Goal: Transaction & Acquisition: Obtain resource

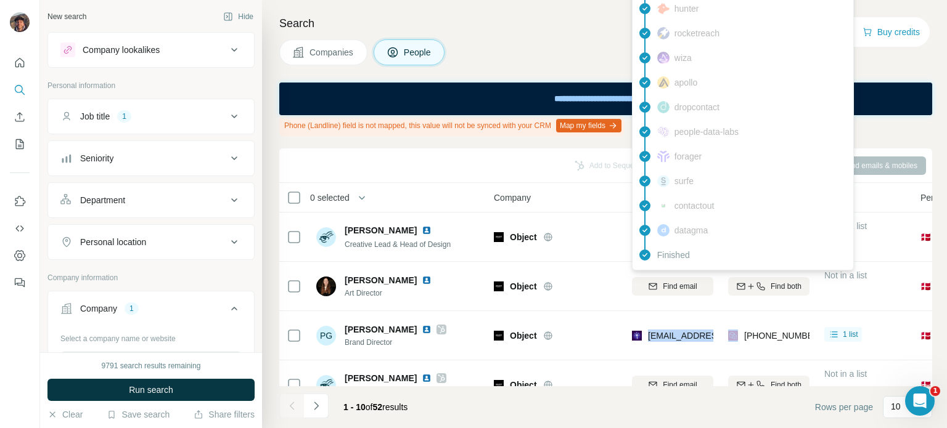
scroll to position [325, 0]
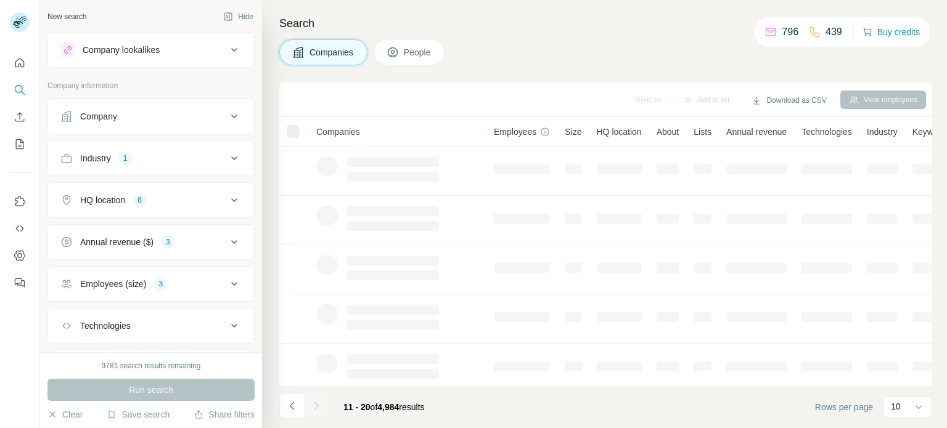
click at [320, 408] on icon "Navigate to next page" at bounding box center [316, 406] width 12 height 12
click at [320, 408] on div at bounding box center [316, 406] width 25 height 25
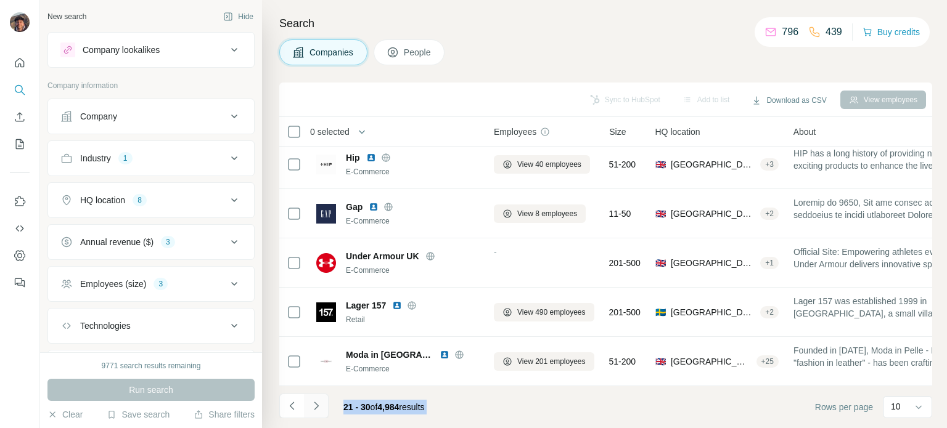
click at [319, 408] on icon "Navigate to next page" at bounding box center [316, 406] width 12 height 12
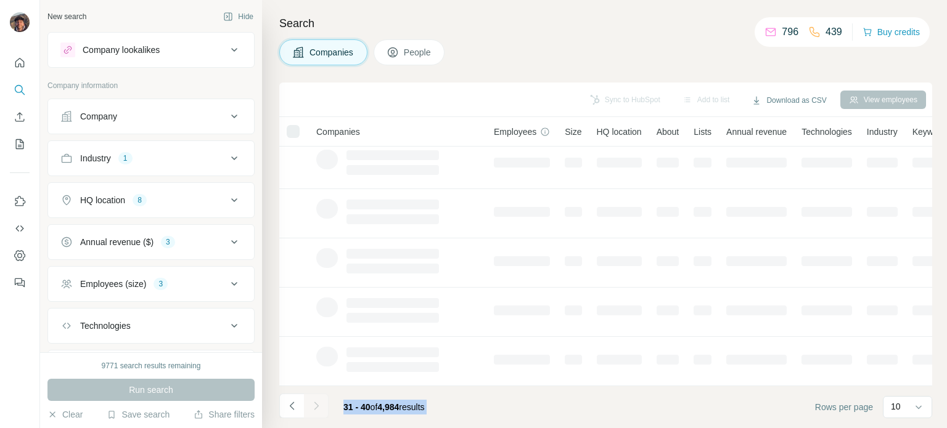
scroll to position [0, 0]
click at [319, 408] on div at bounding box center [316, 406] width 25 height 25
click at [319, 408] on icon "Navigate to next page" at bounding box center [316, 406] width 12 height 12
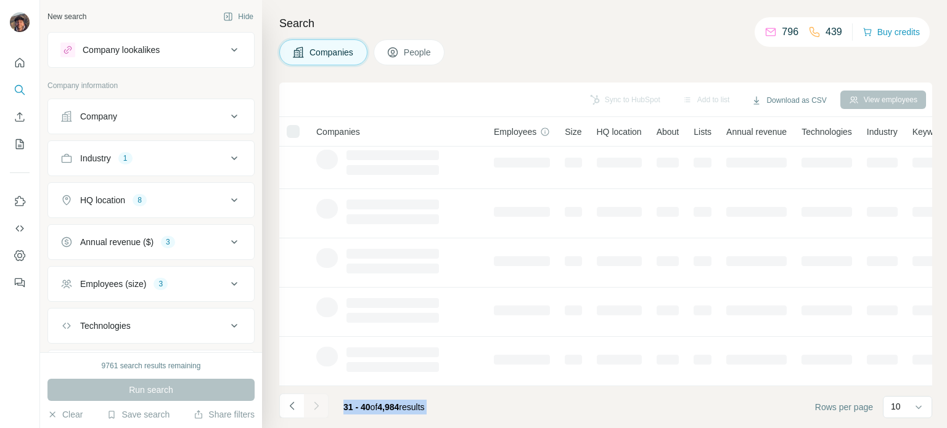
click at [319, 408] on div at bounding box center [316, 406] width 25 height 25
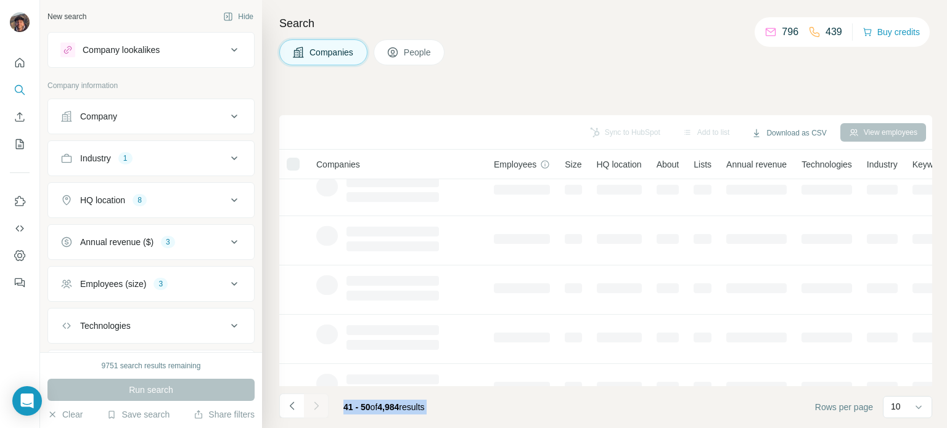
click at [319, 408] on div at bounding box center [316, 406] width 25 height 25
click at [319, 408] on icon "Navigate to next page" at bounding box center [316, 406] width 12 height 12
click at [319, 408] on div at bounding box center [316, 406] width 25 height 25
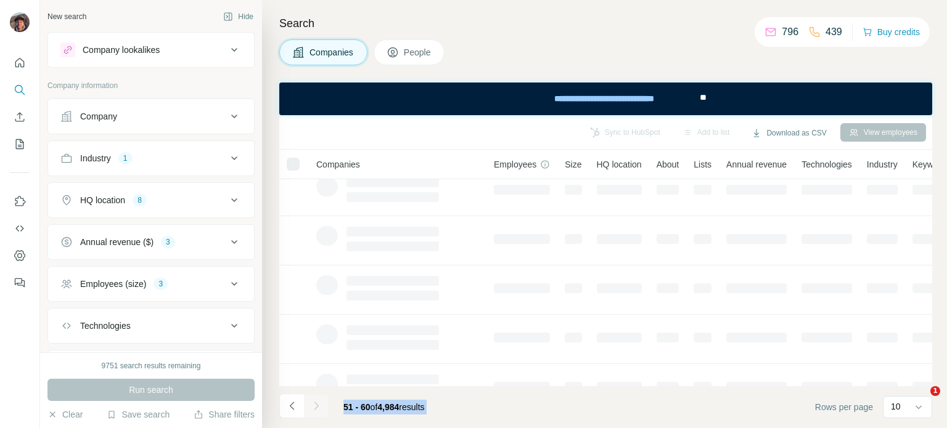
click at [319, 408] on div at bounding box center [316, 406] width 25 height 25
click at [319, 408] on icon "Navigate to next page" at bounding box center [316, 406] width 12 height 12
click at [319, 408] on div at bounding box center [316, 406] width 25 height 25
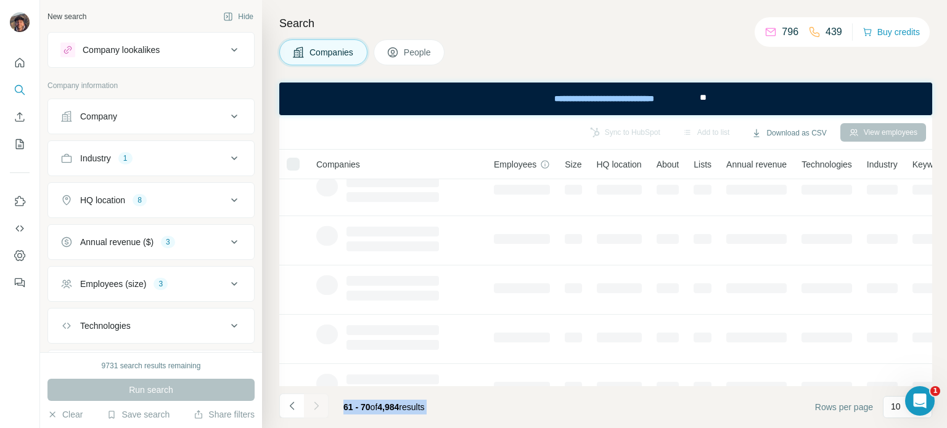
click at [319, 408] on div at bounding box center [316, 406] width 25 height 25
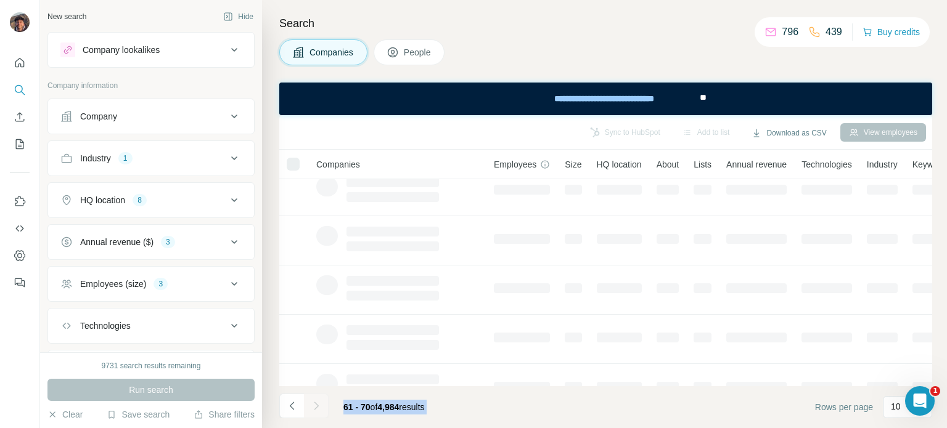
click at [319, 408] on div at bounding box center [316, 406] width 25 height 25
click at [319, 408] on icon "Navigate to next page" at bounding box center [316, 406] width 12 height 12
click at [319, 408] on div at bounding box center [316, 406] width 25 height 25
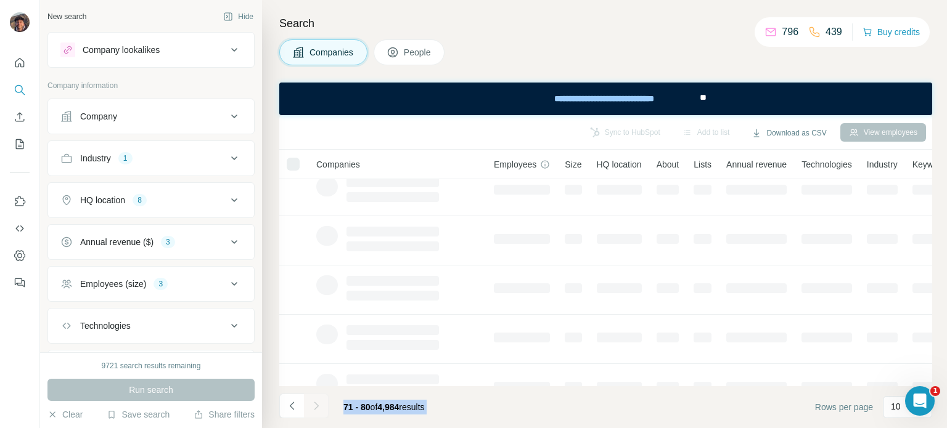
click at [319, 408] on icon "Navigate to next page" at bounding box center [316, 406] width 12 height 12
click at [319, 408] on div at bounding box center [316, 406] width 25 height 25
click at [319, 408] on icon "Navigate to next page" at bounding box center [316, 406] width 12 height 12
click at [319, 408] on div at bounding box center [316, 406] width 25 height 25
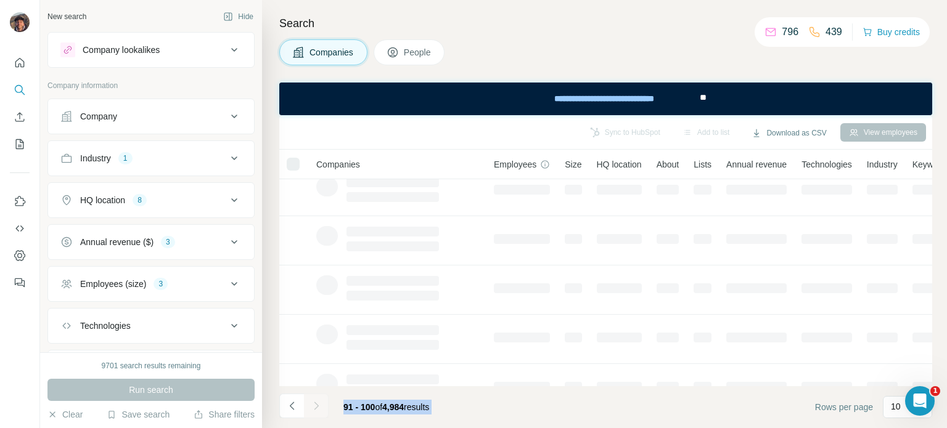
click at [319, 408] on div at bounding box center [316, 406] width 25 height 25
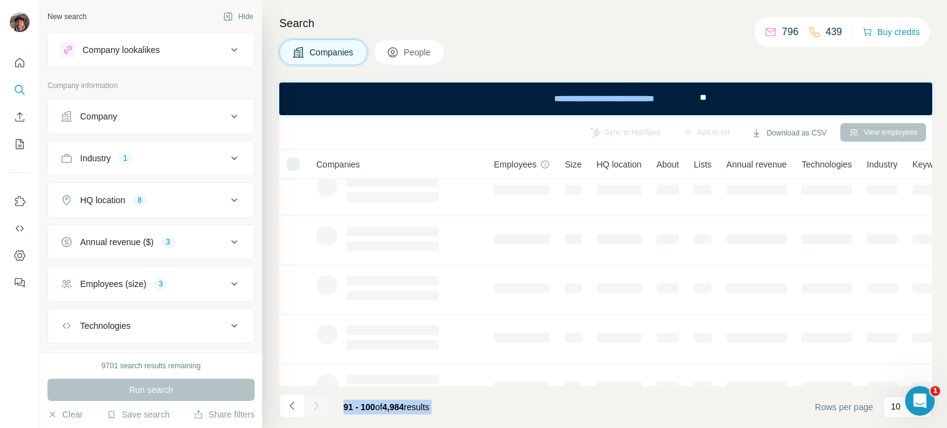
click at [319, 408] on div at bounding box center [316, 406] width 25 height 25
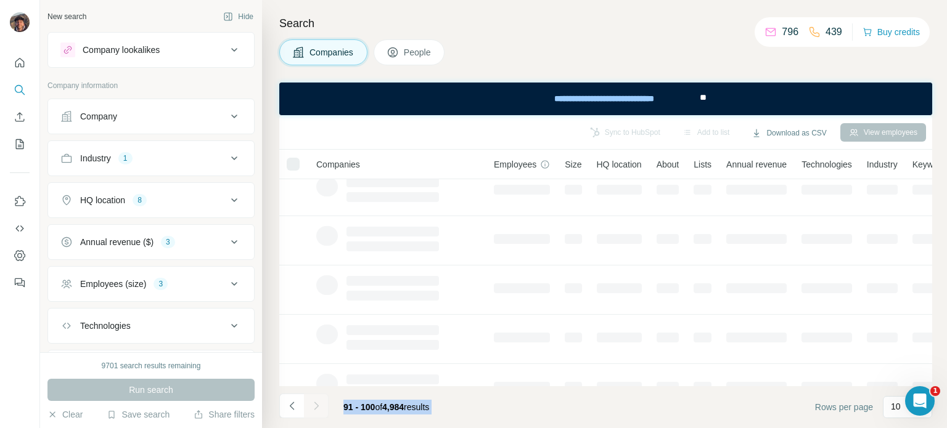
click at [319, 408] on div at bounding box center [316, 406] width 25 height 25
click at [319, 408] on icon "Navigate to next page" at bounding box center [316, 406] width 12 height 12
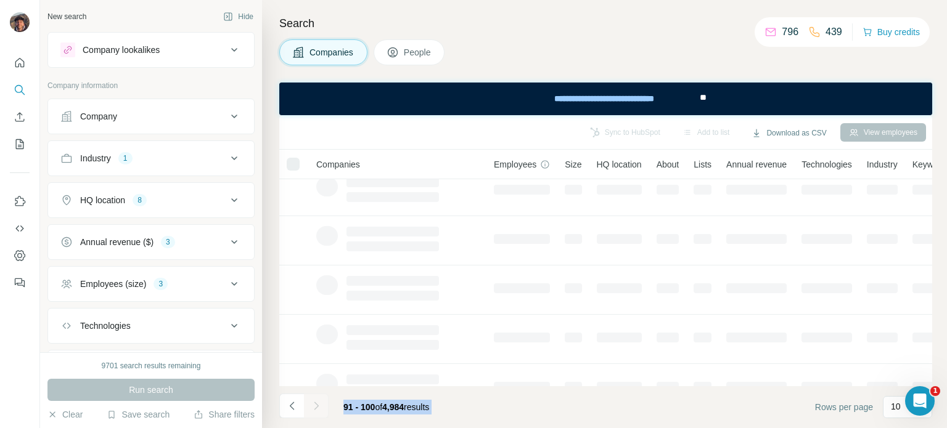
click at [319, 408] on div at bounding box center [316, 406] width 25 height 25
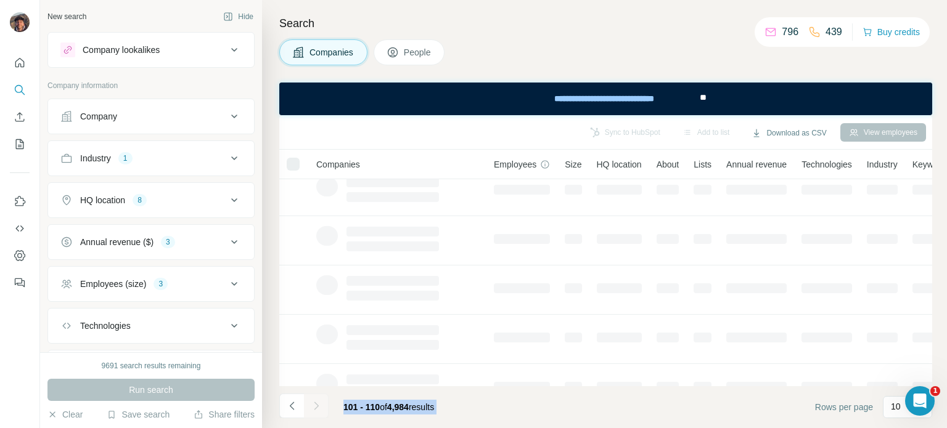
click at [319, 408] on div at bounding box center [316, 406] width 25 height 25
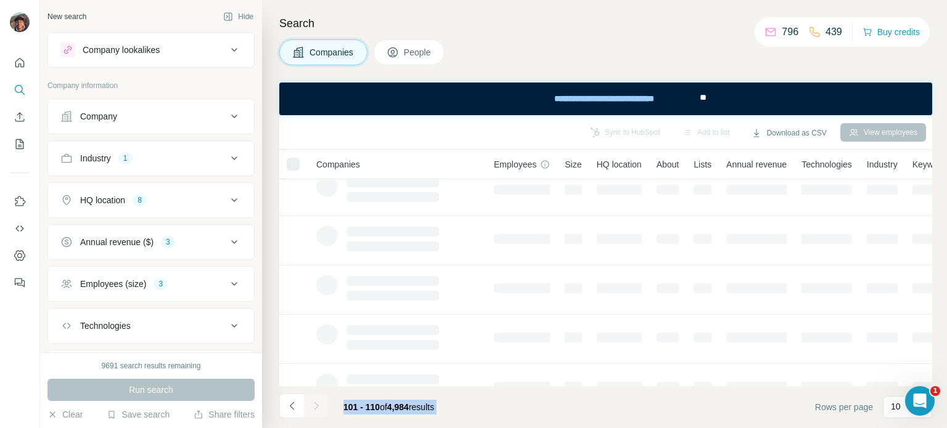
click at [319, 408] on div at bounding box center [316, 406] width 25 height 25
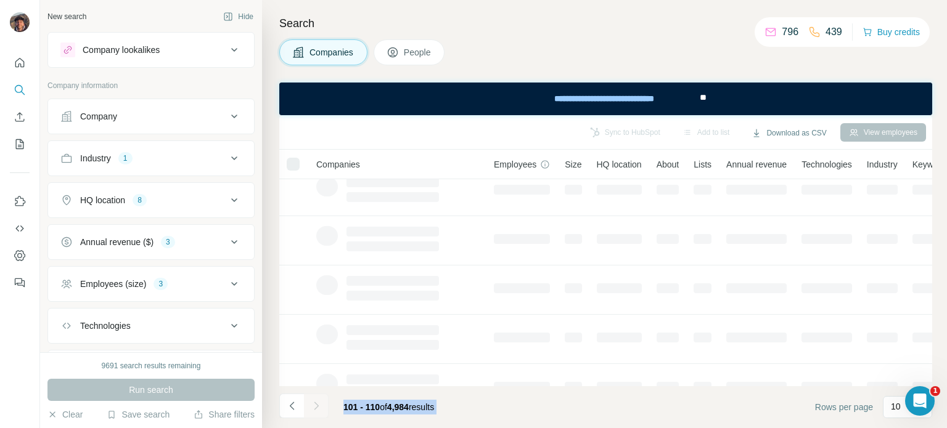
click at [319, 408] on div at bounding box center [316, 406] width 25 height 25
click at [319, 408] on icon "Navigate to next page" at bounding box center [316, 406] width 12 height 12
click at [319, 408] on div at bounding box center [316, 406] width 25 height 25
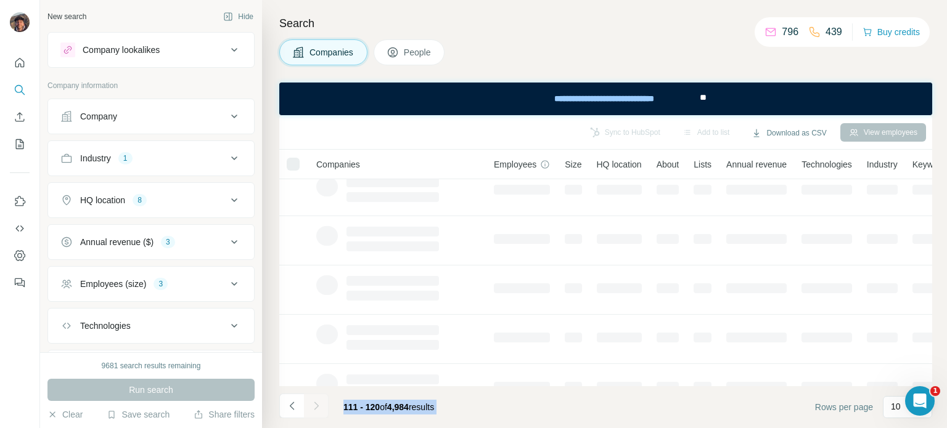
click at [319, 408] on div at bounding box center [316, 406] width 25 height 25
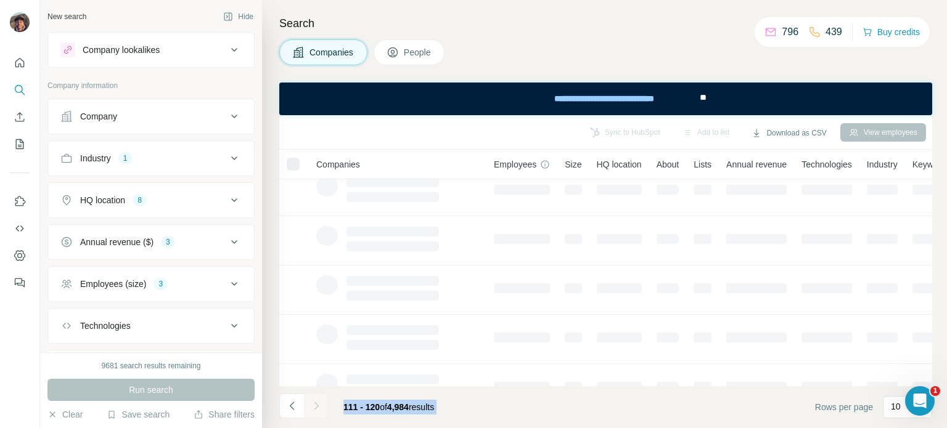
click at [319, 408] on div at bounding box center [316, 406] width 25 height 25
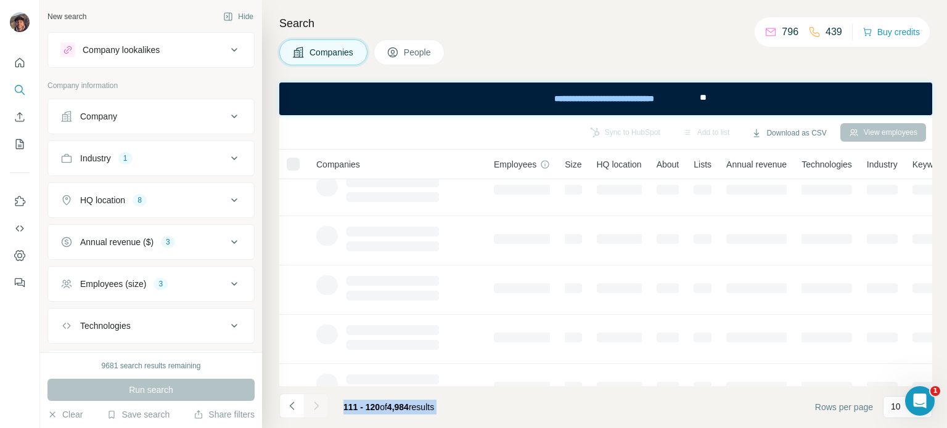
click at [319, 408] on div at bounding box center [316, 406] width 25 height 25
click at [303, 399] on button "Navigate to previous page" at bounding box center [291, 406] width 25 height 25
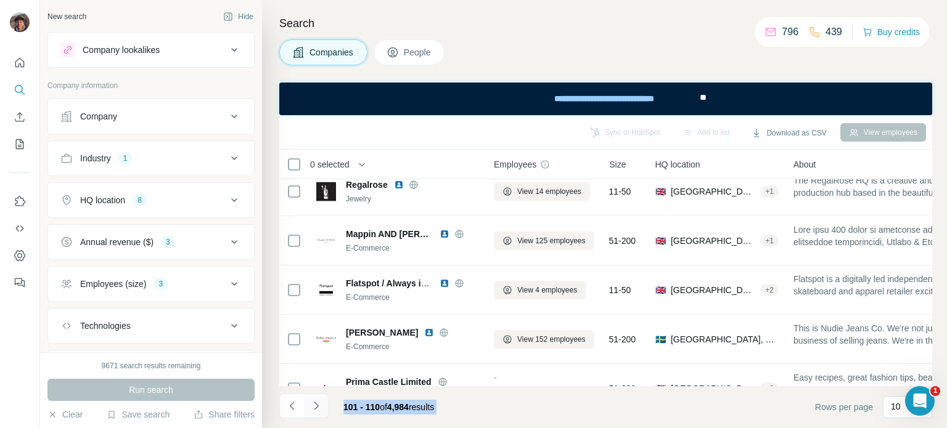
click at [312, 401] on icon "Navigate to next page" at bounding box center [316, 406] width 12 height 12
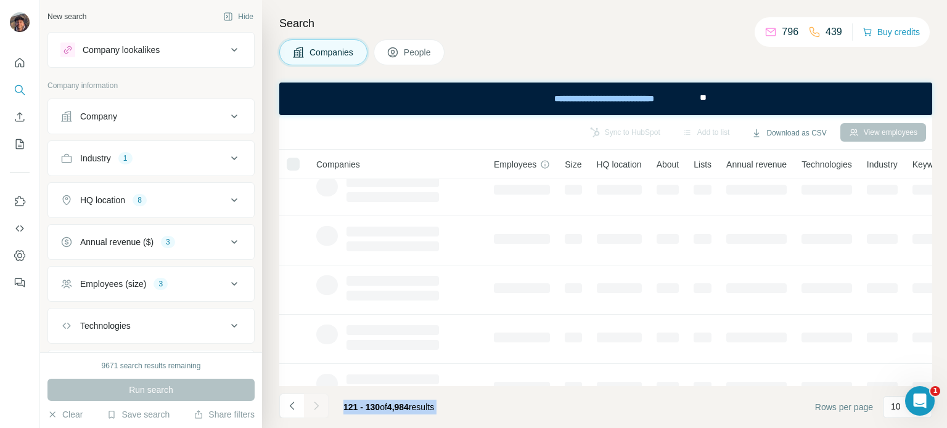
click at [312, 401] on div at bounding box center [316, 406] width 25 height 25
click at [329, 414] on div "121 - 130 of 4,984 results" at bounding box center [361, 407] width 165 height 27
click at [314, 411] on div at bounding box center [316, 406] width 25 height 25
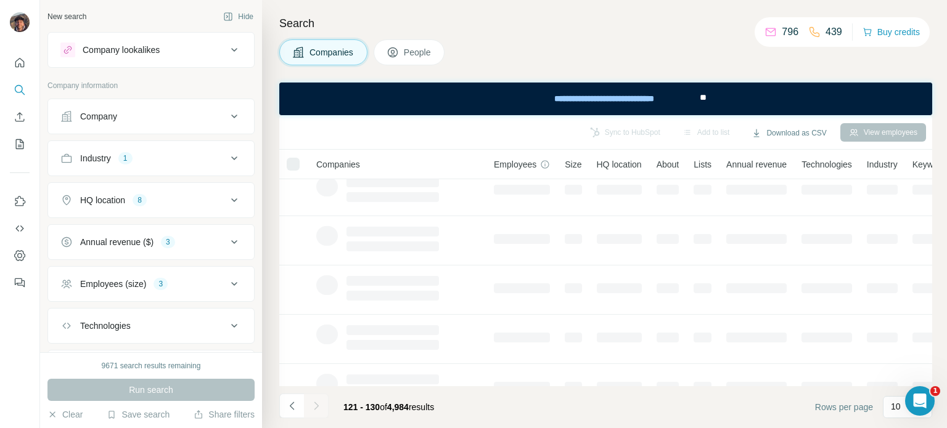
click at [314, 411] on div at bounding box center [316, 406] width 25 height 25
click at [361, 401] on div "121 - 130 of 4,984 results" at bounding box center [388, 407] width 110 height 27
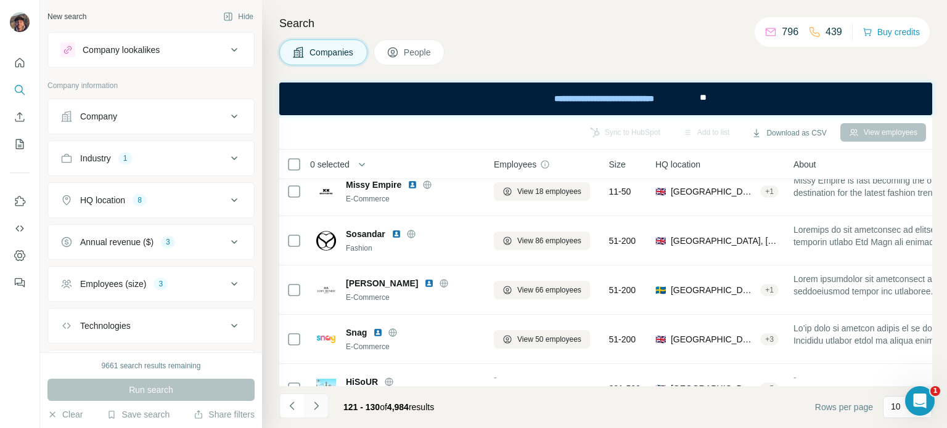
click at [321, 401] on icon "Navigate to next page" at bounding box center [316, 406] width 12 height 12
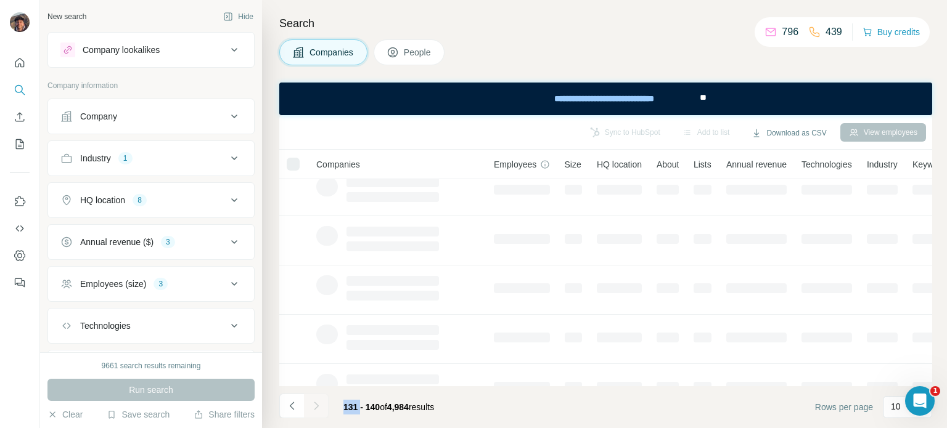
click at [321, 401] on div at bounding box center [316, 406] width 25 height 25
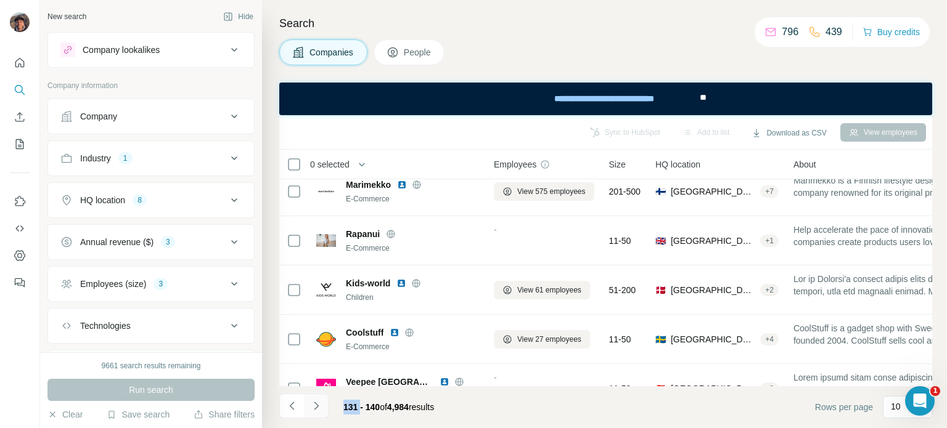
click at [321, 401] on icon "Navigate to next page" at bounding box center [316, 406] width 12 height 12
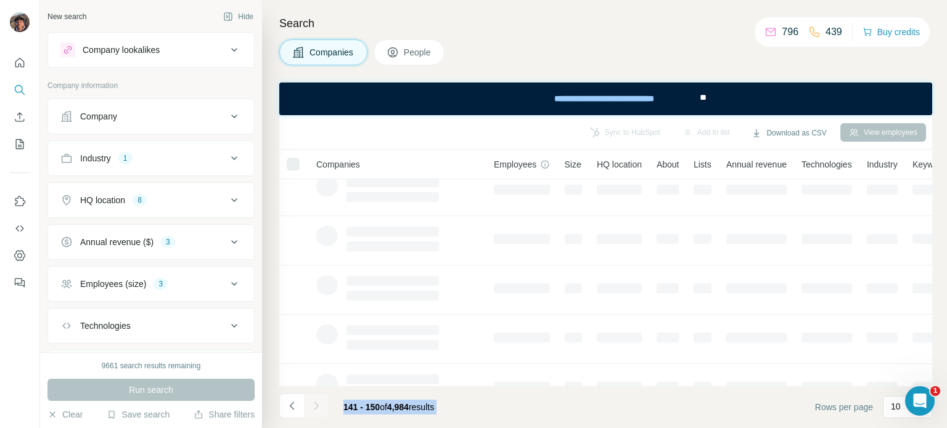
click at [321, 401] on div at bounding box center [316, 406] width 25 height 25
click at [321, 401] on icon "Navigate to next page" at bounding box center [316, 406] width 12 height 12
click at [321, 401] on div at bounding box center [316, 406] width 25 height 25
click at [321, 401] on icon "Navigate to next page" at bounding box center [316, 406] width 12 height 12
click at [321, 401] on div at bounding box center [316, 406] width 25 height 25
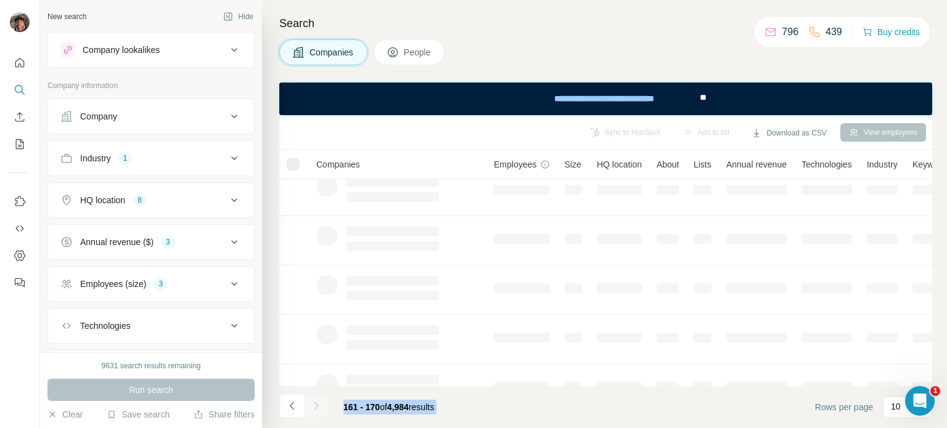
click at [321, 401] on icon "Navigate to next page" at bounding box center [316, 406] width 12 height 12
click at [321, 401] on div at bounding box center [316, 406] width 25 height 25
click at [321, 401] on icon "Navigate to next page" at bounding box center [316, 406] width 12 height 12
click at [321, 401] on div at bounding box center [316, 406] width 25 height 25
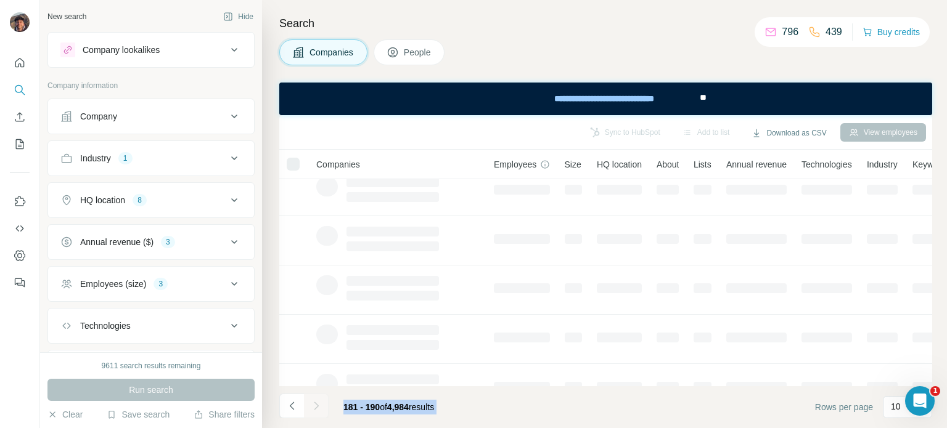
click at [321, 401] on div at bounding box center [316, 406] width 25 height 25
click at [321, 401] on icon "Navigate to next page" at bounding box center [316, 406] width 12 height 12
click at [321, 401] on div at bounding box center [316, 406] width 25 height 25
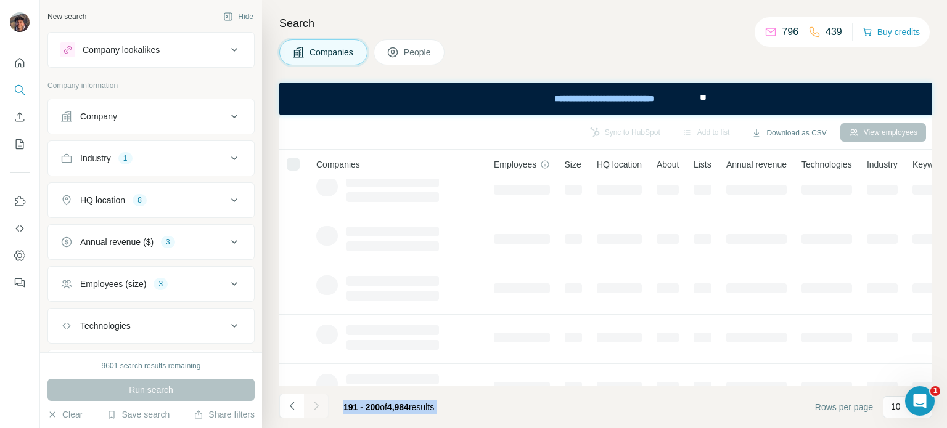
click at [321, 401] on icon "Navigate to next page" at bounding box center [316, 406] width 12 height 12
click at [321, 401] on div at bounding box center [316, 406] width 25 height 25
click at [321, 401] on icon "Navigate to next page" at bounding box center [316, 406] width 12 height 12
click at [321, 401] on div at bounding box center [316, 406] width 25 height 25
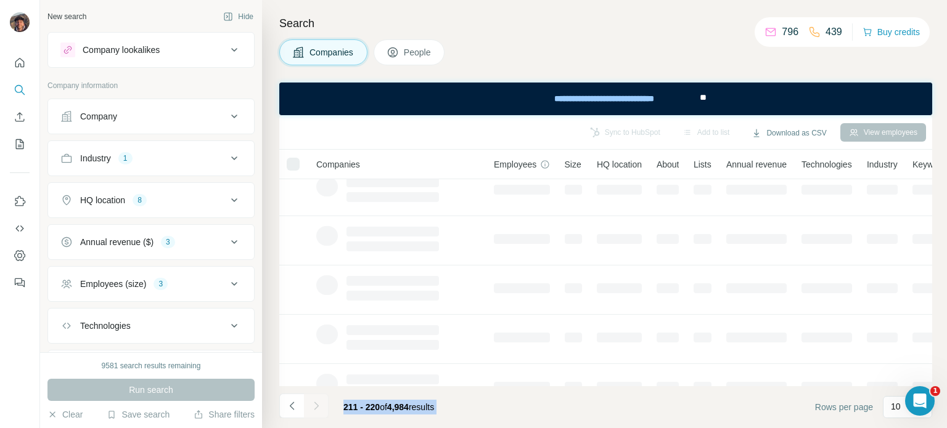
click at [321, 401] on icon "Navigate to next page" at bounding box center [316, 406] width 12 height 12
click at [321, 401] on div at bounding box center [316, 406] width 25 height 25
click at [321, 401] on icon "Navigate to next page" at bounding box center [316, 406] width 12 height 12
click at [321, 401] on div at bounding box center [316, 406] width 25 height 25
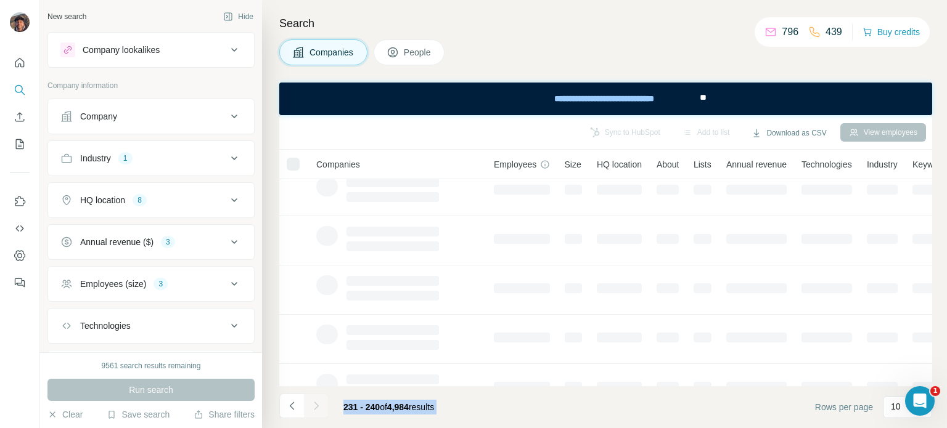
click at [321, 401] on div at bounding box center [316, 406] width 25 height 25
click at [321, 401] on icon "Navigate to next page" at bounding box center [316, 406] width 12 height 12
click at [321, 401] on div at bounding box center [316, 406] width 25 height 25
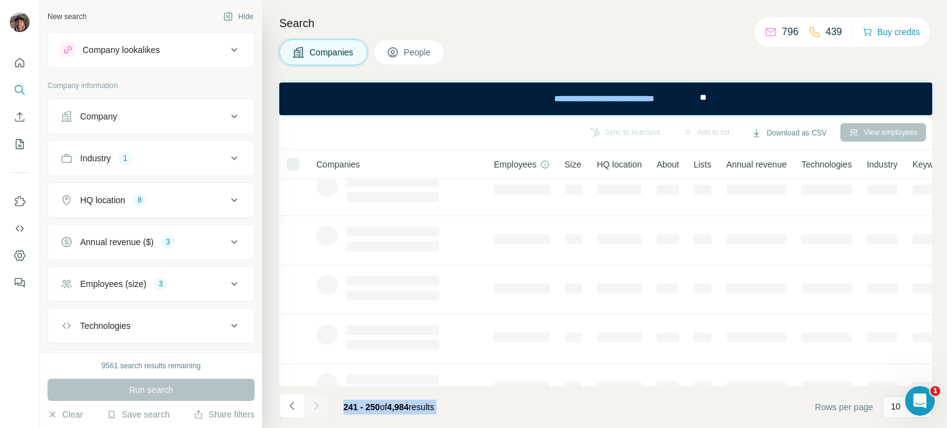
click at [321, 401] on icon "Navigate to next page" at bounding box center [316, 406] width 12 height 12
click at [321, 401] on div at bounding box center [316, 406] width 25 height 25
click at [321, 401] on icon "Navigate to next page" at bounding box center [316, 406] width 12 height 12
click at [321, 401] on div at bounding box center [316, 406] width 25 height 25
click at [321, 401] on icon "Navigate to next page" at bounding box center [316, 406] width 12 height 12
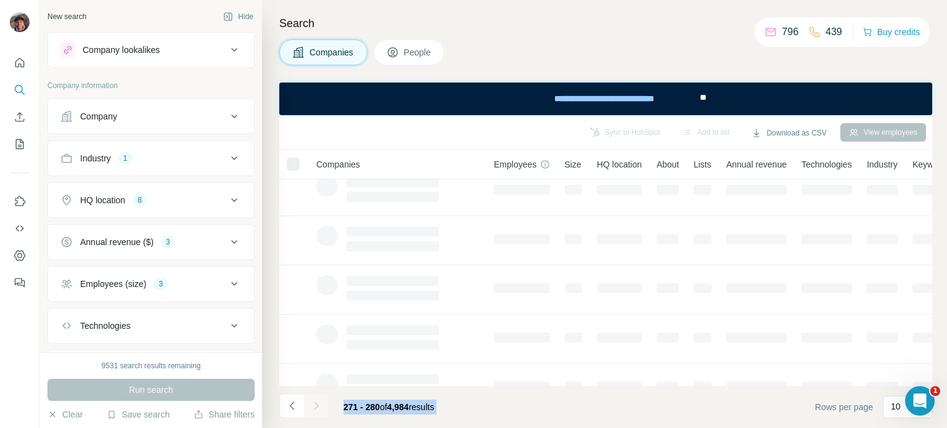
click at [321, 401] on div at bounding box center [316, 406] width 25 height 25
click at [321, 401] on icon "Navigate to next page" at bounding box center [316, 406] width 12 height 12
click at [321, 401] on div at bounding box center [316, 406] width 25 height 25
click at [321, 401] on icon "Navigate to next page" at bounding box center [316, 406] width 12 height 12
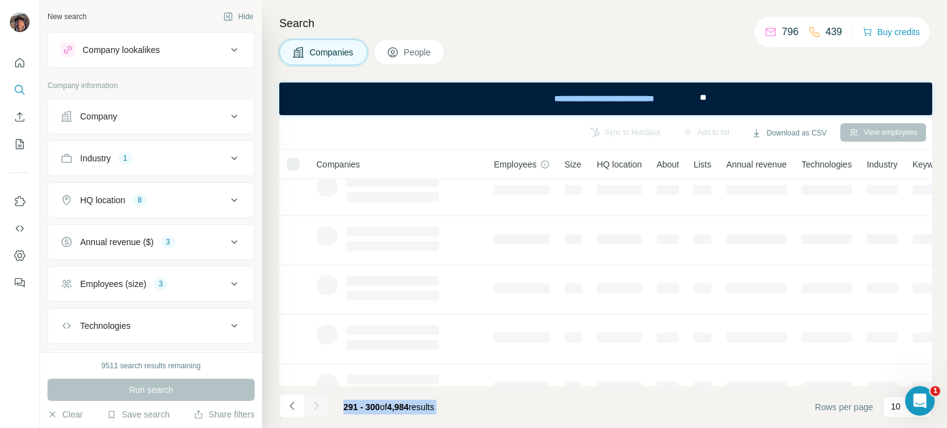
click at [321, 401] on div at bounding box center [316, 406] width 25 height 25
click at [321, 401] on icon "Navigate to next page" at bounding box center [316, 406] width 12 height 12
click at [321, 401] on div at bounding box center [316, 406] width 25 height 25
click at [321, 401] on icon "Navigate to next page" at bounding box center [316, 406] width 12 height 12
click at [321, 401] on div at bounding box center [316, 406] width 25 height 25
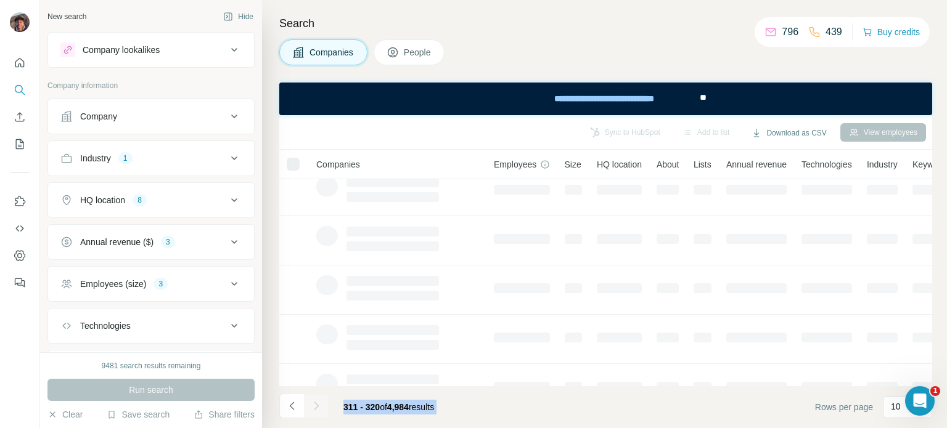
click at [321, 401] on icon "Navigate to next page" at bounding box center [316, 406] width 12 height 12
click at [321, 401] on div at bounding box center [316, 406] width 25 height 25
click at [321, 401] on icon "Navigate to next page" at bounding box center [316, 406] width 12 height 12
click at [321, 401] on div at bounding box center [316, 406] width 25 height 25
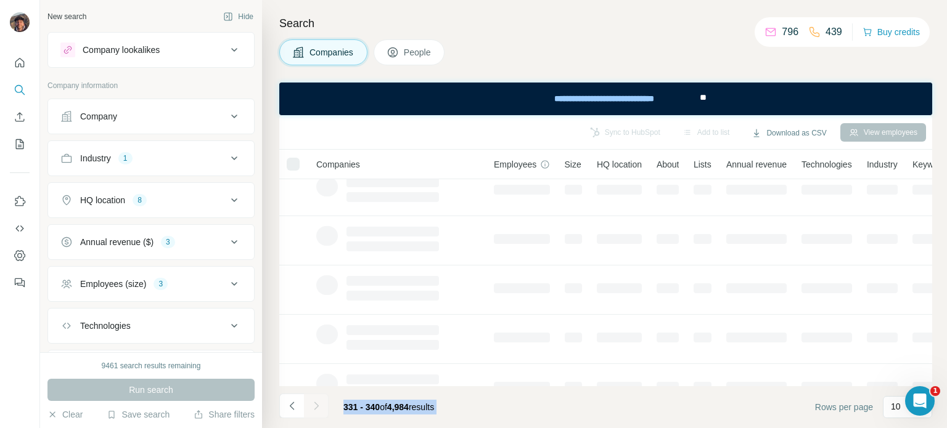
click at [321, 401] on icon "Navigate to next page" at bounding box center [316, 406] width 12 height 12
click at [321, 401] on div at bounding box center [316, 406] width 25 height 25
click at [321, 401] on icon "Navigate to next page" at bounding box center [316, 406] width 12 height 12
click at [321, 401] on div at bounding box center [316, 406] width 25 height 25
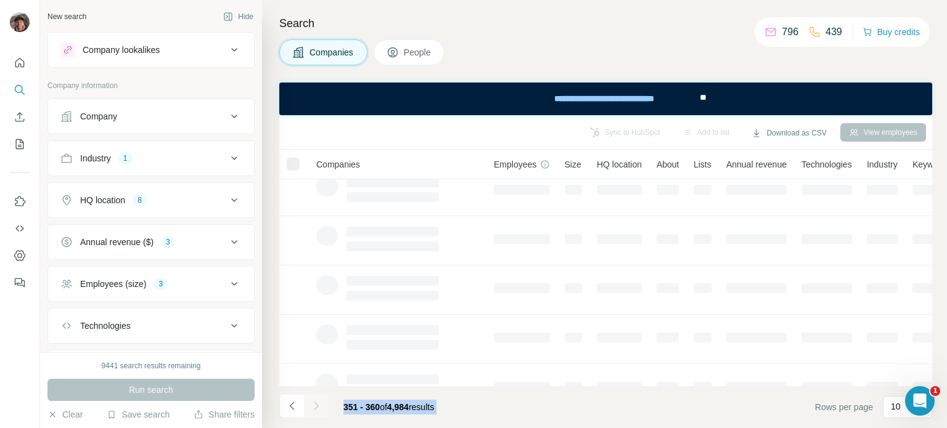
click at [321, 401] on icon "Navigate to next page" at bounding box center [316, 406] width 12 height 12
click at [321, 401] on div at bounding box center [316, 406] width 25 height 25
click at [321, 401] on icon "Navigate to next page" at bounding box center [316, 406] width 12 height 12
click at [321, 401] on div at bounding box center [316, 406] width 25 height 25
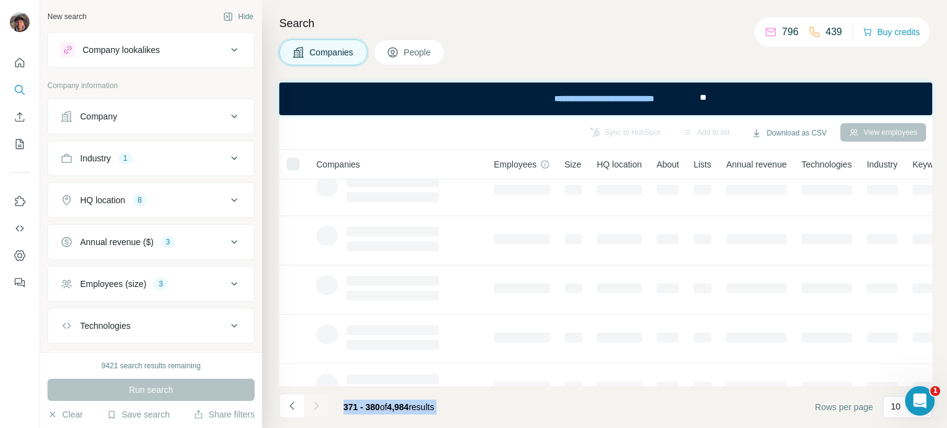
click at [321, 401] on icon "Navigate to next page" at bounding box center [316, 406] width 12 height 12
click at [321, 401] on div at bounding box center [316, 406] width 25 height 25
click at [321, 401] on icon "Navigate to next page" at bounding box center [316, 406] width 12 height 12
click at [321, 401] on div at bounding box center [316, 406] width 25 height 25
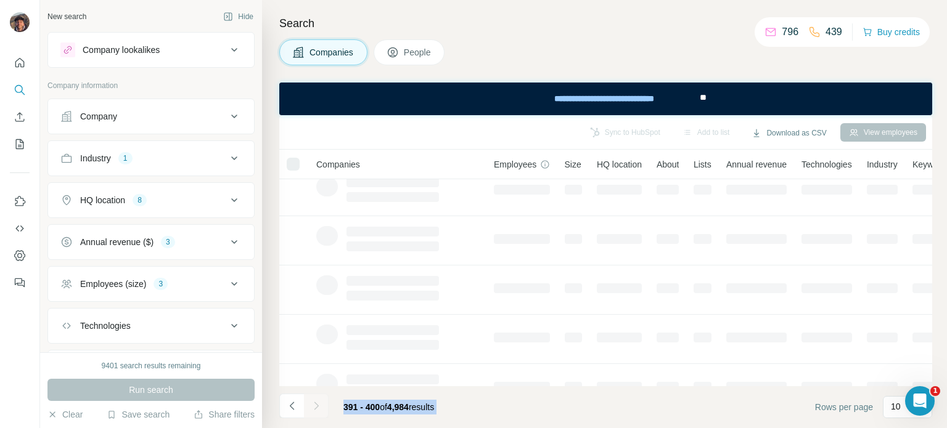
click at [321, 401] on icon "Navigate to next page" at bounding box center [316, 406] width 12 height 12
click at [321, 401] on div at bounding box center [316, 406] width 25 height 25
click at [321, 401] on icon "Navigate to next page" at bounding box center [316, 406] width 12 height 12
click at [321, 401] on div at bounding box center [316, 406] width 25 height 25
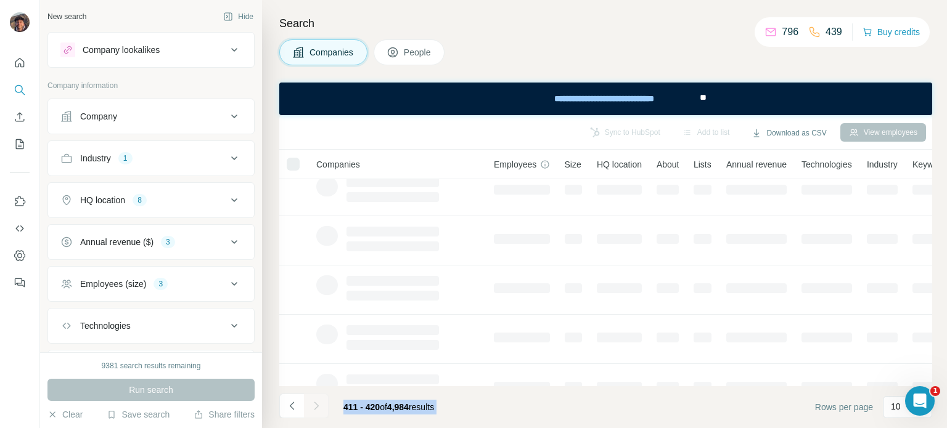
click at [321, 401] on icon "Navigate to next page" at bounding box center [316, 406] width 12 height 12
click at [321, 401] on div at bounding box center [316, 406] width 25 height 25
click at [321, 401] on icon "Navigate to next page" at bounding box center [316, 406] width 12 height 12
click at [321, 401] on div at bounding box center [316, 406] width 25 height 25
click at [321, 401] on icon "Navigate to next page" at bounding box center [316, 406] width 12 height 12
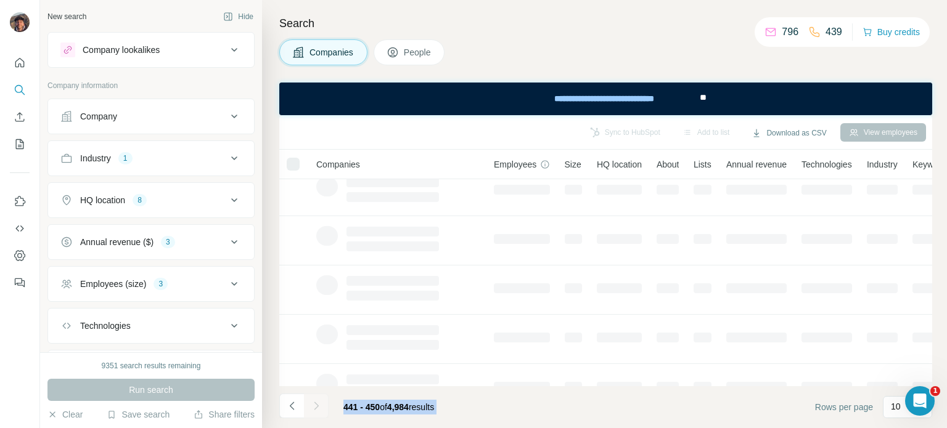
click at [321, 401] on div at bounding box center [316, 406] width 25 height 25
click at [321, 401] on icon "Navigate to next page" at bounding box center [316, 406] width 12 height 12
click at [321, 401] on div at bounding box center [316, 406] width 25 height 25
click at [321, 401] on icon "Navigate to next page" at bounding box center [316, 406] width 12 height 12
click at [321, 401] on div at bounding box center [316, 406] width 25 height 25
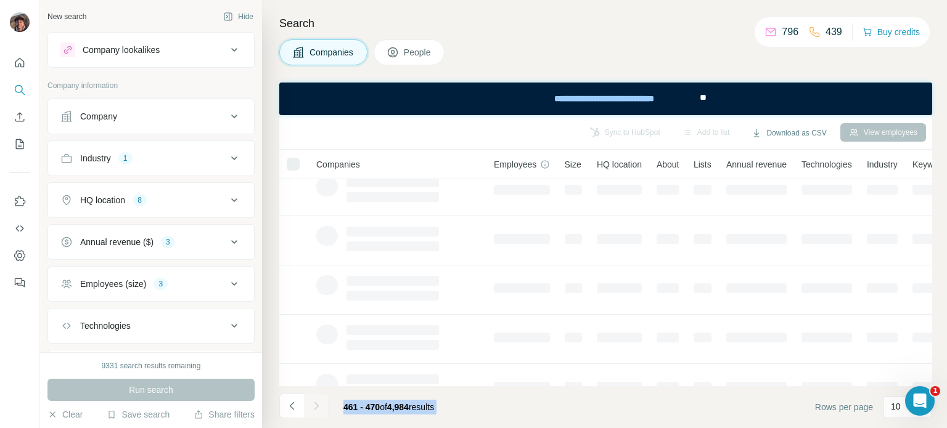
click at [321, 401] on div at bounding box center [316, 406] width 25 height 25
click at [321, 401] on icon "Navigate to next page" at bounding box center [316, 406] width 12 height 12
click at [321, 401] on div at bounding box center [316, 406] width 25 height 25
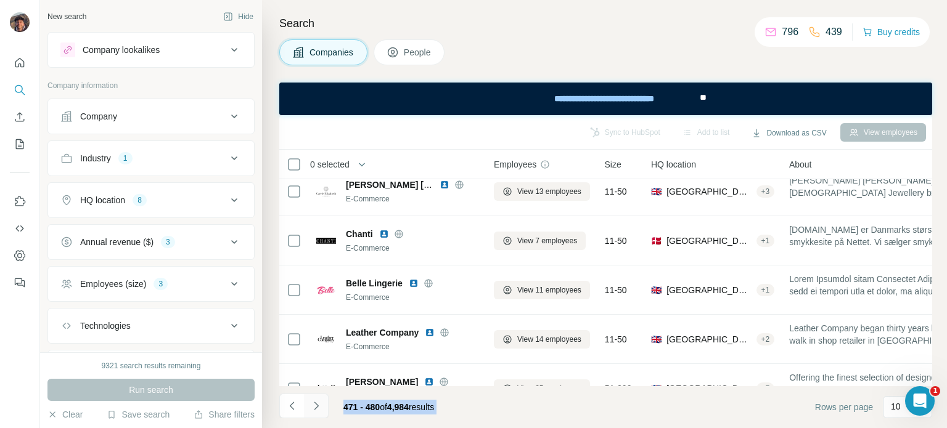
click at [321, 401] on icon "Navigate to next page" at bounding box center [316, 406] width 12 height 12
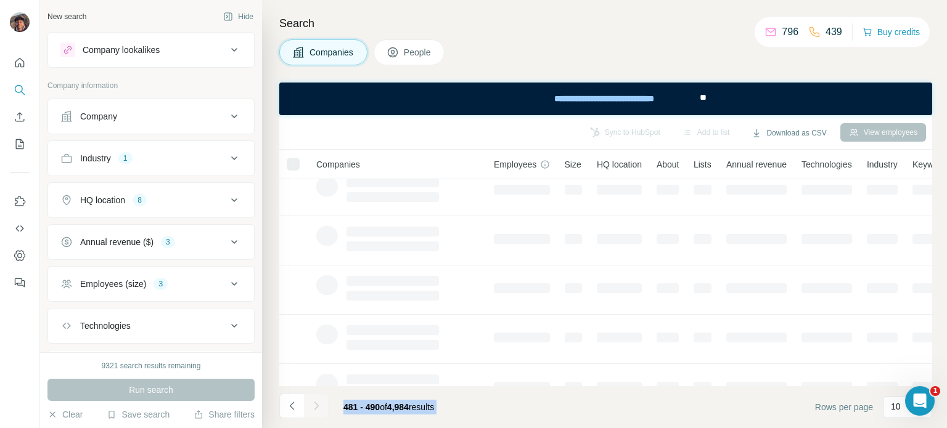
click at [321, 401] on div at bounding box center [316, 406] width 25 height 25
click at [321, 401] on icon "Navigate to next page" at bounding box center [316, 406] width 12 height 12
click at [321, 401] on div at bounding box center [316, 406] width 25 height 25
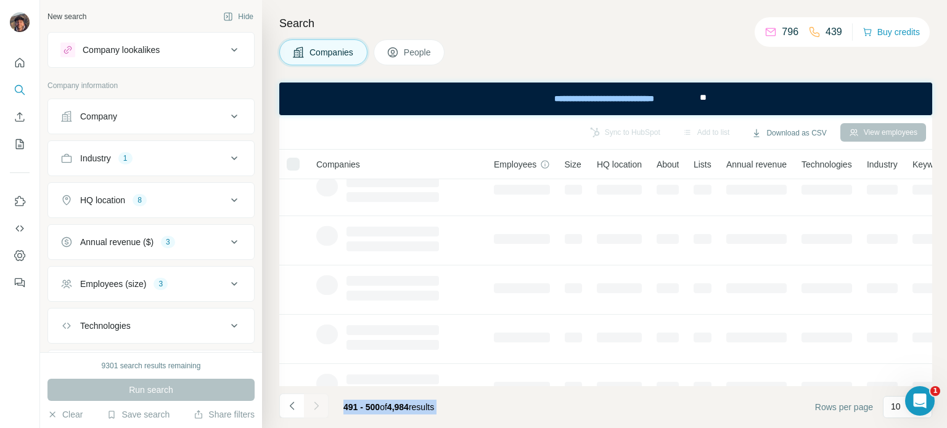
click at [321, 401] on div at bounding box center [316, 406] width 25 height 25
click at [321, 401] on icon "Navigate to next page" at bounding box center [316, 406] width 12 height 12
click at [321, 401] on div at bounding box center [316, 406] width 25 height 25
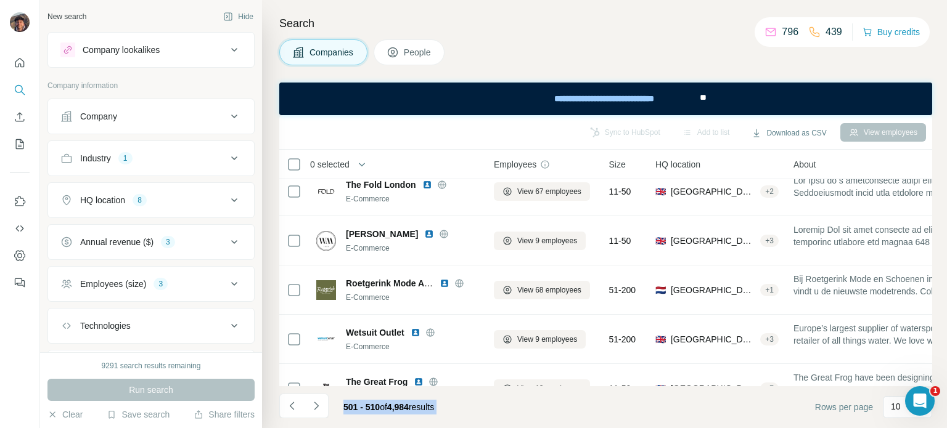
click at [321, 401] on icon "Navigate to next page" at bounding box center [316, 406] width 12 height 12
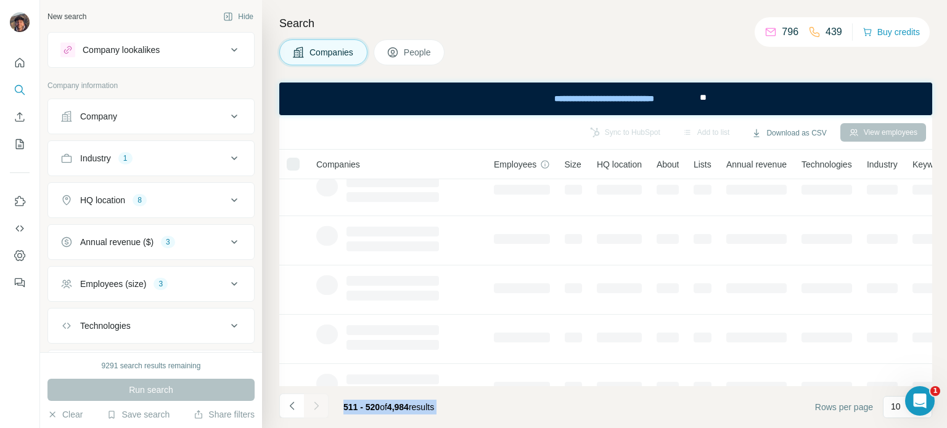
click at [321, 401] on div at bounding box center [316, 406] width 25 height 25
click at [321, 401] on icon "Navigate to next page" at bounding box center [316, 406] width 12 height 12
click at [321, 401] on div at bounding box center [316, 406] width 25 height 25
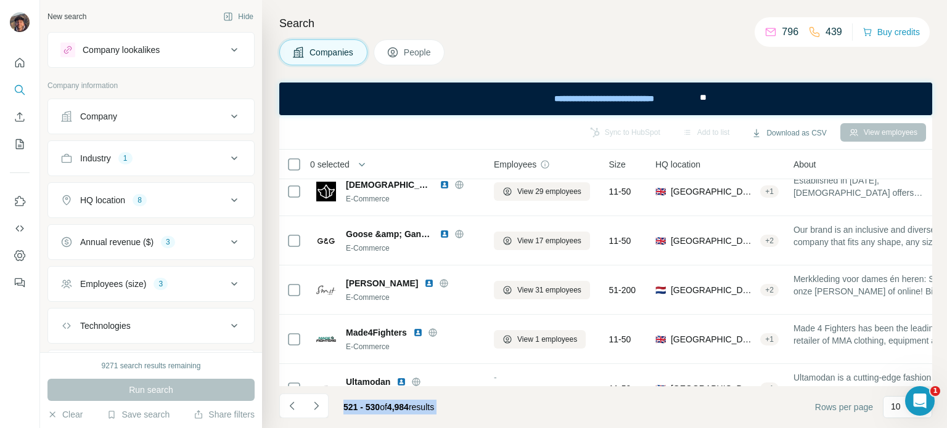
click at [321, 401] on icon "Navigate to next page" at bounding box center [316, 406] width 12 height 12
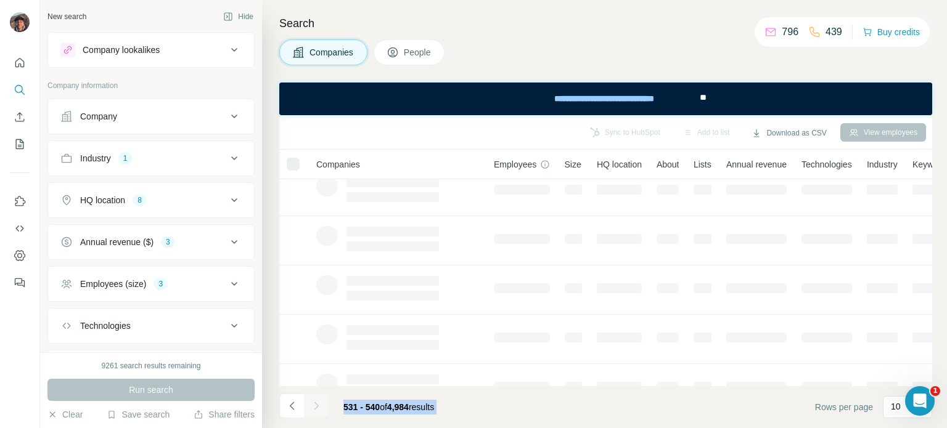
click at [321, 401] on div at bounding box center [316, 406] width 25 height 25
click at [321, 401] on icon "Navigate to next page" at bounding box center [316, 406] width 12 height 12
click at [321, 401] on div at bounding box center [316, 406] width 25 height 25
click at [321, 401] on icon "Navigate to next page" at bounding box center [316, 406] width 12 height 12
click at [321, 401] on div at bounding box center [316, 406] width 25 height 25
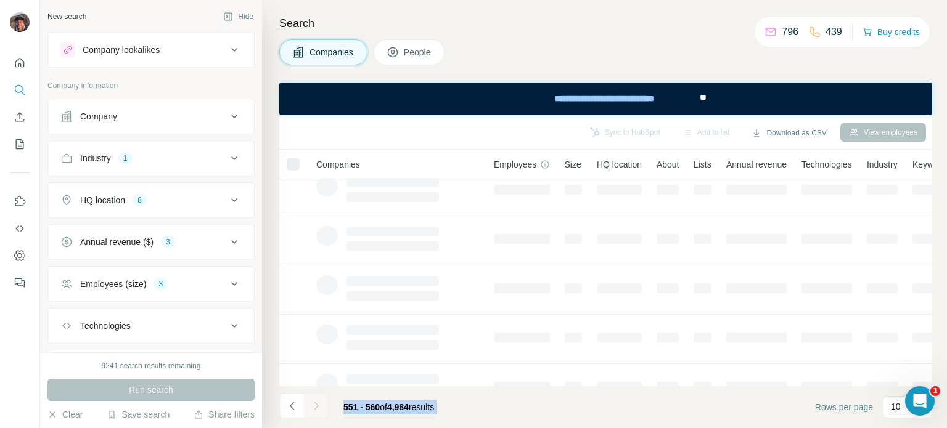
click at [321, 401] on div at bounding box center [316, 406] width 25 height 25
click at [321, 401] on icon "Navigate to next page" at bounding box center [316, 406] width 12 height 12
click at [321, 401] on div at bounding box center [316, 406] width 25 height 25
click at [321, 401] on icon "Navigate to next page" at bounding box center [316, 406] width 12 height 12
click at [321, 401] on div at bounding box center [316, 406] width 25 height 25
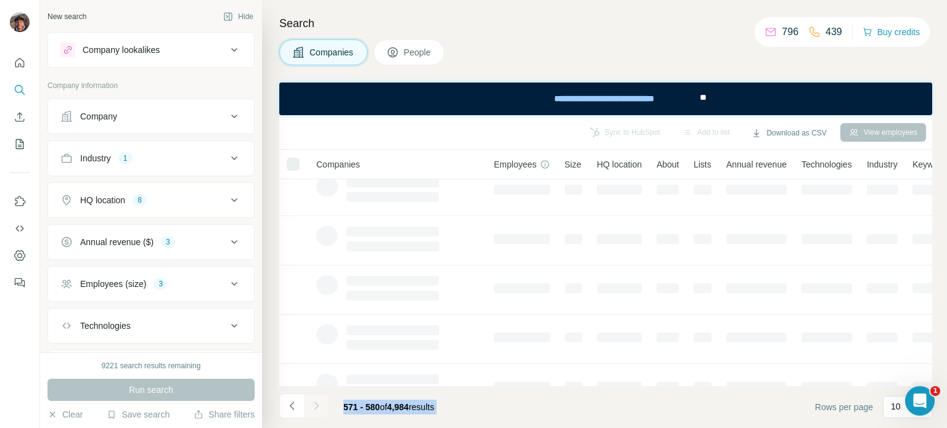
click at [321, 401] on div at bounding box center [316, 406] width 25 height 25
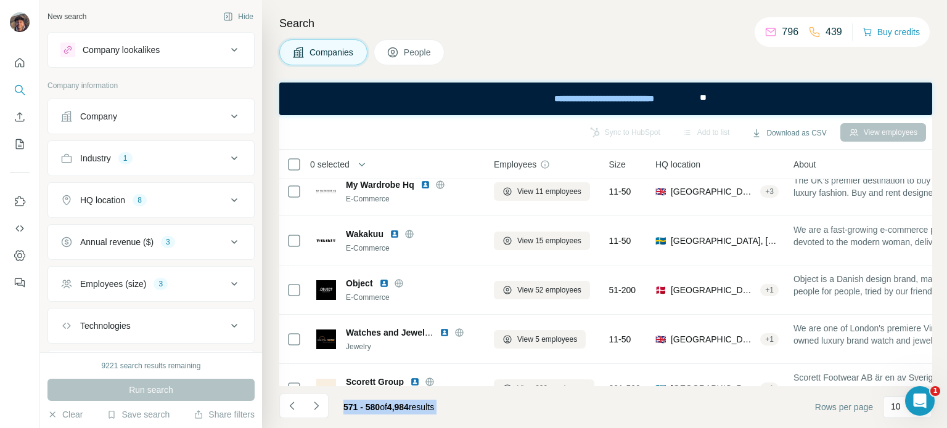
click at [321, 401] on icon "Navigate to next page" at bounding box center [316, 406] width 12 height 12
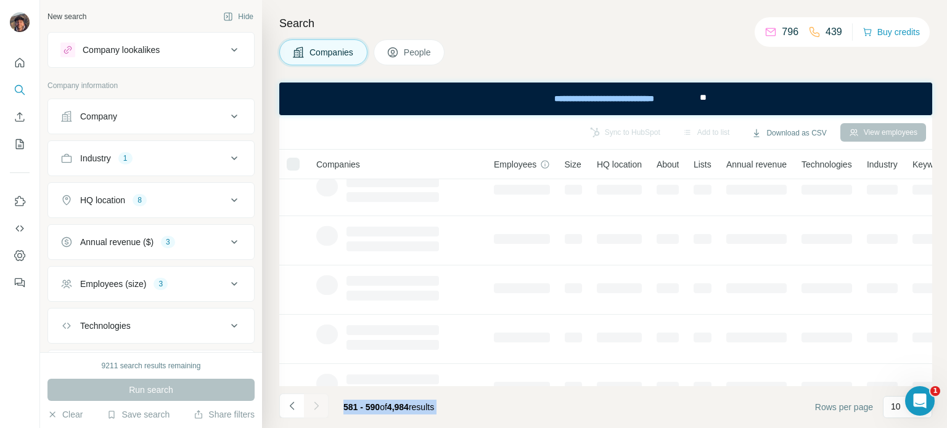
click at [321, 401] on div at bounding box center [316, 406] width 25 height 25
click at [321, 401] on icon "Navigate to next page" at bounding box center [316, 406] width 12 height 12
click at [321, 401] on div at bounding box center [316, 406] width 25 height 25
click at [321, 401] on icon "Navigate to next page" at bounding box center [316, 406] width 12 height 12
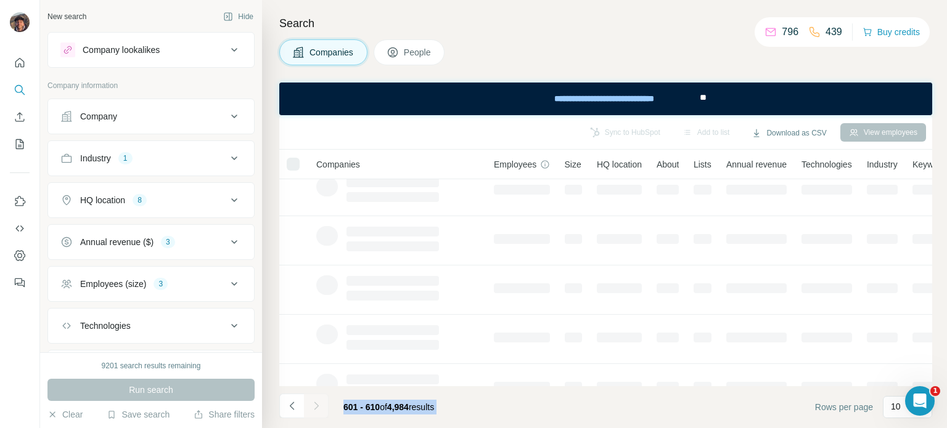
click at [321, 401] on div at bounding box center [316, 406] width 25 height 25
click at [321, 401] on icon "Navigate to next page" at bounding box center [316, 406] width 12 height 12
click at [321, 401] on div at bounding box center [316, 406] width 25 height 25
click at [321, 401] on icon "Navigate to next page" at bounding box center [316, 406] width 12 height 12
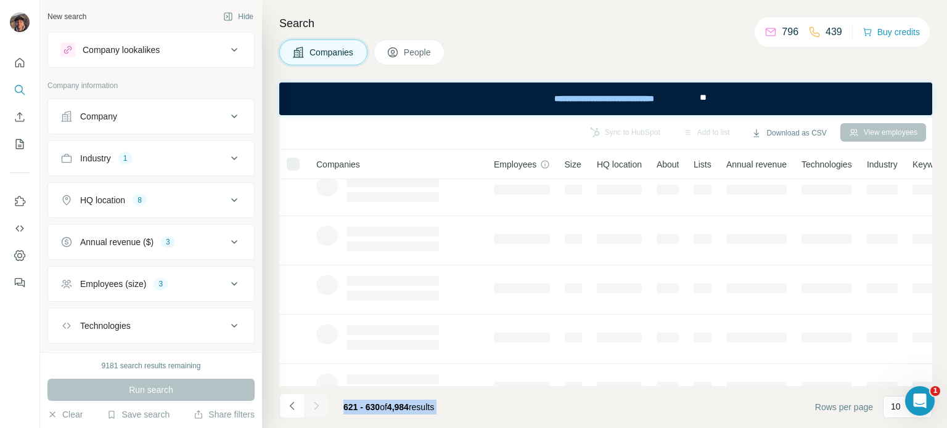
click at [321, 401] on div at bounding box center [316, 406] width 25 height 25
click at [321, 401] on icon "Navigate to next page" at bounding box center [316, 406] width 12 height 12
click at [321, 401] on div at bounding box center [316, 406] width 25 height 25
click at [321, 401] on icon "Navigate to next page" at bounding box center [316, 406] width 12 height 12
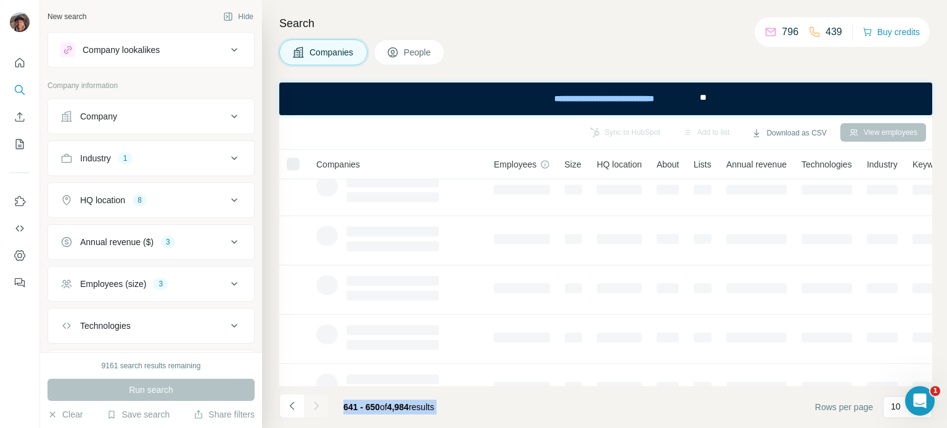
click at [321, 401] on div at bounding box center [316, 406] width 25 height 25
click at [321, 401] on icon "Navigate to next page" at bounding box center [316, 406] width 12 height 12
click at [321, 401] on div at bounding box center [316, 406] width 25 height 25
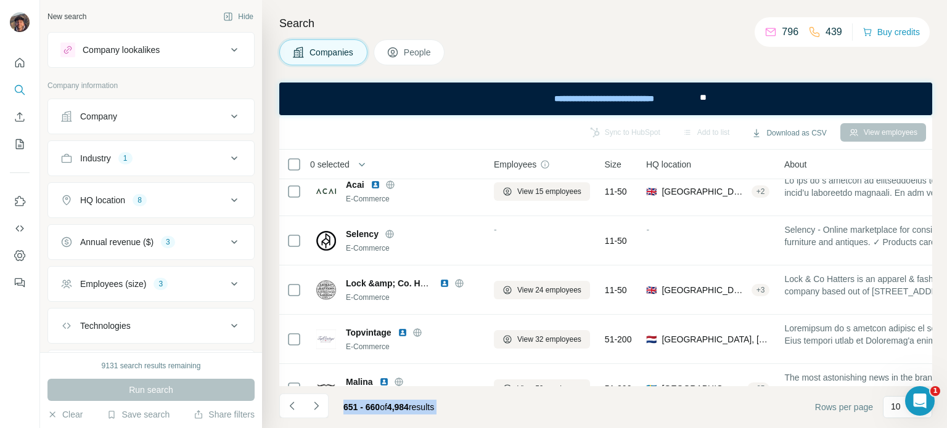
click at [321, 401] on icon "Navigate to next page" at bounding box center [316, 406] width 12 height 12
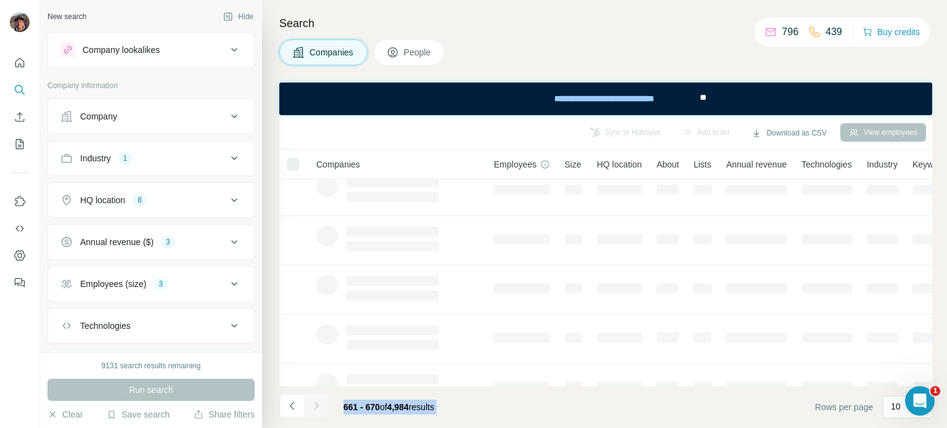
click at [321, 401] on div at bounding box center [316, 406] width 25 height 25
click at [321, 401] on icon "Navigate to next page" at bounding box center [316, 406] width 12 height 12
click at [321, 401] on div at bounding box center [316, 406] width 25 height 25
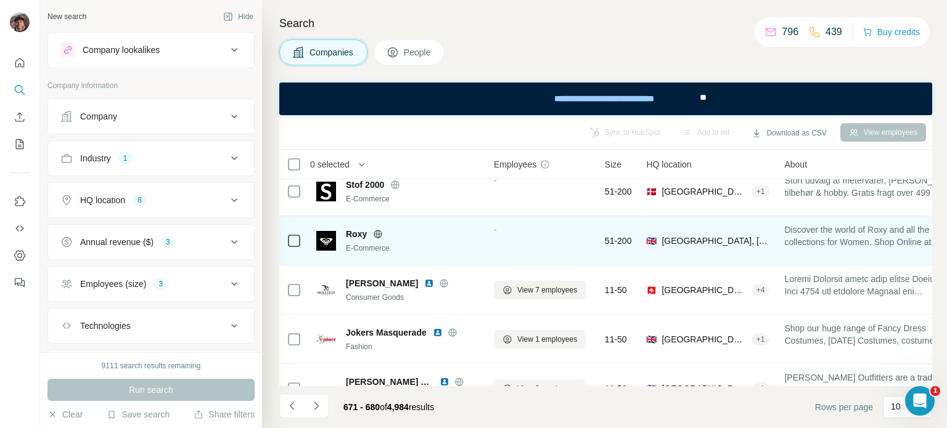
drag, startPoint x: 444, startPoint y: 261, endPoint x: 455, endPoint y: 253, distance: 13.8
click at [454, 255] on td "Roxy E-Commerce" at bounding box center [397, 240] width 177 height 49
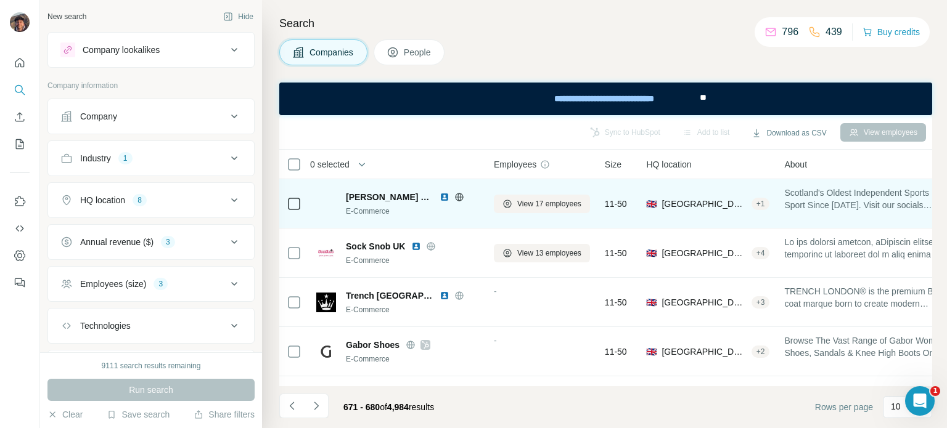
click at [454, 199] on icon at bounding box center [459, 197] width 10 height 10
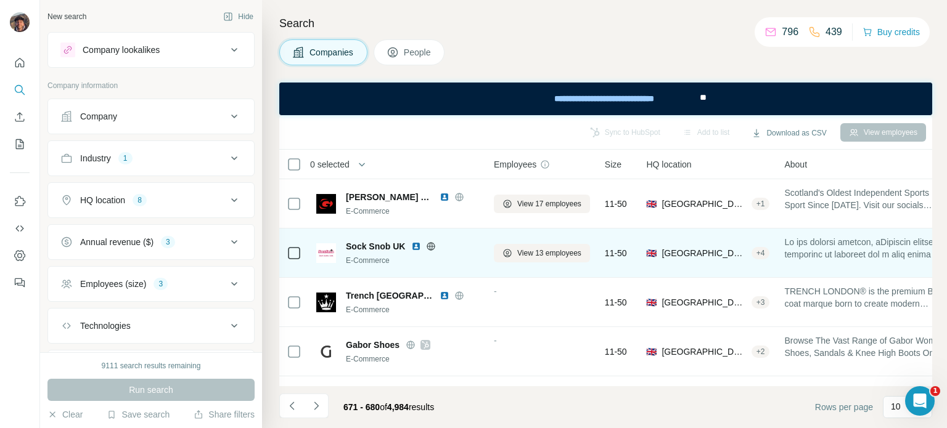
click at [431, 245] on icon at bounding box center [431, 246] width 3 height 8
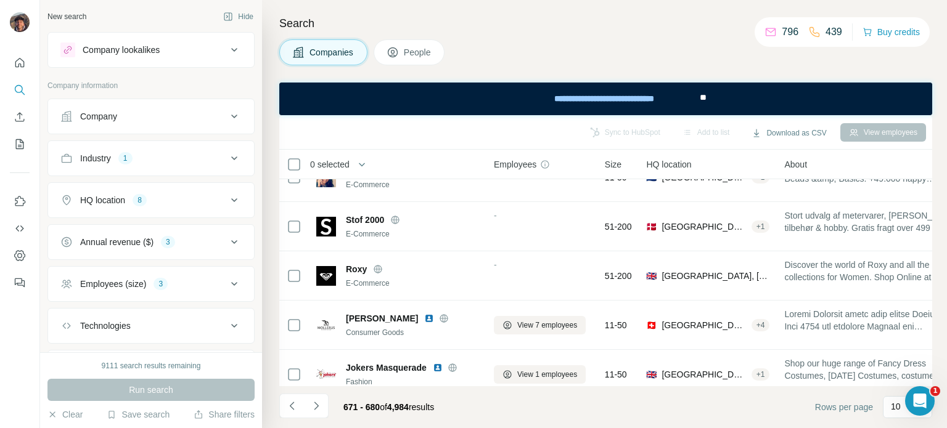
scroll to position [291, 0]
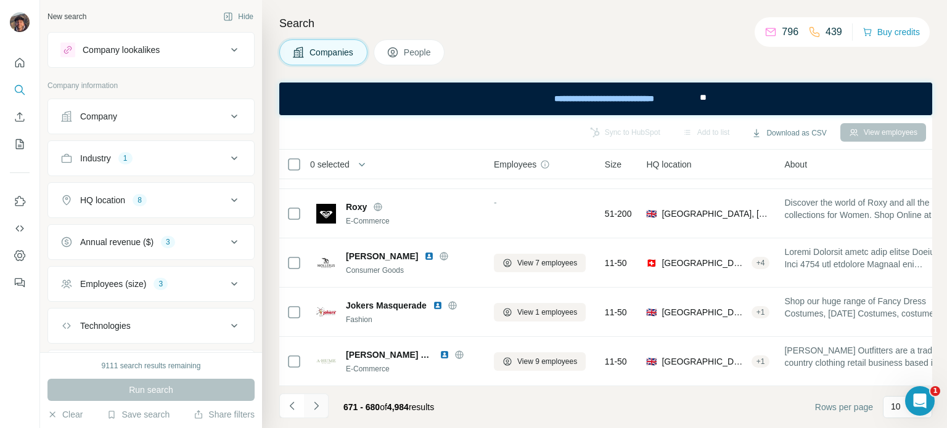
click at [315, 401] on icon "Navigate to next page" at bounding box center [316, 406] width 12 height 12
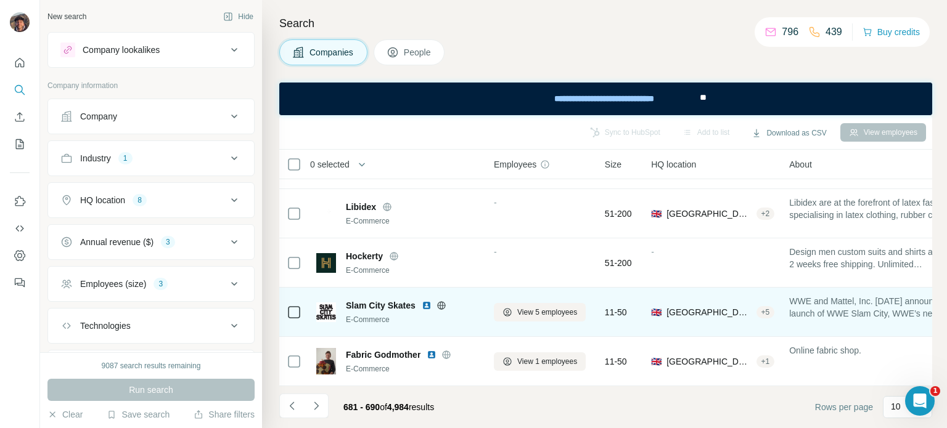
scroll to position [0, 0]
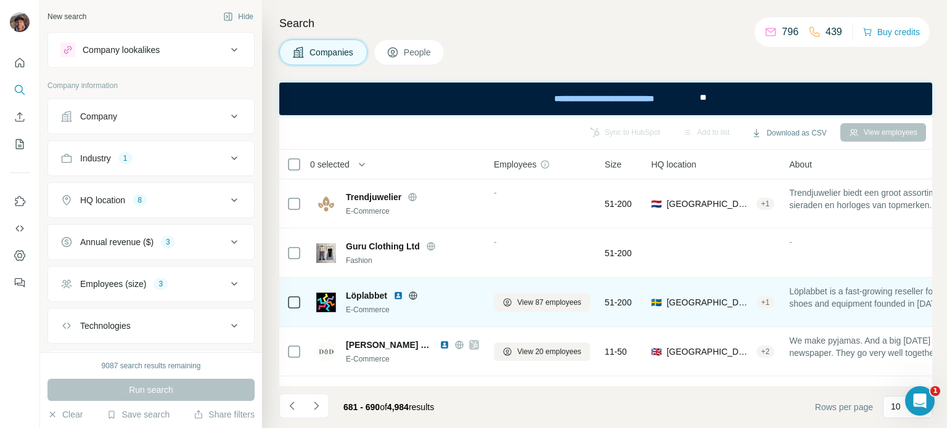
click at [417, 291] on icon at bounding box center [413, 296] width 10 height 10
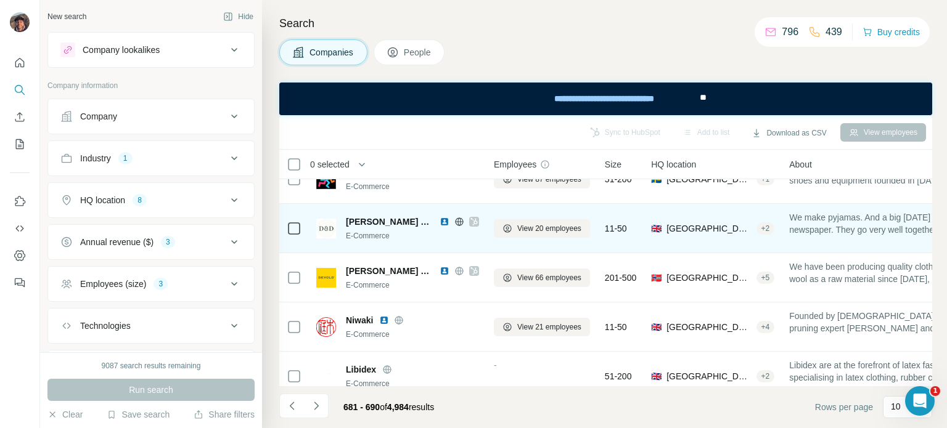
scroll to position [185, 0]
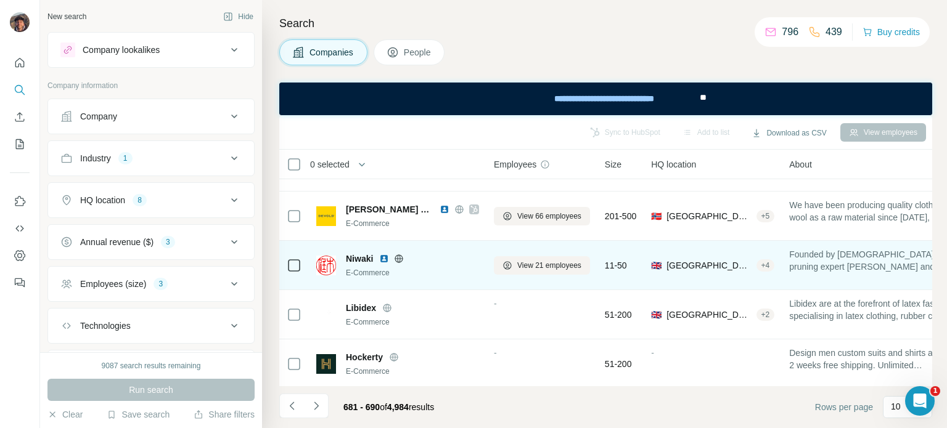
click at [402, 260] on icon at bounding box center [399, 259] width 8 height 8
click at [371, 255] on span "Niwaki" at bounding box center [359, 259] width 27 height 12
click at [372, 256] on span "Niwaki" at bounding box center [359, 259] width 27 height 12
copy span "Niwaki"
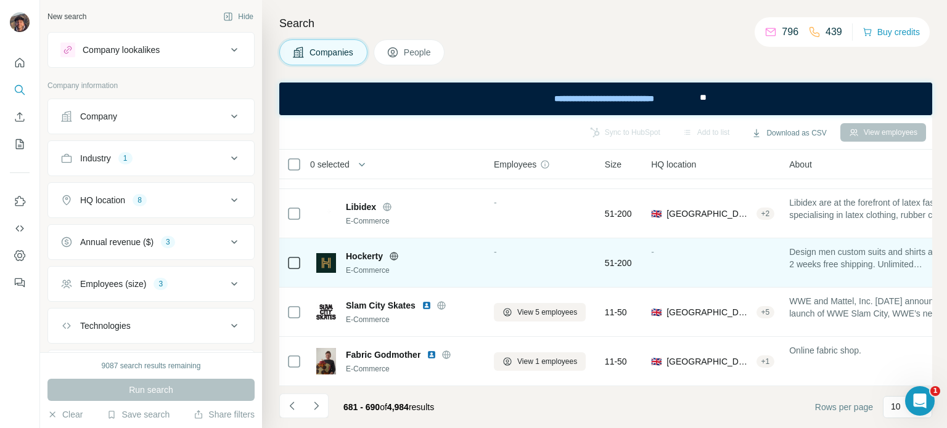
scroll to position [291, 0]
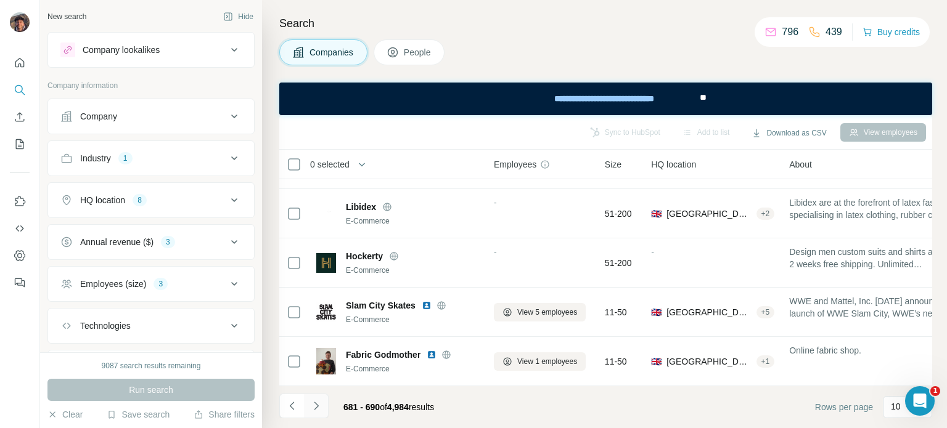
click at [321, 410] on icon "Navigate to next page" at bounding box center [316, 406] width 12 height 12
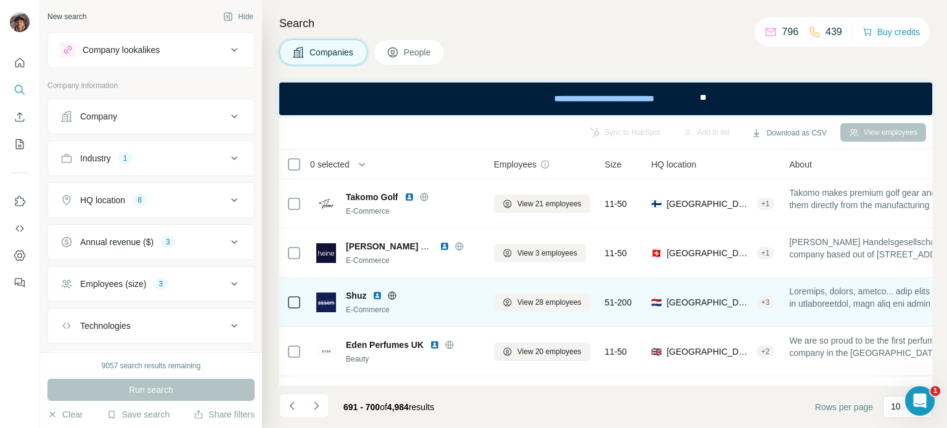
scroll to position [123, 0]
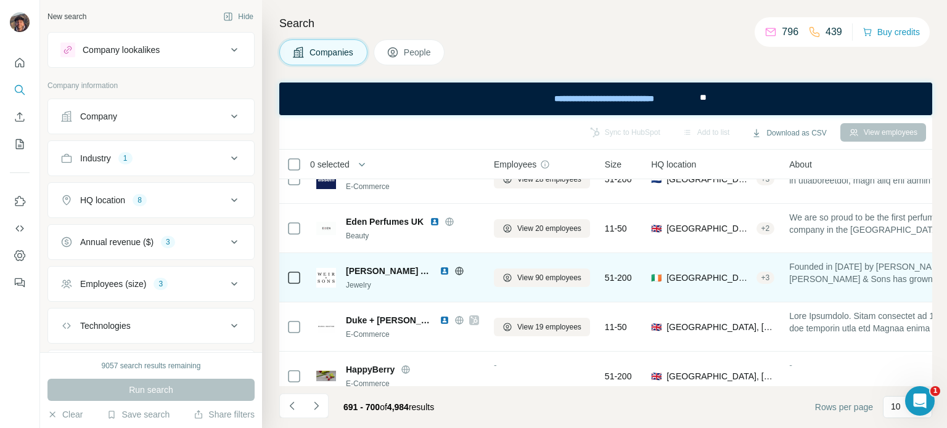
click at [454, 273] on icon at bounding box center [459, 271] width 10 height 10
click at [454, 269] on icon at bounding box center [459, 271] width 10 height 10
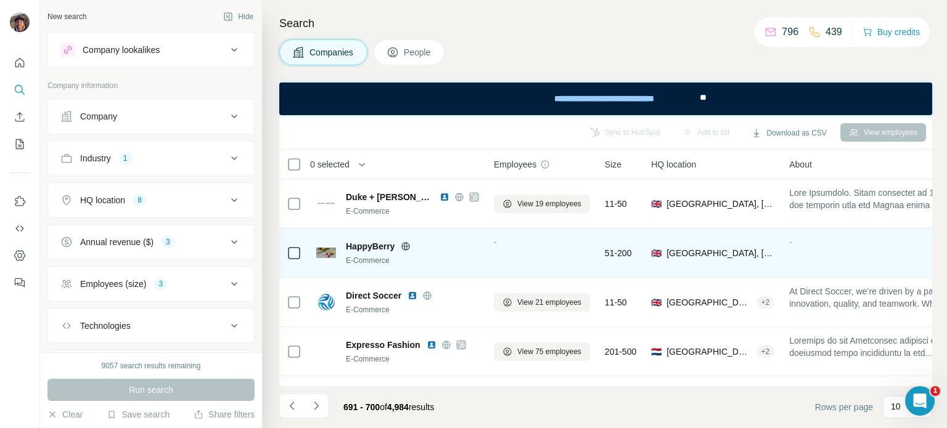
scroll to position [291, 0]
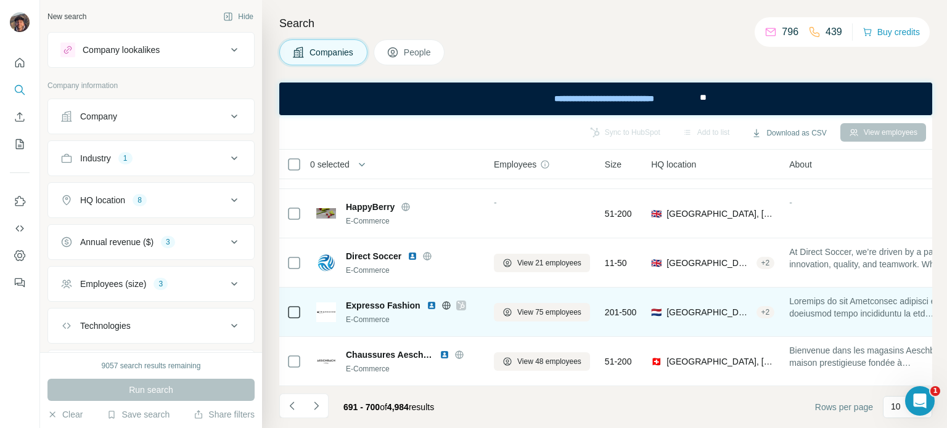
click at [439, 300] on div "Expresso Fashion" at bounding box center [412, 306] width 133 height 12
click at [444, 303] on icon at bounding box center [446, 305] width 8 height 8
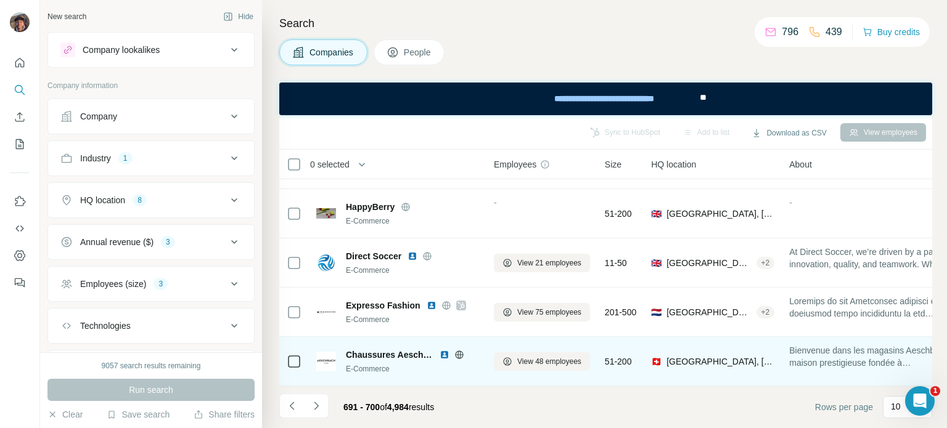
click at [458, 351] on icon at bounding box center [458, 355] width 3 height 8
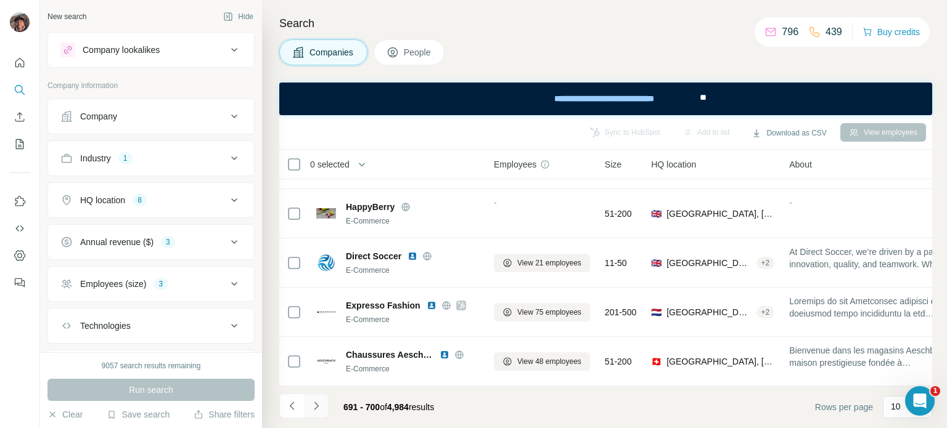
click at [318, 402] on icon "Navigate to next page" at bounding box center [316, 406] width 12 height 12
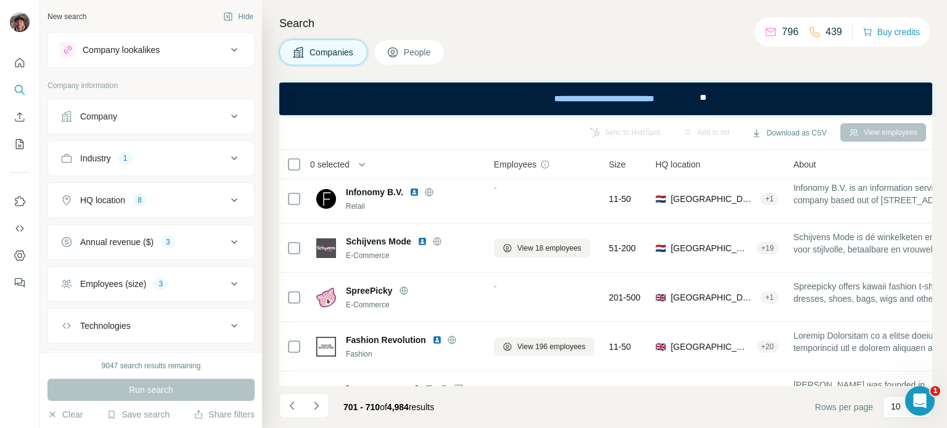
scroll to position [0, 0]
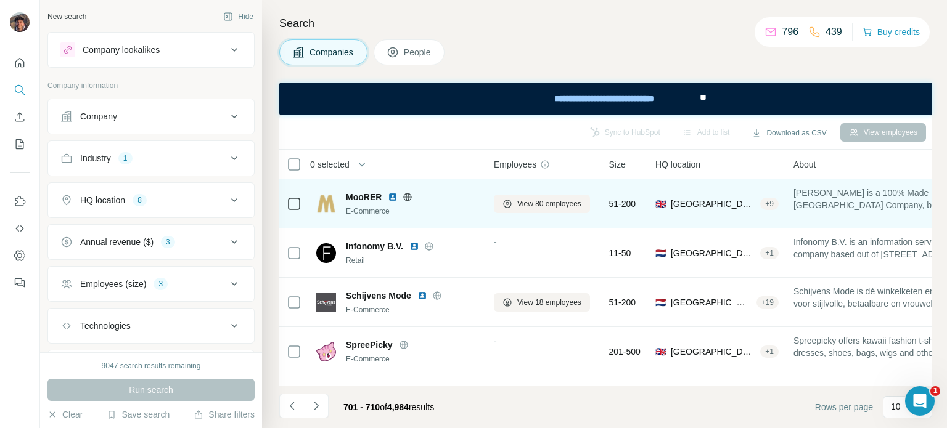
click at [405, 200] on icon at bounding box center [407, 197] width 10 height 10
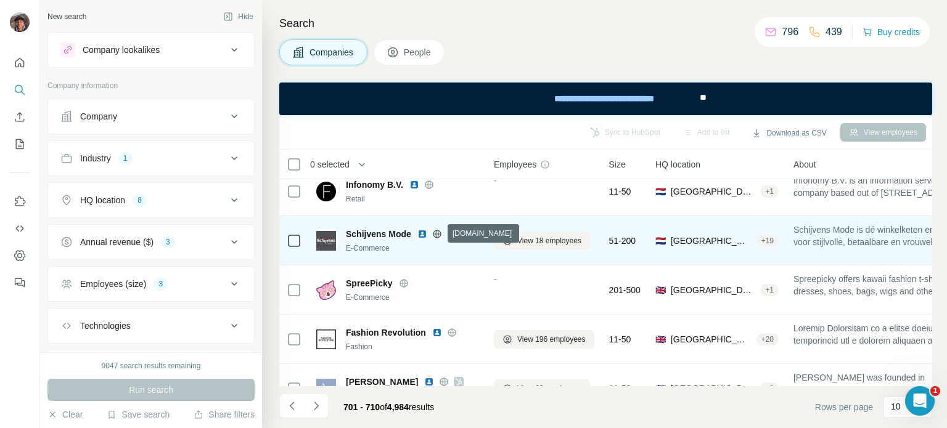
scroll to position [185, 0]
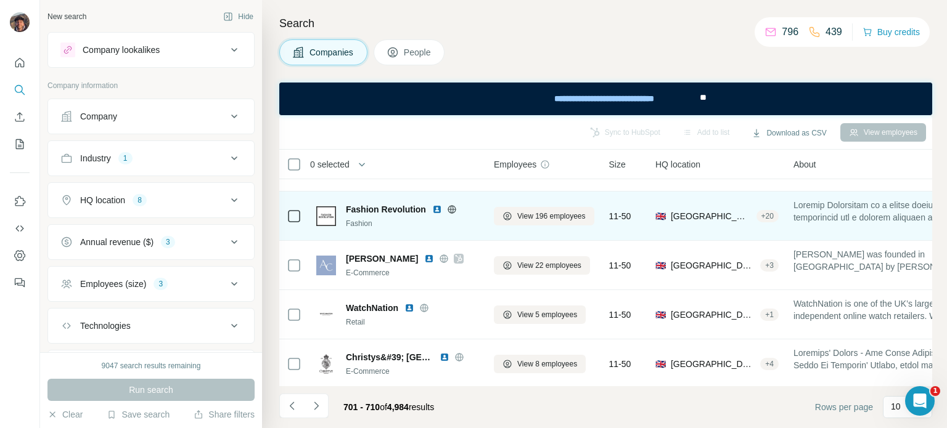
click at [453, 206] on icon at bounding box center [452, 210] width 10 height 10
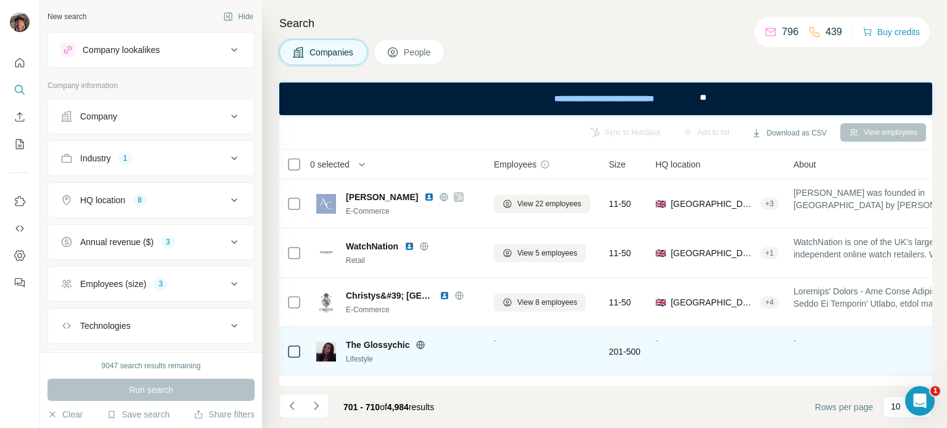
scroll to position [291, 0]
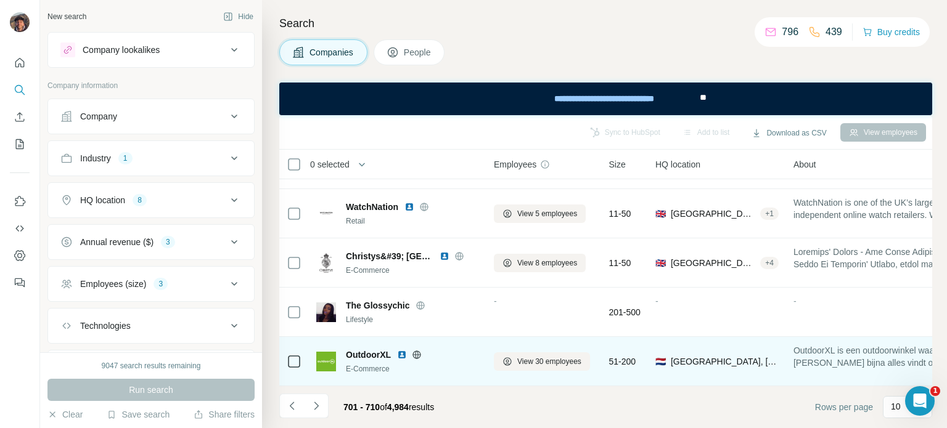
click at [422, 351] on icon at bounding box center [417, 355] width 10 height 10
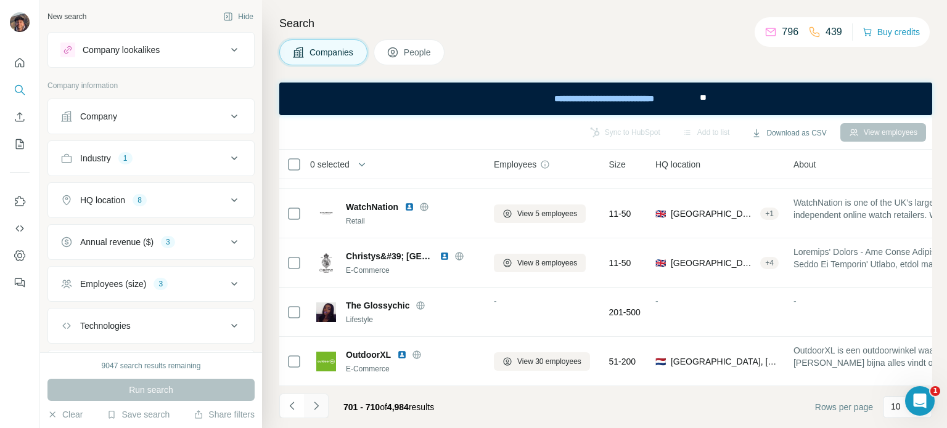
click at [316, 402] on icon "Navigate to next page" at bounding box center [316, 406] width 12 height 12
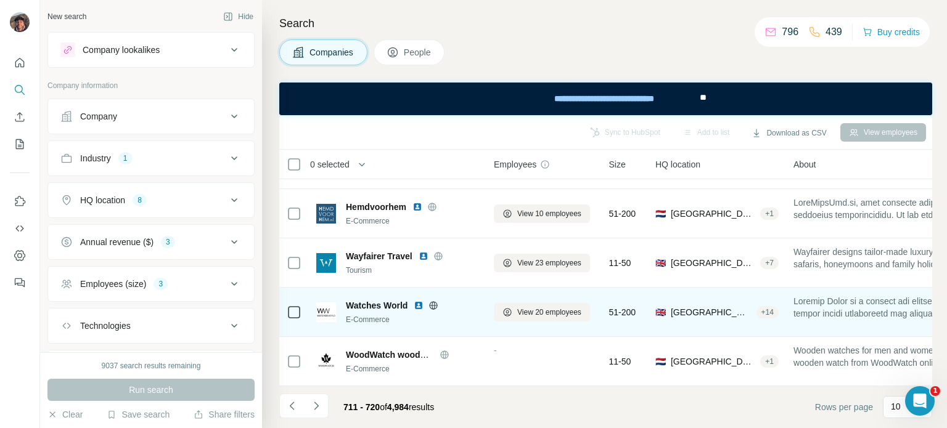
scroll to position [0, 0]
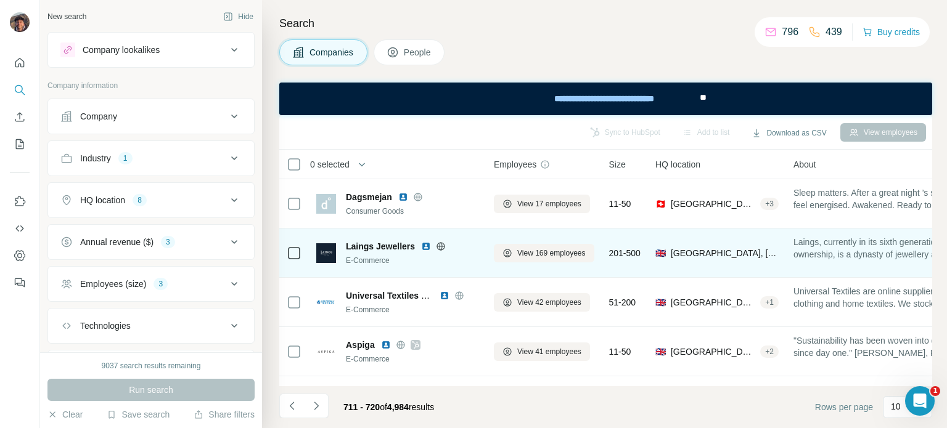
click at [439, 242] on icon at bounding box center [441, 247] width 10 height 10
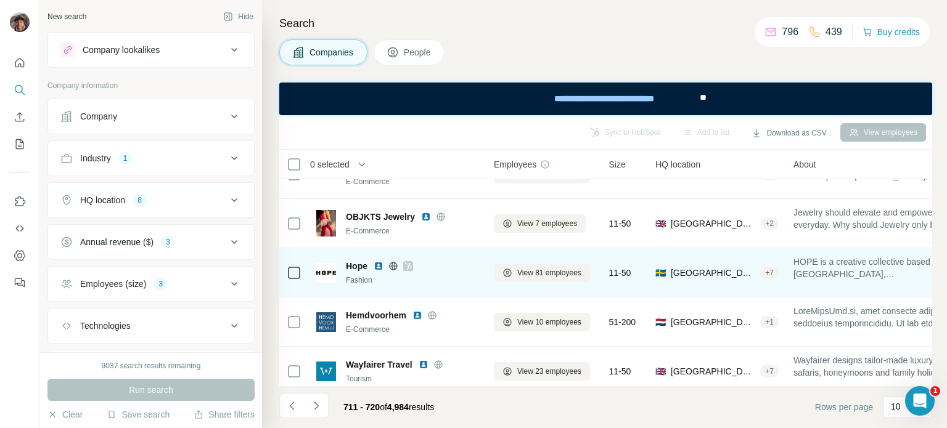
scroll to position [185, 0]
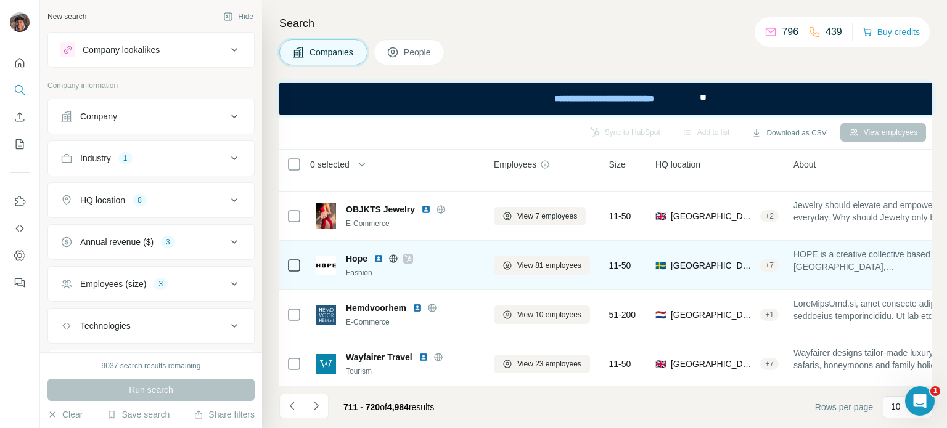
click at [391, 258] on icon at bounding box center [393, 259] width 10 height 10
click at [365, 253] on span "Hope" at bounding box center [357, 259] width 22 height 12
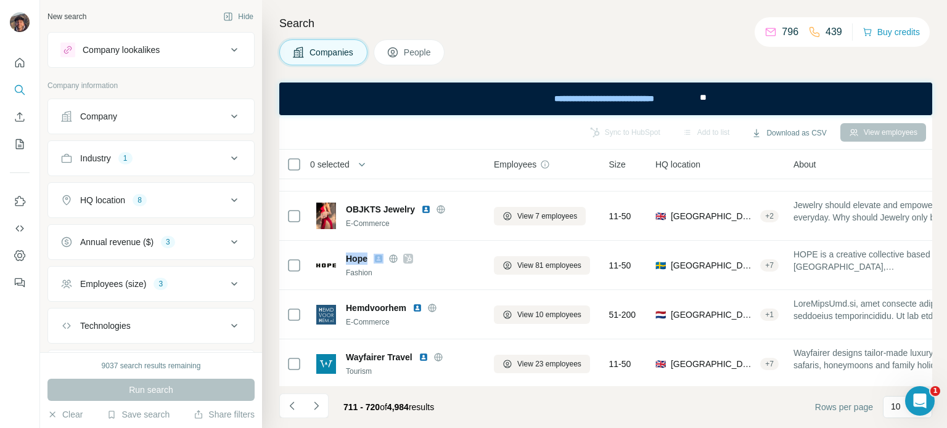
copy span "Hope"
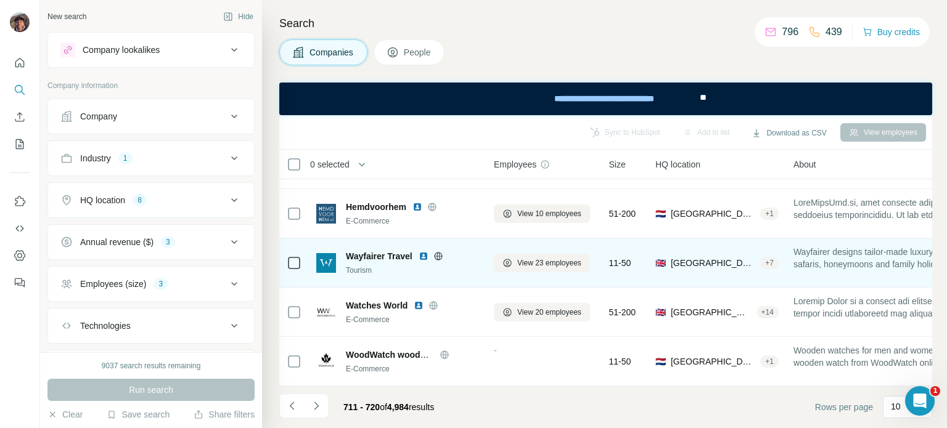
scroll to position [291, 0]
click at [454, 280] on td "Wayfairer Travel Tourism" at bounding box center [397, 262] width 177 height 49
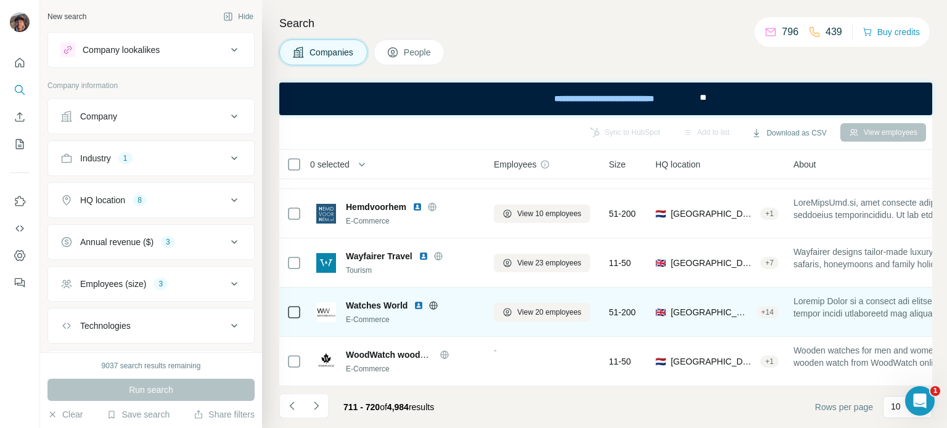
click at [436, 301] on icon at bounding box center [433, 306] width 10 height 10
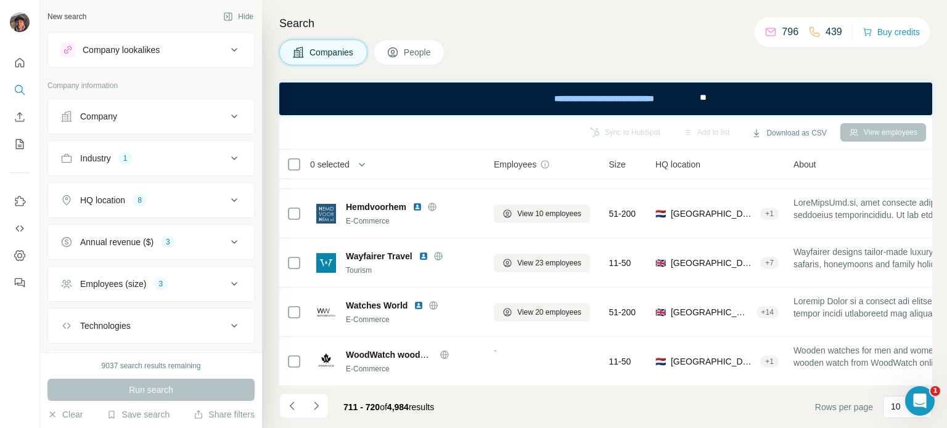
click at [322, 393] on footer "711 - 720 of 4,984 results Rows per page 10" at bounding box center [605, 407] width 653 height 42
click at [322, 407] on button "Navigate to next page" at bounding box center [316, 406] width 25 height 25
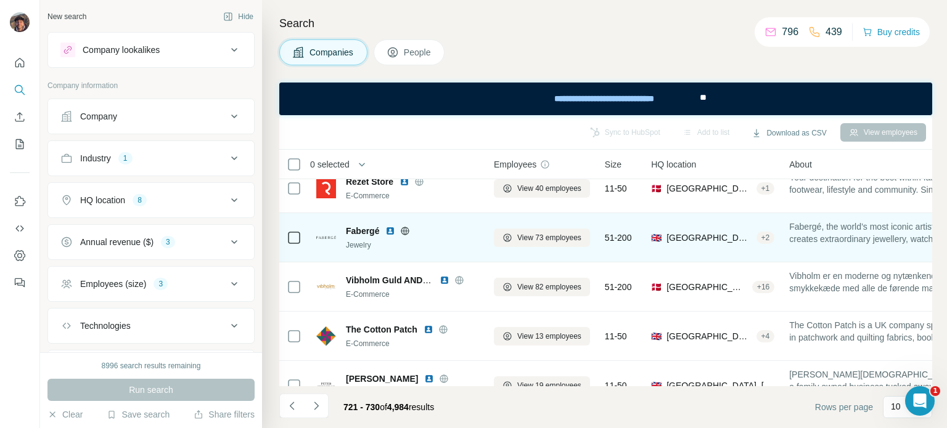
scroll to position [0, 0]
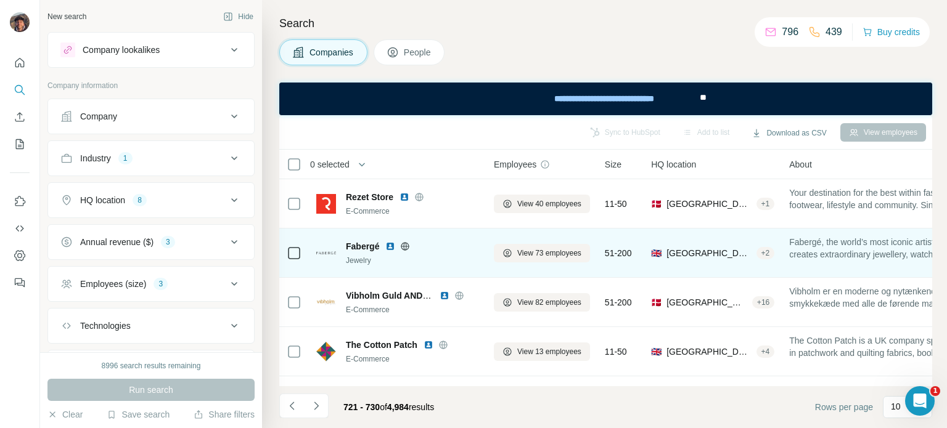
click at [407, 243] on icon at bounding box center [405, 247] width 10 height 10
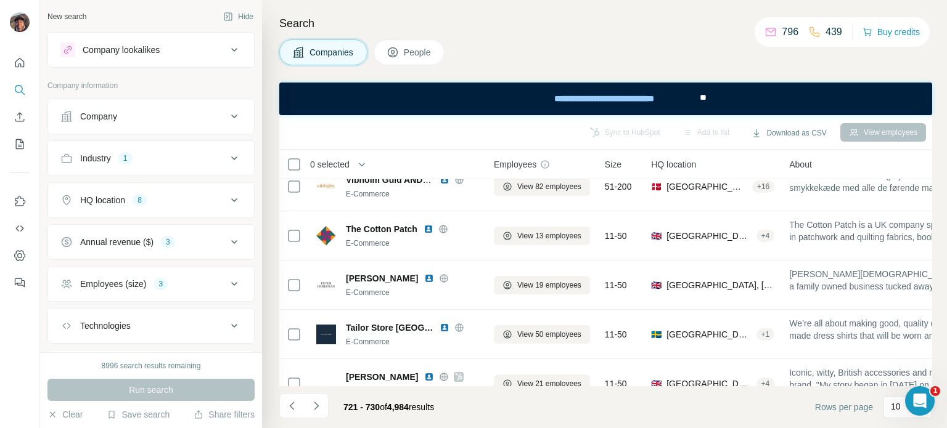
scroll to position [123, 0]
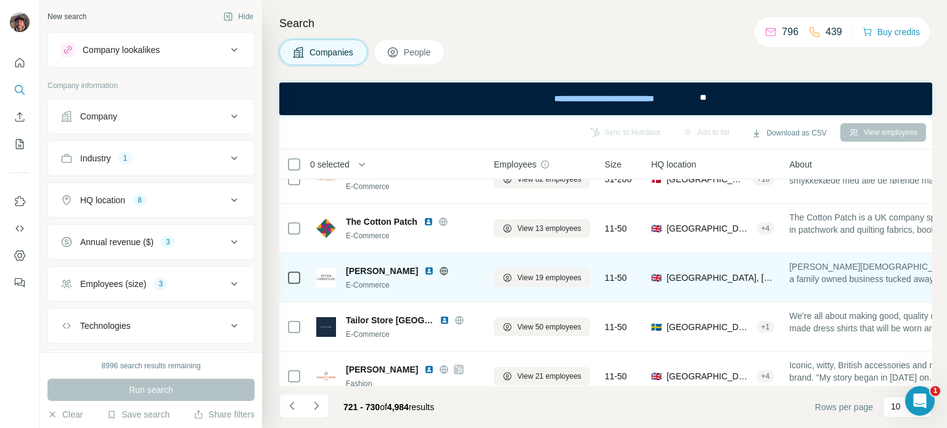
click at [439, 266] on icon at bounding box center [444, 271] width 10 height 10
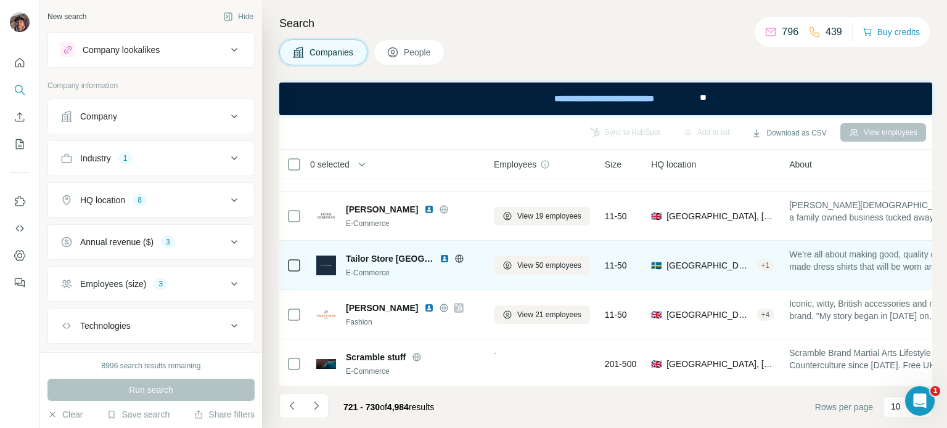
click at [459, 256] on icon at bounding box center [459, 259] width 10 height 10
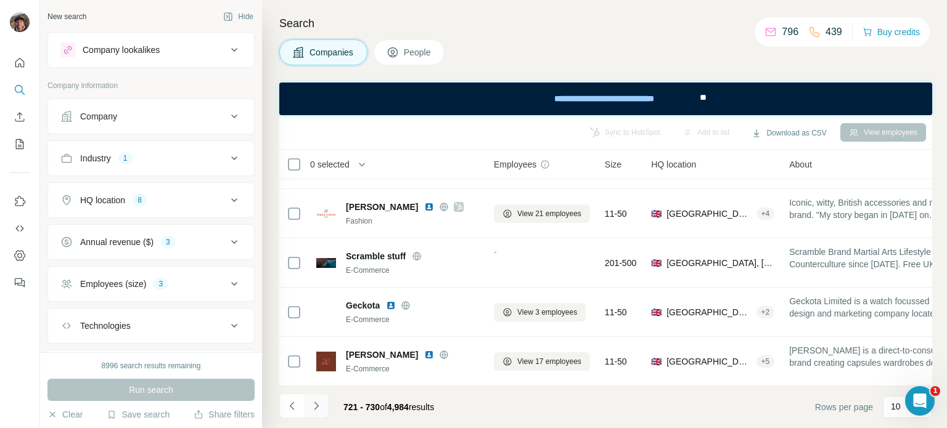
drag, startPoint x: 328, startPoint y: 396, endPoint x: 321, endPoint y: 399, distance: 7.2
click at [323, 397] on div "721 - 730 of 4,984 results" at bounding box center [361, 407] width 165 height 27
click at [320, 399] on button "Navigate to next page" at bounding box center [316, 406] width 25 height 25
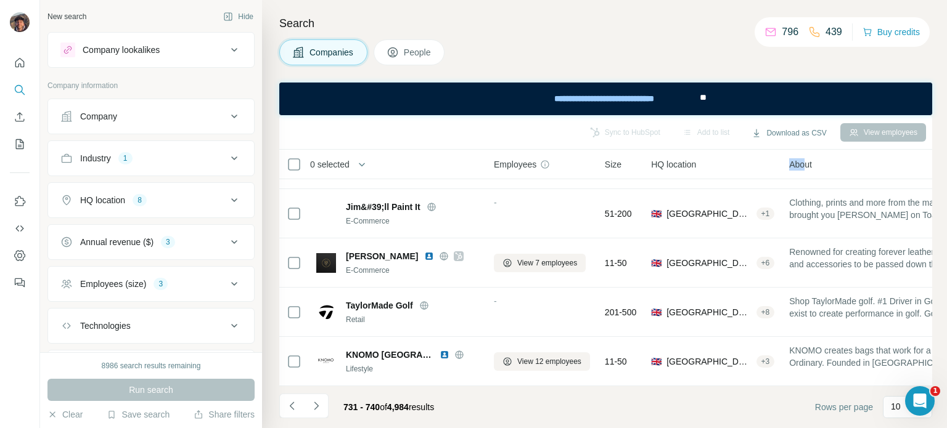
drag, startPoint x: 813, startPoint y: 162, endPoint x: 770, endPoint y: 162, distance: 43.1
click at [0, 0] on tr "0 selected Companies Employees Size HQ location About Lists Annual revenue Tech…" at bounding box center [0, 0] width 0 height 0
click at [789, 172] on th "About" at bounding box center [879, 165] width 197 height 30
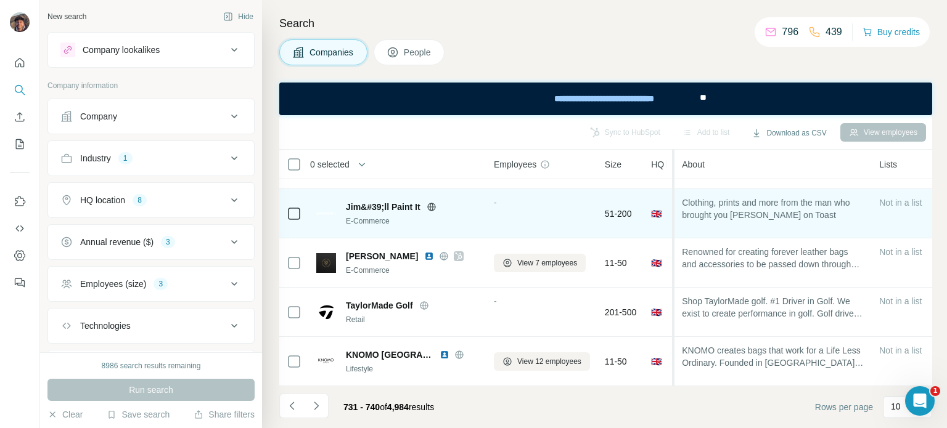
drag, startPoint x: 784, startPoint y: 218, endPoint x: 609, endPoint y: 216, distance: 175.6
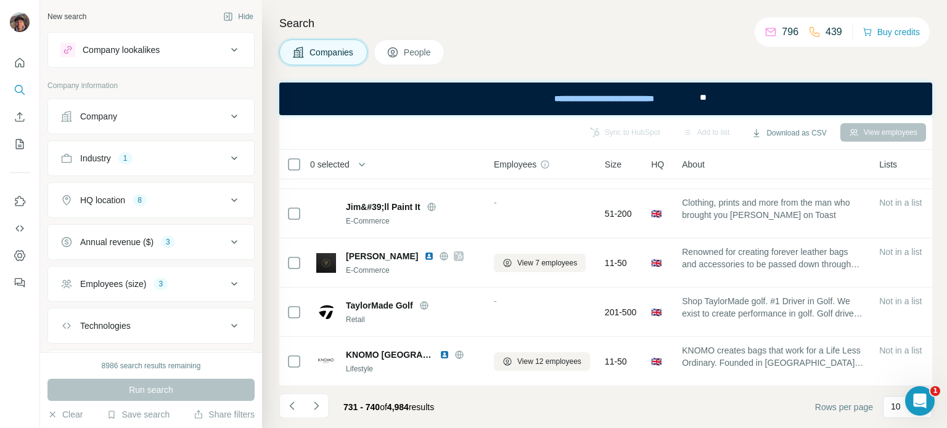
scroll to position [0, 0]
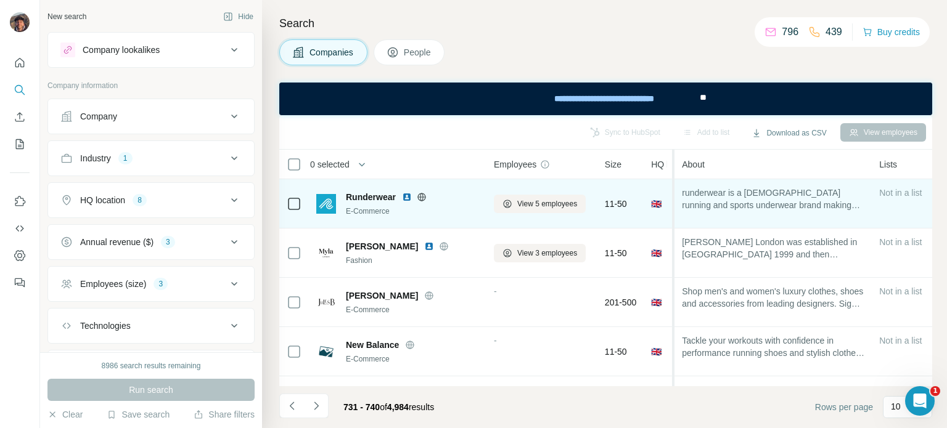
drag, startPoint x: 677, startPoint y: 167, endPoint x: 666, endPoint y: 194, distance: 29.0
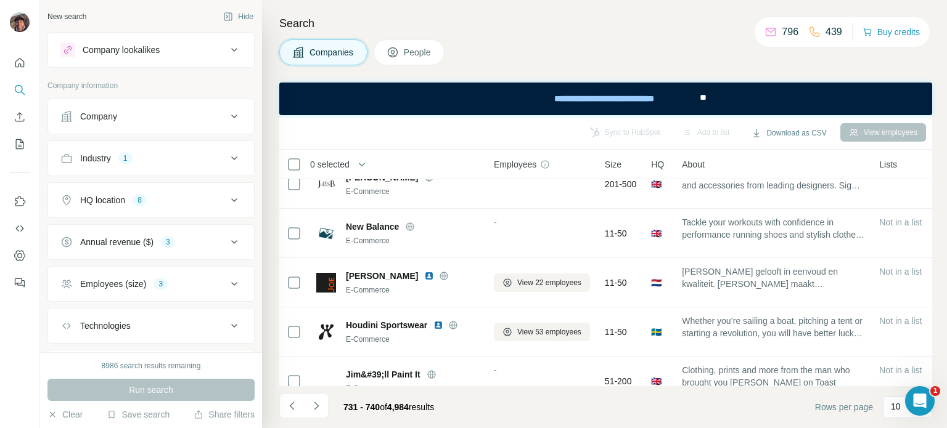
scroll to position [123, 0]
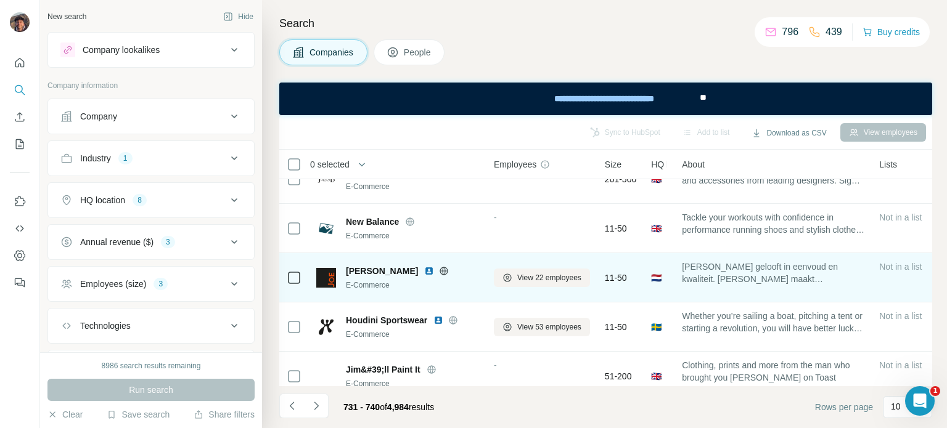
click at [440, 267] on icon at bounding box center [444, 271] width 8 height 8
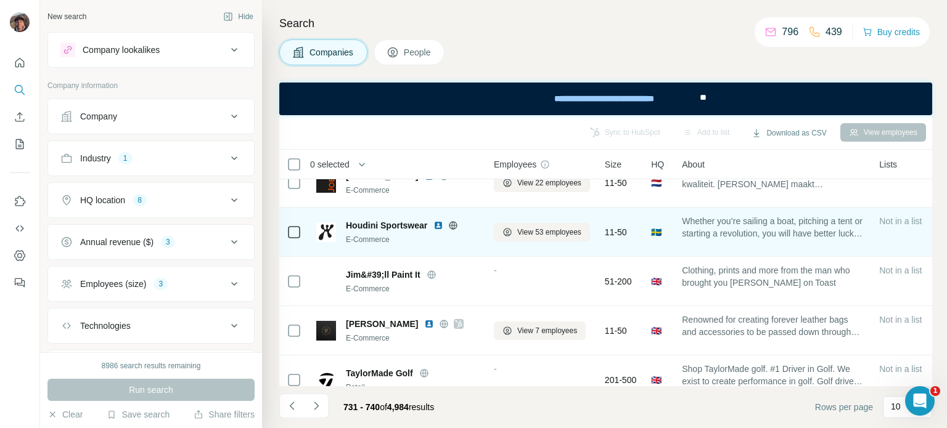
scroll to position [291, 0]
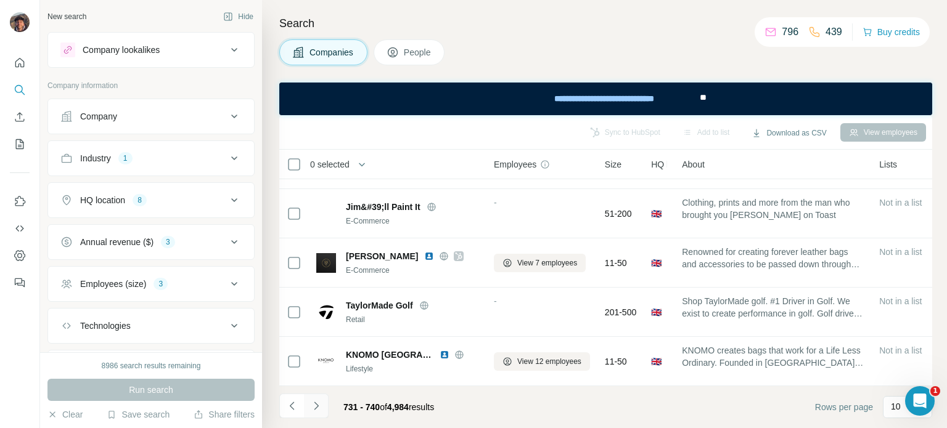
click at [318, 400] on icon "Navigate to next page" at bounding box center [316, 406] width 12 height 12
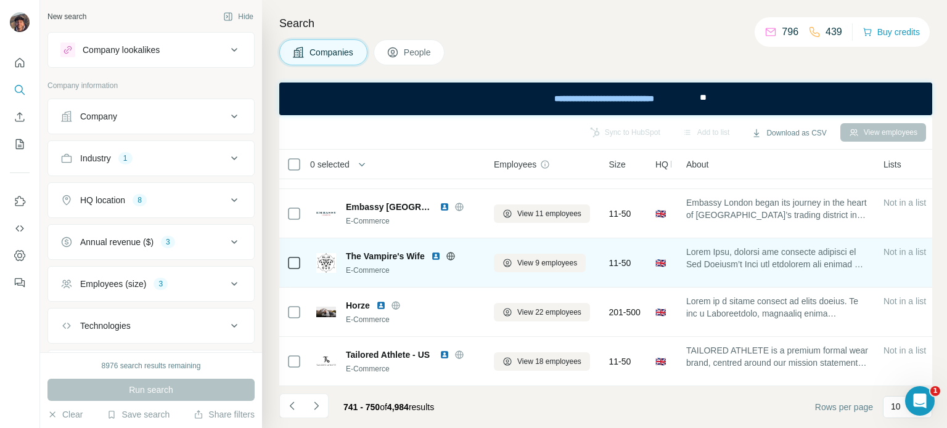
scroll to position [0, 0]
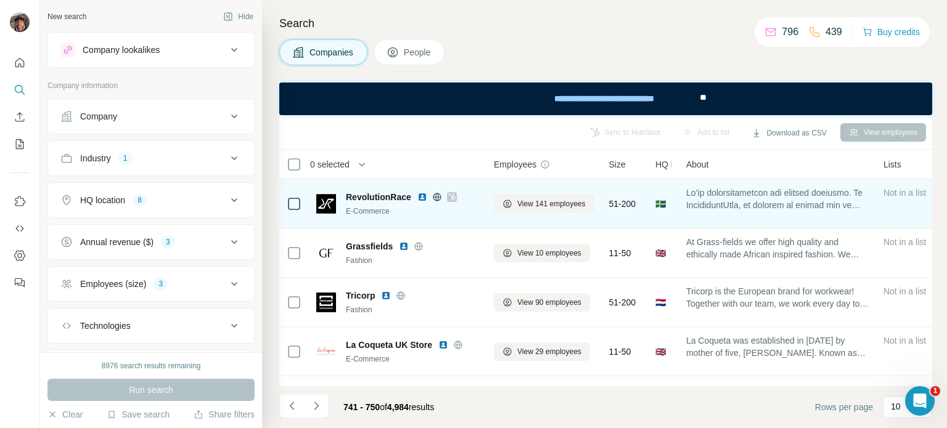
click at [437, 196] on icon at bounding box center [436, 197] width 3 height 8
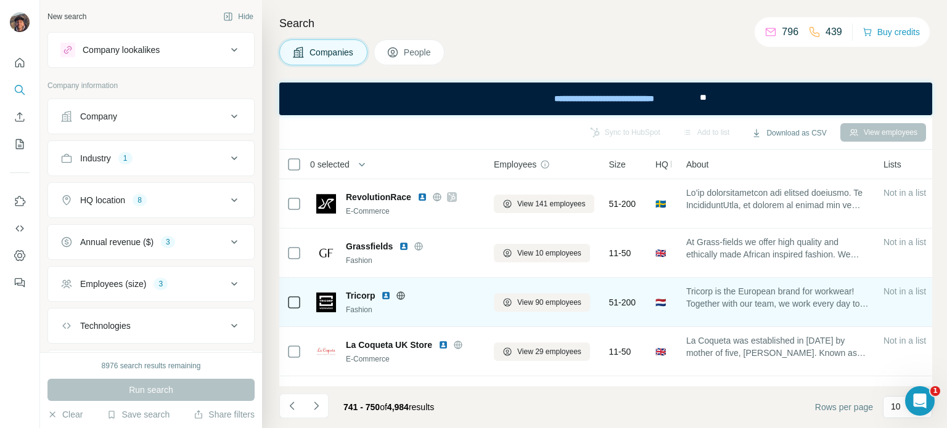
click at [403, 296] on icon at bounding box center [401, 296] width 10 height 10
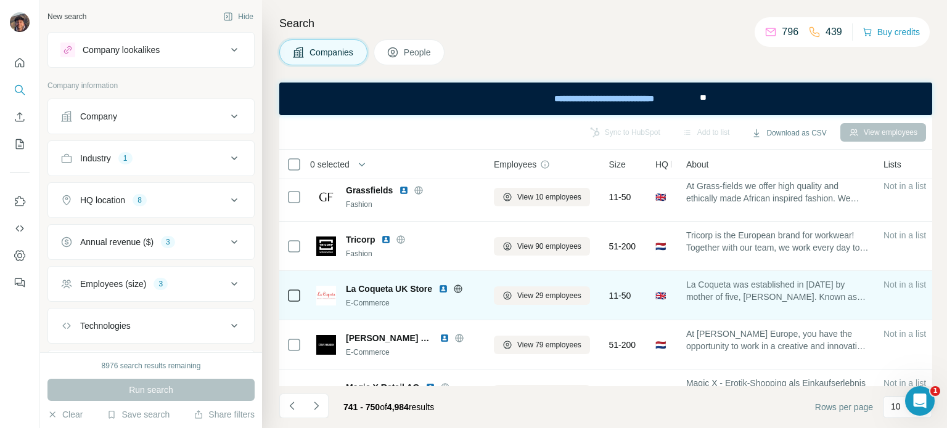
scroll to position [123, 0]
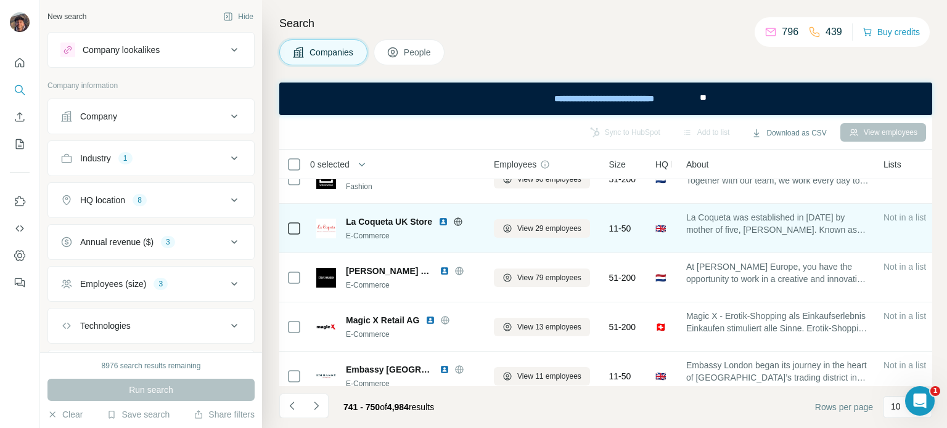
click at [457, 214] on div "La Coqueta UK Store E-Commerce" at bounding box center [397, 228] width 163 height 34
click at [457, 219] on icon at bounding box center [457, 222] width 3 height 8
click at [417, 220] on span "La Coqueta UK Store" at bounding box center [389, 222] width 86 height 12
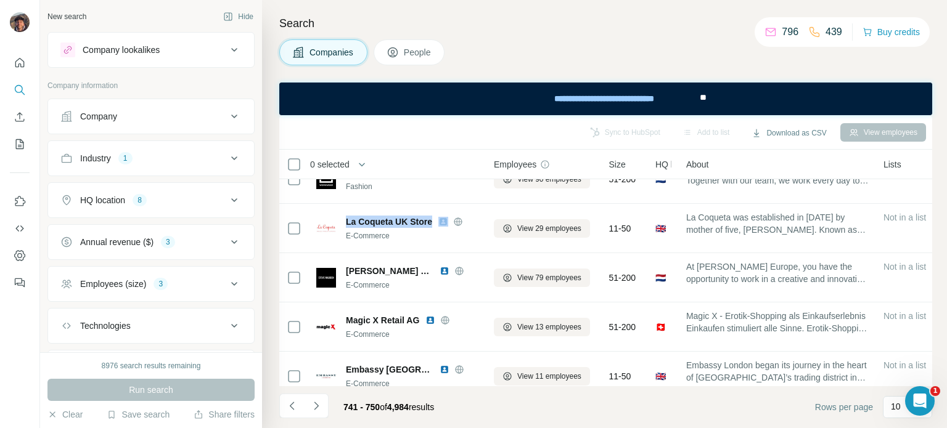
copy span "La Coqueta UK Store"
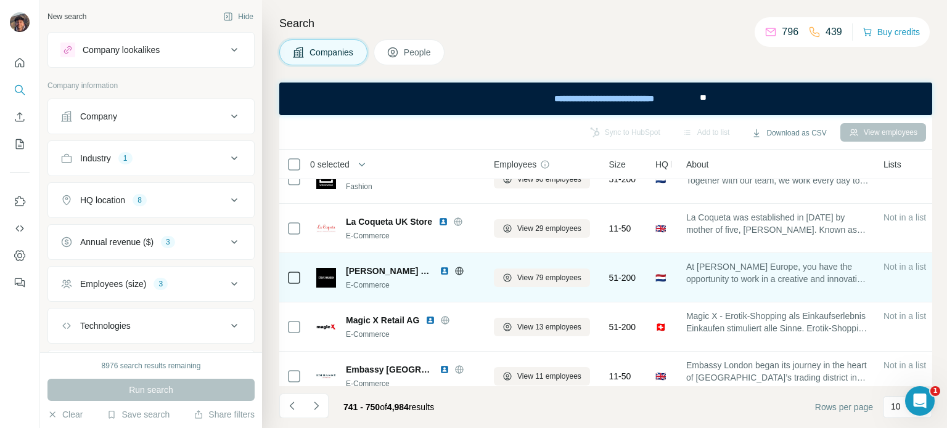
click at [459, 275] on icon at bounding box center [459, 271] width 10 height 10
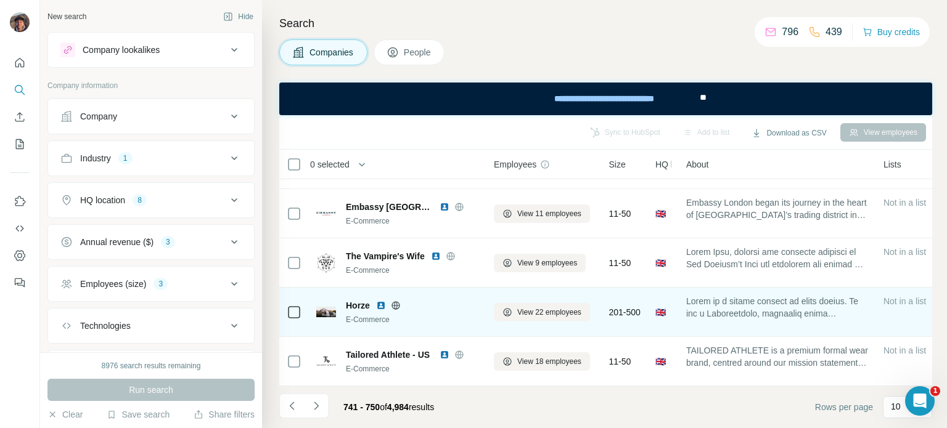
scroll to position [291, 0]
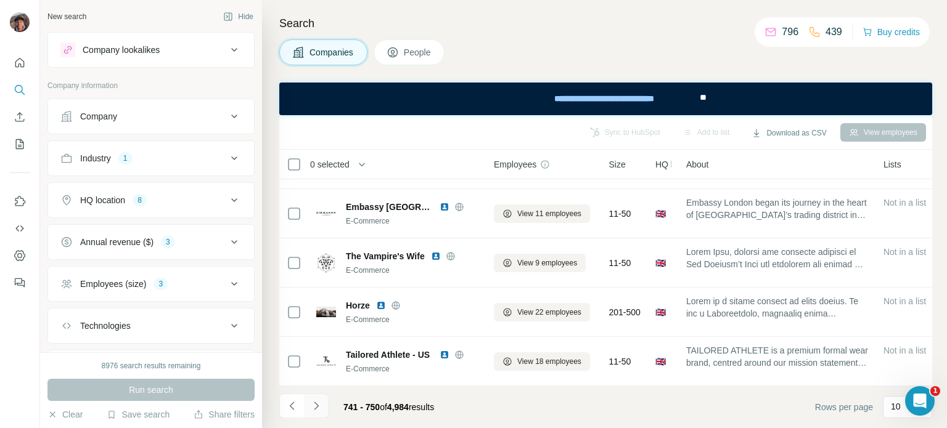
click at [312, 405] on icon "Navigate to next page" at bounding box center [316, 406] width 12 height 12
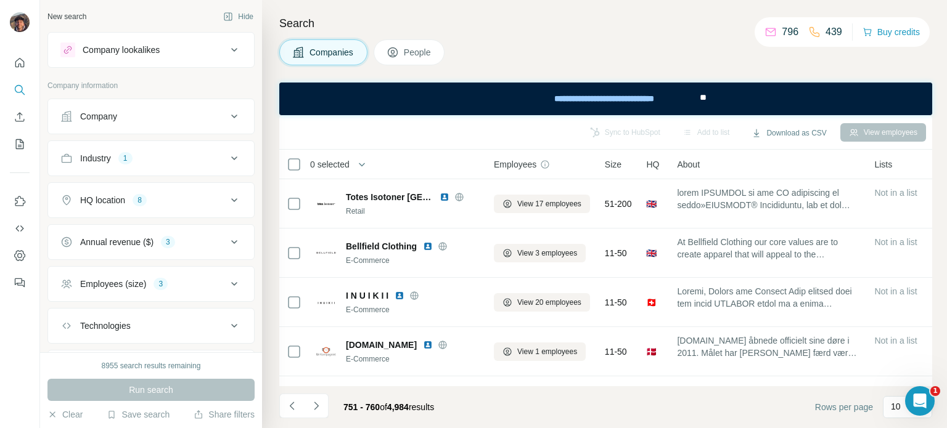
scroll to position [0, 0]
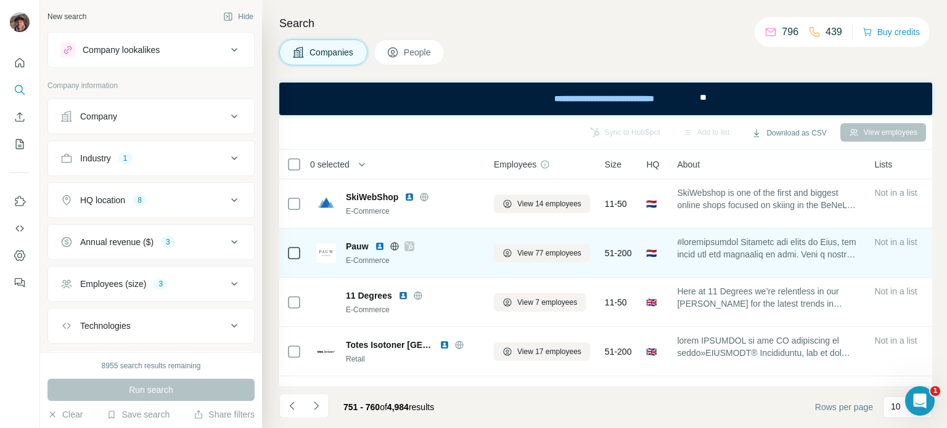
click at [407, 245] on icon at bounding box center [408, 247] width 7 height 10
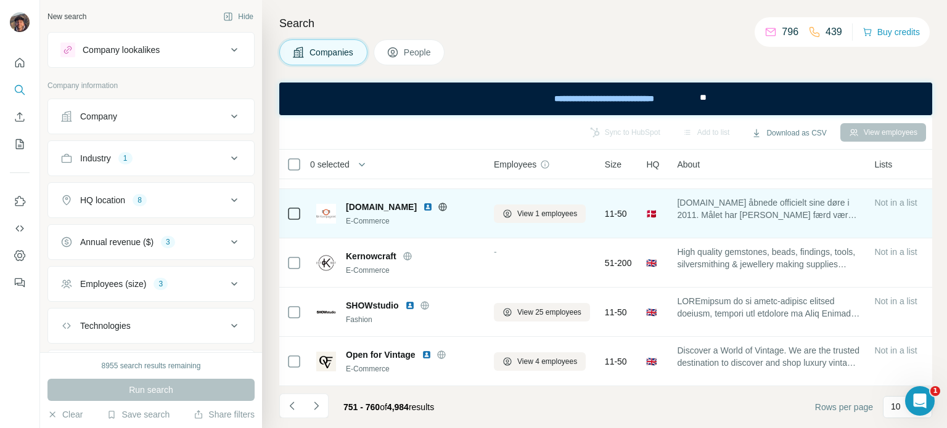
scroll to position [291, 0]
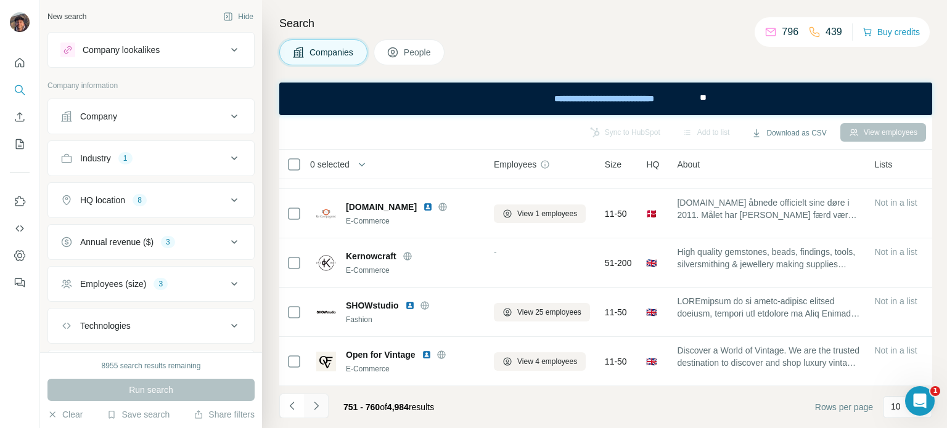
click at [323, 404] on button "Navigate to next page" at bounding box center [316, 406] width 25 height 25
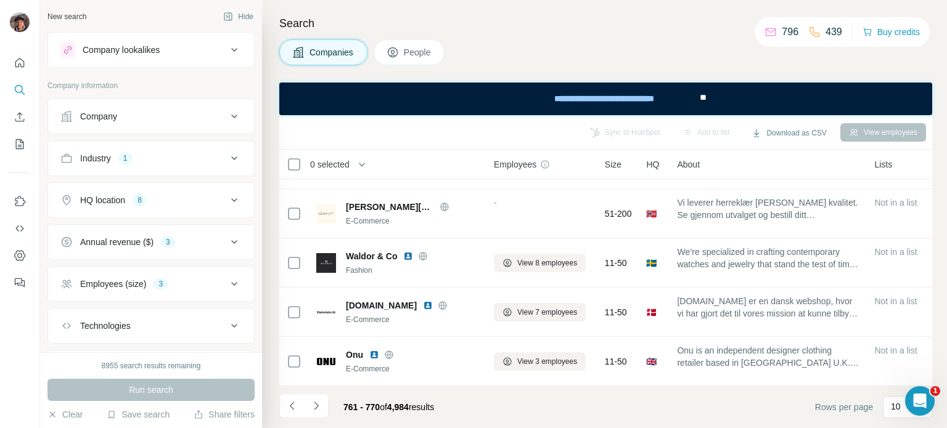
scroll to position [65, 0]
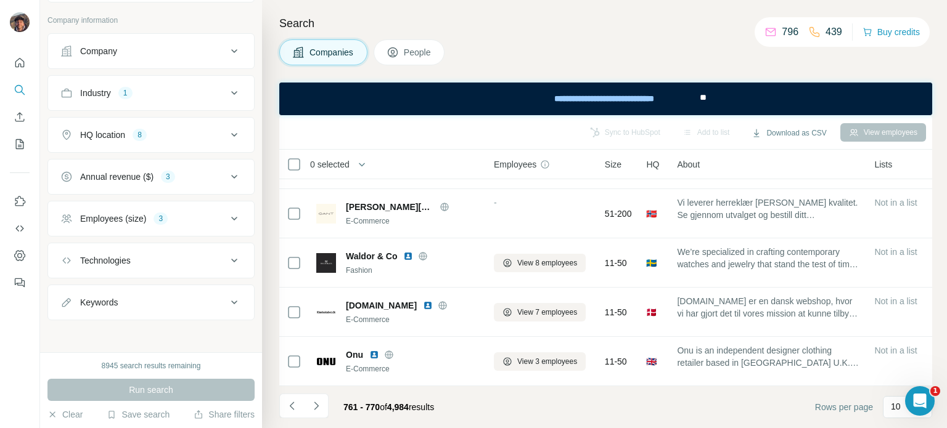
click at [198, 206] on button "Employees (size) 3" at bounding box center [151, 219] width 206 height 30
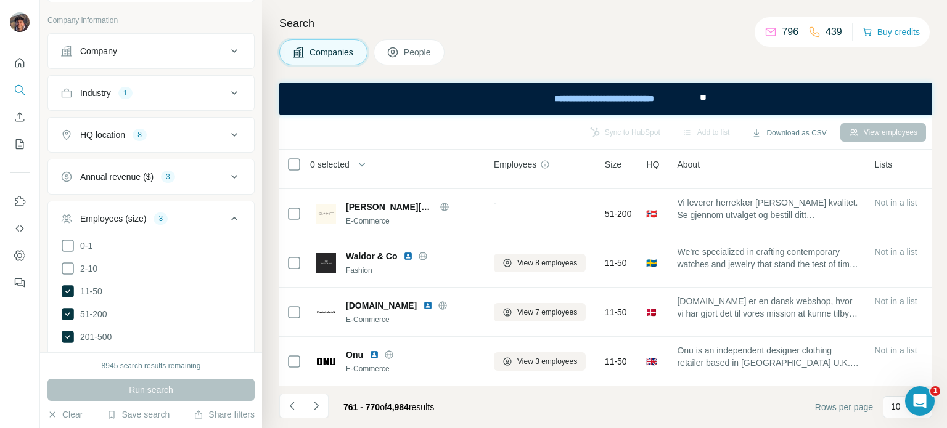
click at [198, 206] on button "Employees (size) 3" at bounding box center [151, 221] width 206 height 35
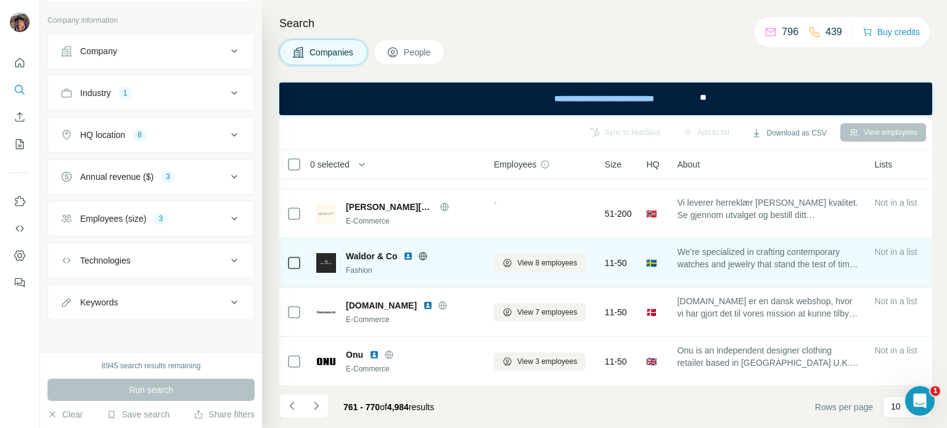
scroll to position [0, 0]
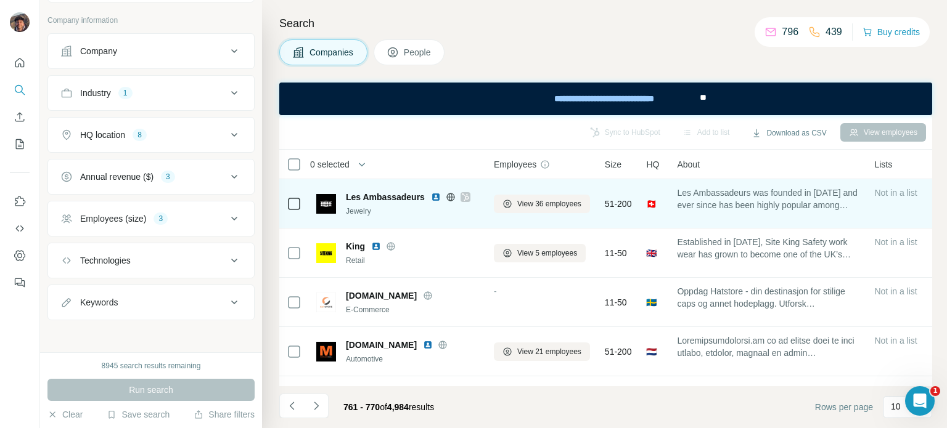
click at [463, 195] on icon at bounding box center [465, 197] width 7 height 10
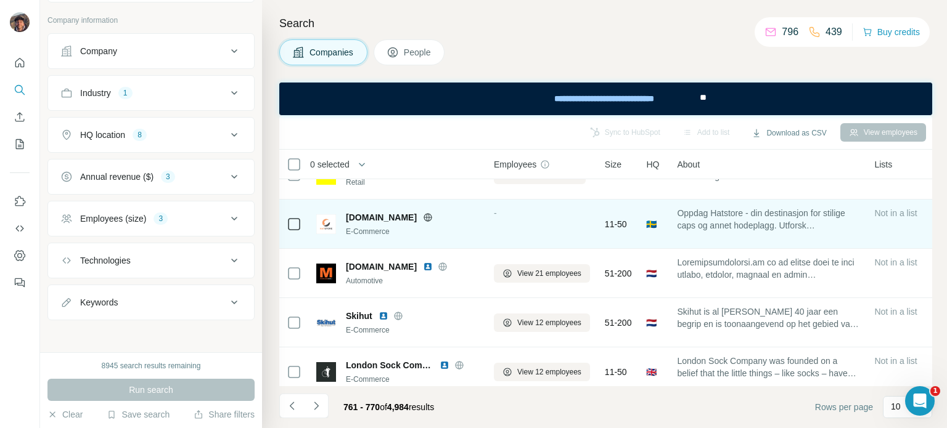
scroll to position [123, 0]
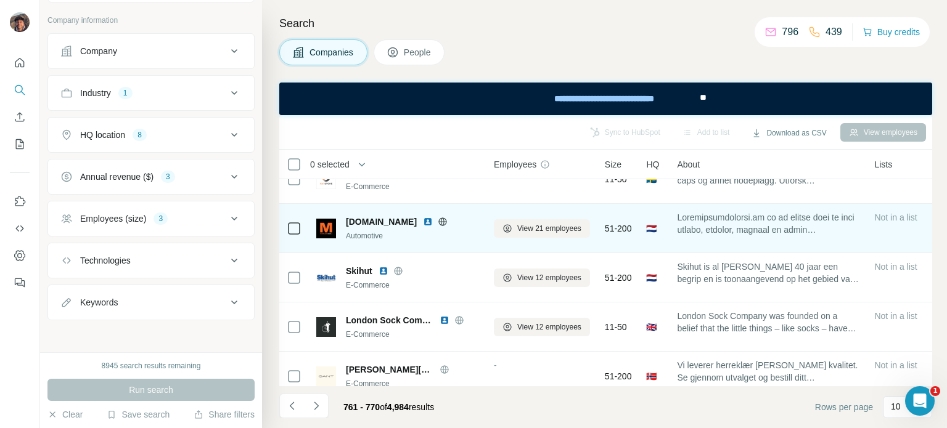
click at [447, 218] on icon at bounding box center [443, 222] width 10 height 10
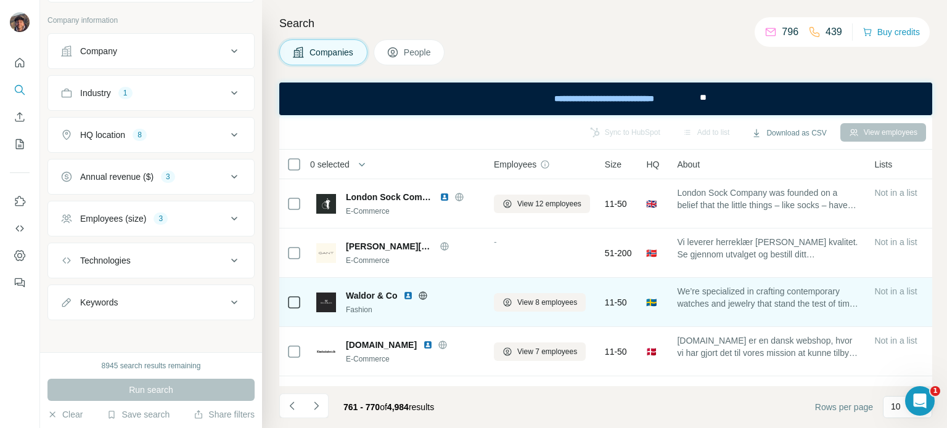
scroll to position [291, 0]
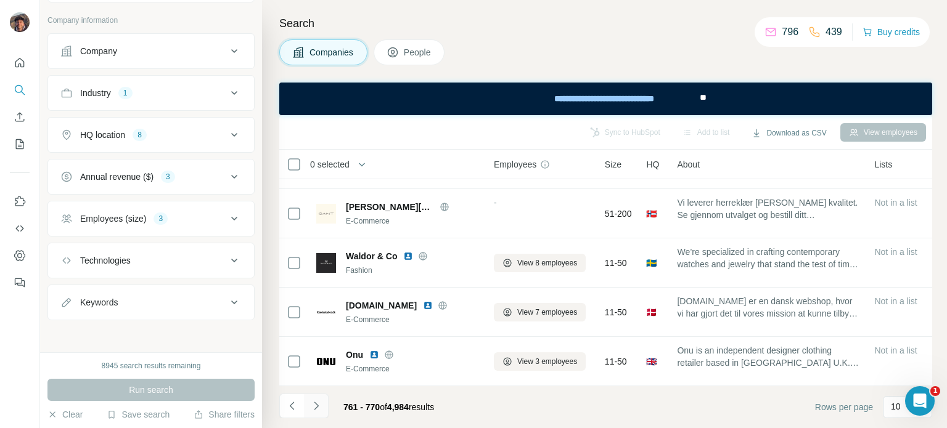
click at [323, 402] on button "Navigate to next page" at bounding box center [316, 406] width 25 height 25
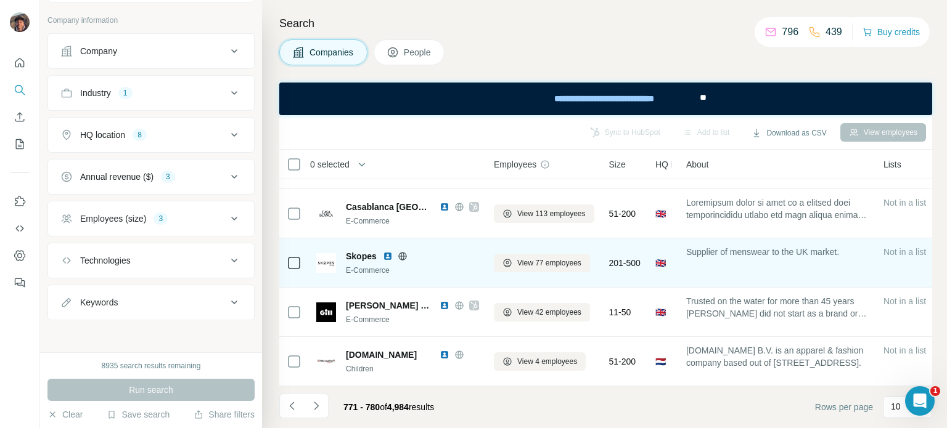
click at [402, 256] on div "Skopes" at bounding box center [412, 256] width 133 height 12
click at [402, 253] on icon at bounding box center [402, 256] width 3 height 8
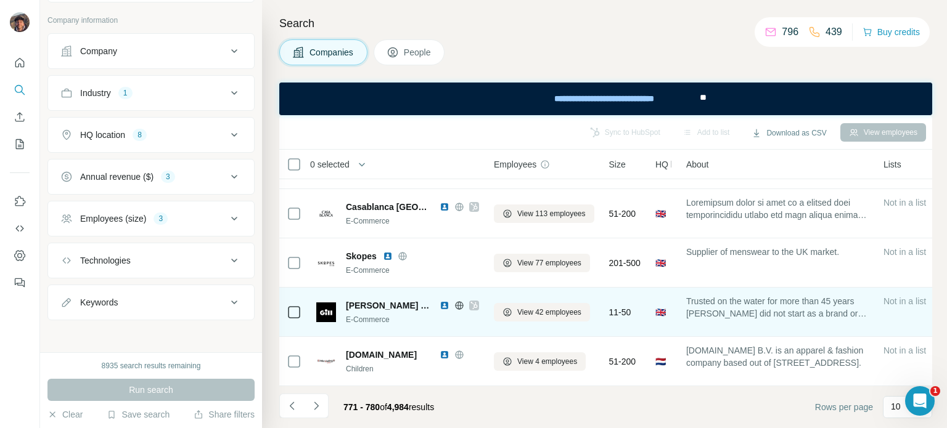
click at [470, 301] on icon at bounding box center [473, 306] width 7 height 10
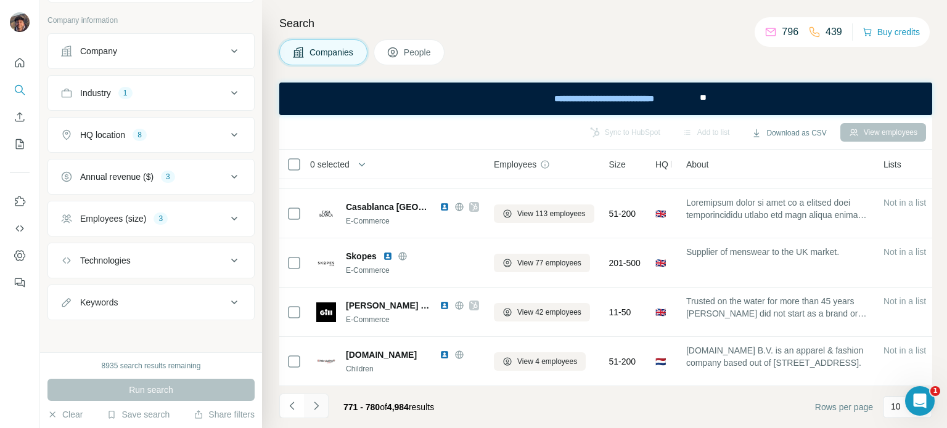
click at [315, 407] on icon "Navigate to next page" at bounding box center [316, 406] width 12 height 12
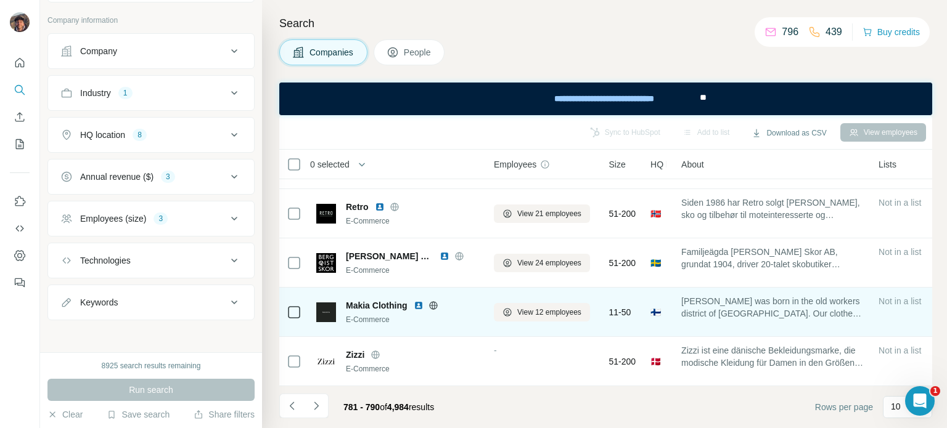
scroll to position [0, 0]
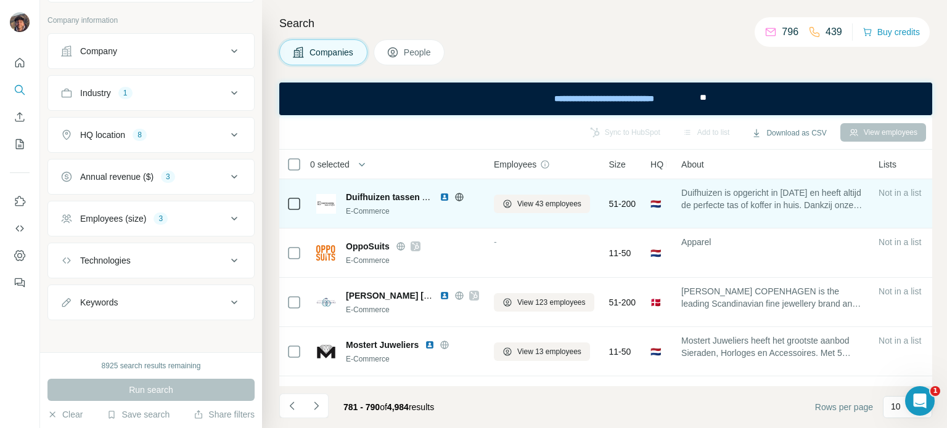
click at [456, 198] on icon at bounding box center [459, 197] width 10 height 10
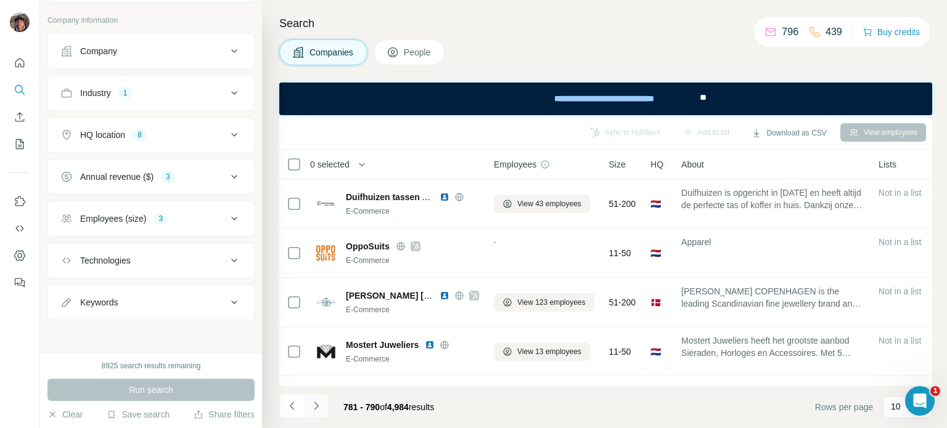
click at [311, 401] on icon "Navigate to next page" at bounding box center [316, 406] width 12 height 12
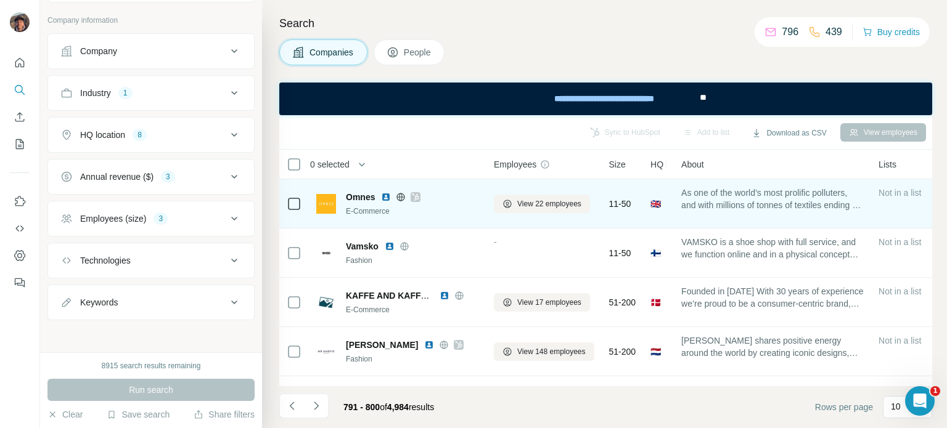
click at [397, 202] on icon at bounding box center [401, 197] width 10 height 10
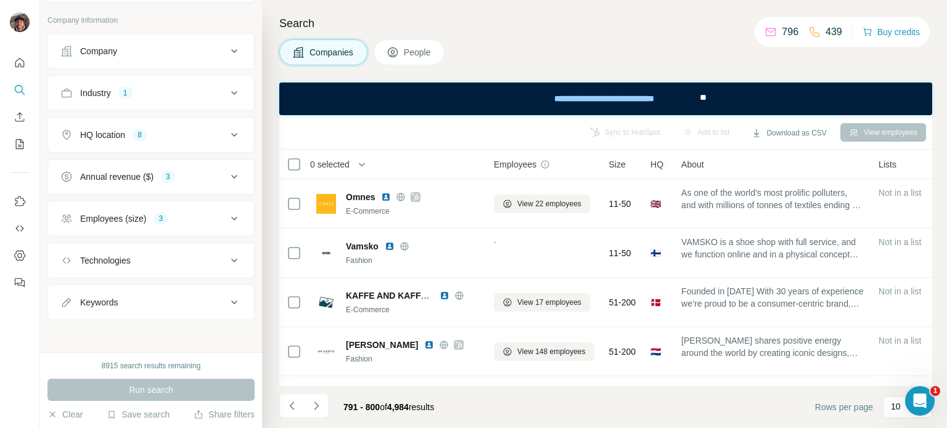
scroll to position [291, 0]
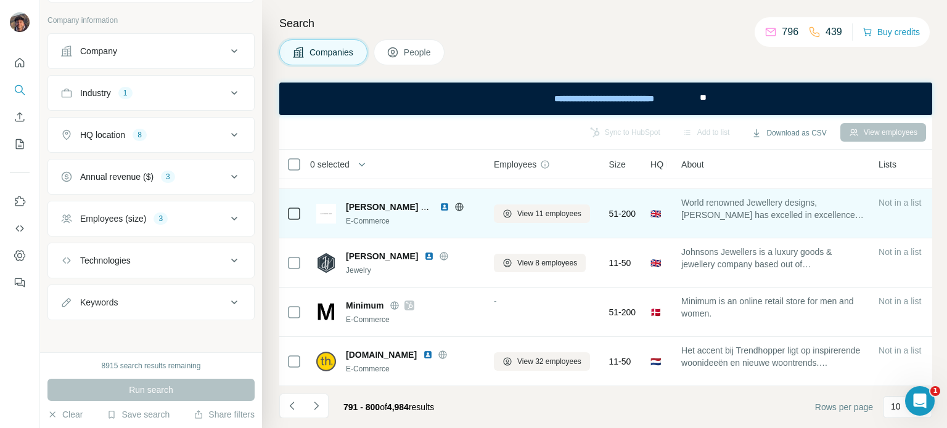
click at [401, 202] on span "[PERSON_NAME] Jewellery" at bounding box center [402, 207] width 113 height 10
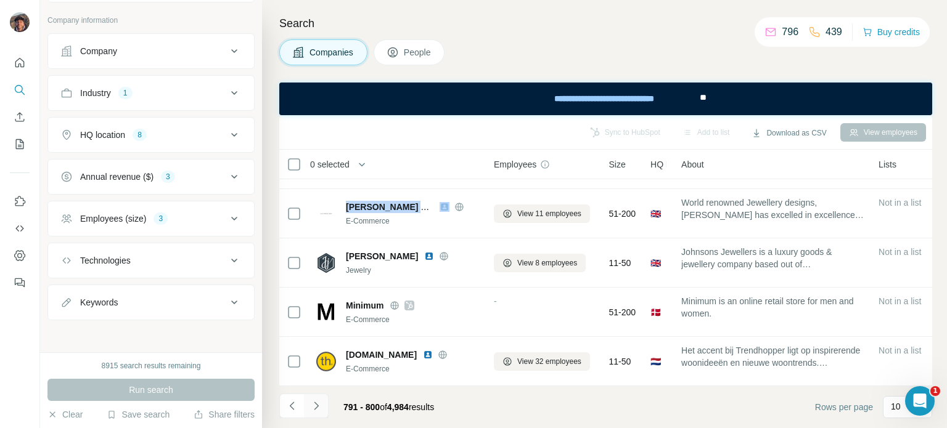
click at [311, 404] on icon "Navigate to next page" at bounding box center [316, 406] width 12 height 12
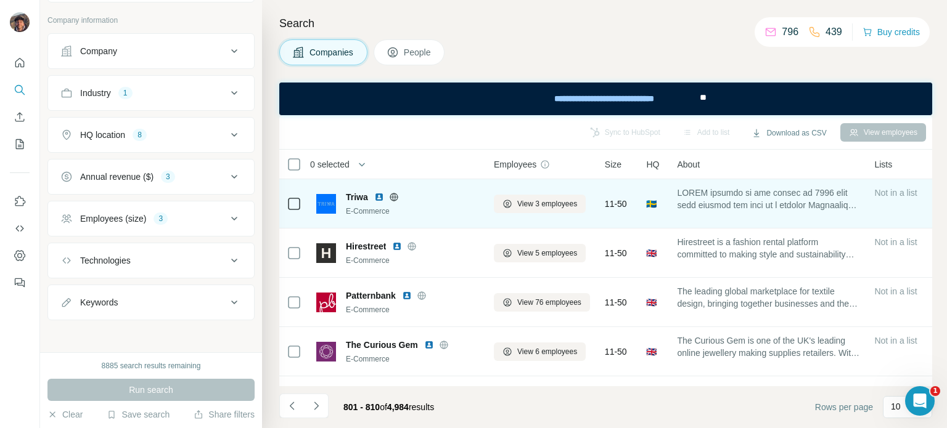
scroll to position [62, 0]
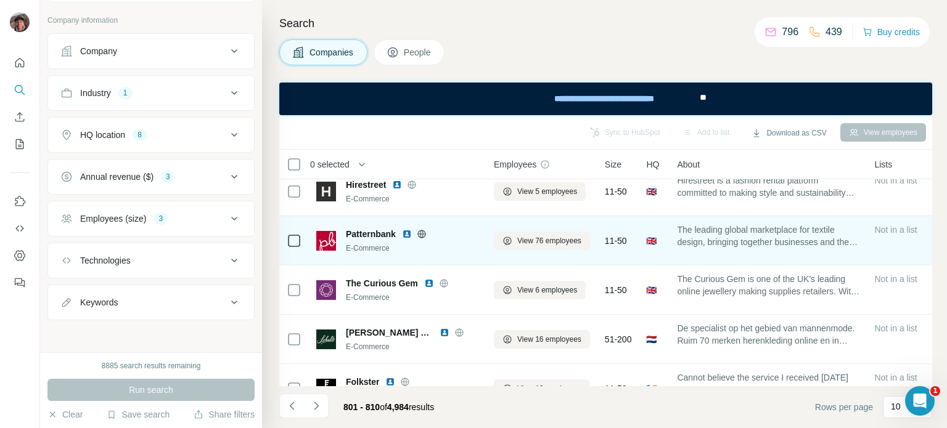
click at [365, 232] on span "Patternbank" at bounding box center [371, 234] width 50 height 12
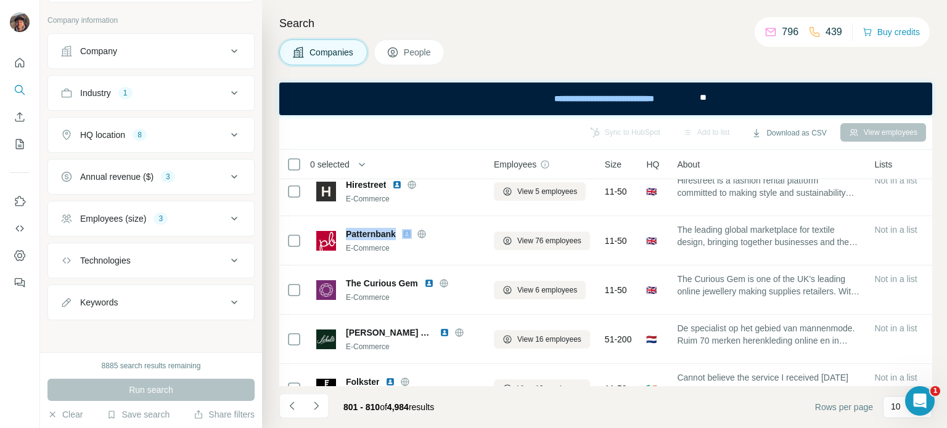
copy span "Patternbank"
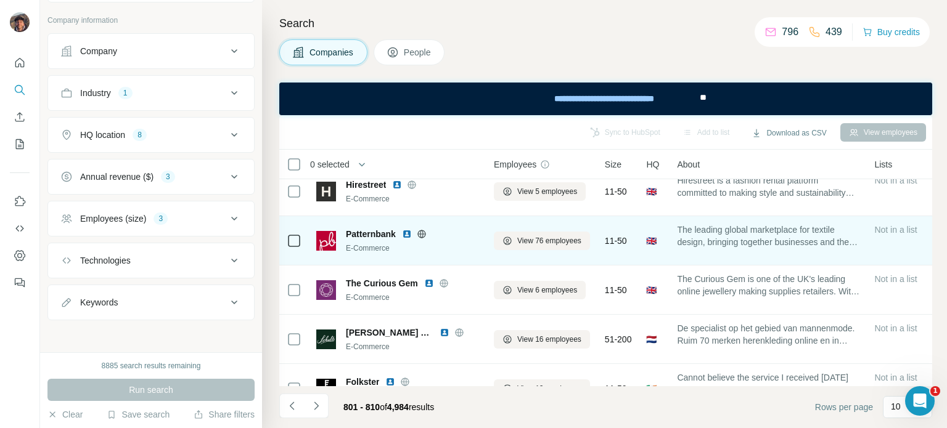
click at [446, 222] on td "Patternbank E-Commerce" at bounding box center [397, 240] width 177 height 49
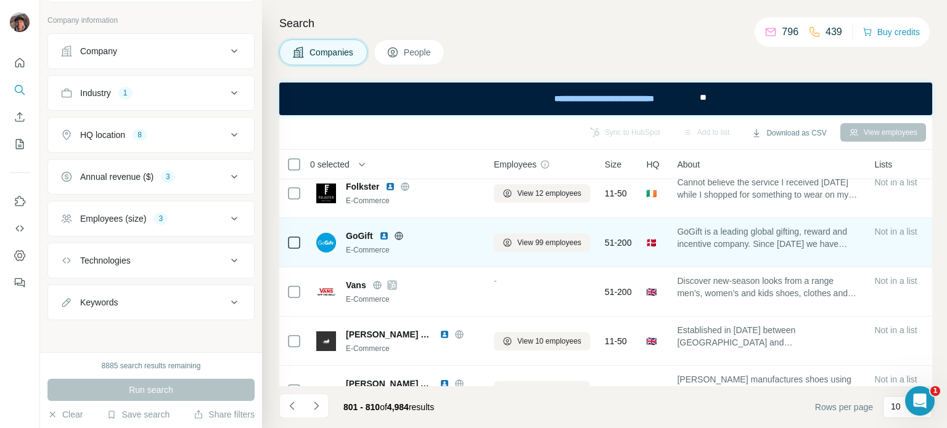
scroll to position [291, 0]
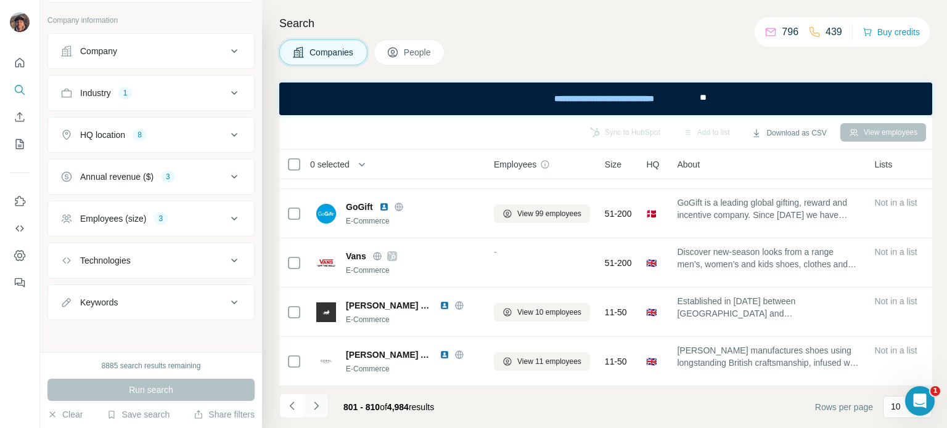
click at [316, 418] on li at bounding box center [316, 407] width 25 height 27
click at [327, 407] on button "Navigate to next page" at bounding box center [316, 406] width 25 height 25
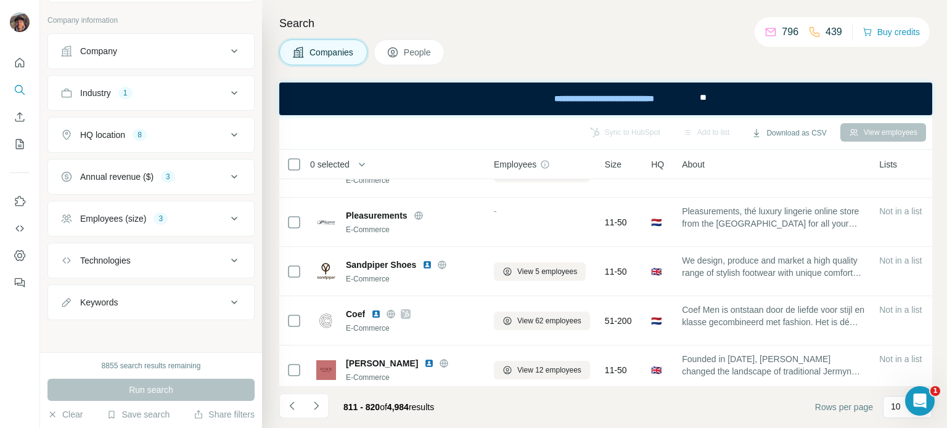
scroll to position [247, 0]
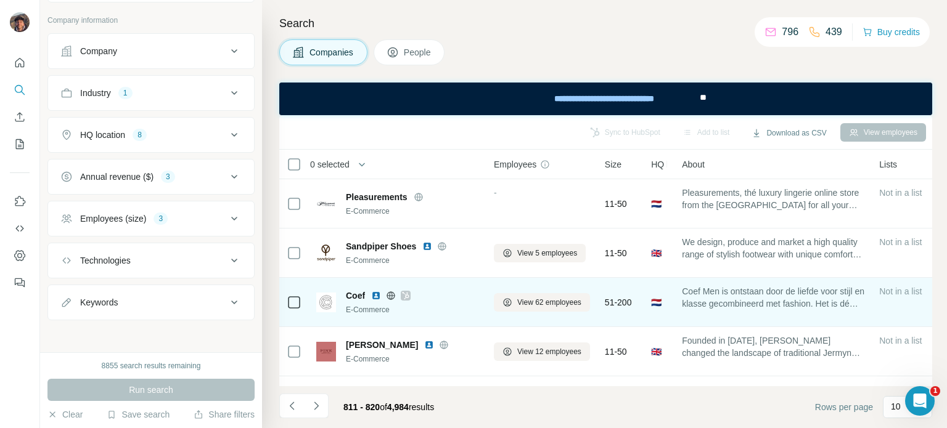
click at [407, 291] on icon at bounding box center [405, 296] width 7 height 10
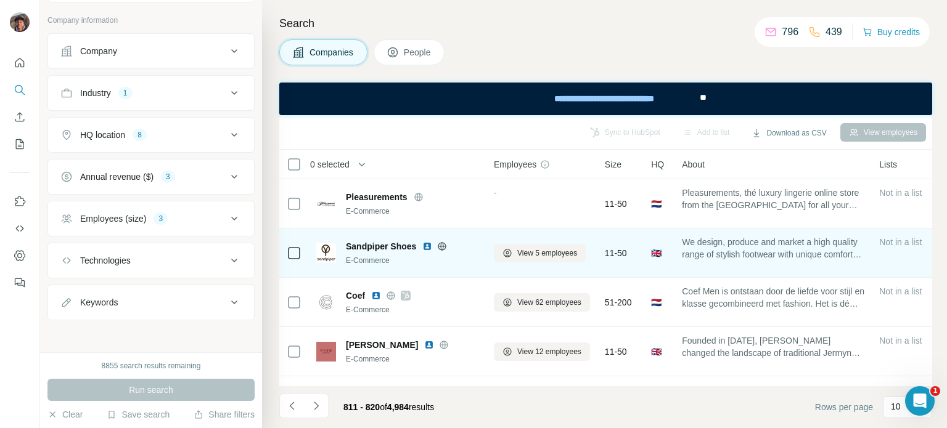
scroll to position [291, 0]
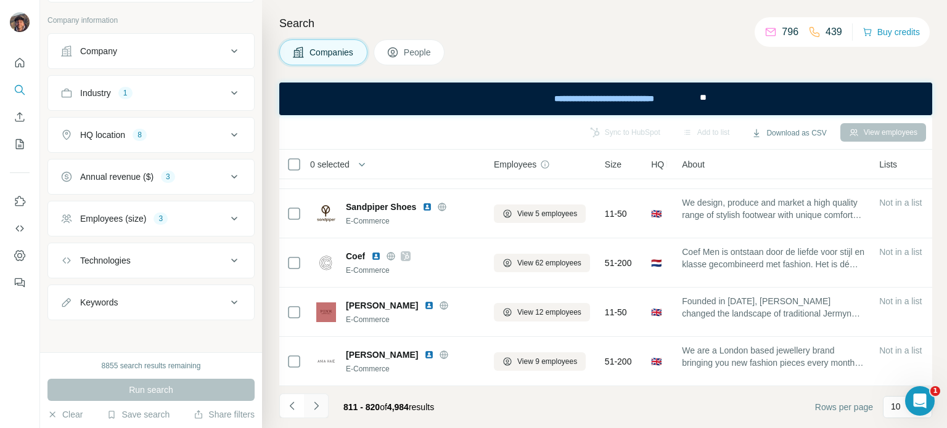
click at [322, 400] on button "Navigate to next page" at bounding box center [316, 406] width 25 height 25
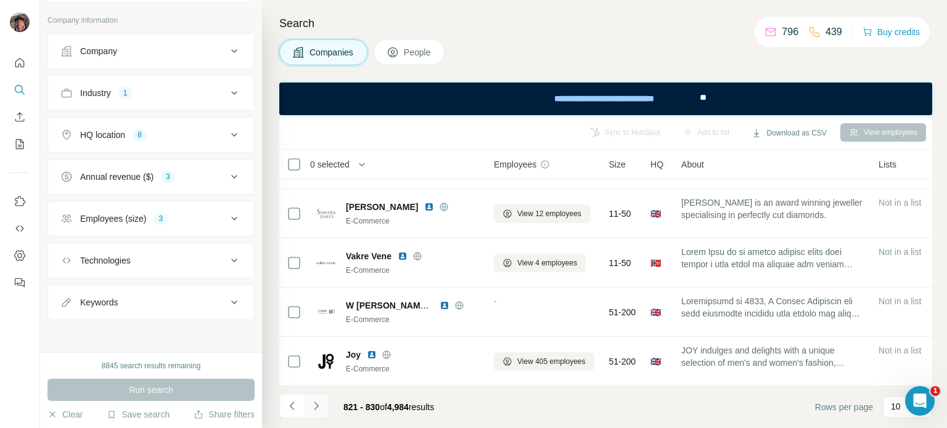
click at [318, 401] on icon "Navigate to next page" at bounding box center [316, 406] width 12 height 12
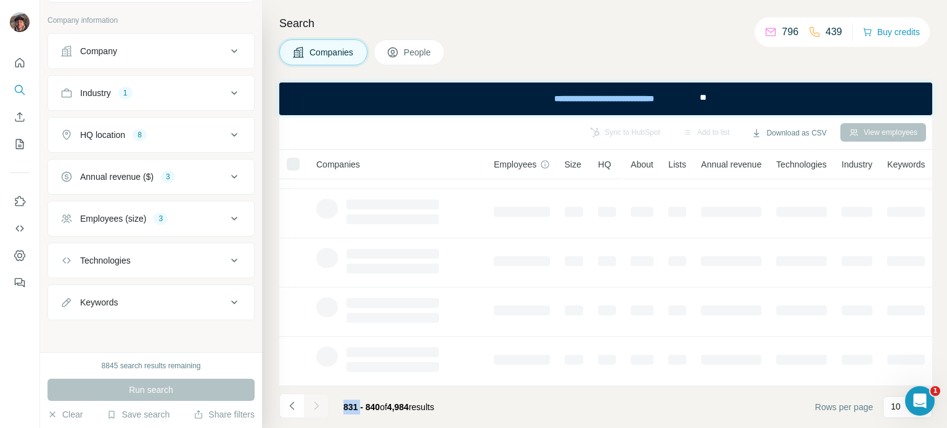
click at [318, 401] on div at bounding box center [316, 406] width 25 height 25
click at [318, 401] on icon "Navigate to next page" at bounding box center [316, 406] width 12 height 12
click at [318, 401] on div at bounding box center [316, 406] width 25 height 25
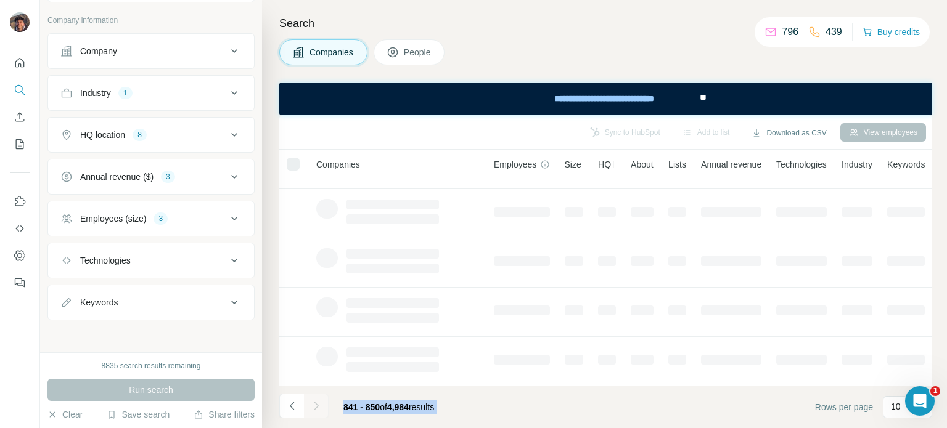
click at [318, 401] on icon "Navigate to next page" at bounding box center [316, 406] width 12 height 12
click at [318, 401] on div at bounding box center [316, 406] width 25 height 25
click at [318, 401] on icon "Navigate to next page" at bounding box center [316, 406] width 12 height 12
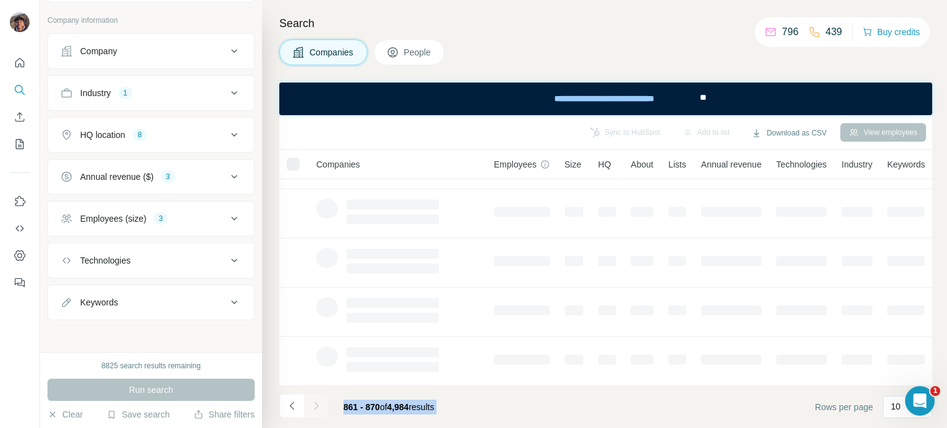
click at [318, 401] on div at bounding box center [316, 406] width 25 height 25
click at [318, 401] on icon "Navigate to next page" at bounding box center [316, 406] width 12 height 12
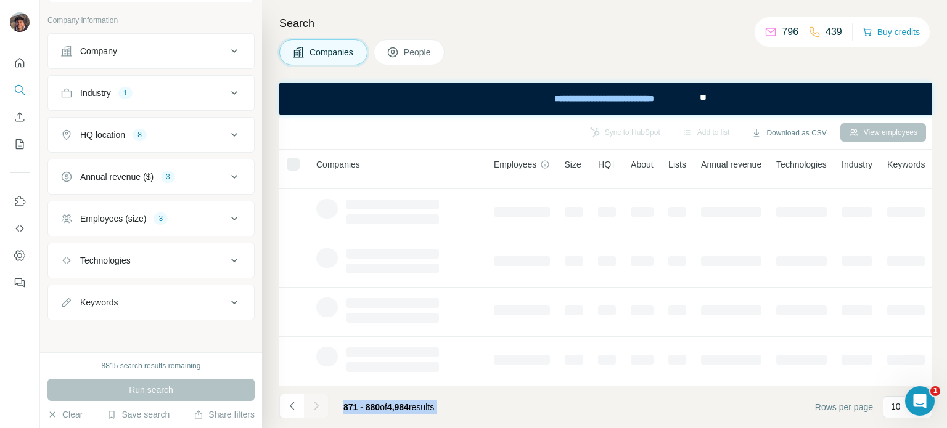
click at [318, 401] on div at bounding box center [316, 406] width 25 height 25
click at [318, 401] on icon "Navigate to next page" at bounding box center [316, 406] width 12 height 12
click at [318, 401] on div at bounding box center [316, 406] width 25 height 25
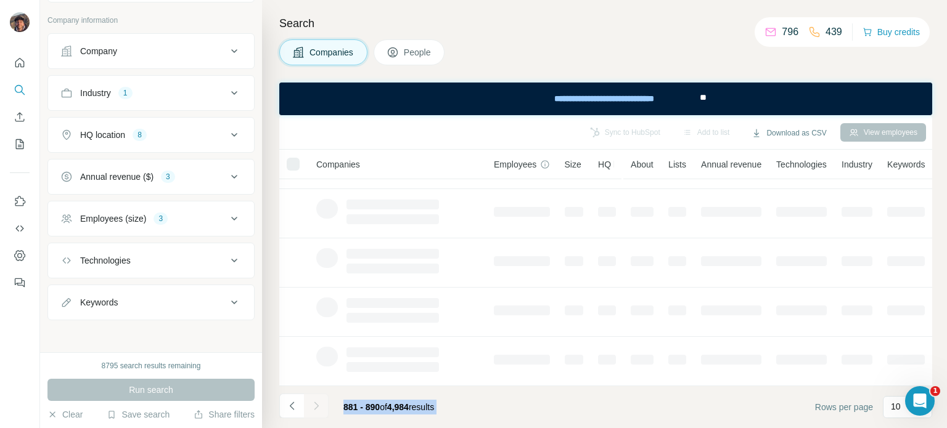
click at [318, 401] on div at bounding box center [316, 406] width 25 height 25
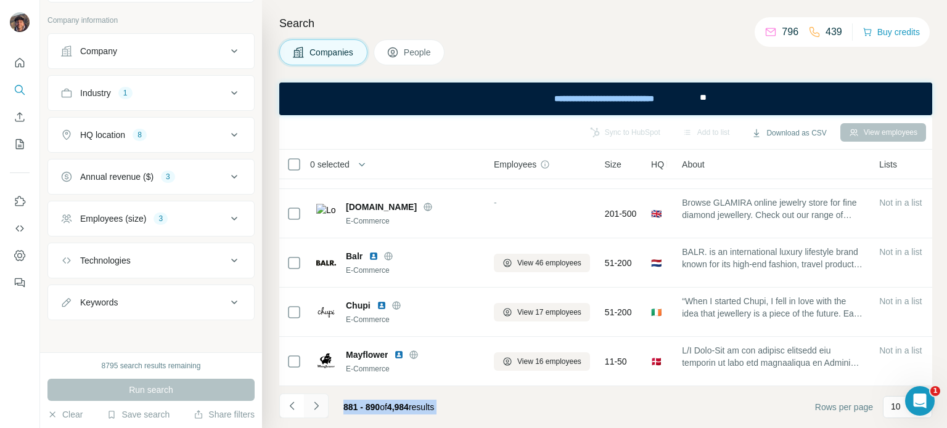
click at [318, 401] on icon "Navigate to next page" at bounding box center [316, 406] width 12 height 12
click at [318, 401] on div at bounding box center [316, 406] width 25 height 25
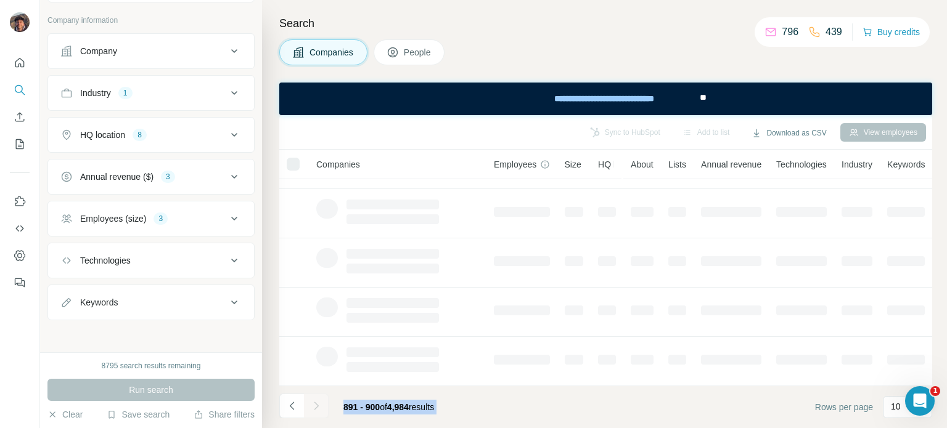
click at [318, 401] on icon "Navigate to next page" at bounding box center [316, 406] width 12 height 12
click at [318, 401] on div at bounding box center [316, 406] width 25 height 25
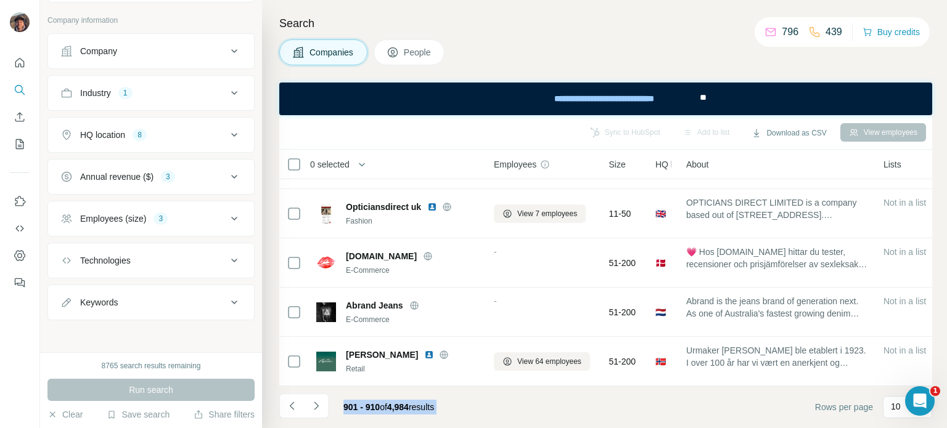
scroll to position [0, 0]
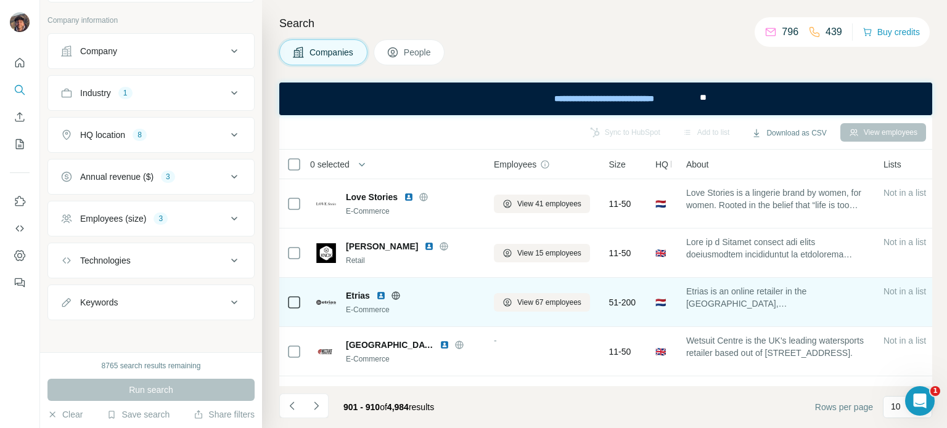
click at [482, 293] on td "Etrias E-Commerce" at bounding box center [397, 302] width 177 height 49
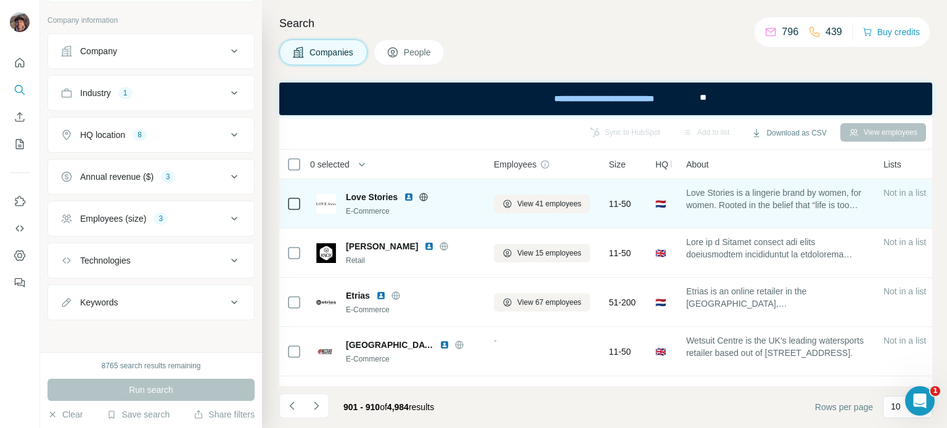
click at [423, 198] on icon at bounding box center [423, 197] width 10 height 10
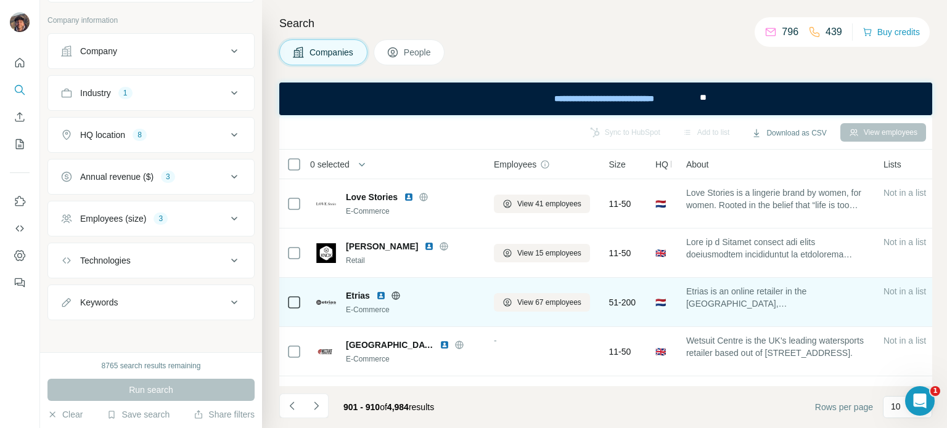
click at [391, 293] on icon at bounding box center [396, 296] width 10 height 10
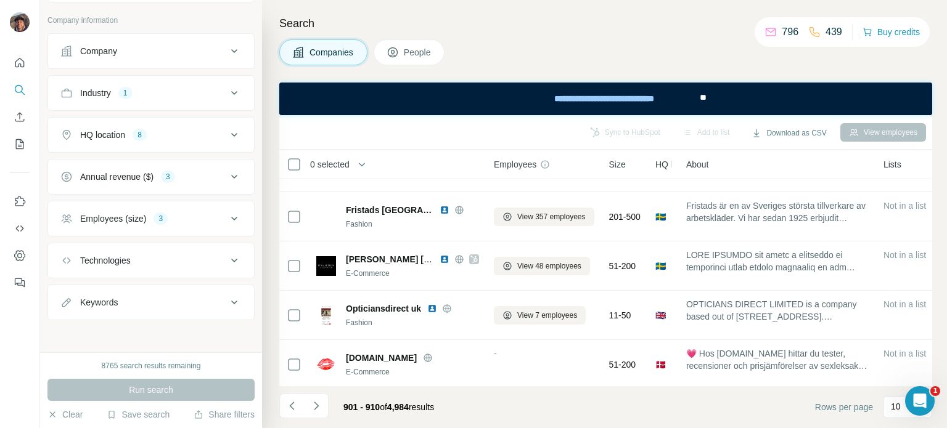
scroll to position [185, 0]
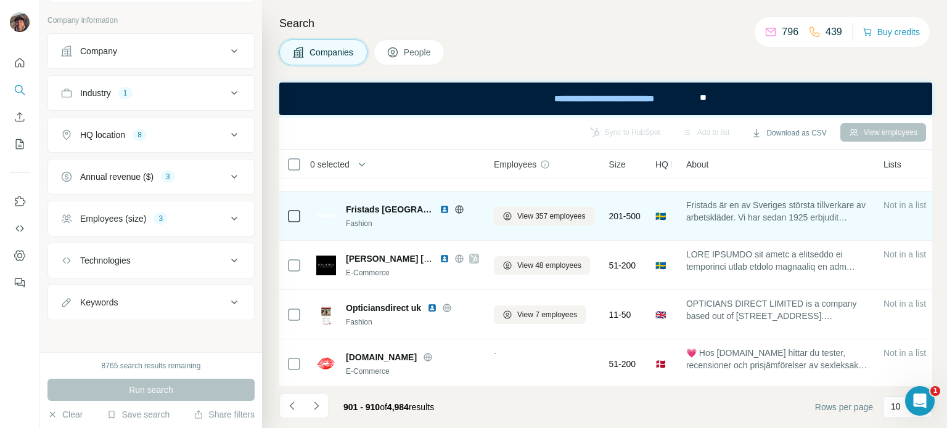
click at [457, 211] on icon at bounding box center [458, 209] width 3 height 8
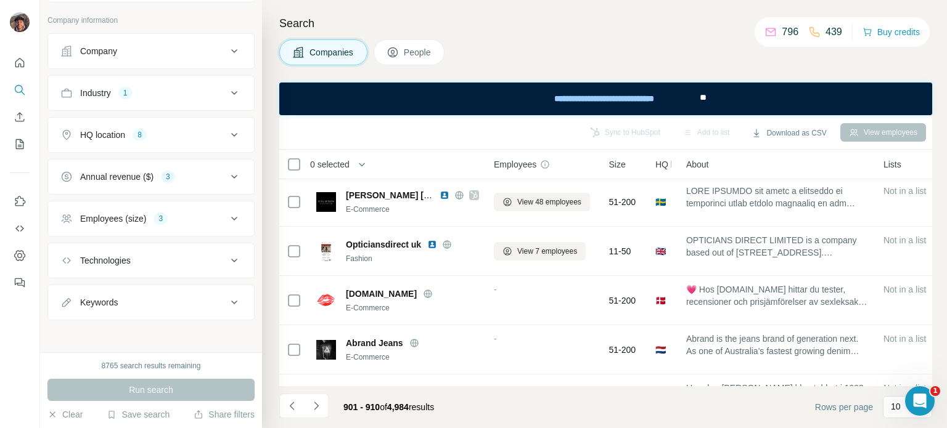
scroll to position [291, 0]
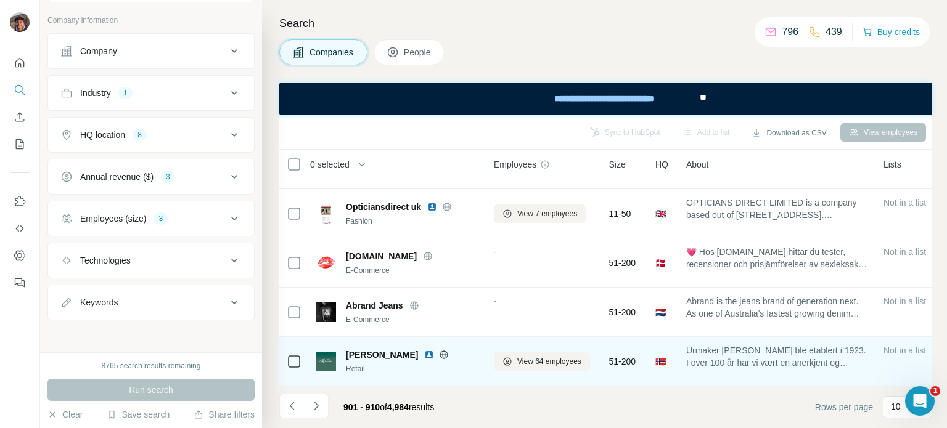
click at [439, 350] on icon at bounding box center [444, 355] width 10 height 10
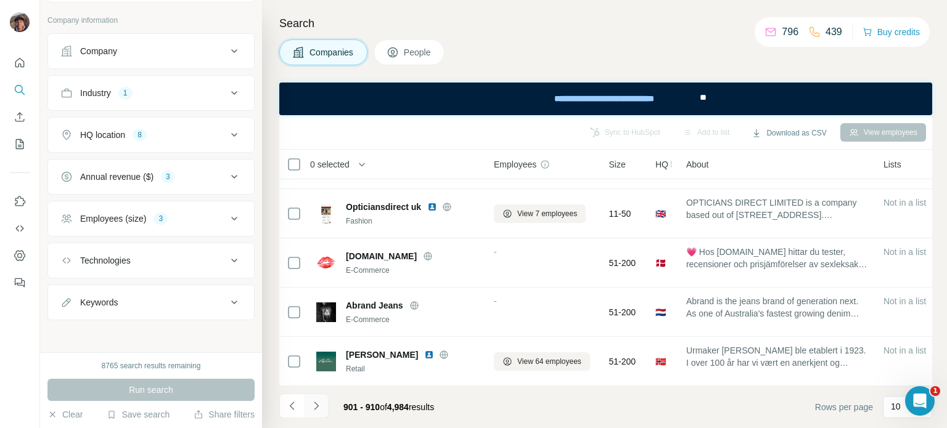
click at [314, 410] on icon "Navigate to next page" at bounding box center [316, 406] width 12 height 12
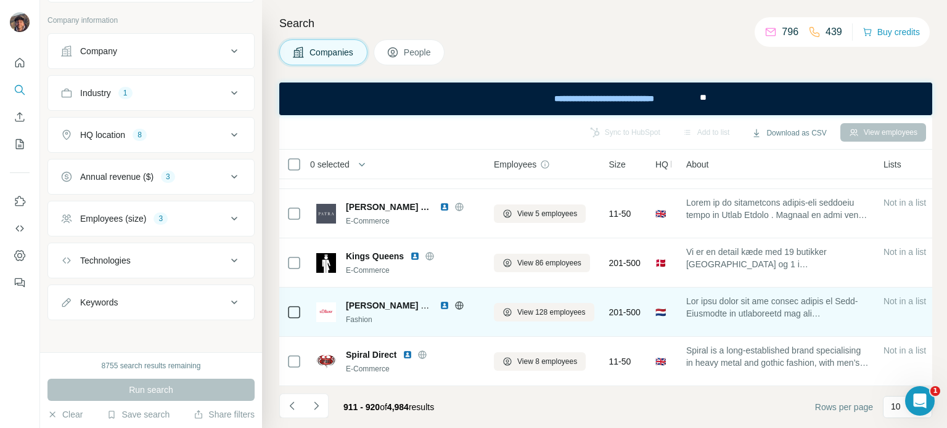
click at [456, 301] on icon at bounding box center [459, 305] width 8 height 8
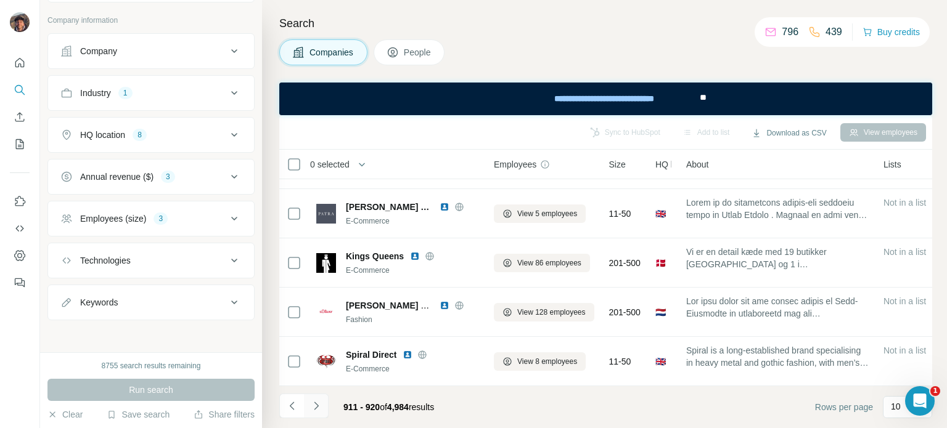
click at [324, 407] on button "Navigate to next page" at bounding box center [316, 406] width 25 height 25
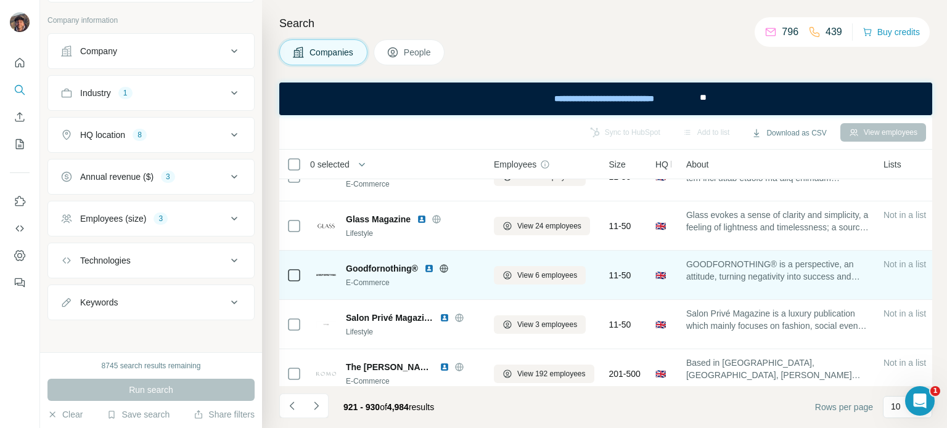
scroll to position [247, 0]
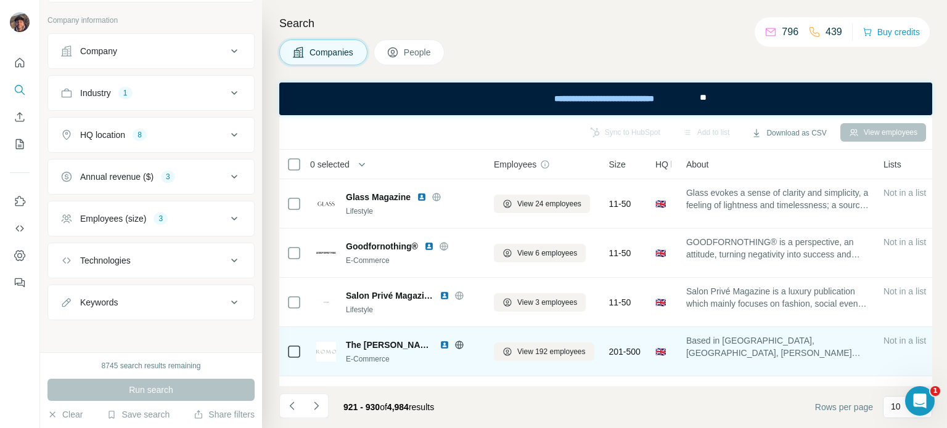
click at [454, 346] on icon at bounding box center [459, 345] width 10 height 10
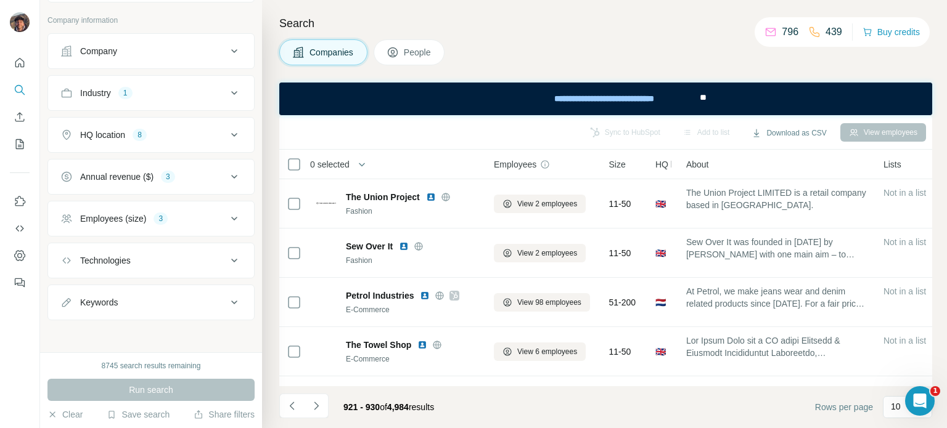
scroll to position [291, 0]
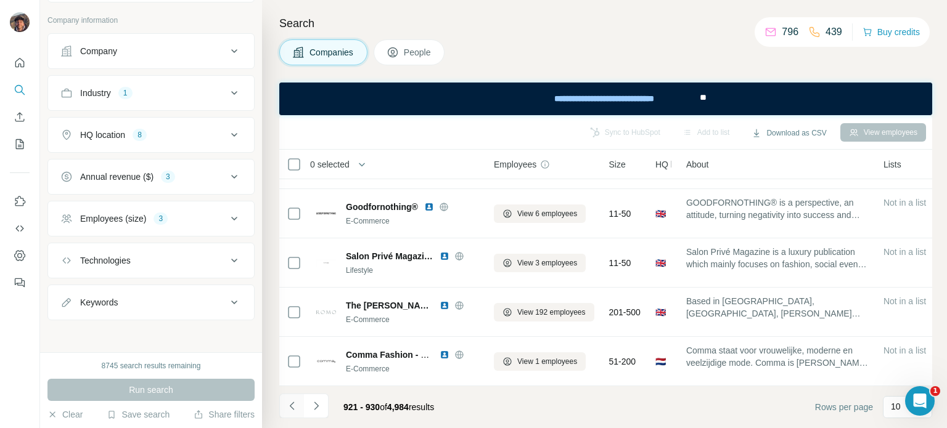
click at [288, 407] on icon "Navigate to previous page" at bounding box center [292, 406] width 12 height 12
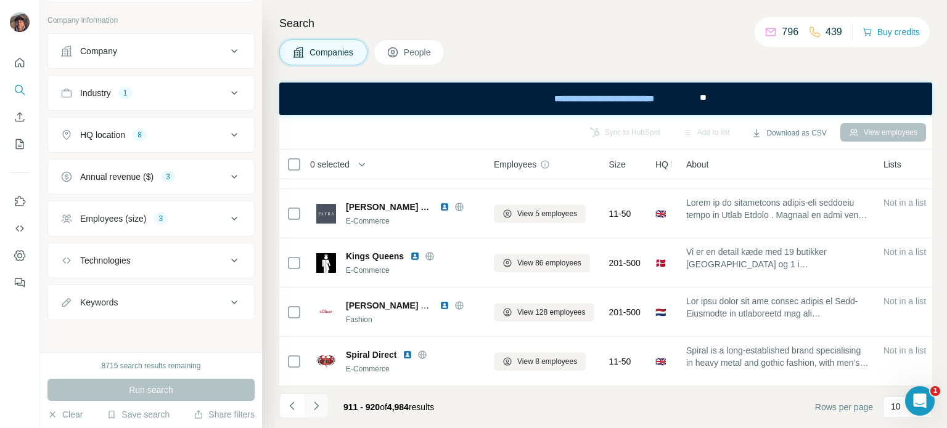
click at [327, 414] on button "Navigate to next page" at bounding box center [316, 406] width 25 height 25
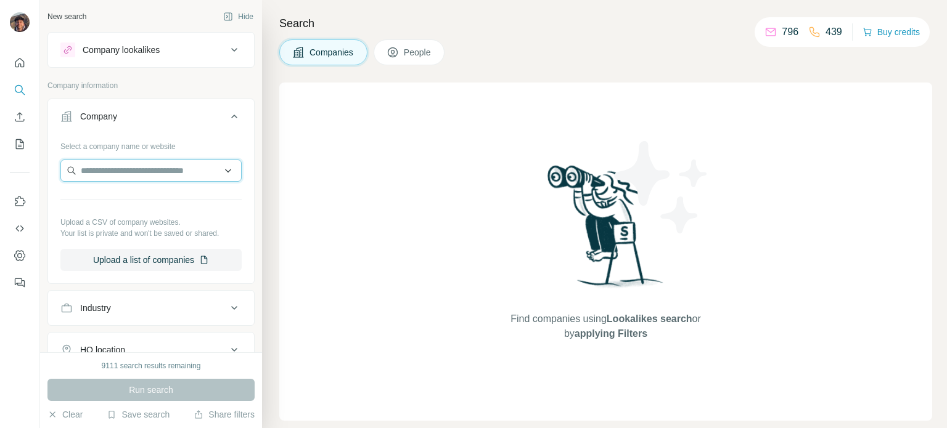
click at [181, 167] on input "text" at bounding box center [150, 171] width 181 height 22
paste input "**********"
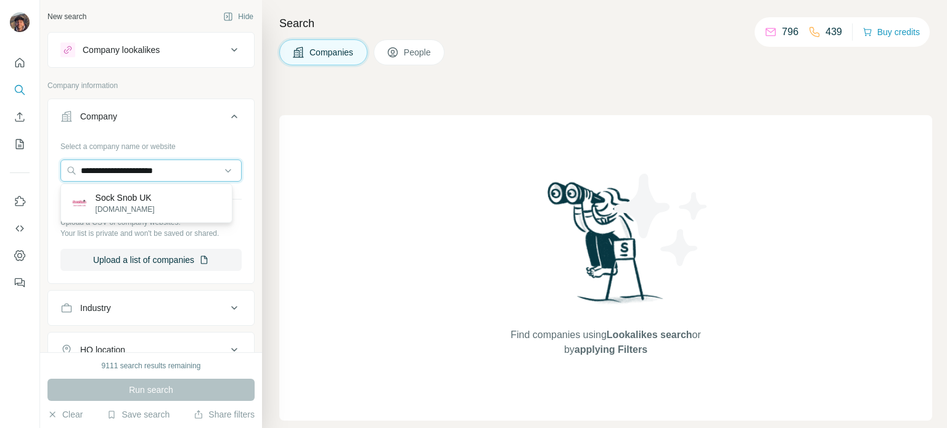
type input "**********"
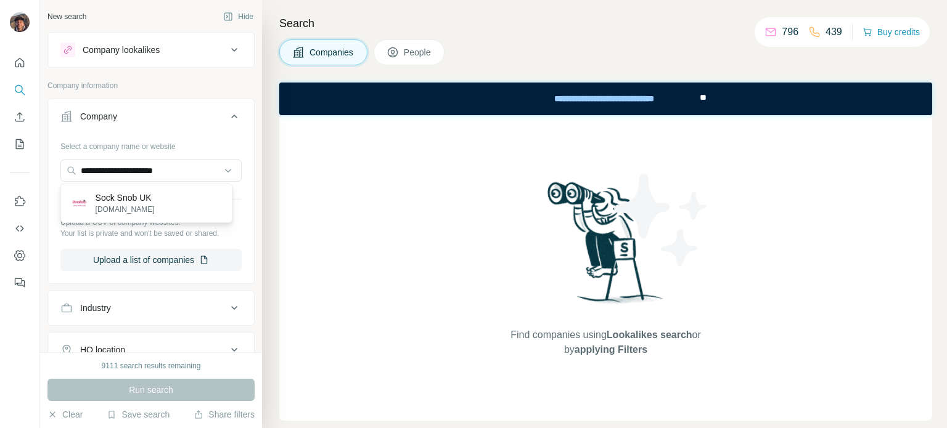
click at [167, 204] on div "Sock Snob UK socksnob.co.uk" at bounding box center [146, 203] width 166 height 33
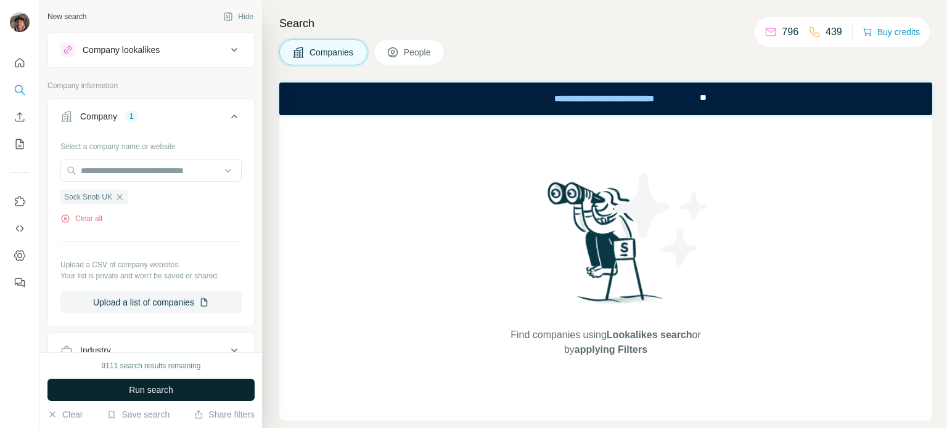
click at [185, 384] on button "Run search" at bounding box center [150, 390] width 207 height 22
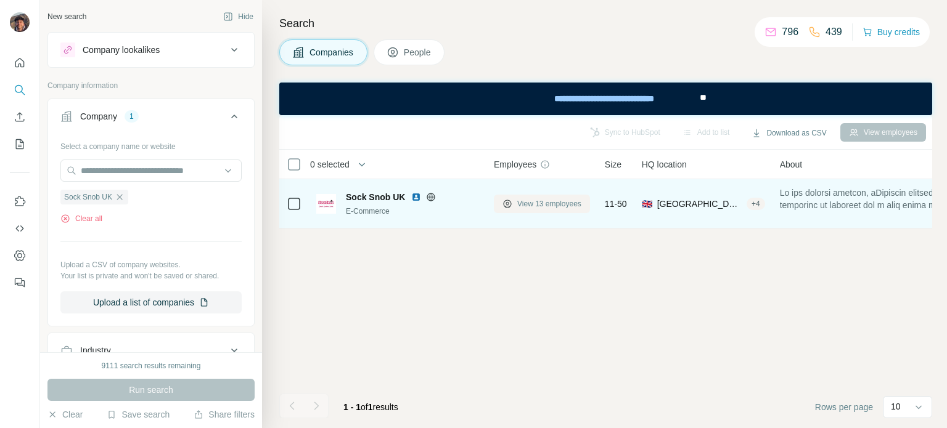
click at [534, 206] on span "View 13 employees" at bounding box center [549, 203] width 64 height 11
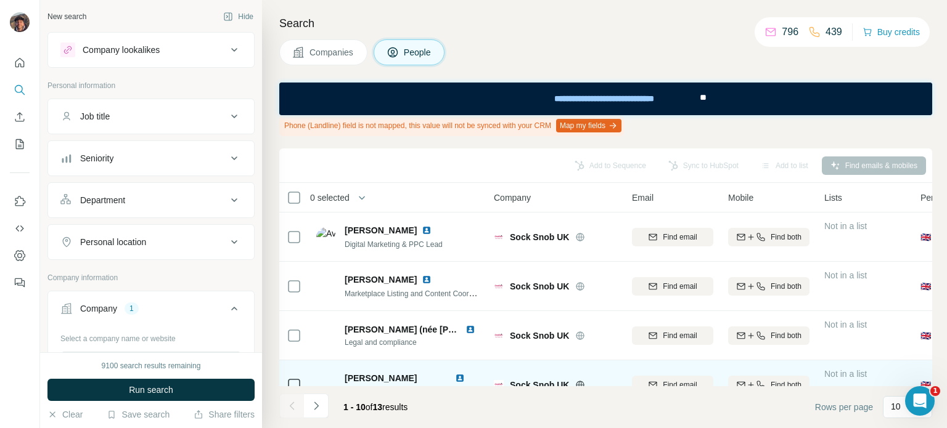
scroll to position [325, 0]
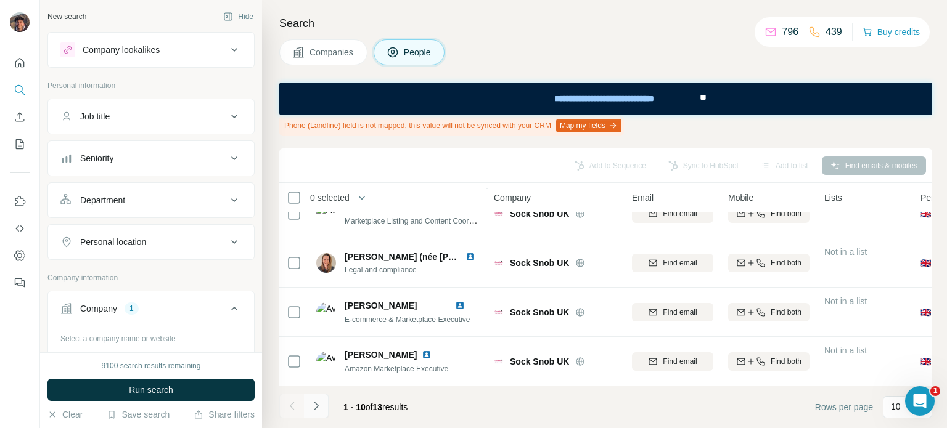
click at [315, 412] on button "Navigate to next page" at bounding box center [316, 406] width 25 height 25
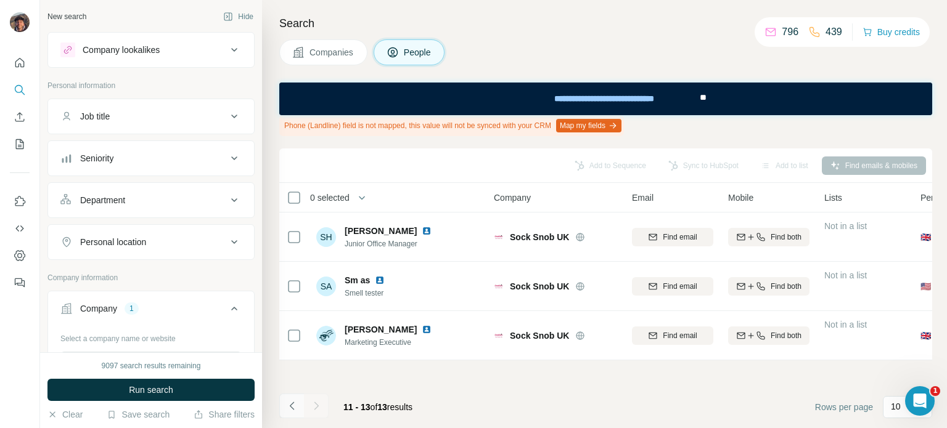
click at [286, 411] on icon "Navigate to previous page" at bounding box center [292, 406] width 12 height 12
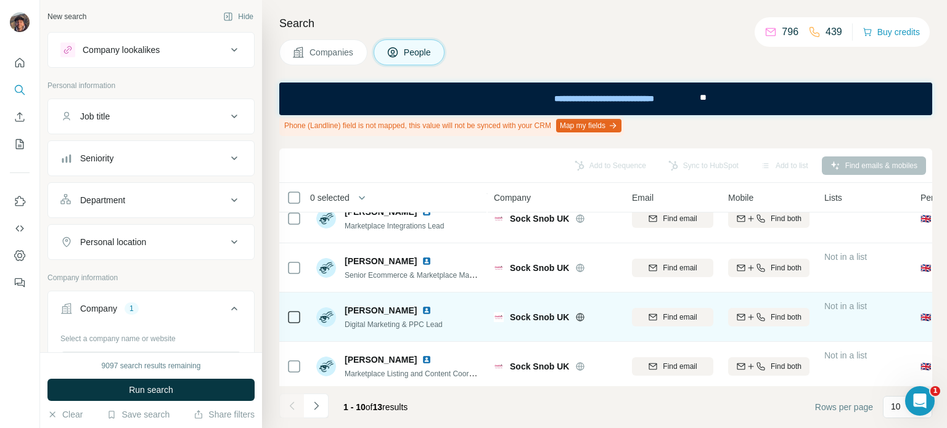
scroll to position [185, 0]
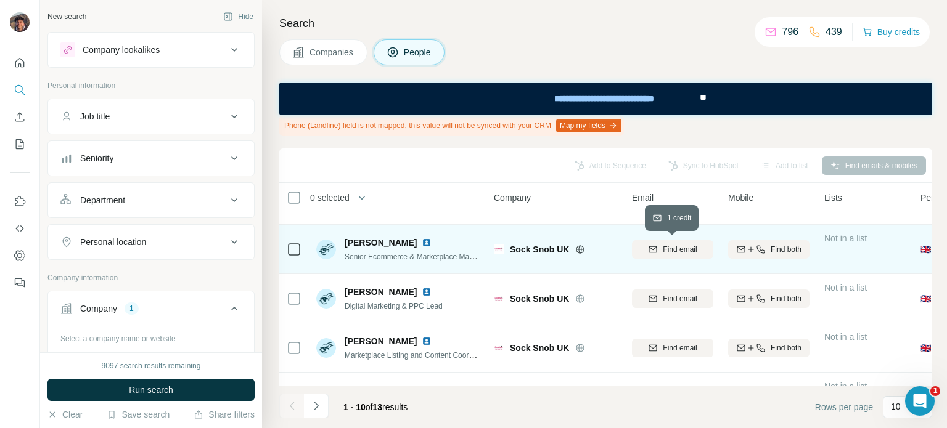
click at [659, 251] on div "Find email" at bounding box center [672, 249] width 81 height 11
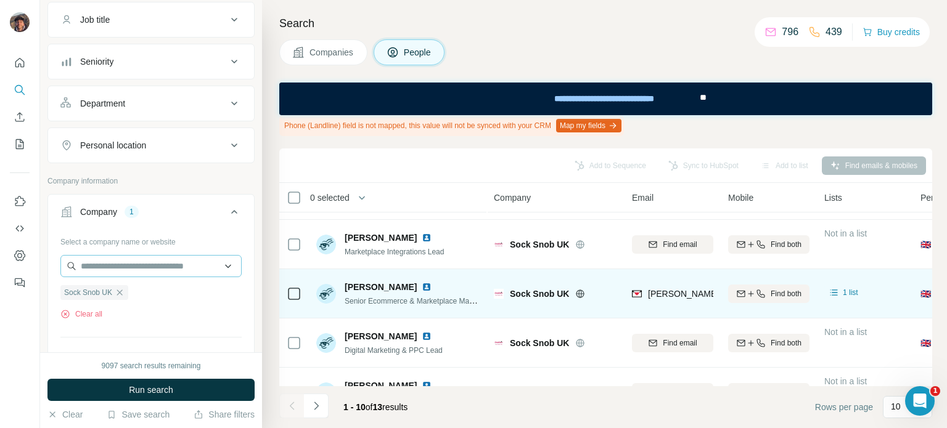
scroll to position [123, 0]
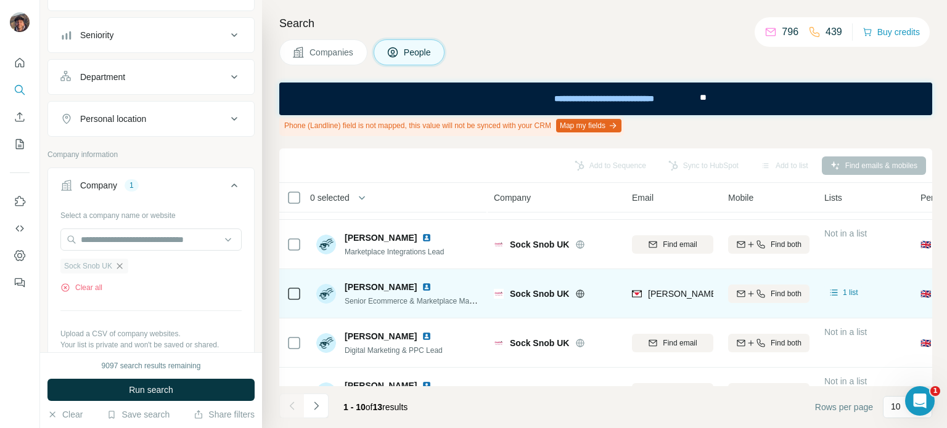
click at [124, 263] on icon "button" at bounding box center [120, 266] width 10 height 10
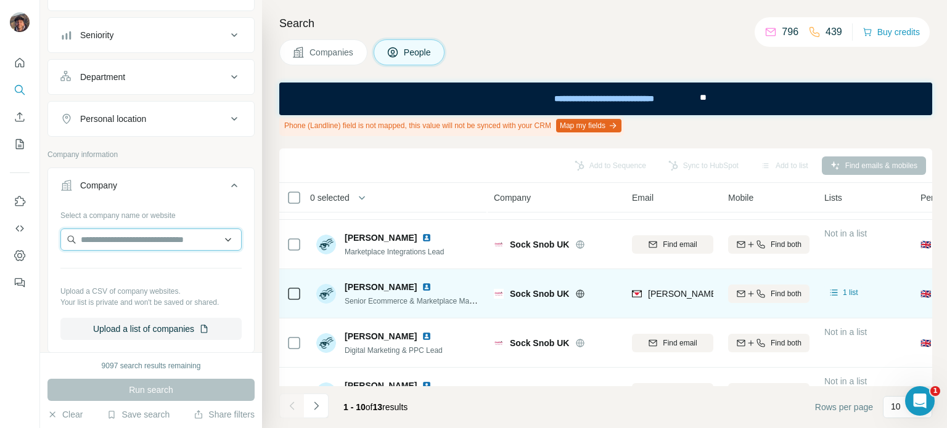
click at [124, 237] on input "text" at bounding box center [150, 240] width 181 height 22
type input "*"
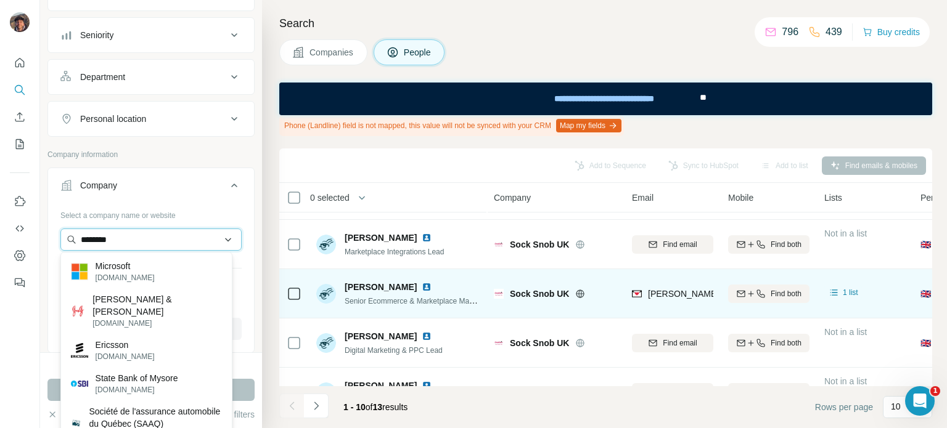
type input "*********"
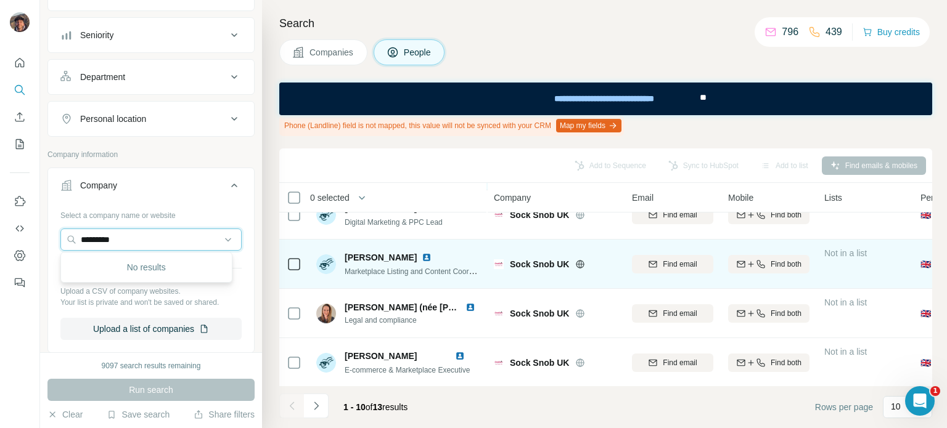
scroll to position [325, 0]
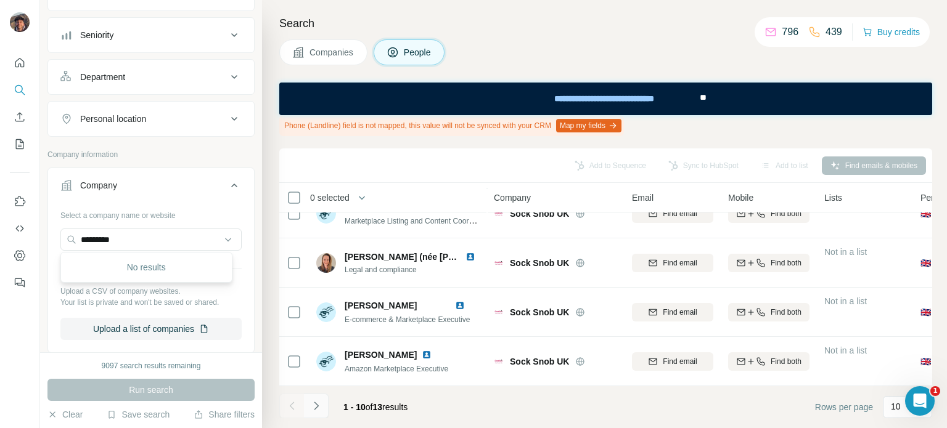
click at [325, 404] on button "Navigate to next page" at bounding box center [316, 406] width 25 height 25
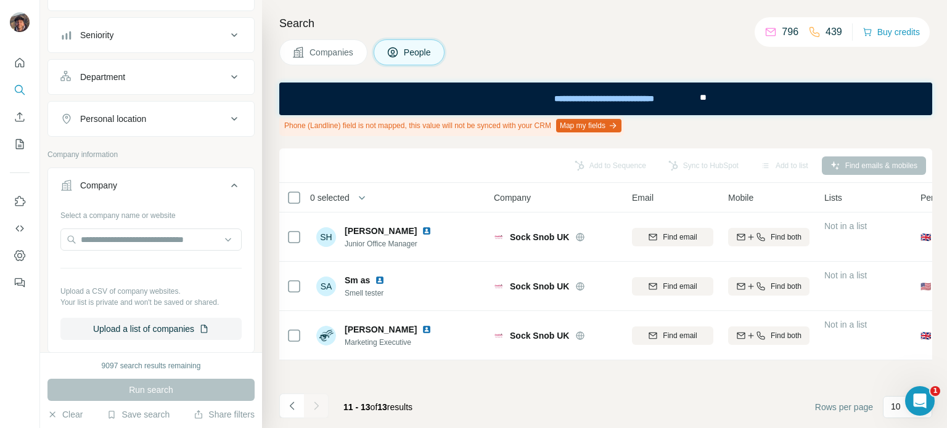
scroll to position [0, 0]
click at [296, 404] on icon "Navigate to previous page" at bounding box center [292, 406] width 12 height 12
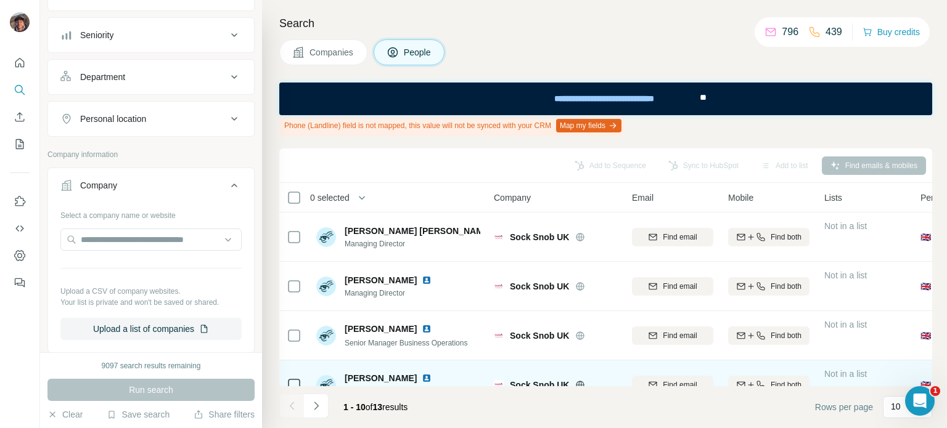
scroll to position [325, 0]
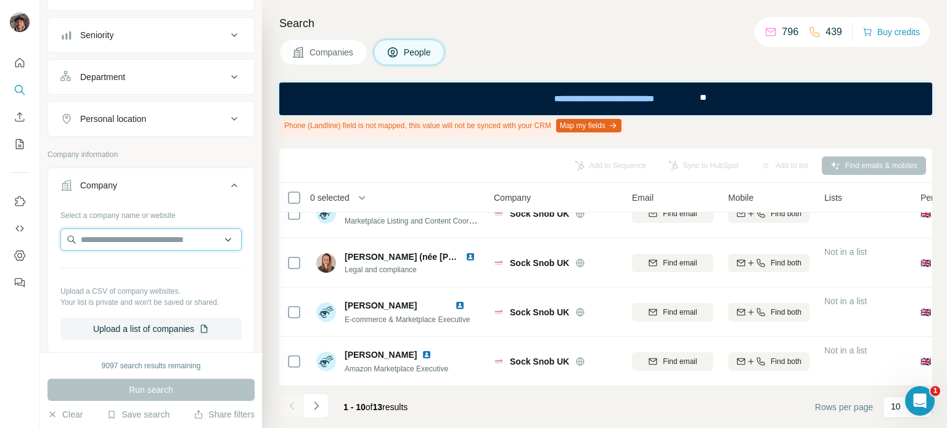
click at [141, 238] on input "text" at bounding box center [150, 240] width 181 height 22
paste input "******"
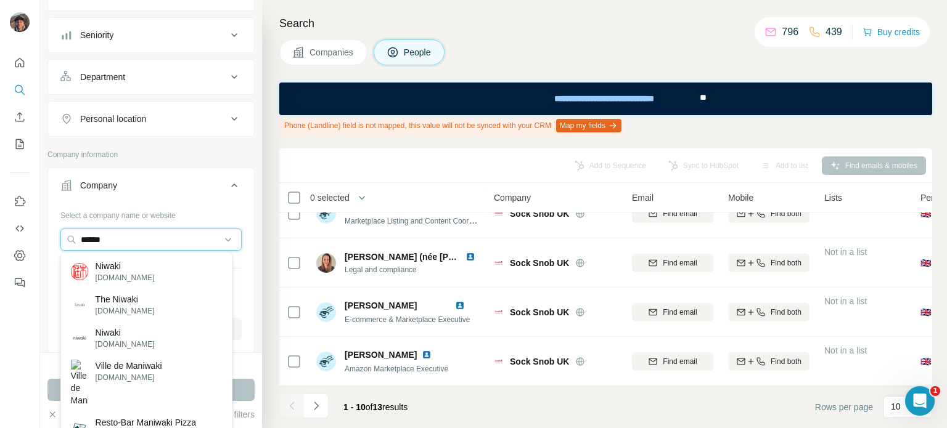
type input "******"
click at [165, 266] on div "Niwaki niwaki.com" at bounding box center [146, 271] width 166 height 33
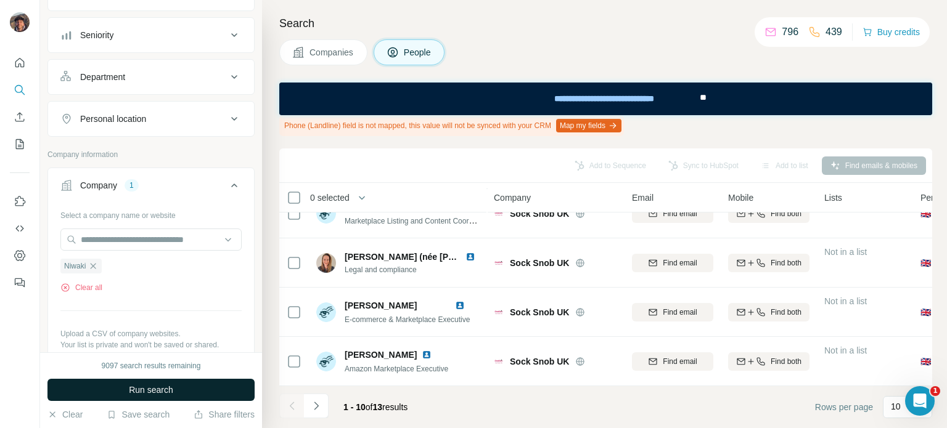
click at [178, 380] on button "Run search" at bounding box center [150, 390] width 207 height 22
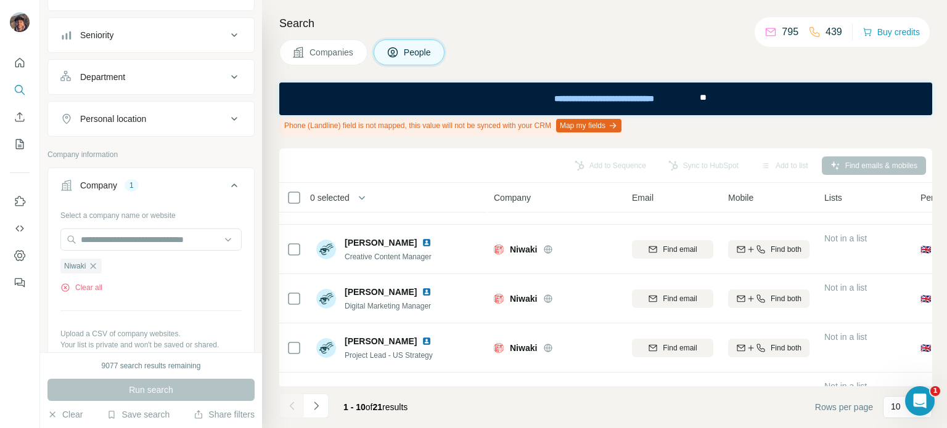
scroll to position [325, 0]
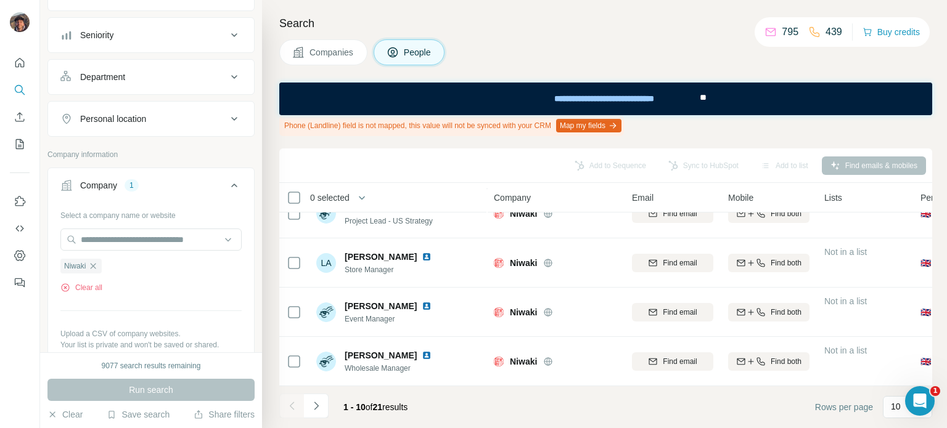
click at [321, 391] on footer "1 - 10 of 21 results Rows per page 10" at bounding box center [605, 407] width 653 height 42
click at [314, 409] on icon "Navigate to next page" at bounding box center [316, 406] width 4 height 8
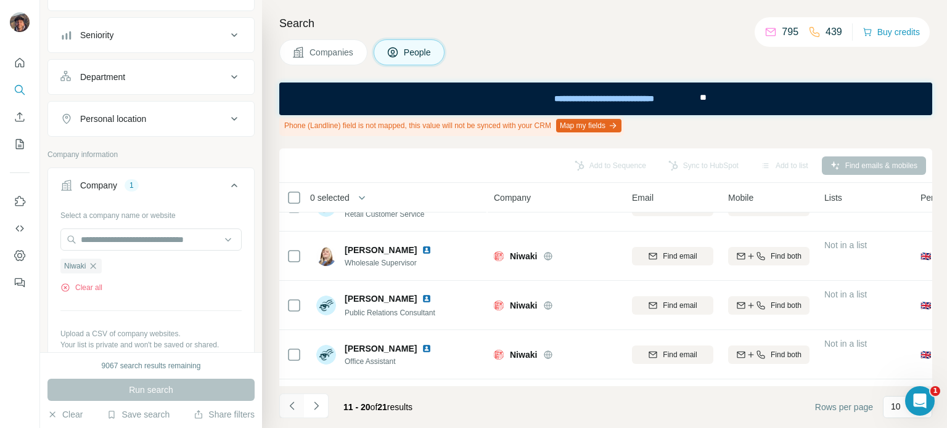
scroll to position [0, 0]
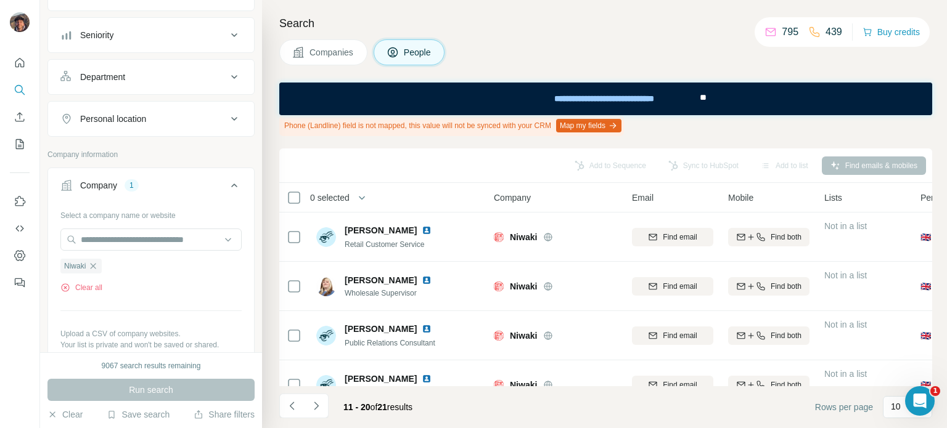
click at [341, 63] on button "Companies" at bounding box center [323, 52] width 88 height 26
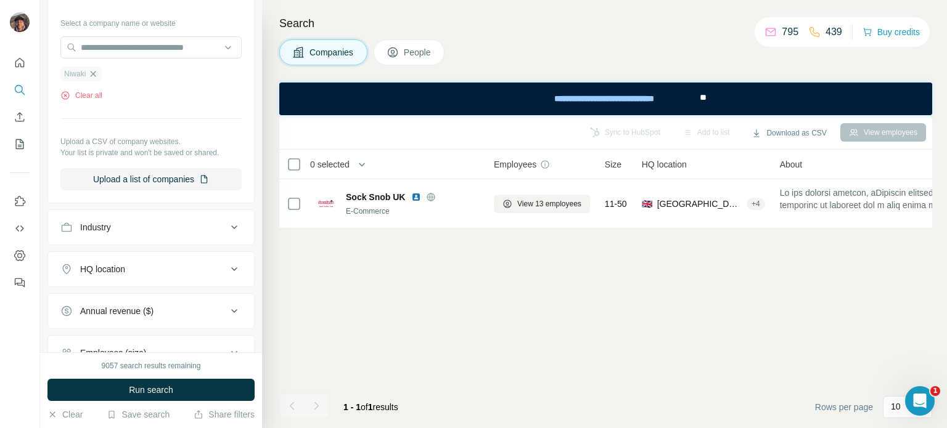
click at [96, 73] on icon "button" at bounding box center [94, 74] width 6 height 6
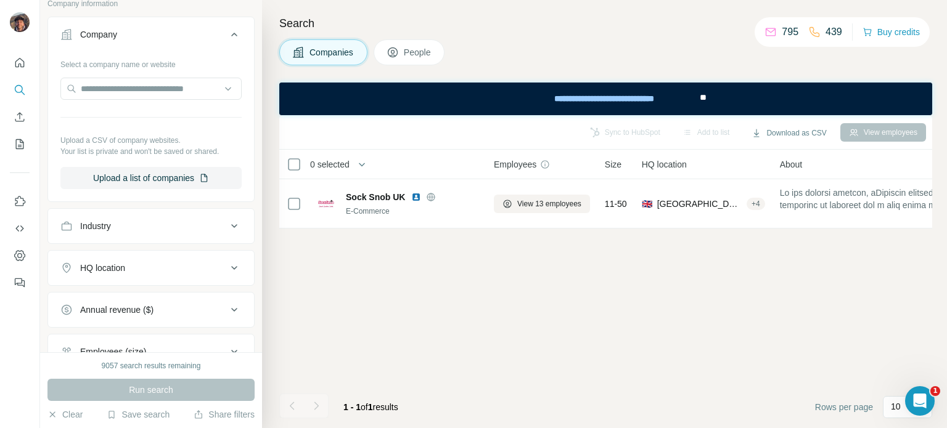
scroll to position [62, 0]
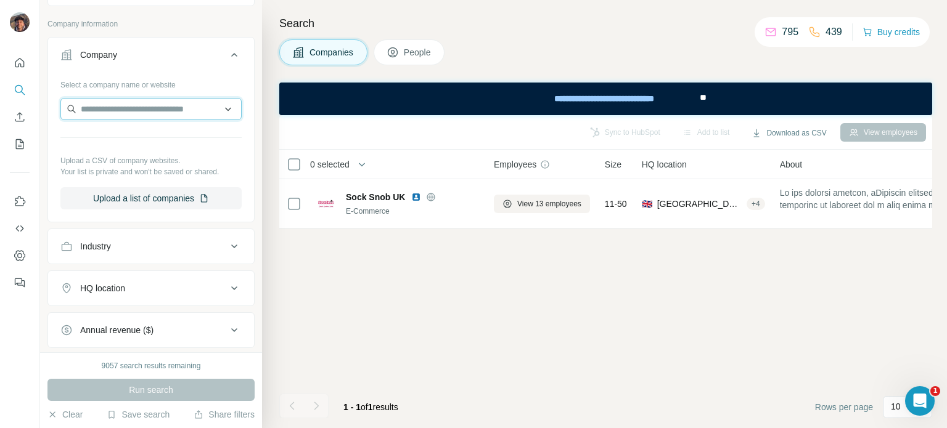
click at [152, 115] on input "text" at bounding box center [150, 109] width 181 height 22
paste input "****"
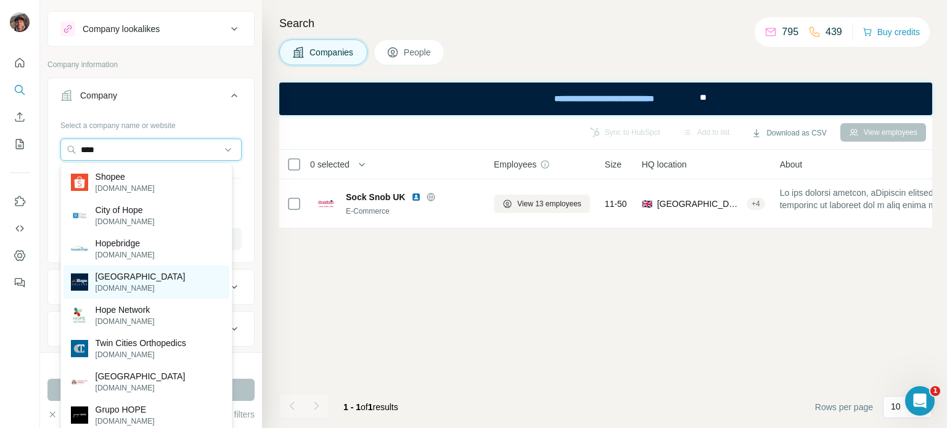
scroll to position [0, 0]
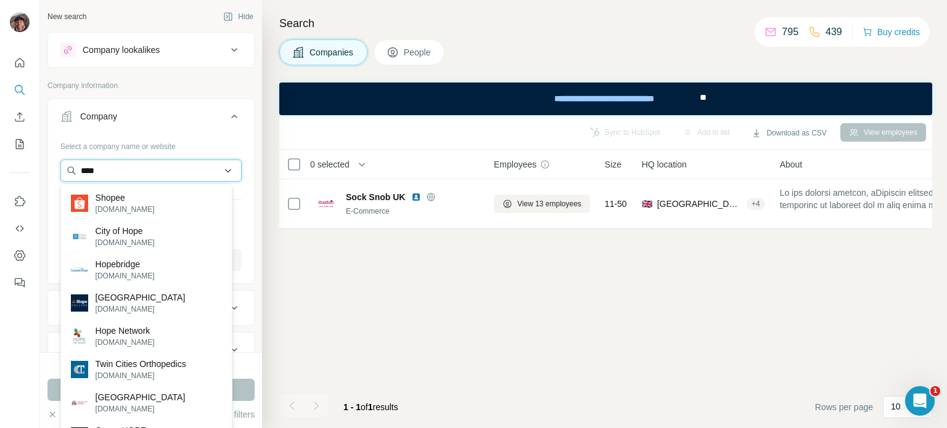
click at [154, 161] on input "****" at bounding box center [150, 171] width 181 height 22
paste input "**********"
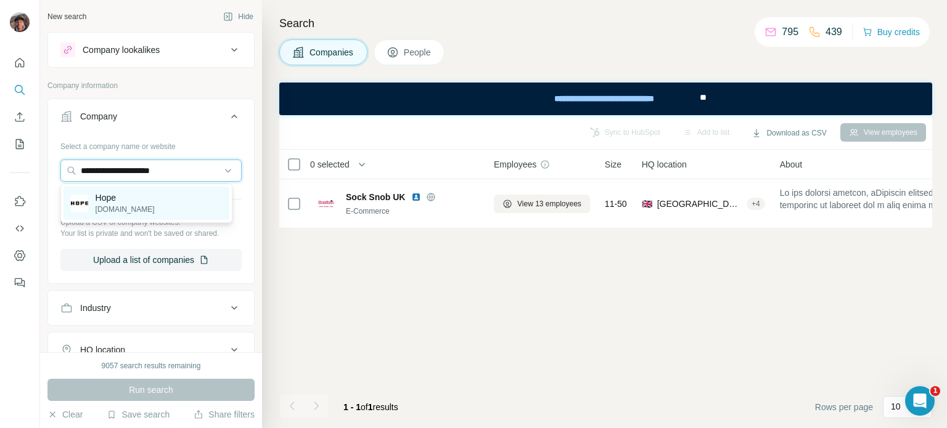
type input "**********"
click at [154, 208] on div "Hope hope-sthlm.com" at bounding box center [146, 203] width 166 height 33
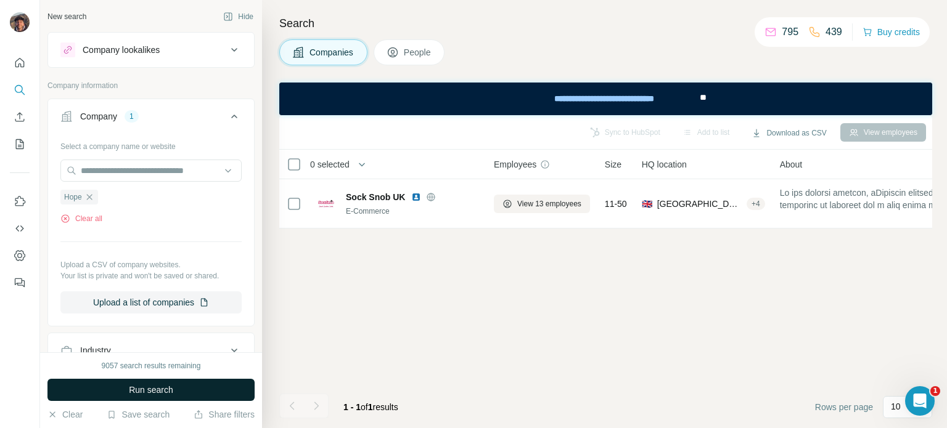
click at [162, 389] on span "Run search" at bounding box center [151, 390] width 44 height 12
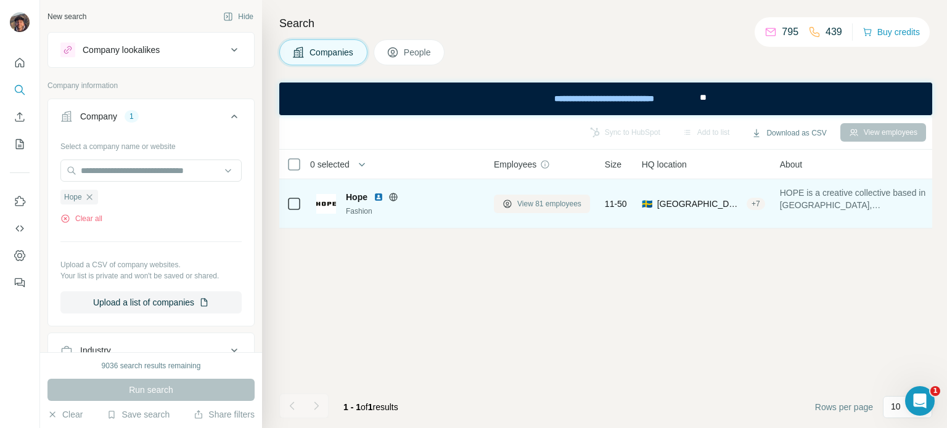
click at [557, 206] on span "View 81 employees" at bounding box center [549, 203] width 64 height 11
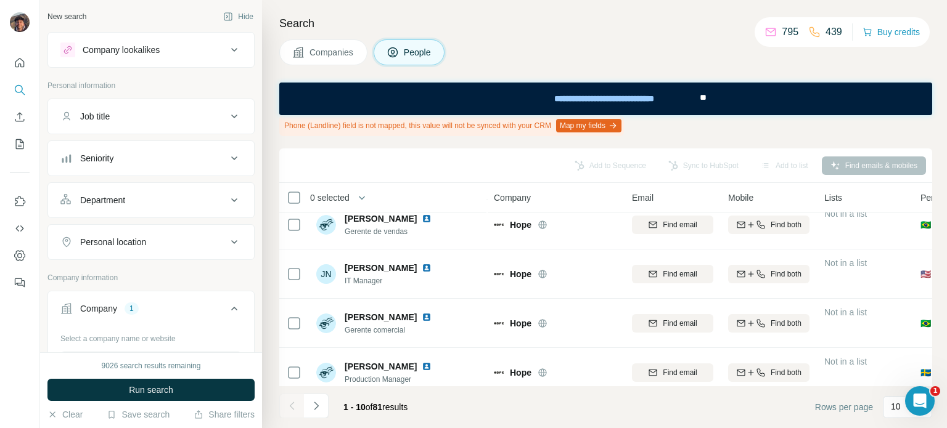
scroll to position [325, 0]
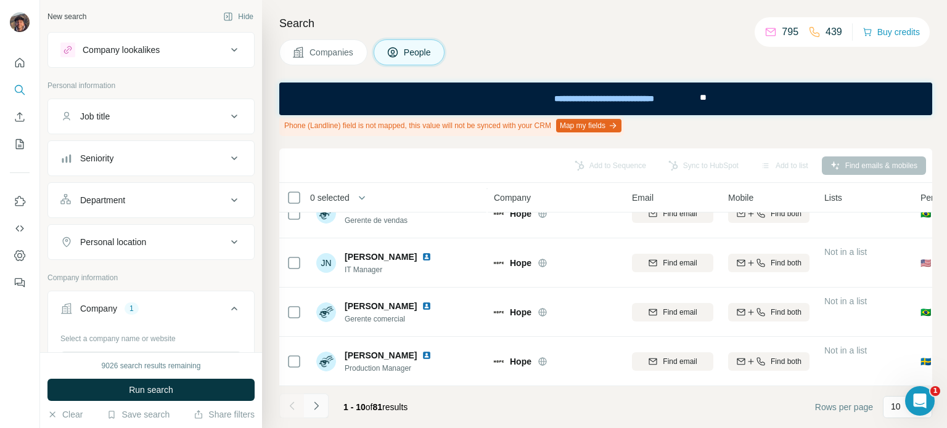
click at [316, 404] on icon "Navigate to next page" at bounding box center [316, 406] width 4 height 8
click at [316, 407] on icon "Navigate to next page" at bounding box center [316, 406] width 12 height 12
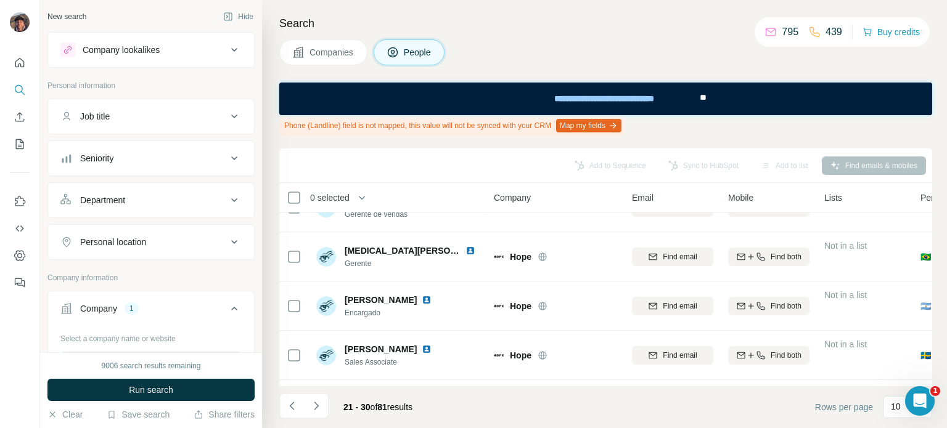
scroll to position [0, 0]
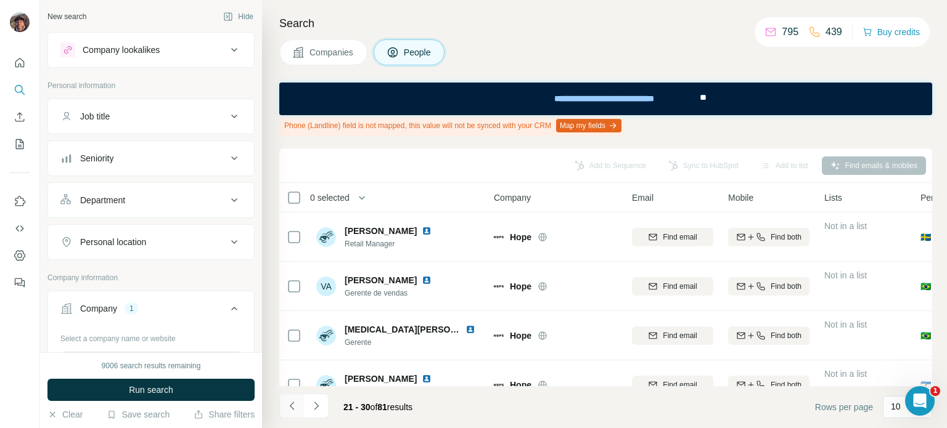
click at [286, 411] on icon "Navigate to previous page" at bounding box center [292, 406] width 12 height 12
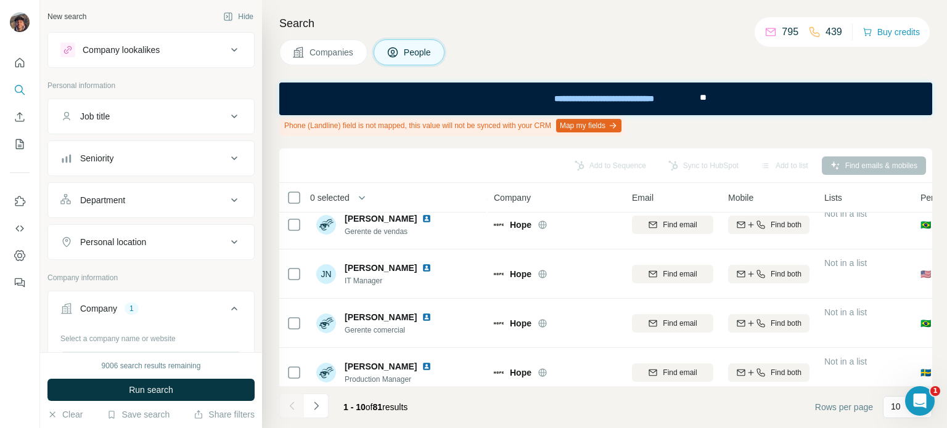
scroll to position [325, 0]
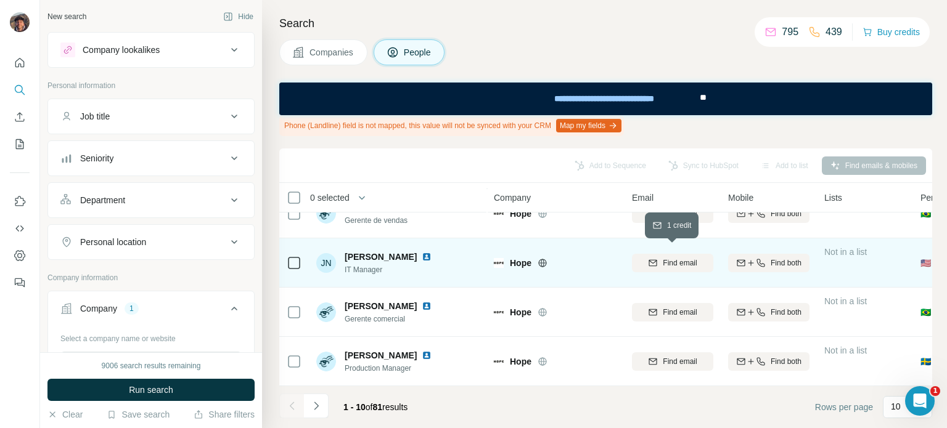
click at [643, 258] on div "Find email" at bounding box center [672, 263] width 81 height 11
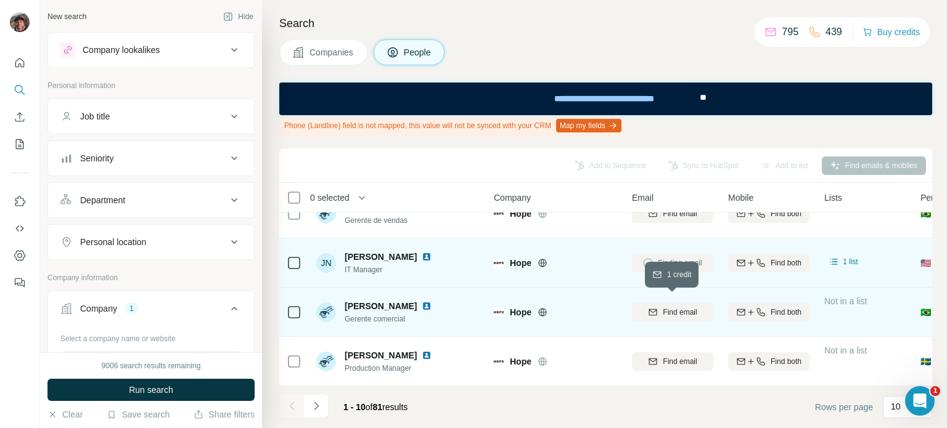
click at [642, 307] on div "Find email" at bounding box center [672, 312] width 81 height 11
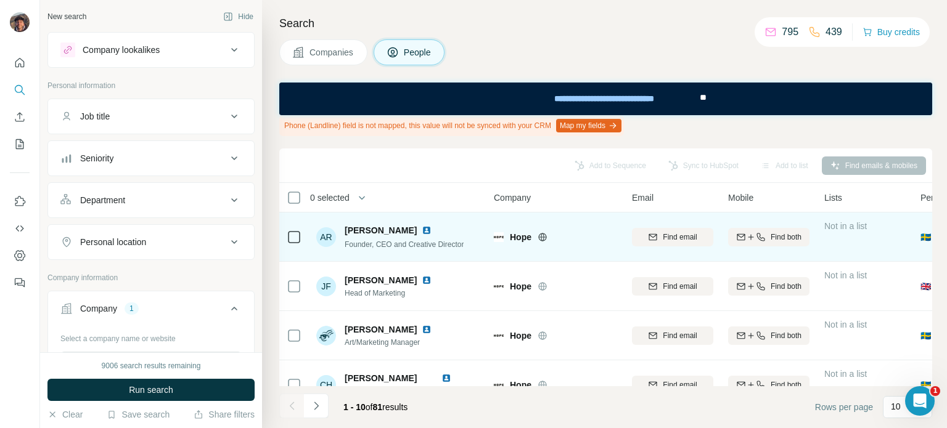
click at [663, 234] on span "Find email" at bounding box center [679, 237] width 34 height 11
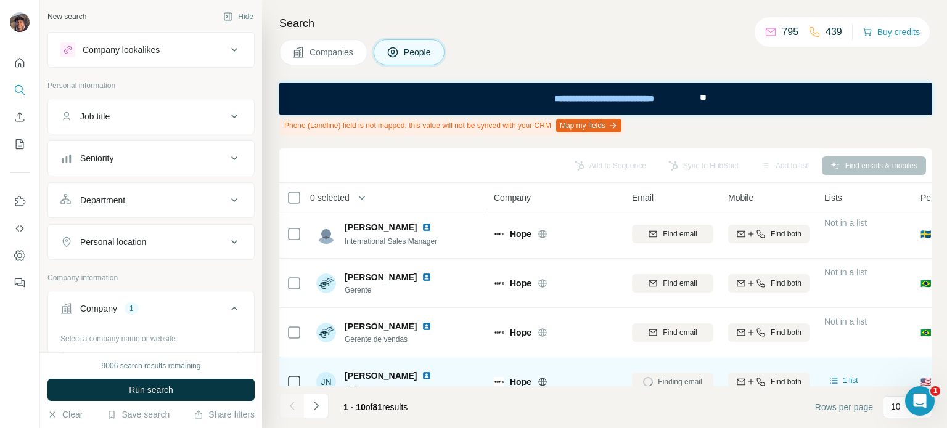
scroll to position [325, 0]
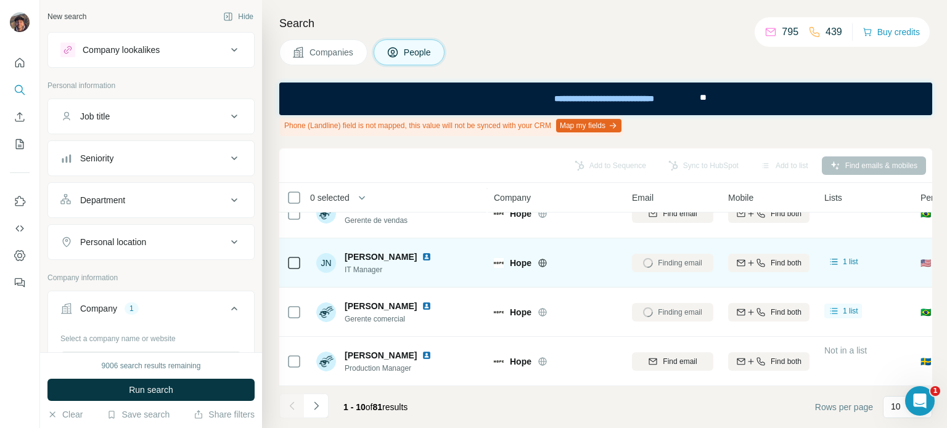
drag, startPoint x: 503, startPoint y: 289, endPoint x: 461, endPoint y: 279, distance: 43.8
click at [461, 279] on td "JN Joseph Nickson IT Manager" at bounding box center [398, 262] width 179 height 49
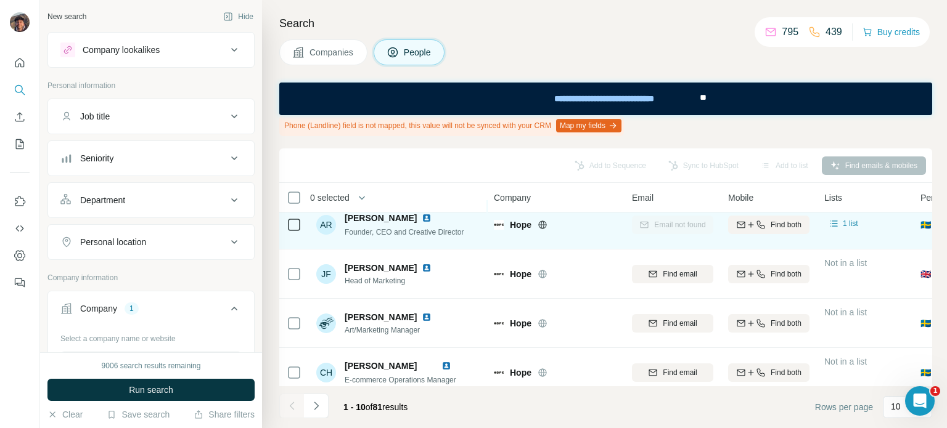
scroll to position [0, 0]
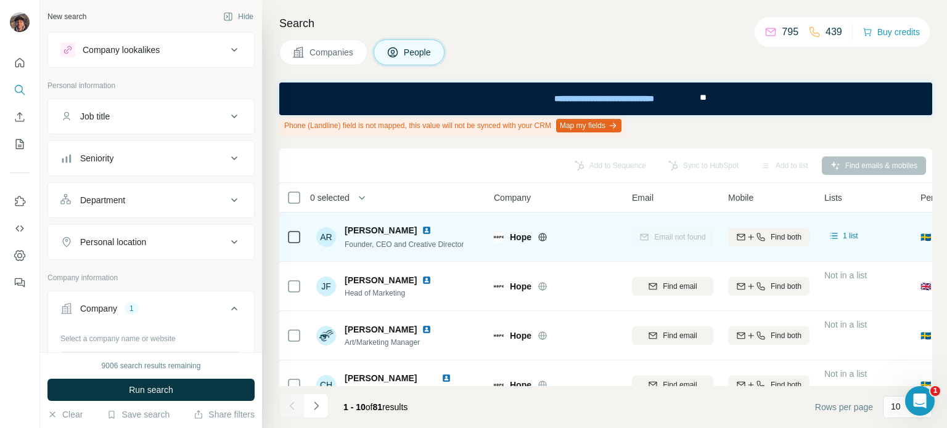
click at [348, 47] on span "Companies" at bounding box center [331, 52] width 45 height 12
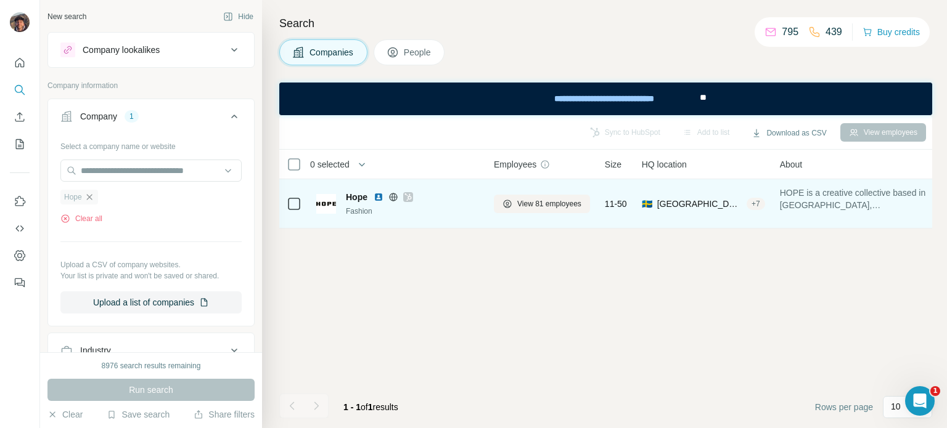
click at [91, 195] on icon "button" at bounding box center [89, 197] width 10 height 10
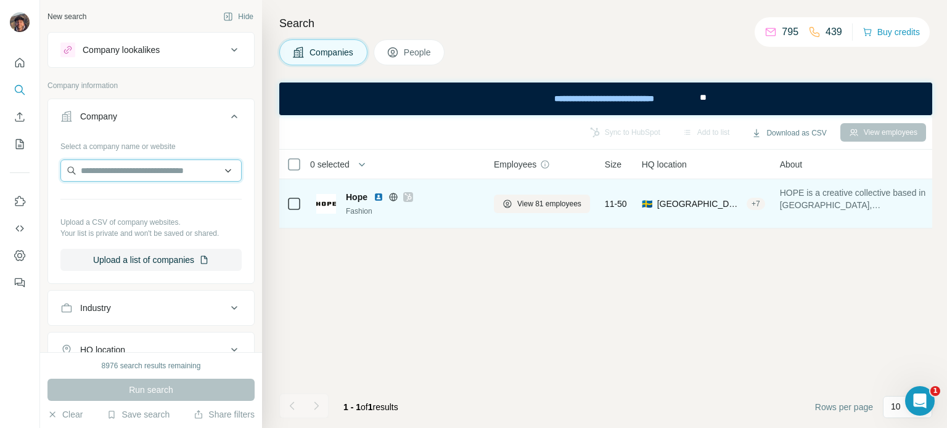
click at [100, 172] on input "text" at bounding box center [150, 171] width 181 height 22
paste input "**********"
click at [148, 163] on input "**********" at bounding box center [150, 171] width 181 height 22
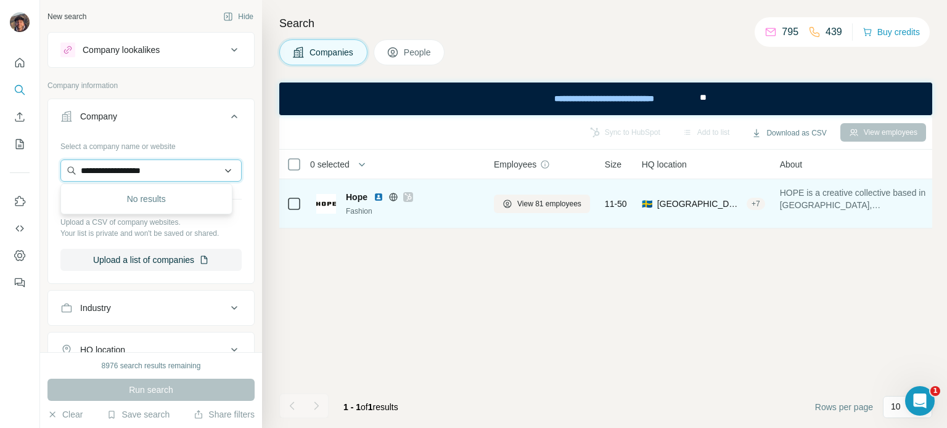
click at [148, 163] on input "**********" at bounding box center [150, 171] width 181 height 22
paste input "**********"
type input "**********"
click at [182, 198] on div "La Coqueta UK Store lacoquetakids.com" at bounding box center [146, 203] width 166 height 33
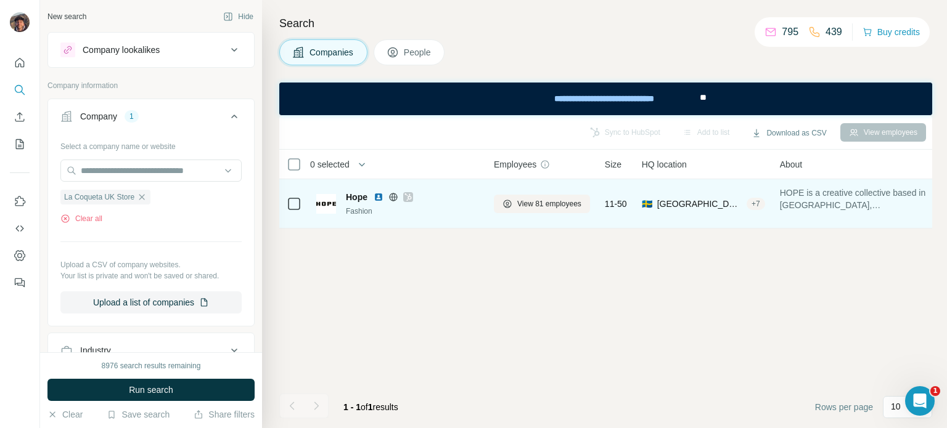
click at [202, 389] on button "Run search" at bounding box center [150, 390] width 207 height 22
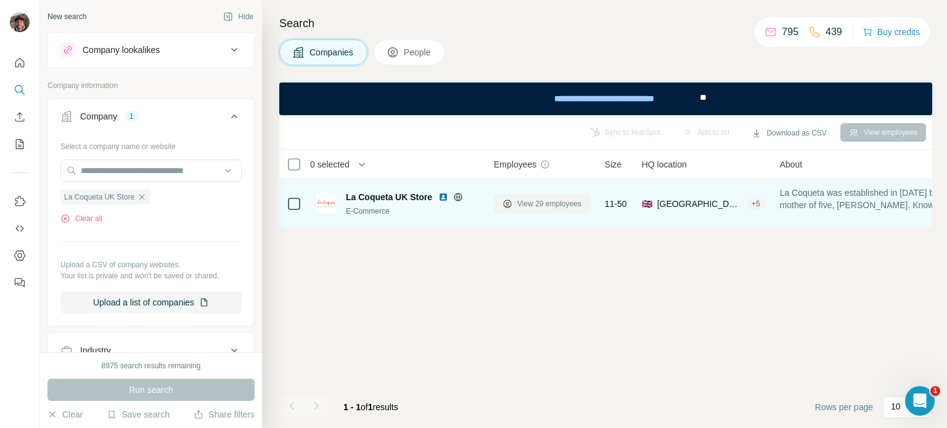
click at [554, 203] on span "View 29 employees" at bounding box center [549, 203] width 64 height 11
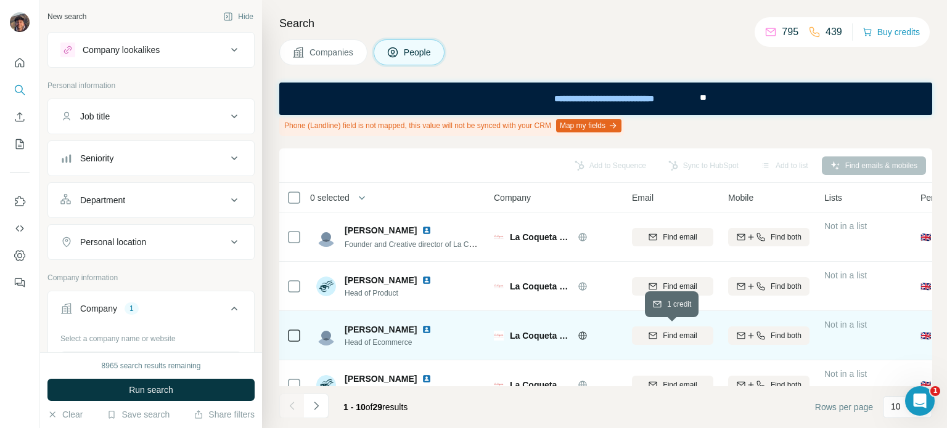
click at [670, 337] on span "Find email" at bounding box center [679, 335] width 34 height 11
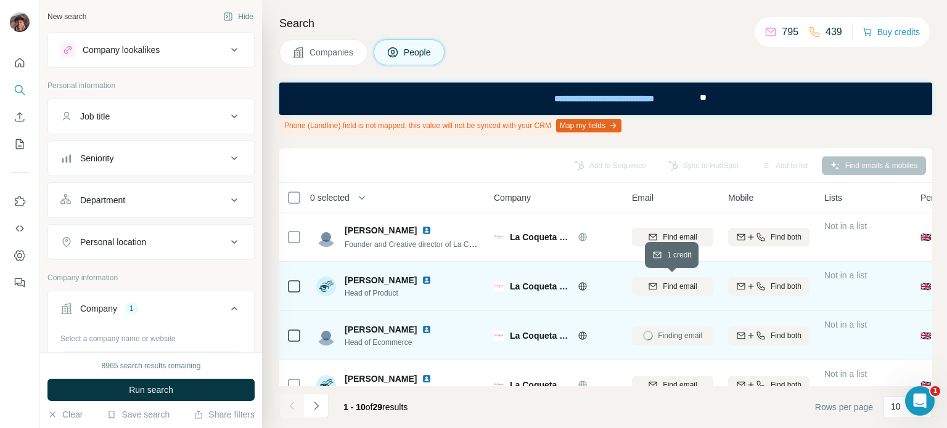
click at [649, 286] on icon "button" at bounding box center [653, 286] width 8 height 6
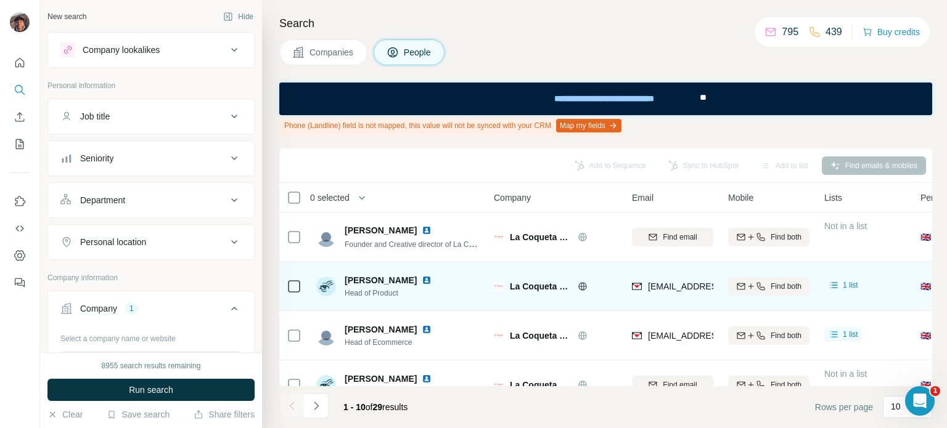
scroll to position [123, 0]
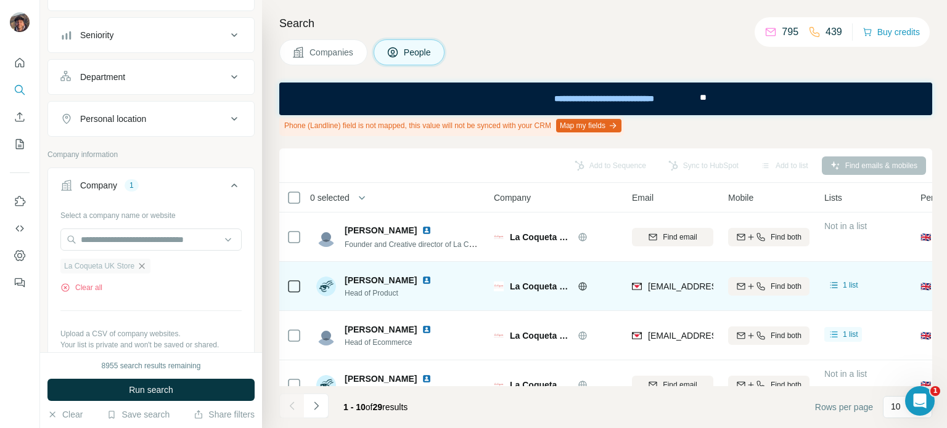
click at [144, 267] on icon "button" at bounding box center [142, 266] width 10 height 10
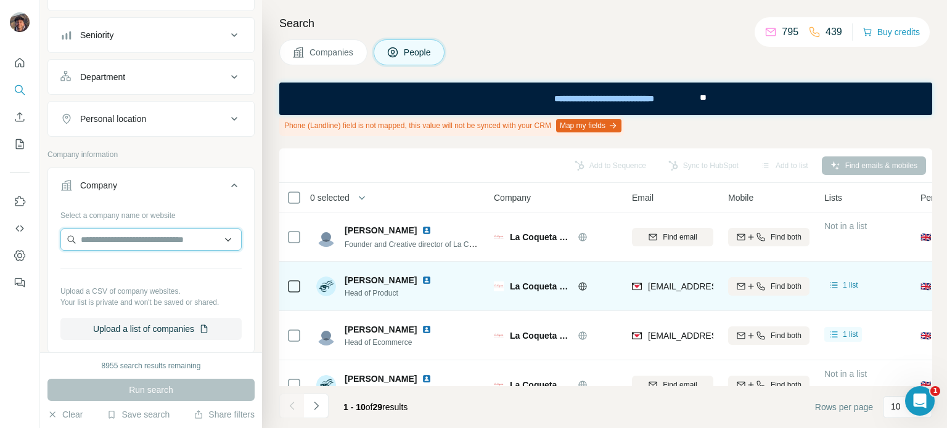
click at [143, 247] on input "text" at bounding box center [150, 240] width 181 height 22
paste input "**********"
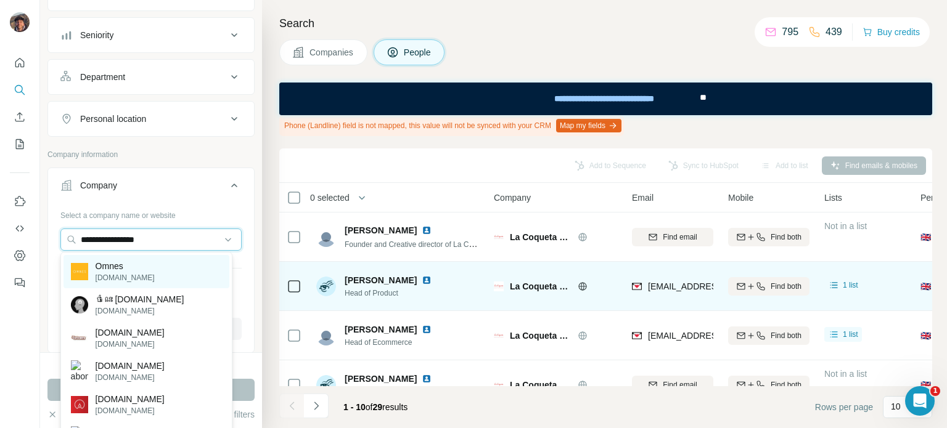
type input "**********"
click at [147, 278] on div "Omnes omnes.com" at bounding box center [146, 271] width 166 height 33
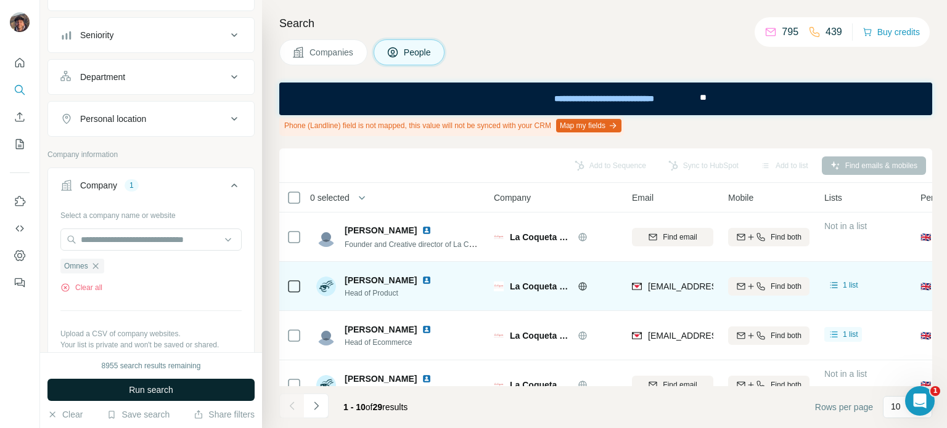
click at [222, 391] on button "Run search" at bounding box center [150, 390] width 207 height 22
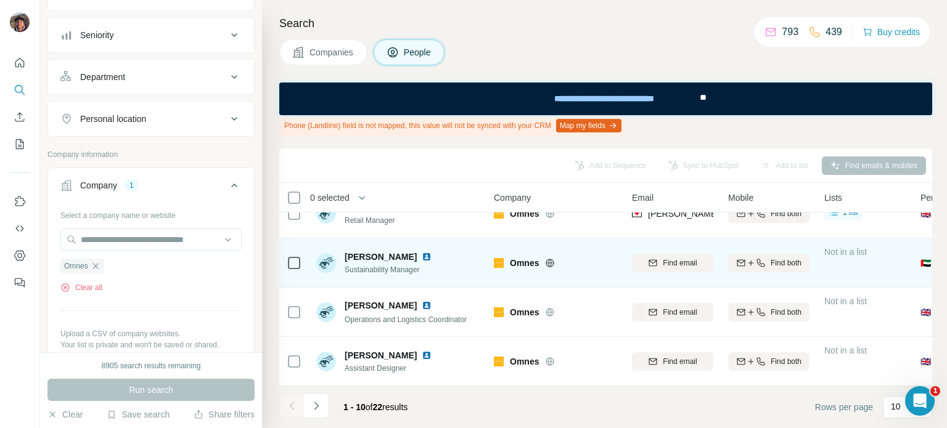
scroll to position [202, 0]
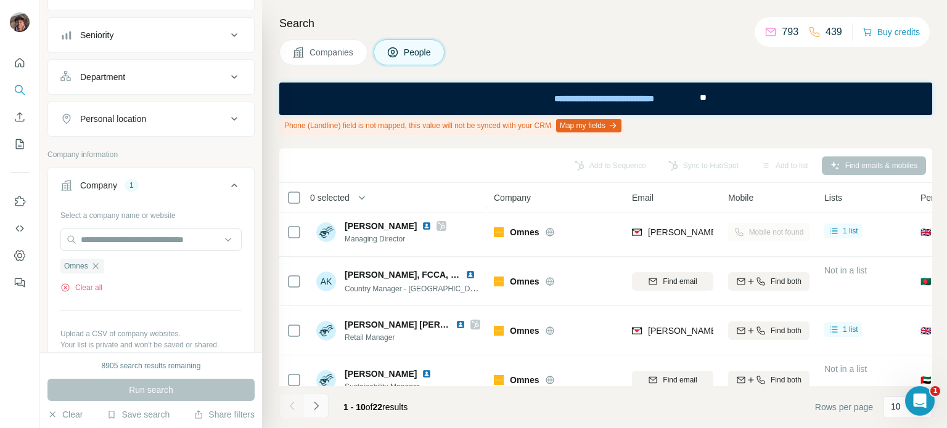
click at [323, 399] on button "Navigate to next page" at bounding box center [316, 406] width 25 height 25
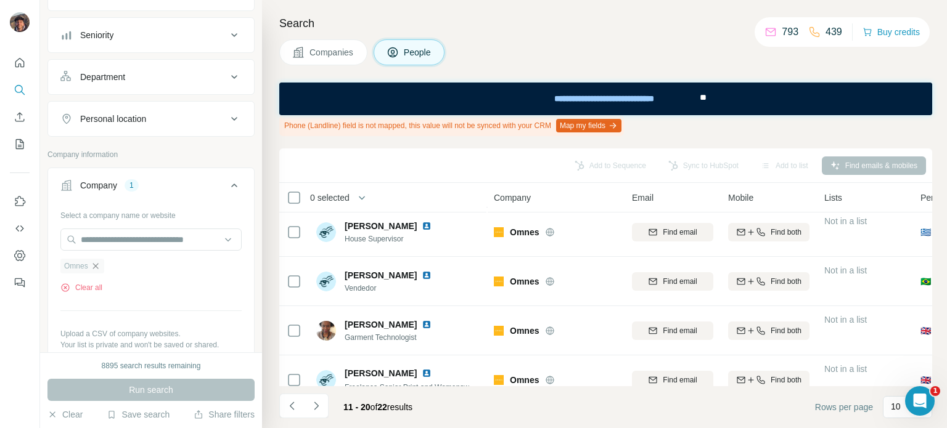
click at [99, 264] on icon "button" at bounding box center [96, 266] width 10 height 10
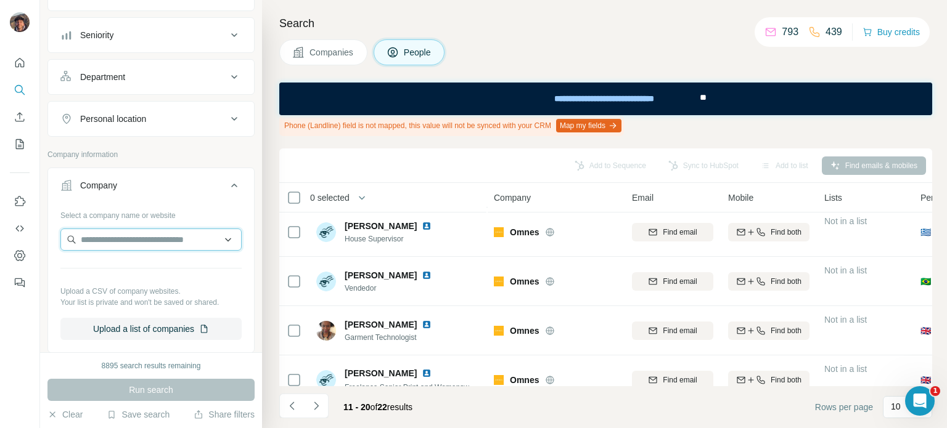
click at [118, 241] on input "text" at bounding box center [150, 240] width 181 height 22
paste input "**********"
type input "**********"
click at [134, 263] on p "Patternbank" at bounding box center [125, 266] width 59 height 12
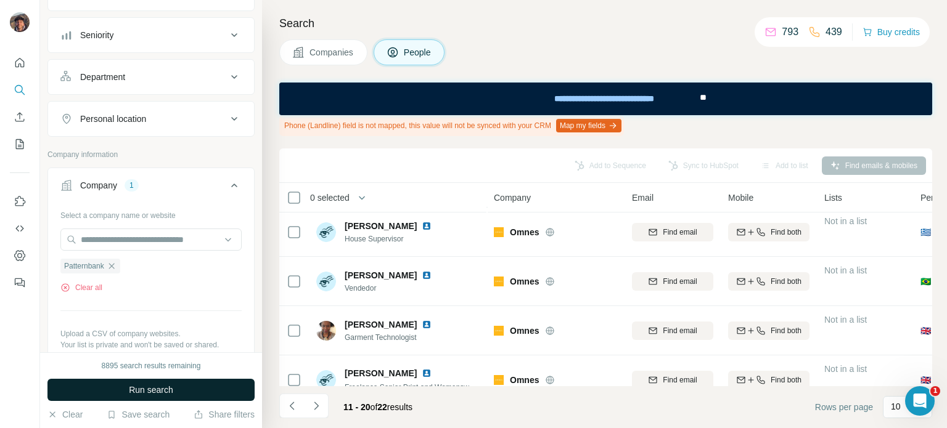
click at [136, 389] on span "Run search" at bounding box center [151, 390] width 44 height 12
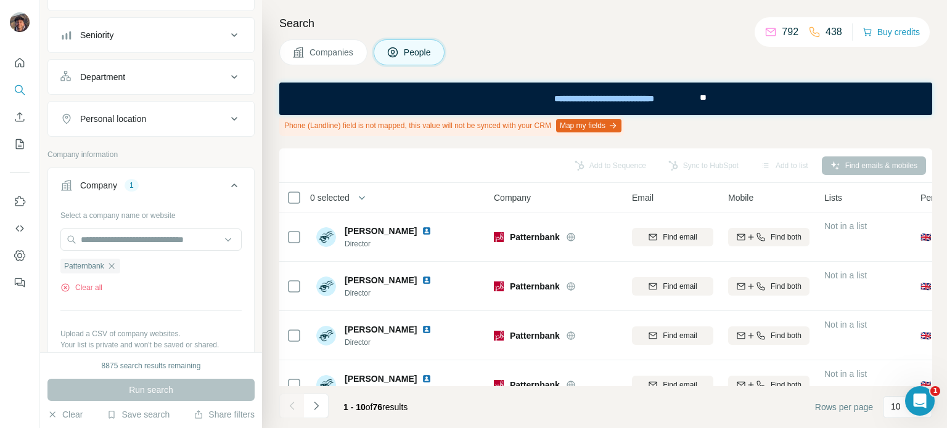
scroll to position [325, 0]
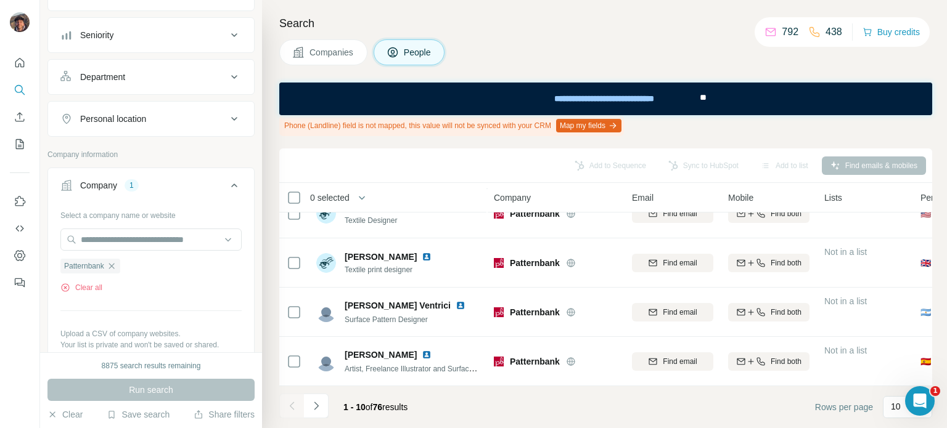
click at [311, 408] on icon "Navigate to next page" at bounding box center [316, 406] width 12 height 12
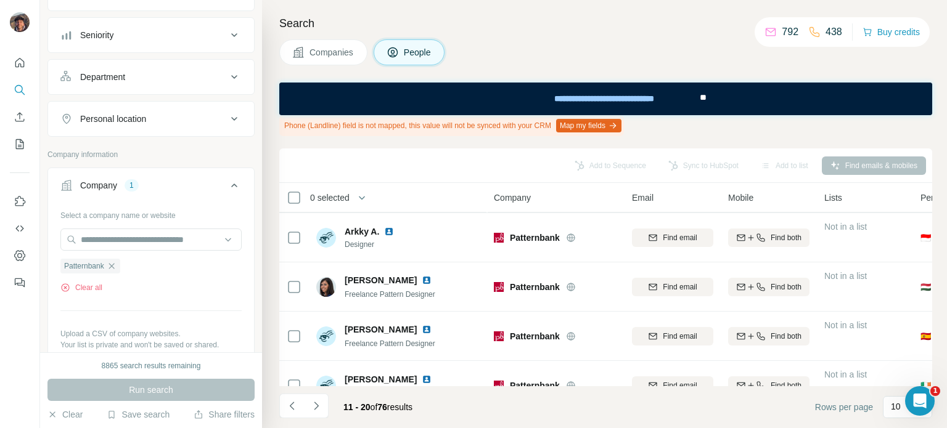
scroll to position [0, 0]
click at [274, 401] on div "Search Companies People Phone (Landline) field is not mapped, this value will n…" at bounding box center [604, 214] width 685 height 428
click at [269, 418] on div "Search Companies People Phone (Landline) field is not mapped, this value will n…" at bounding box center [604, 214] width 685 height 428
click at [290, 411] on icon "Navigate to previous page" at bounding box center [292, 406] width 12 height 12
click at [116, 264] on icon "button" at bounding box center [112, 266] width 10 height 10
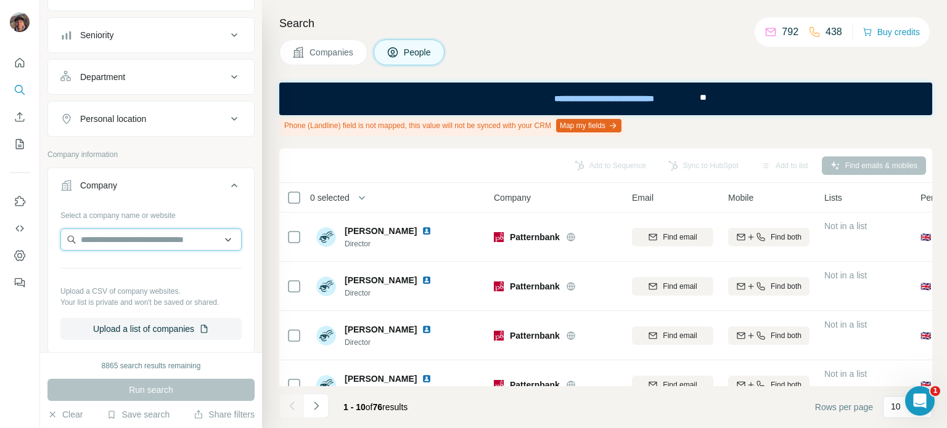
click at [116, 243] on input "text" at bounding box center [150, 240] width 181 height 22
paste input "**********"
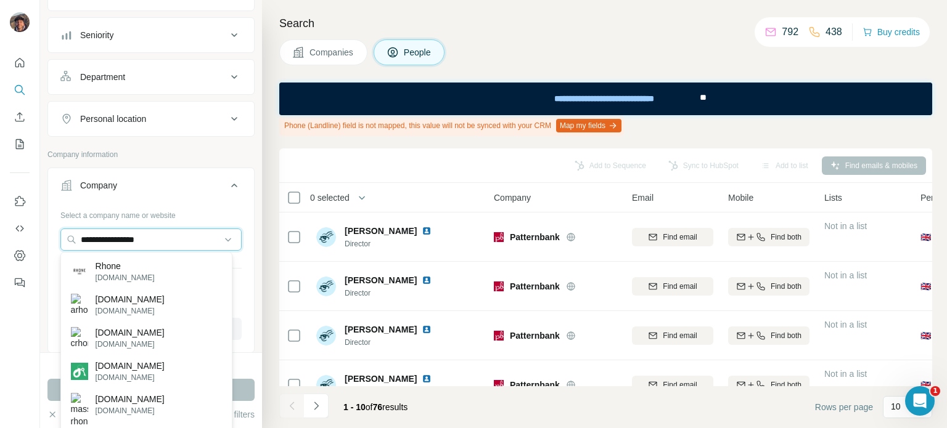
type input "**********"
click at [145, 275] on div "Rhone rhone.com" at bounding box center [146, 271] width 166 height 33
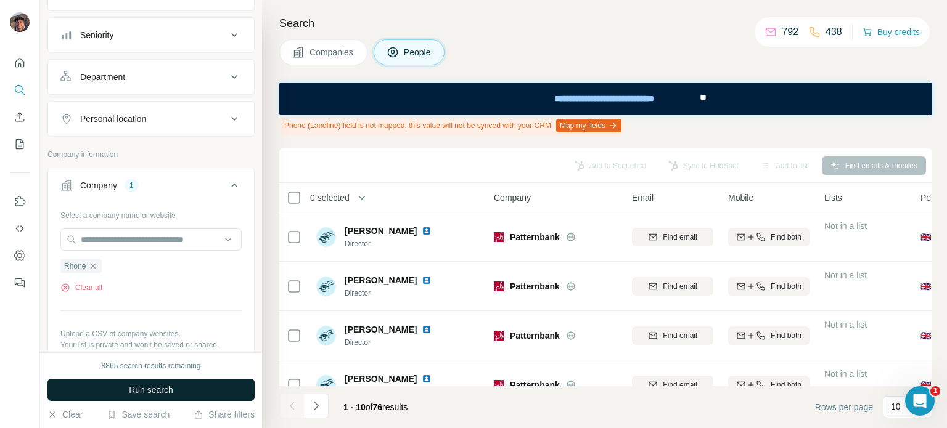
click at [173, 396] on span "Run search" at bounding box center [151, 390] width 44 height 12
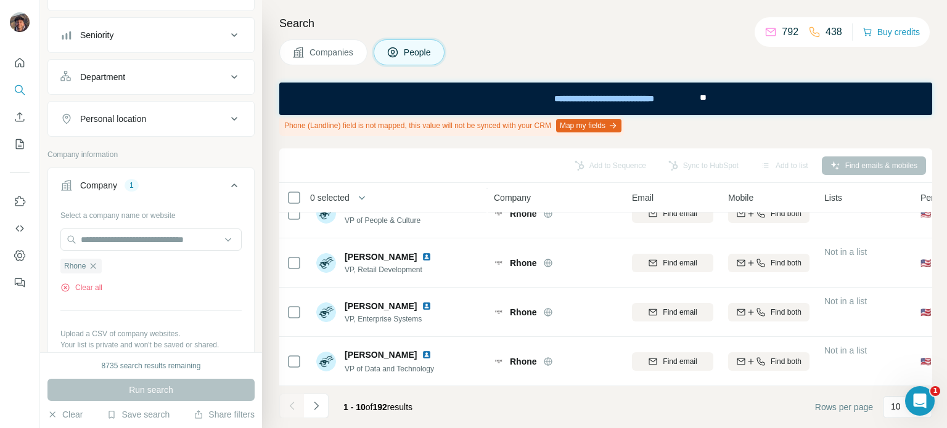
scroll to position [325, 0]
click at [322, 401] on button "Navigate to next page" at bounding box center [316, 406] width 25 height 25
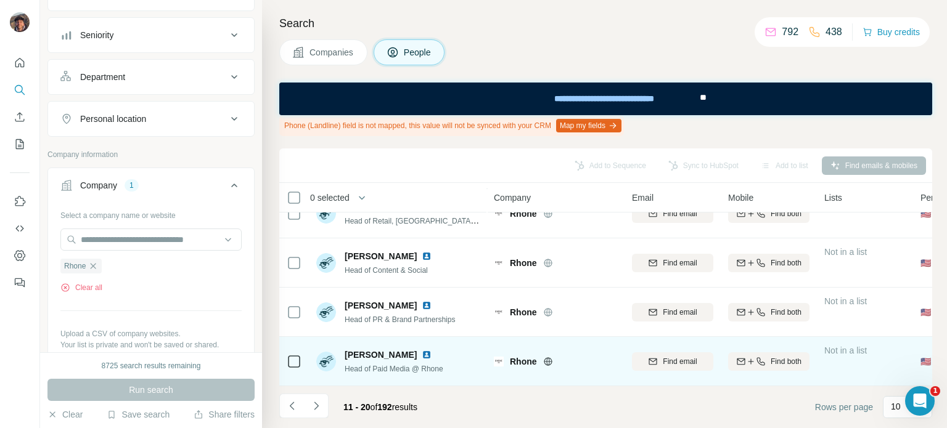
scroll to position [0, 0]
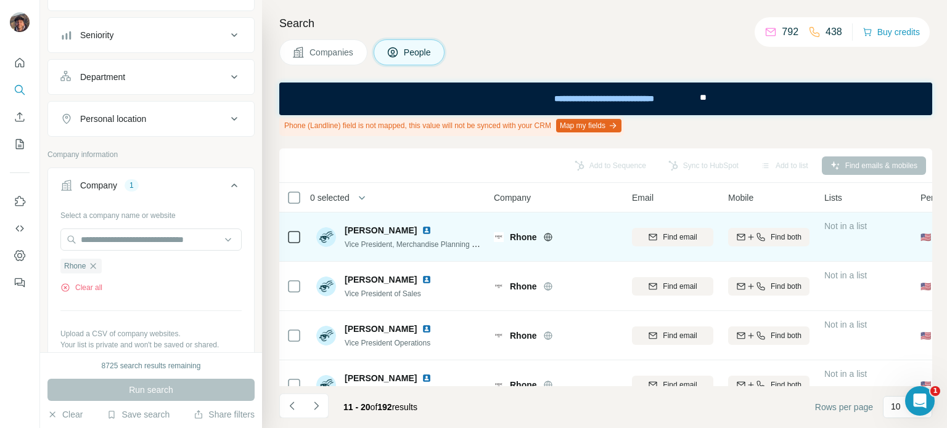
click at [547, 240] on icon at bounding box center [547, 237] width 3 height 8
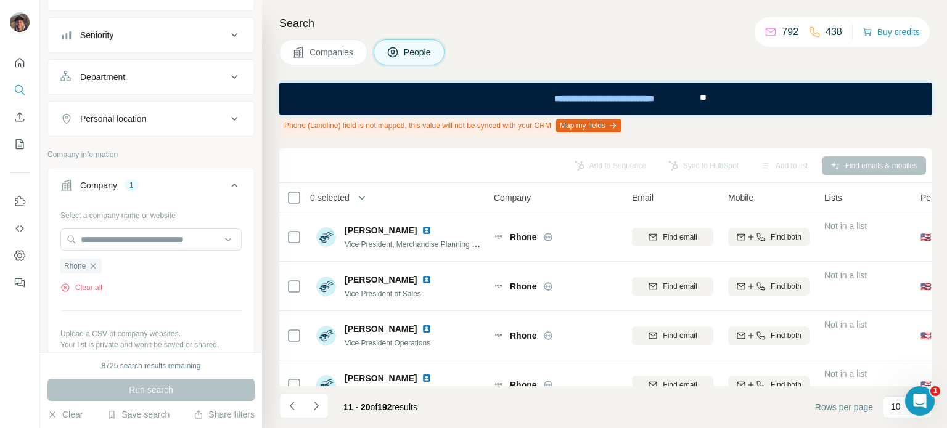
click at [98, 267] on icon "button" at bounding box center [93, 266] width 10 height 10
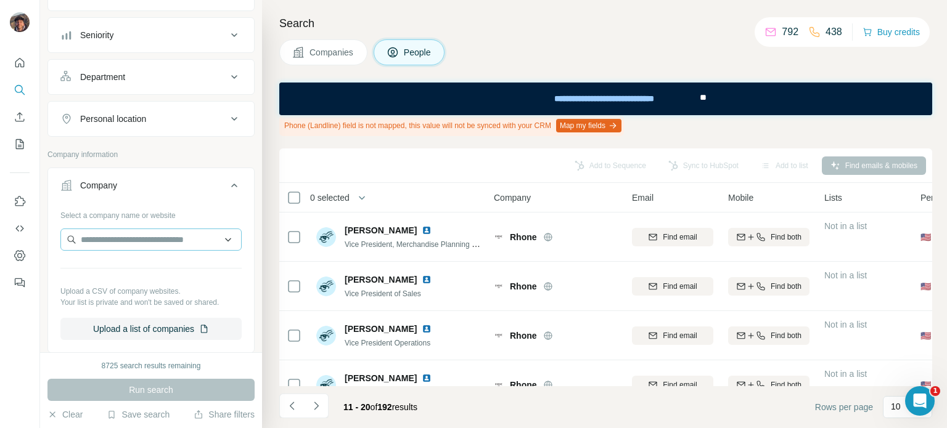
drag, startPoint x: 105, startPoint y: 251, endPoint x: 108, endPoint y: 242, distance: 9.2
click at [108, 242] on div at bounding box center [150, 241] width 181 height 25
click at [108, 242] on input "text" at bounding box center [150, 240] width 181 height 22
paste input "**********"
type input "**********"
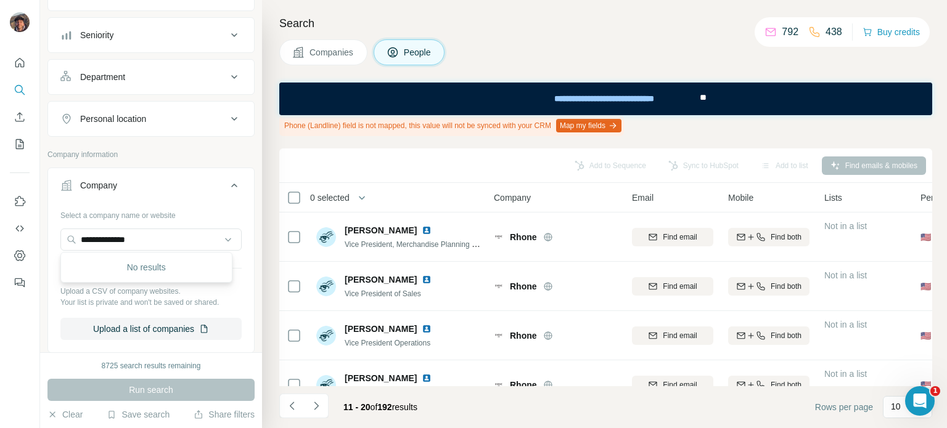
click at [940, 127] on div "Search Companies People Phone (Landline) field is not mapped, this value will n…" at bounding box center [604, 214] width 685 height 428
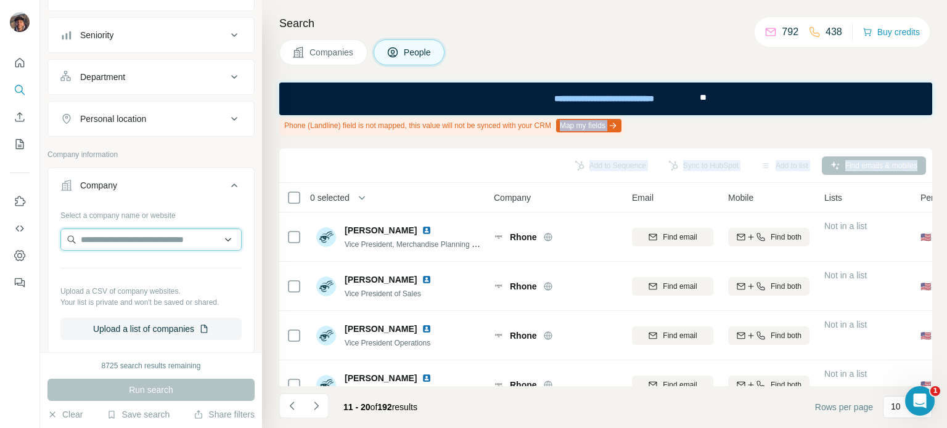
click at [150, 240] on input "text" at bounding box center [150, 240] width 181 height 22
paste input "**********"
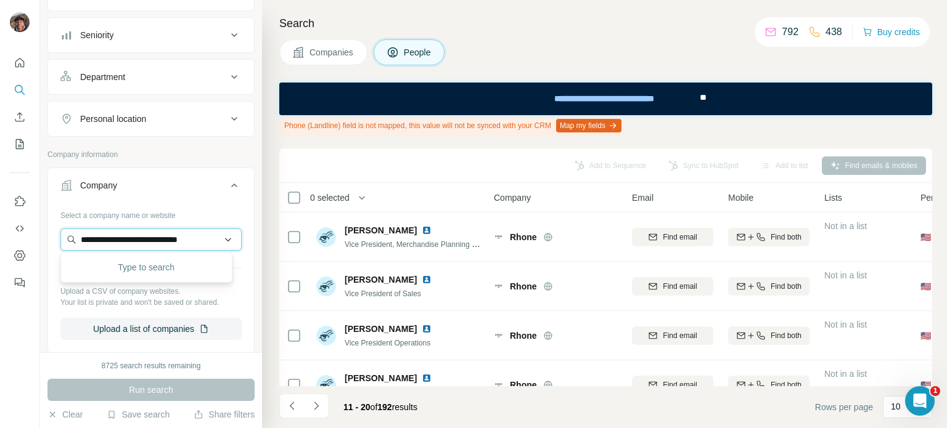
scroll to position [0, 15]
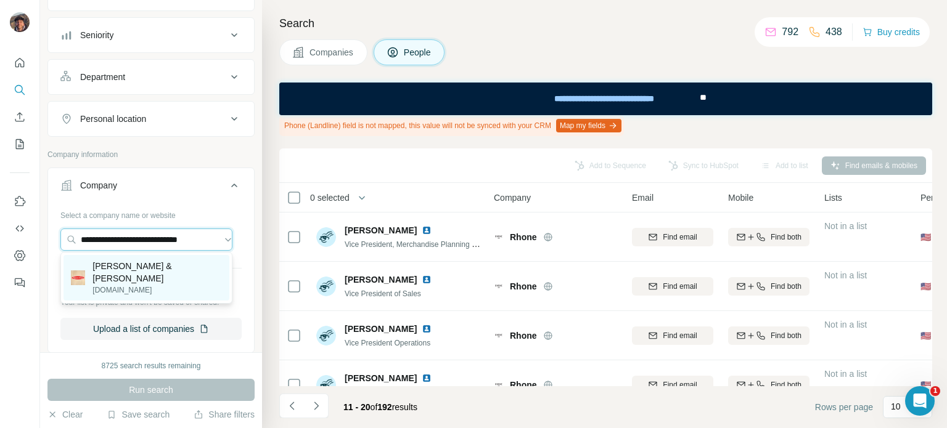
type input "**********"
click at [158, 271] on p "Melissa & Doug" at bounding box center [156, 272] width 129 height 25
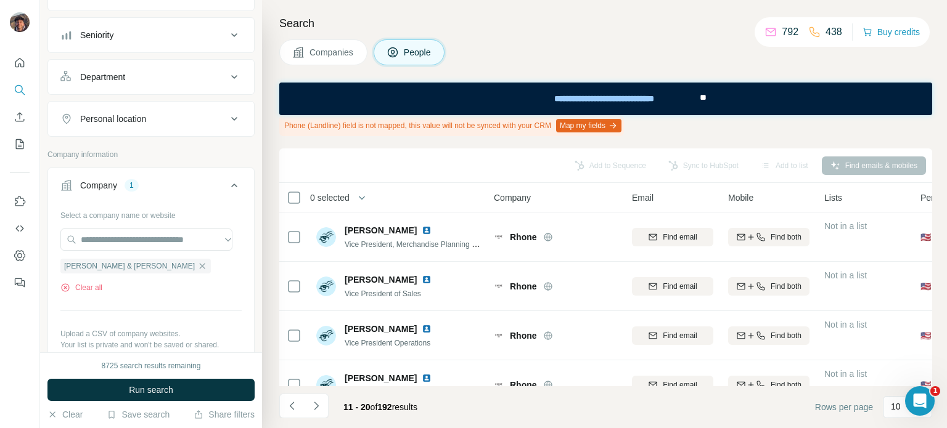
scroll to position [0, 0]
click at [160, 389] on span "Run search" at bounding box center [151, 390] width 44 height 12
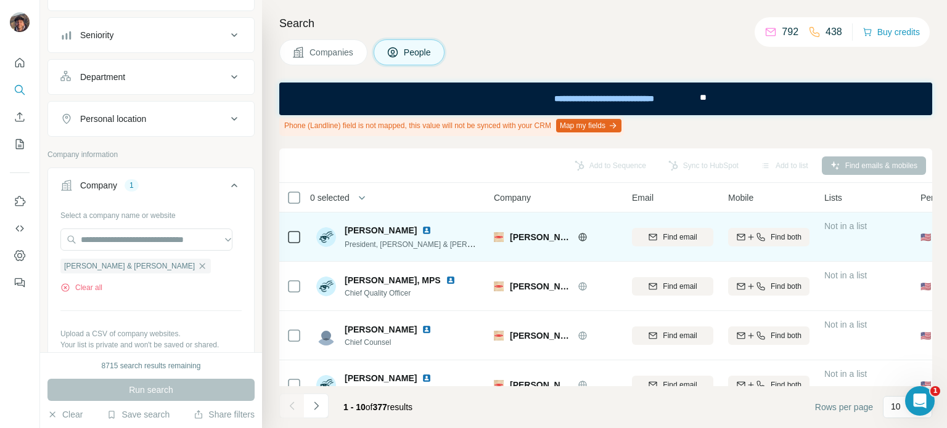
click at [577, 241] on icon at bounding box center [582, 237] width 10 height 10
click at [588, 234] on div at bounding box center [596, 237] width 39 height 10
click at [579, 234] on icon at bounding box center [582, 237] width 8 height 8
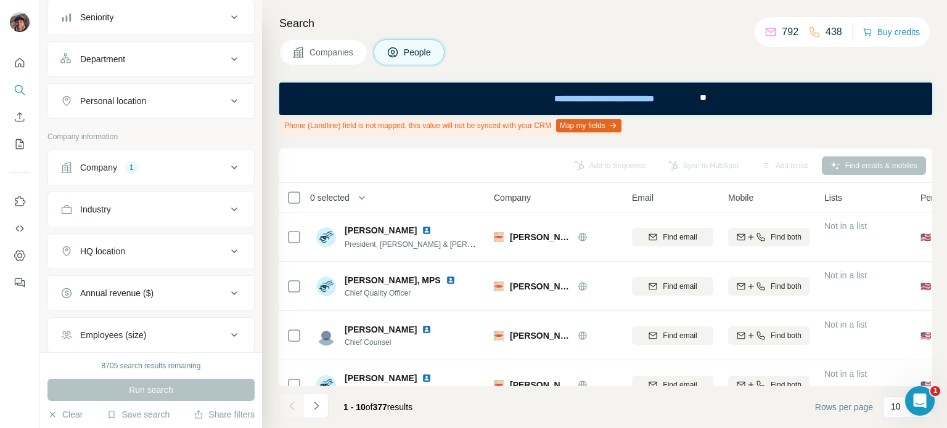
scroll to position [185, 0]
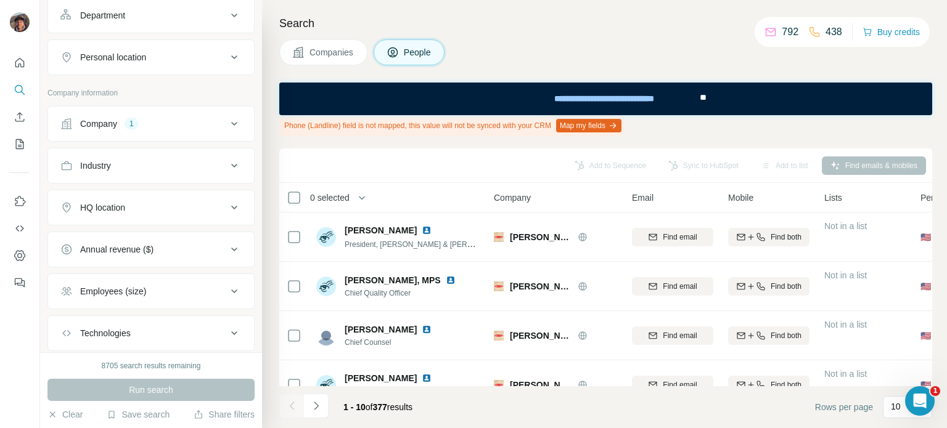
click at [154, 132] on button "Company 1" at bounding box center [151, 124] width 206 height 30
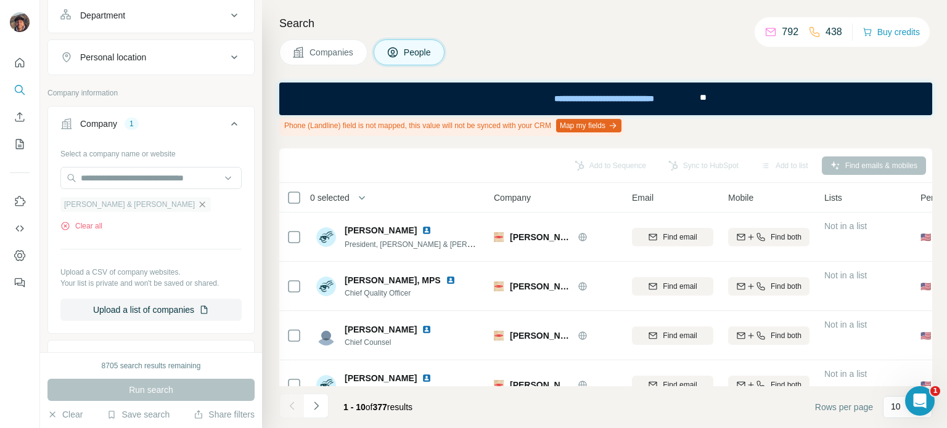
click at [197, 200] on icon "button" at bounding box center [202, 205] width 10 height 10
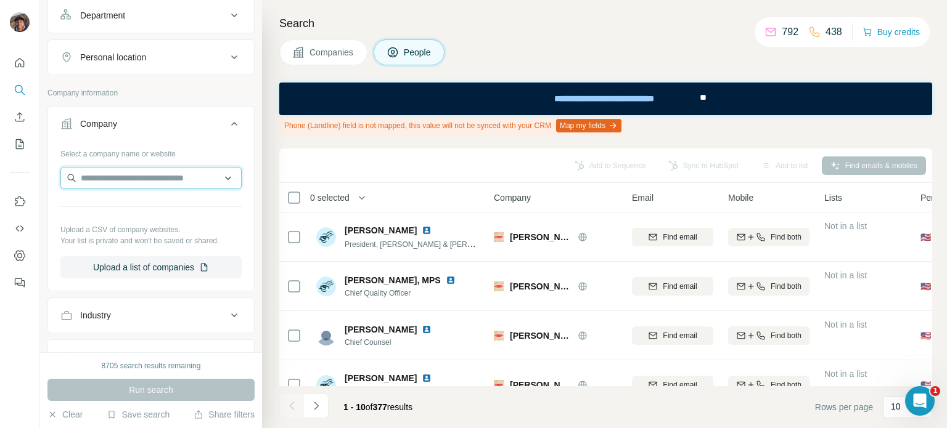
click at [126, 179] on input "text" at bounding box center [150, 178] width 181 height 22
paste input "**********"
click at [168, 178] on input "**********" at bounding box center [150, 178] width 181 height 22
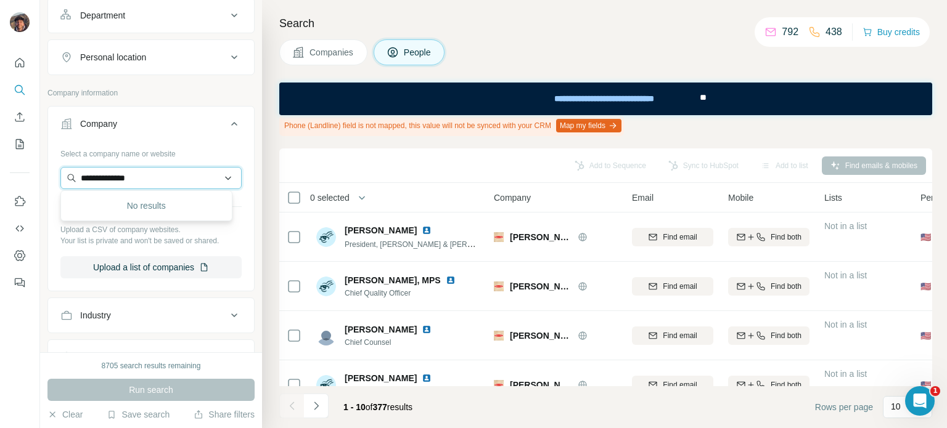
paste input "**********"
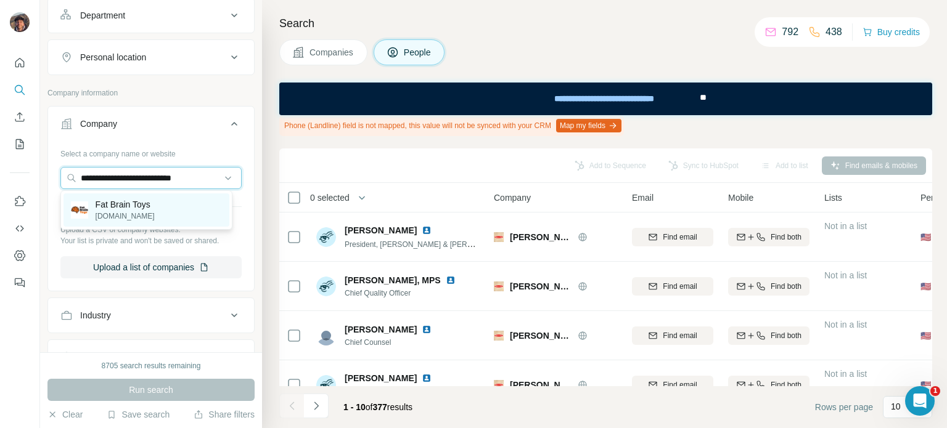
type input "**********"
click at [166, 202] on div "Fat Brain Toys fatbraintoys.com" at bounding box center [146, 210] width 166 height 33
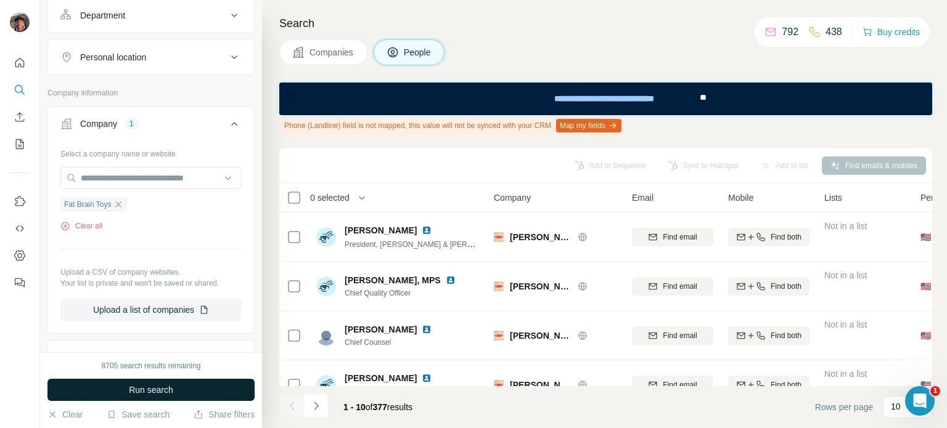
click at [206, 389] on button "Run search" at bounding box center [150, 390] width 207 height 22
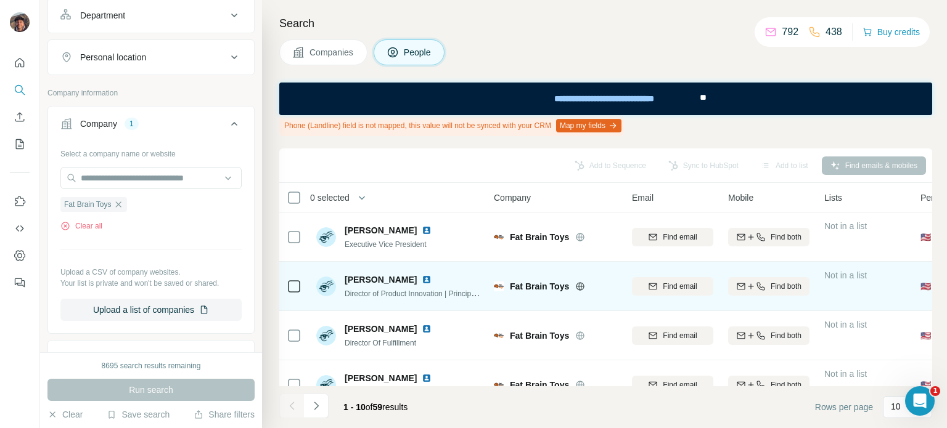
click at [577, 285] on icon at bounding box center [580, 287] width 10 height 10
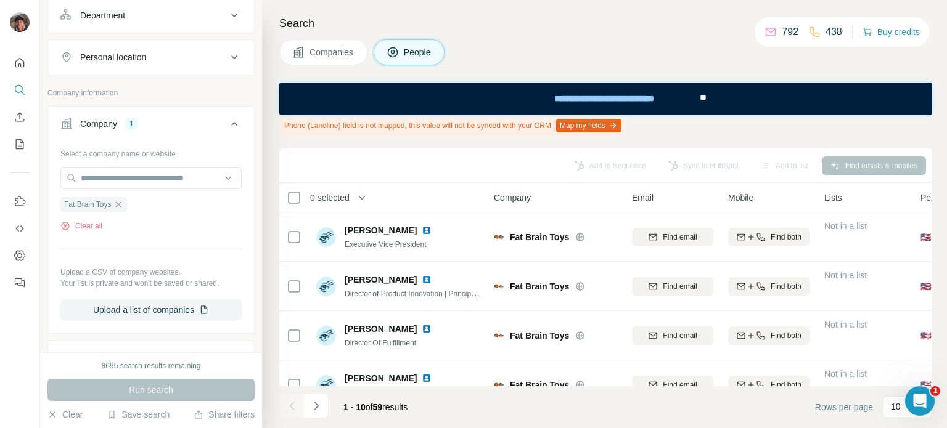
scroll to position [325, 0]
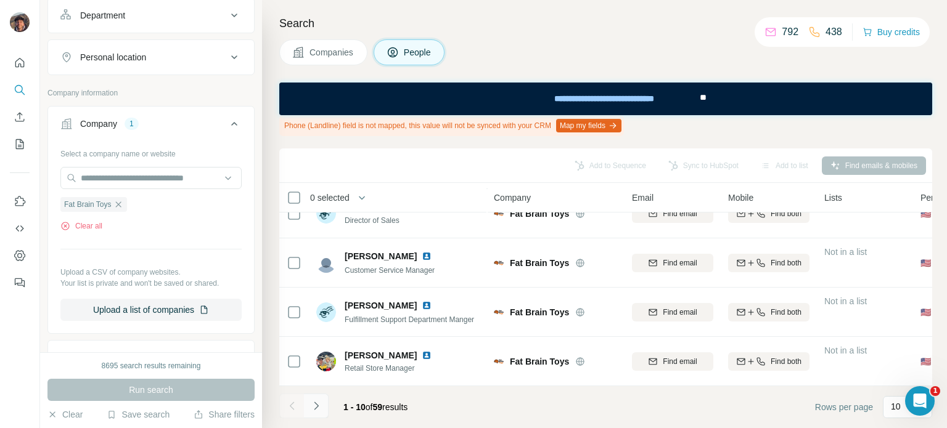
click at [312, 409] on icon "Navigate to next page" at bounding box center [316, 406] width 12 height 12
click at [320, 410] on icon "Navigate to next page" at bounding box center [316, 406] width 12 height 12
click at [311, 414] on button "Navigate to next page" at bounding box center [316, 406] width 25 height 25
click at [321, 402] on icon "Navigate to next page" at bounding box center [316, 406] width 12 height 12
click at [318, 409] on icon "Navigate to next page" at bounding box center [316, 406] width 12 height 12
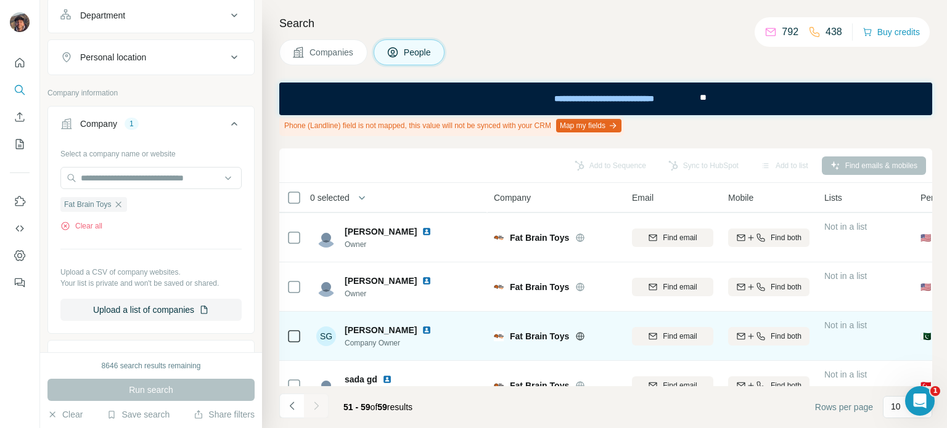
scroll to position [247, 0]
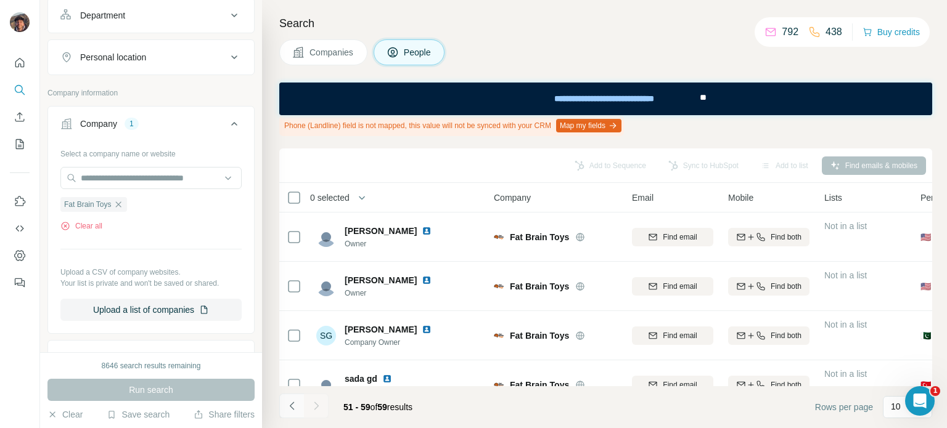
click at [296, 409] on icon "Navigate to previous page" at bounding box center [292, 406] width 12 height 12
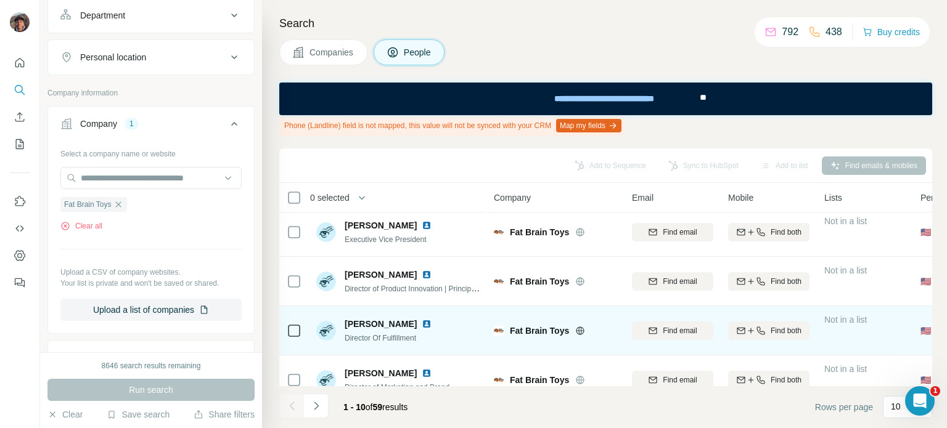
scroll to position [0, 0]
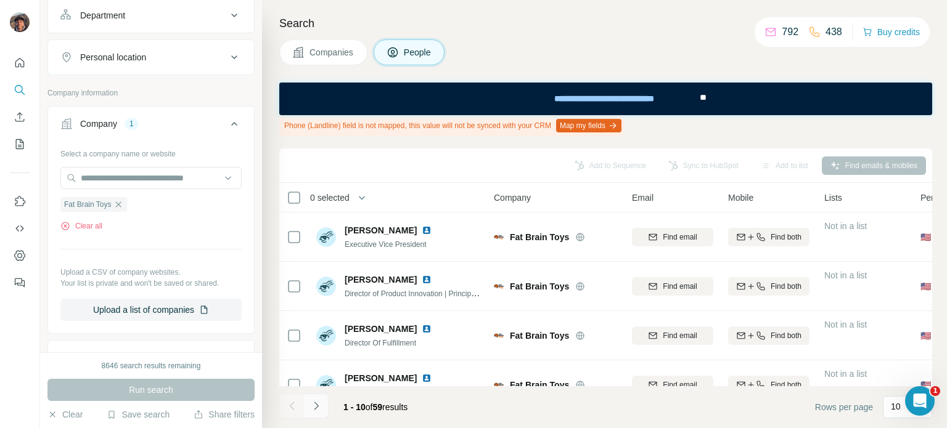
click at [320, 400] on icon "Navigate to next page" at bounding box center [316, 406] width 12 height 12
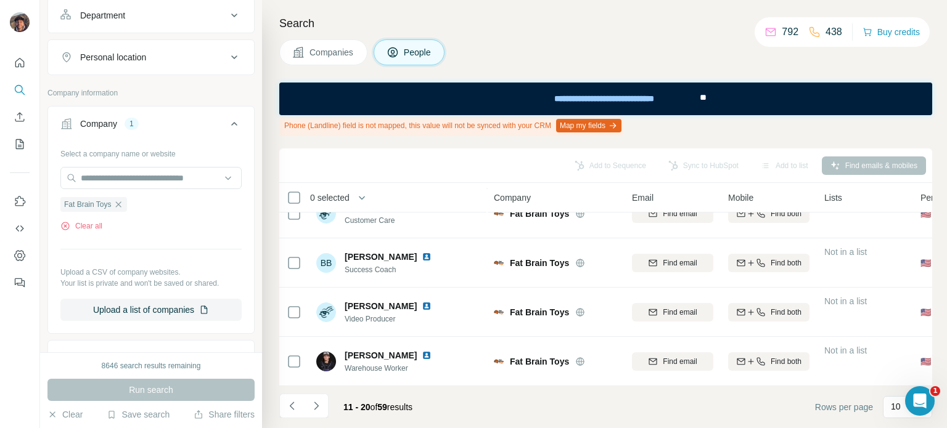
scroll to position [325, 0]
click at [318, 401] on icon "Navigate to next page" at bounding box center [316, 406] width 12 height 12
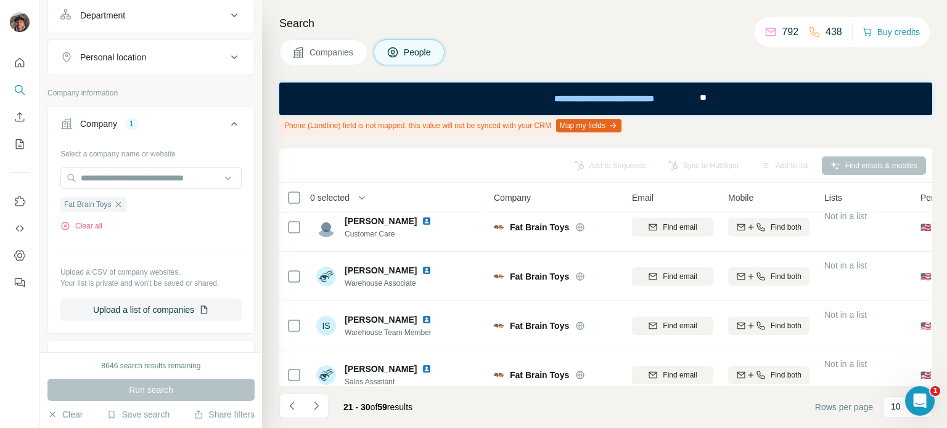
scroll to position [0, 0]
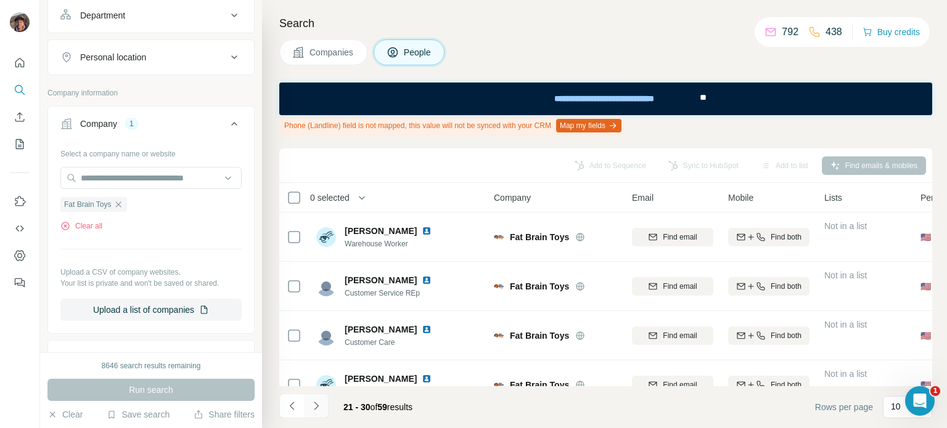
click at [325, 413] on button "Navigate to next page" at bounding box center [316, 406] width 25 height 25
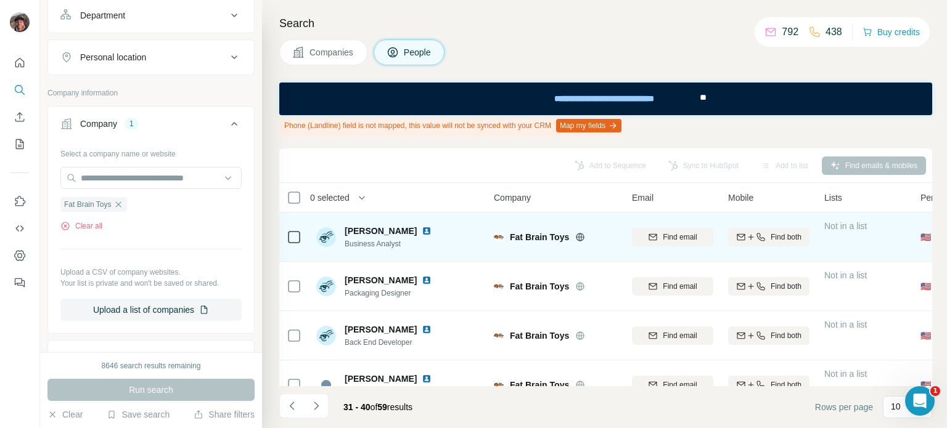
click at [521, 232] on span "Fat Brain Toys" at bounding box center [539, 237] width 59 height 12
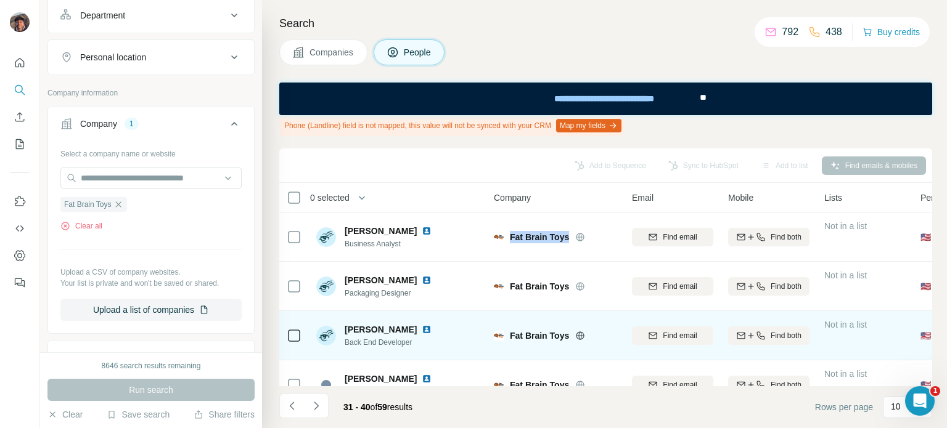
copy div "Fat Brain Toys"
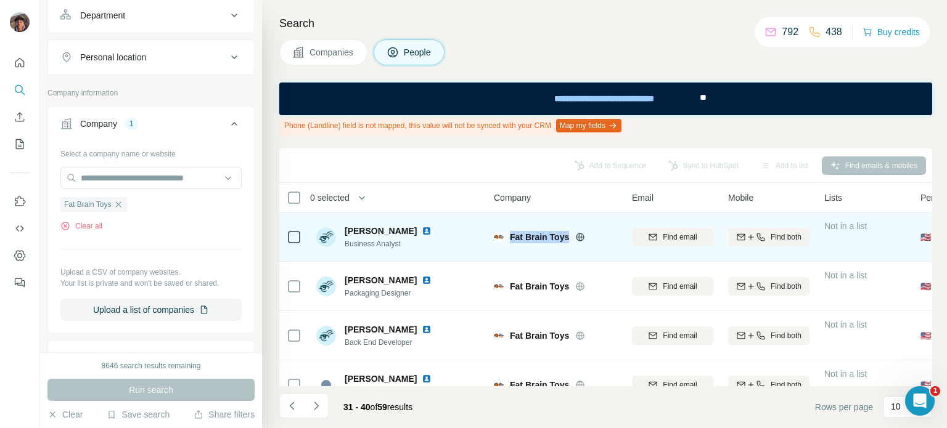
click at [575, 237] on icon at bounding box center [580, 237] width 10 height 10
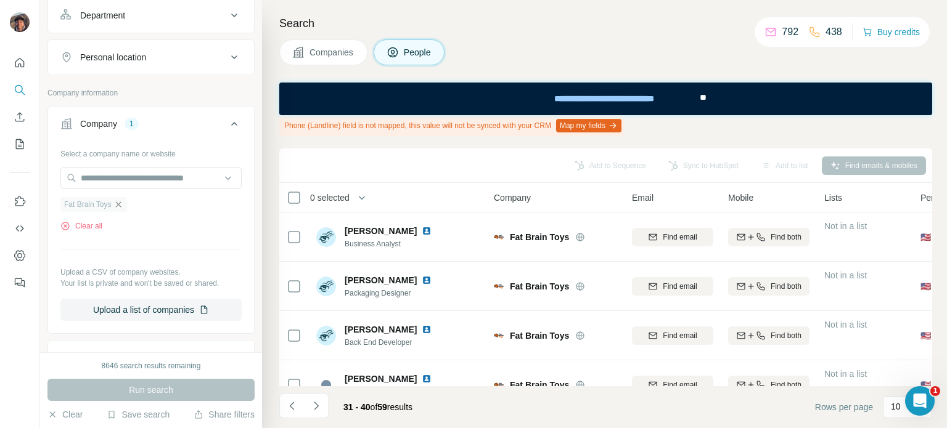
click at [120, 205] on icon "button" at bounding box center [118, 205] width 10 height 10
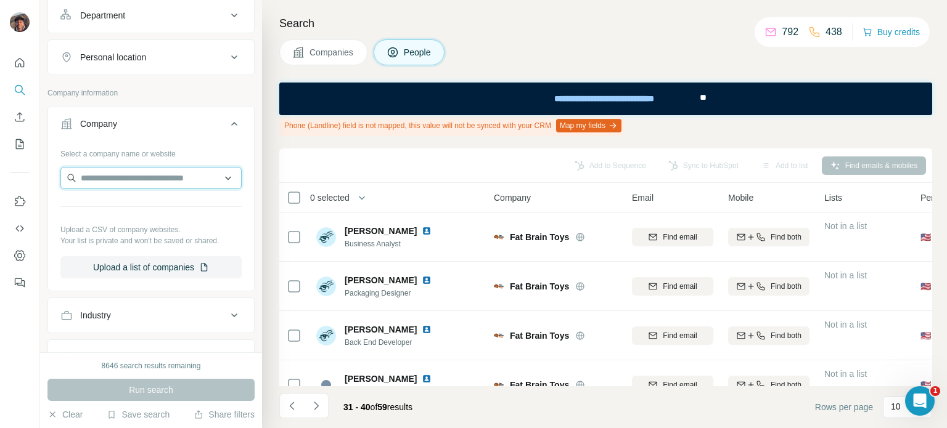
click at [123, 182] on input "text" at bounding box center [150, 178] width 181 height 22
paste input "**********"
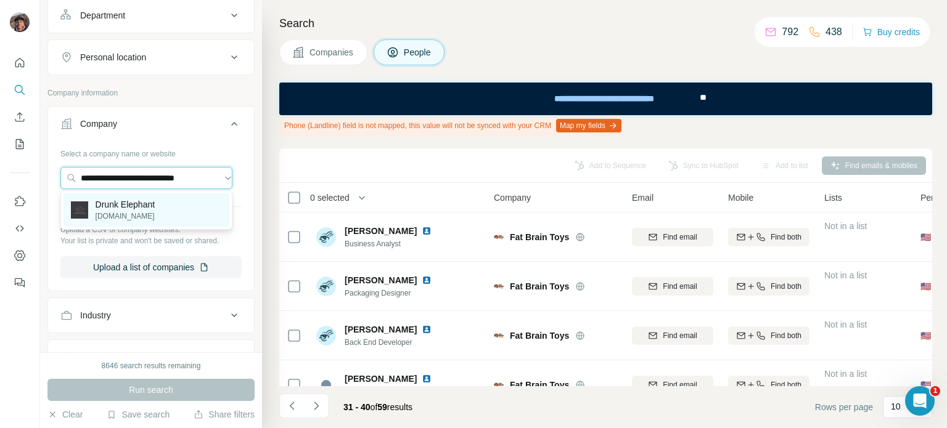
type input "**********"
click at [139, 203] on p "Drunk Elephant" at bounding box center [126, 204] width 60 height 12
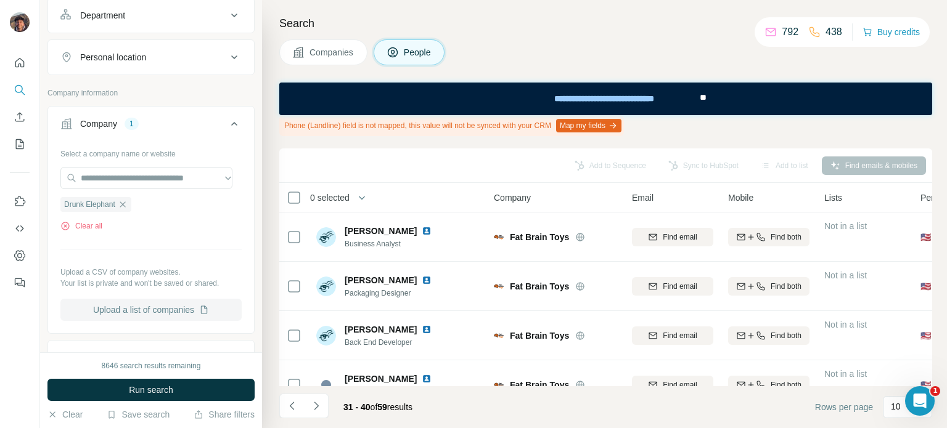
scroll to position [0, 0]
click at [189, 389] on button "Run search" at bounding box center [150, 390] width 207 height 22
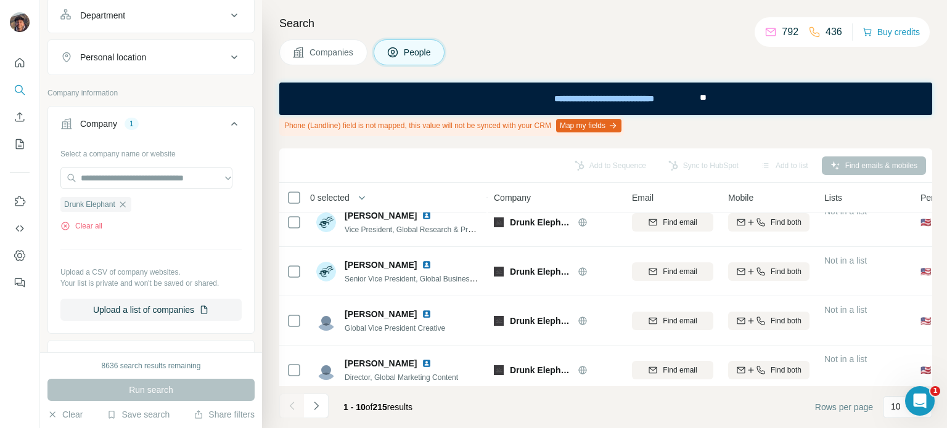
scroll to position [325, 0]
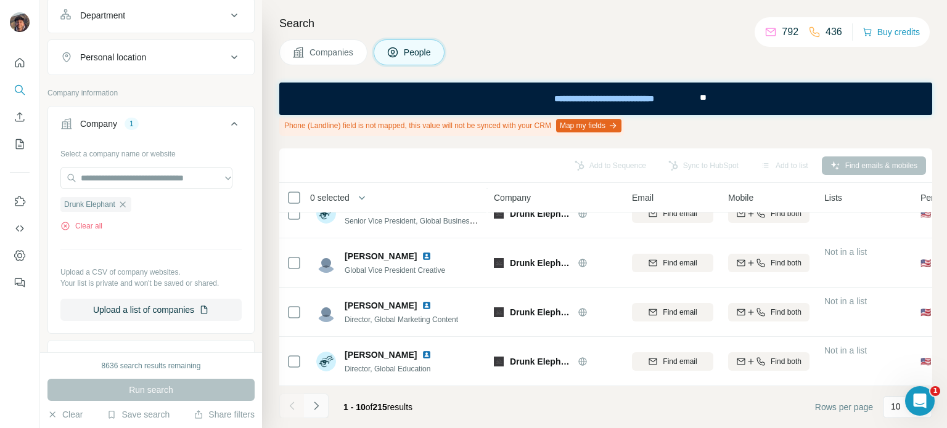
click at [316, 400] on icon "Navigate to next page" at bounding box center [316, 406] width 12 height 12
drag, startPoint x: 128, startPoint y: 201, endPoint x: 116, endPoint y: 177, distance: 25.9
click at [127, 201] on icon "button" at bounding box center [123, 205] width 10 height 10
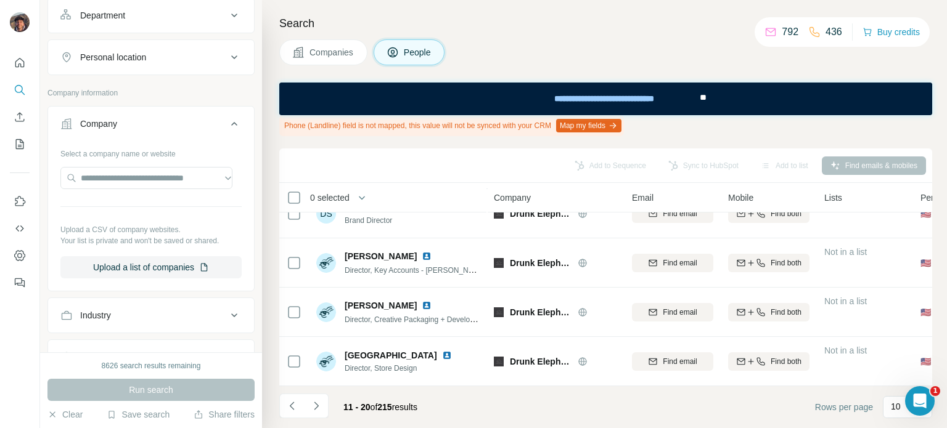
click at [113, 164] on div "Select a company name or website Upload a CSV of company websites. Your list is…" at bounding box center [150, 211] width 181 height 135
click at [125, 181] on input "text" at bounding box center [146, 178] width 172 height 22
paste input "**********"
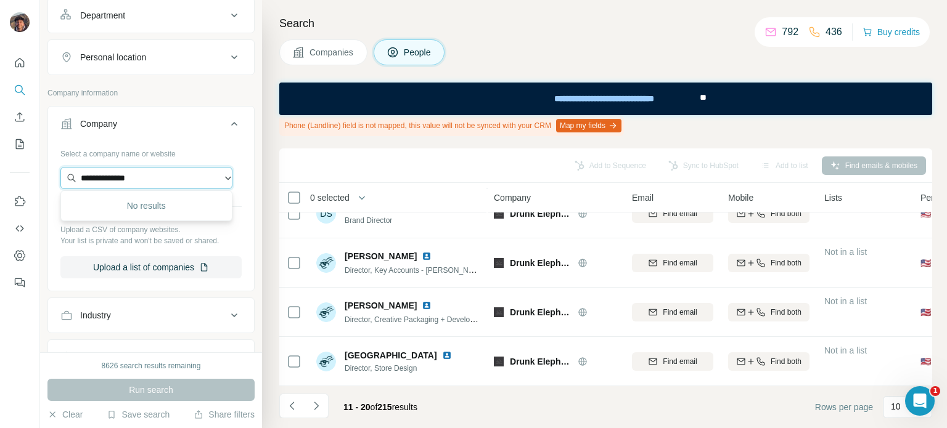
click at [185, 167] on input "**********" at bounding box center [146, 178] width 172 height 22
paste input "text"
type input "**********"
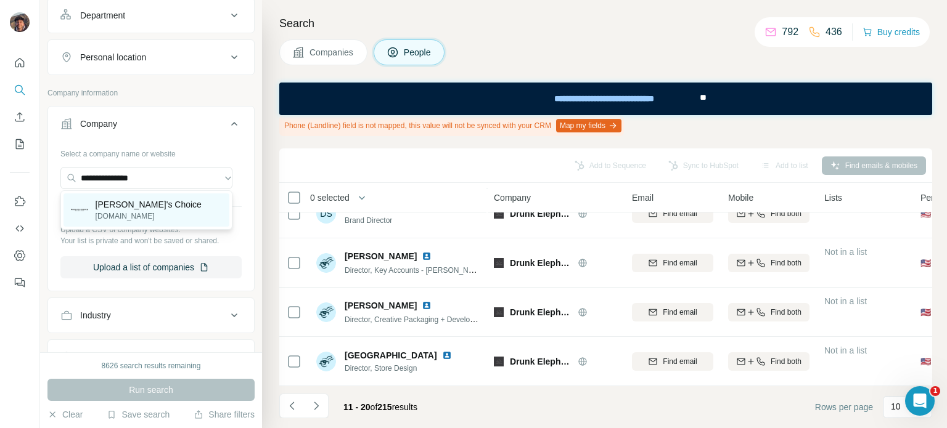
click at [183, 214] on div "Paula's Choice paulaschoice.es" at bounding box center [146, 210] width 166 height 33
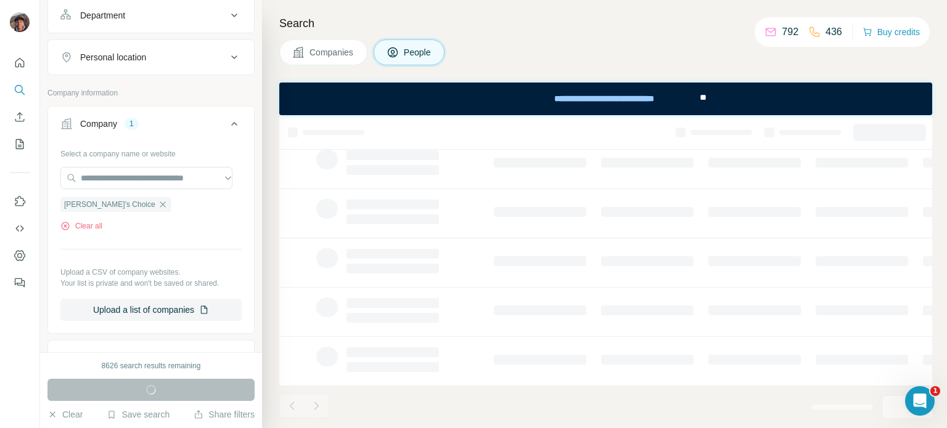
scroll to position [291, 0]
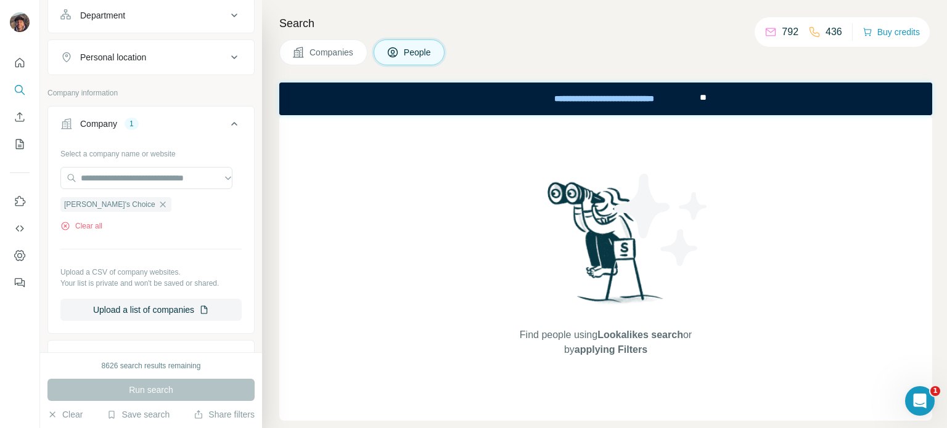
click at [325, 59] on button "Companies" at bounding box center [323, 52] width 88 height 26
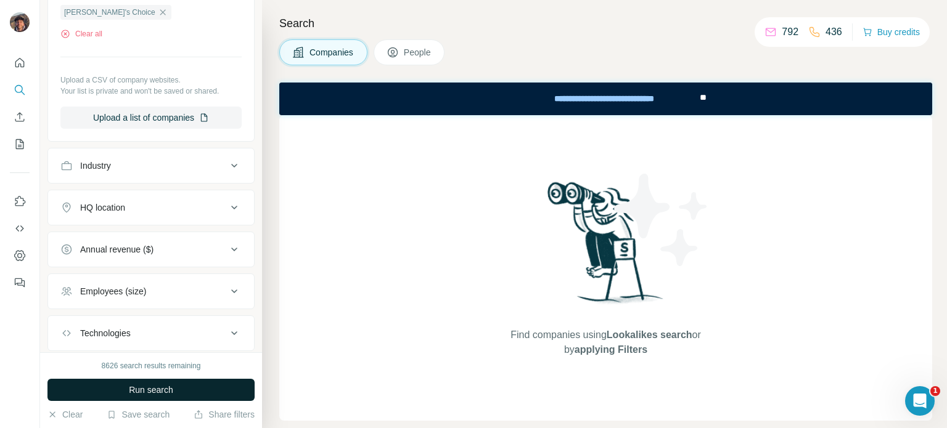
click at [217, 391] on button "Run search" at bounding box center [150, 390] width 207 height 22
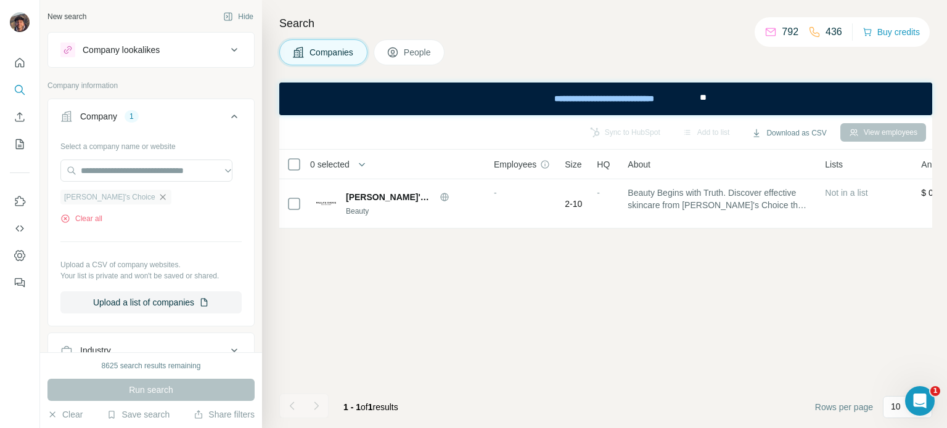
click at [160, 199] on icon "button" at bounding box center [163, 197] width 6 height 6
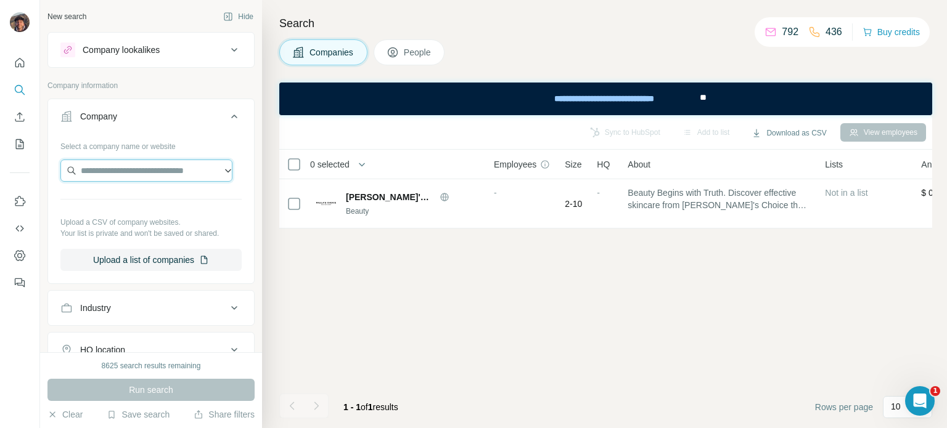
click at [120, 168] on input "text" at bounding box center [146, 171] width 172 height 22
paste input "********"
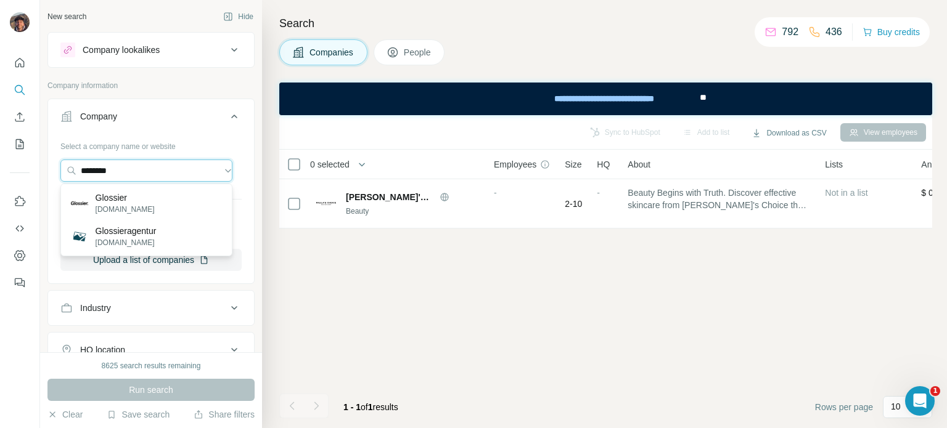
type input "********"
click at [153, 204] on div "Glossier glossier.com" at bounding box center [146, 203] width 166 height 33
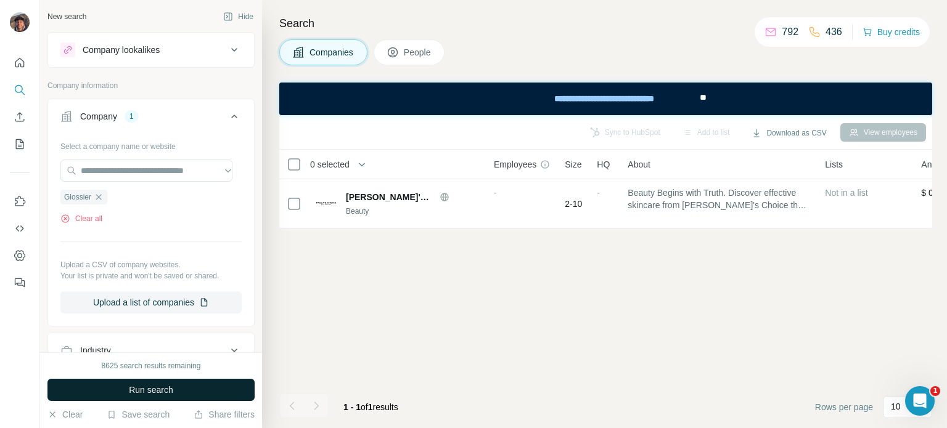
click at [160, 383] on button "Run search" at bounding box center [150, 390] width 207 height 22
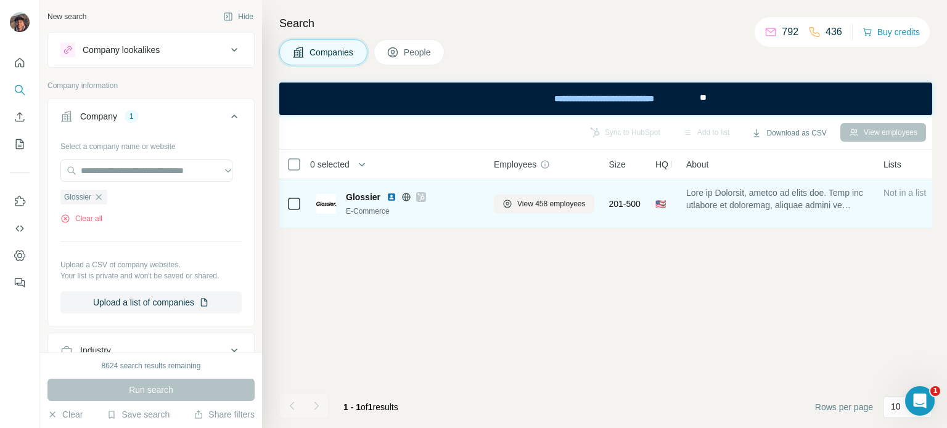
click at [422, 200] on icon at bounding box center [420, 197] width 7 height 10
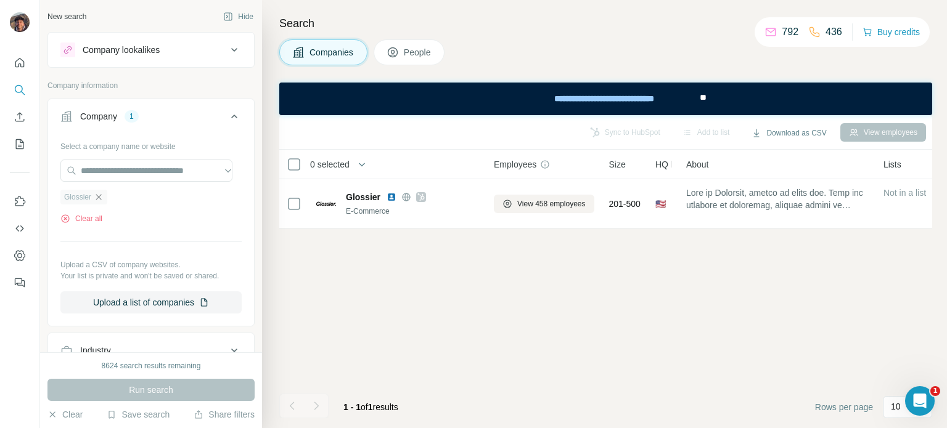
click at [102, 196] on icon "button" at bounding box center [99, 197] width 10 height 10
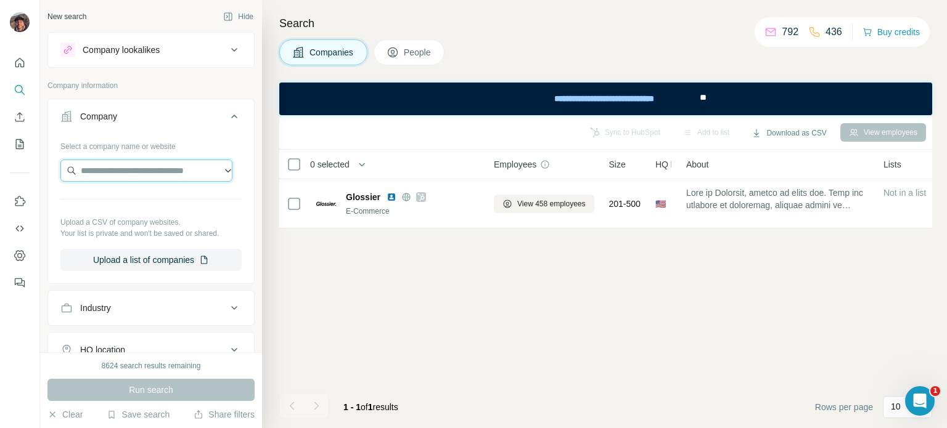
click at [118, 171] on input "text" at bounding box center [146, 171] width 172 height 22
paste input "**********"
click at [182, 166] on input "**********" at bounding box center [146, 171] width 172 height 22
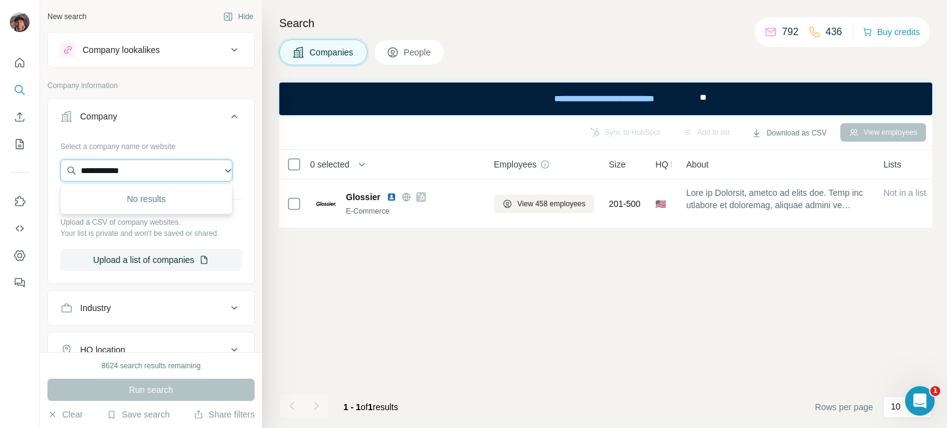
paste input "**********"
type input "**********"
click at [177, 204] on div "Bimba y Lola bimbaylola.com" at bounding box center [146, 203] width 166 height 33
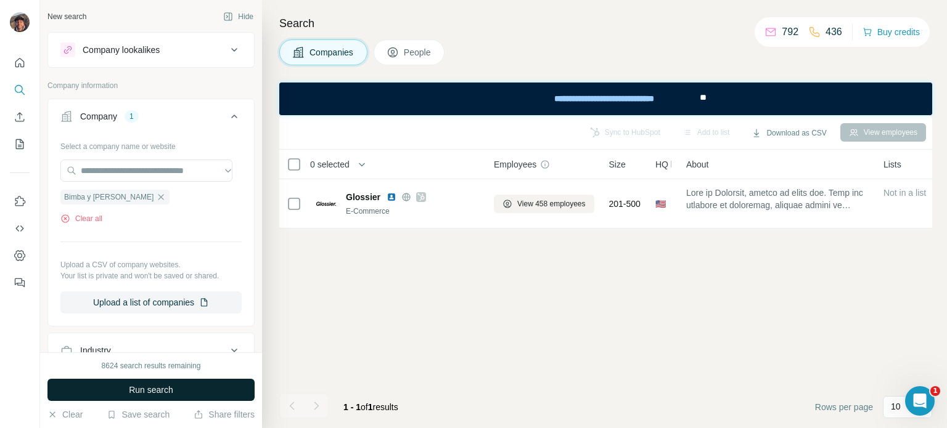
click at [168, 386] on span "Run search" at bounding box center [151, 390] width 44 height 12
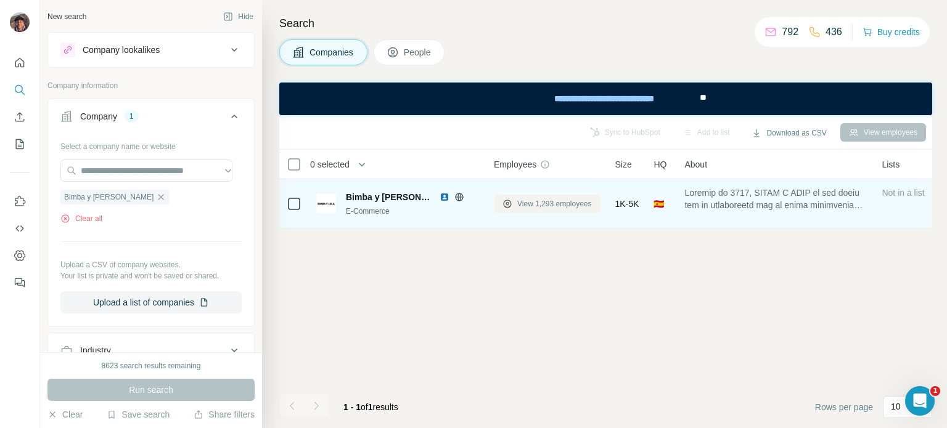
click at [534, 210] on button "View 1,293 employees" at bounding box center [547, 204] width 107 height 18
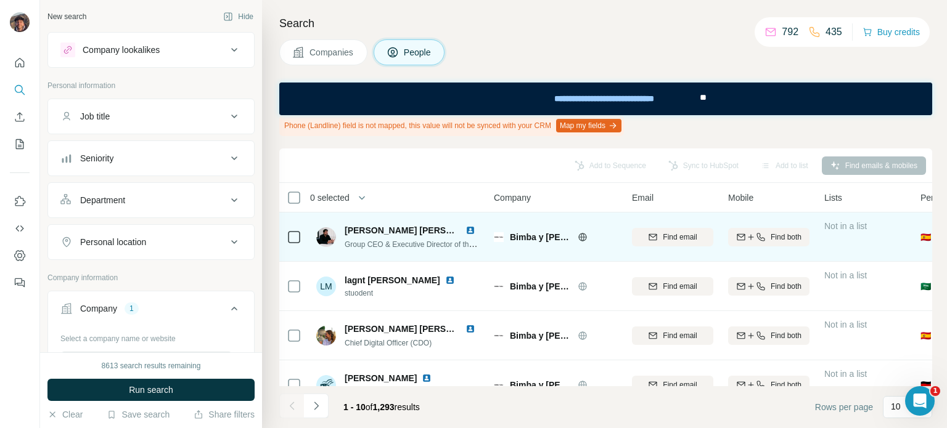
click at [577, 234] on icon at bounding box center [582, 237] width 10 height 10
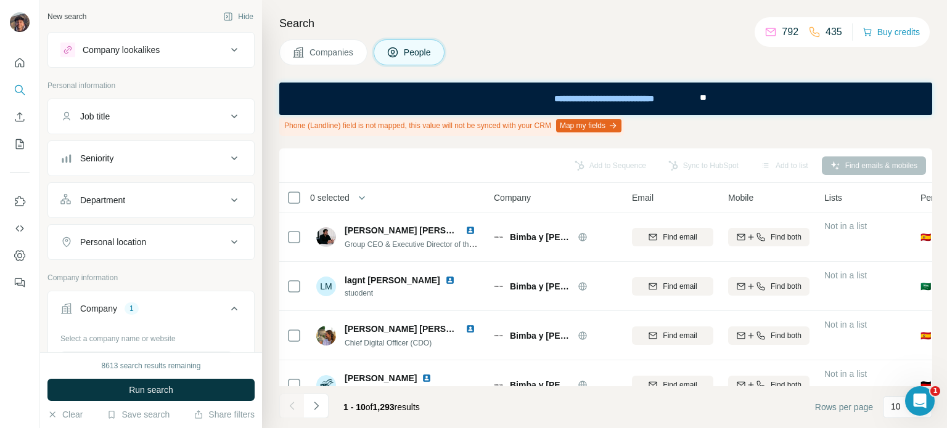
click at [326, 56] on span "Companies" at bounding box center [331, 52] width 45 height 12
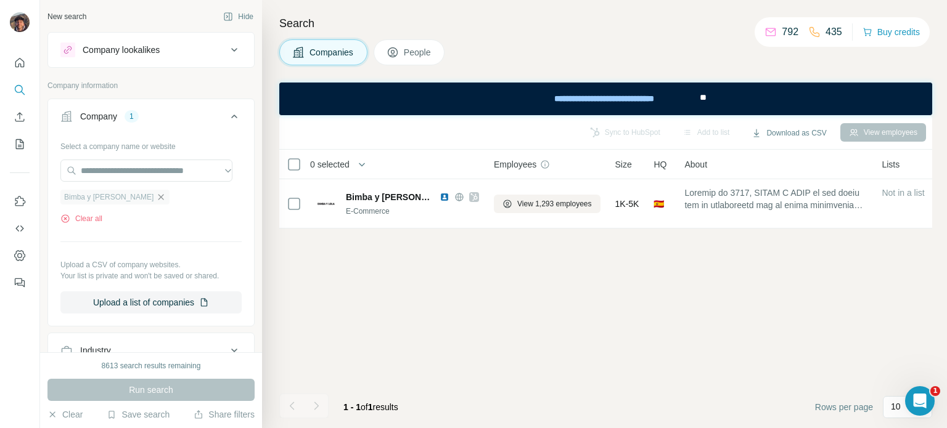
click at [156, 197] on icon "button" at bounding box center [161, 197] width 10 height 10
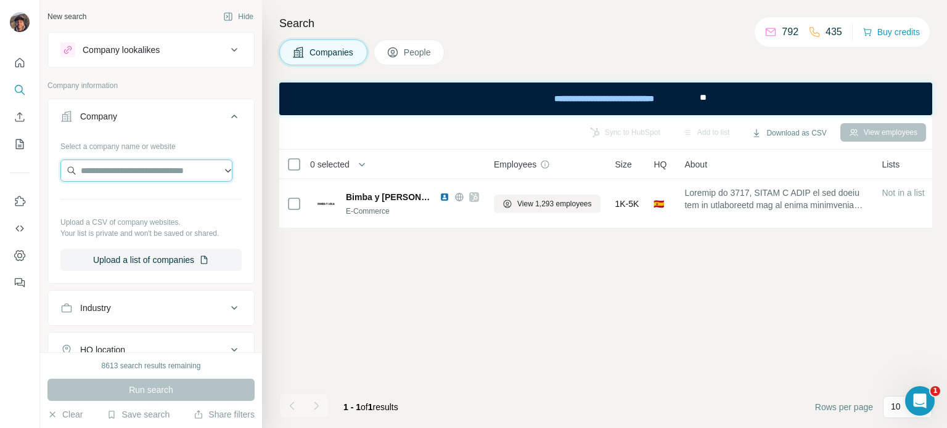
click at [127, 174] on input "text" at bounding box center [146, 171] width 172 height 22
paste input "**********"
click at [187, 178] on input "**********" at bounding box center [146, 171] width 172 height 22
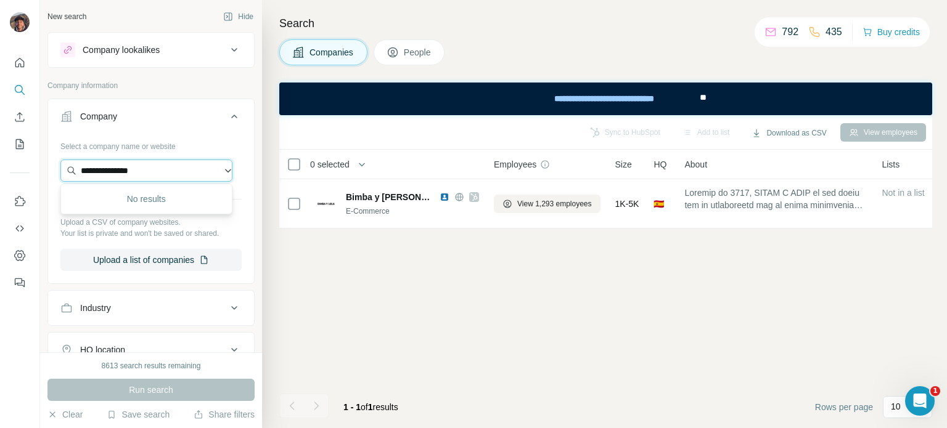
paste input "**********"
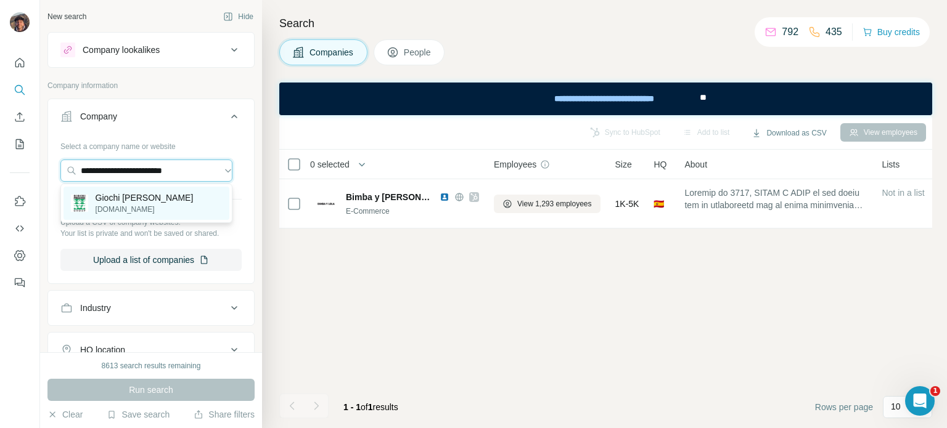
type input "**********"
click at [175, 205] on div "Giochi Preziosi giochipreziosi.it" at bounding box center [146, 203] width 166 height 33
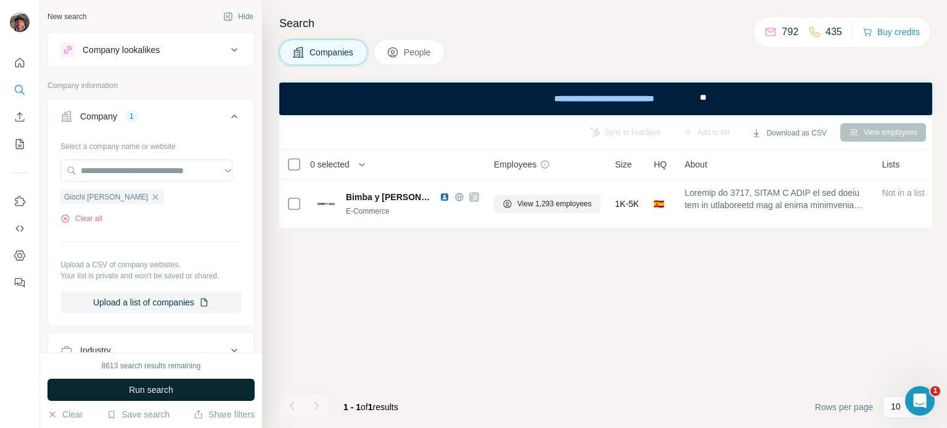
click at [217, 384] on button "Run search" at bounding box center [150, 390] width 207 height 22
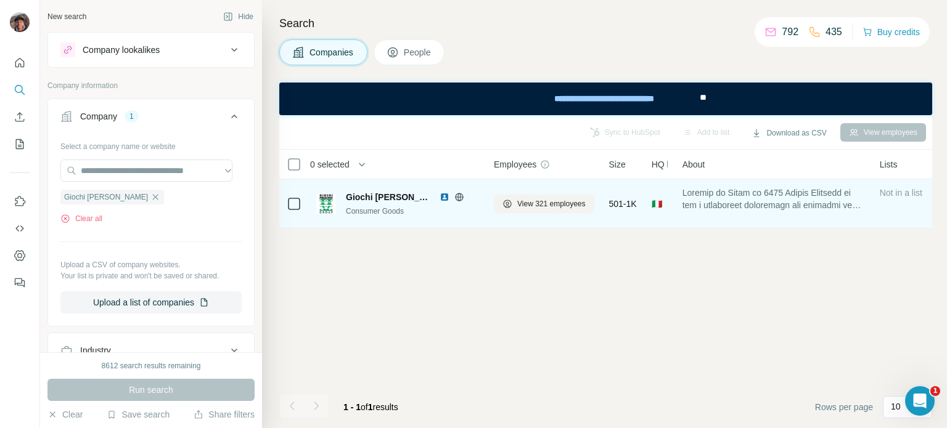
click at [433, 191] on div "Giochi Preziosi" at bounding box center [412, 197] width 133 height 12
click at [454, 198] on icon at bounding box center [459, 197] width 10 height 10
click at [553, 207] on span "View 321 employees" at bounding box center [551, 203] width 68 height 11
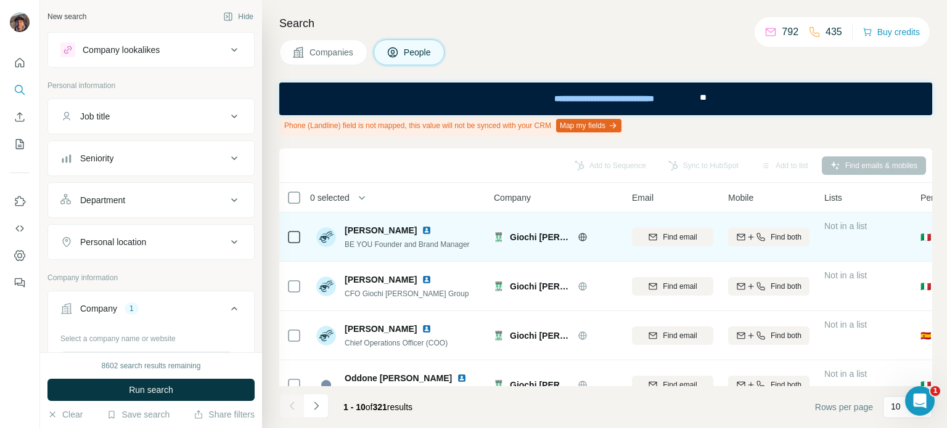
click at [581, 243] on div "Giochi Preziosi" at bounding box center [555, 237] width 123 height 34
click at [580, 237] on icon at bounding box center [582, 237] width 10 height 10
click at [542, 234] on span "Giochi Preziosi" at bounding box center [541, 237] width 62 height 12
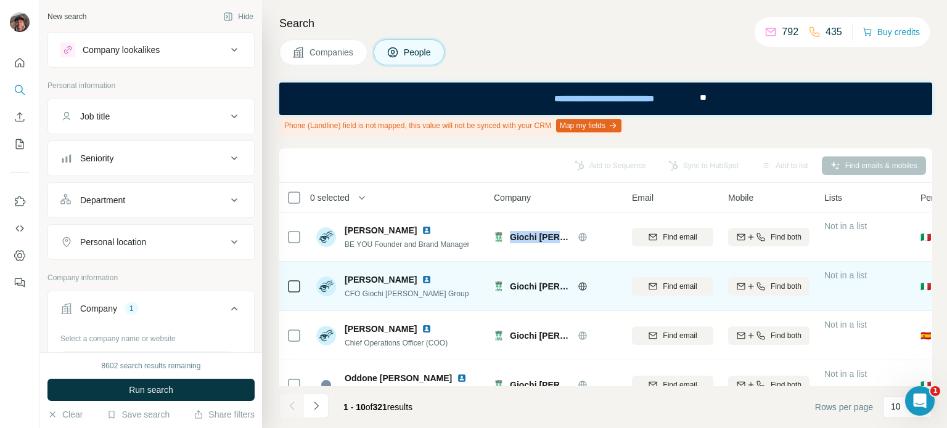
copy div "Giochi Preziosi"
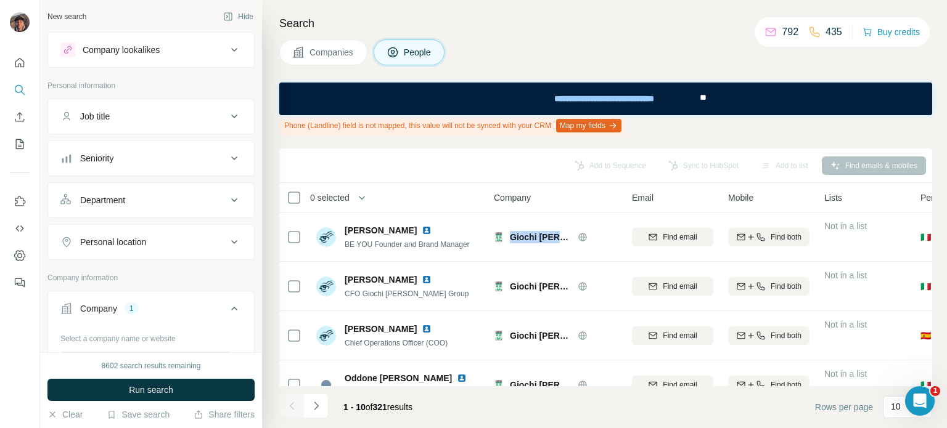
copy div "Giochi Preziosi"
click at [339, 56] on span "Companies" at bounding box center [331, 52] width 45 height 12
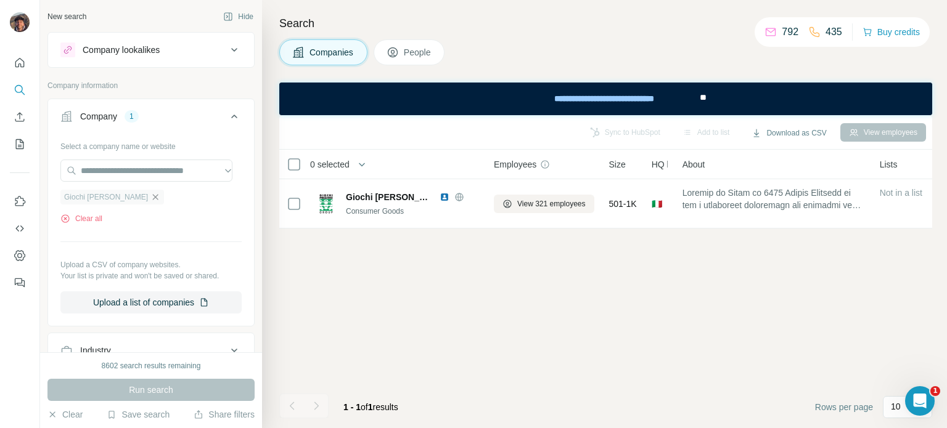
click at [150, 195] on icon "button" at bounding box center [155, 197] width 10 height 10
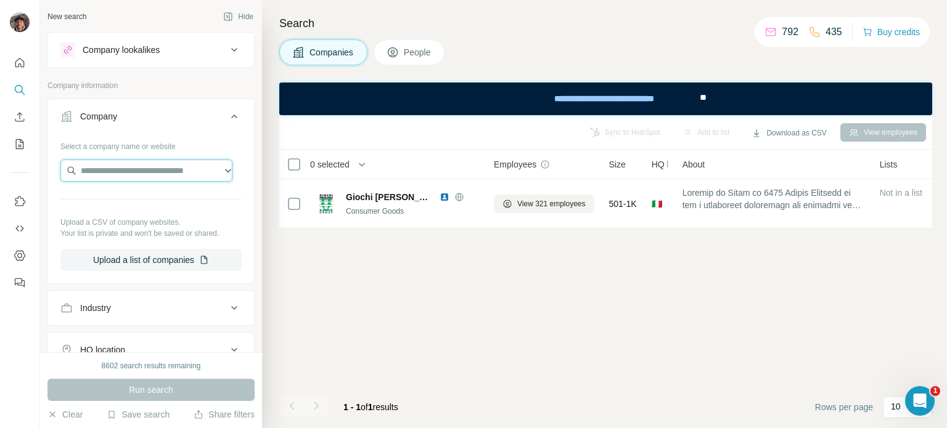
click at [132, 174] on input "text" at bounding box center [146, 171] width 172 height 22
paste input "**********"
click at [187, 169] on input "**********" at bounding box center [146, 171] width 172 height 22
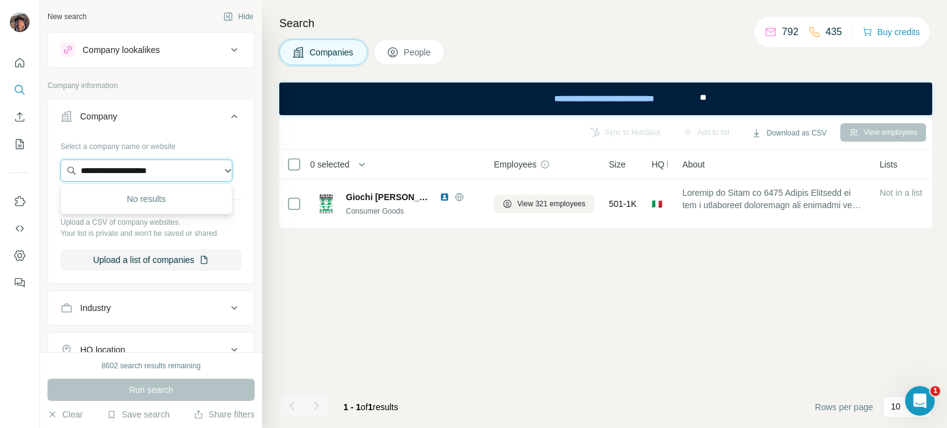
paste input "********"
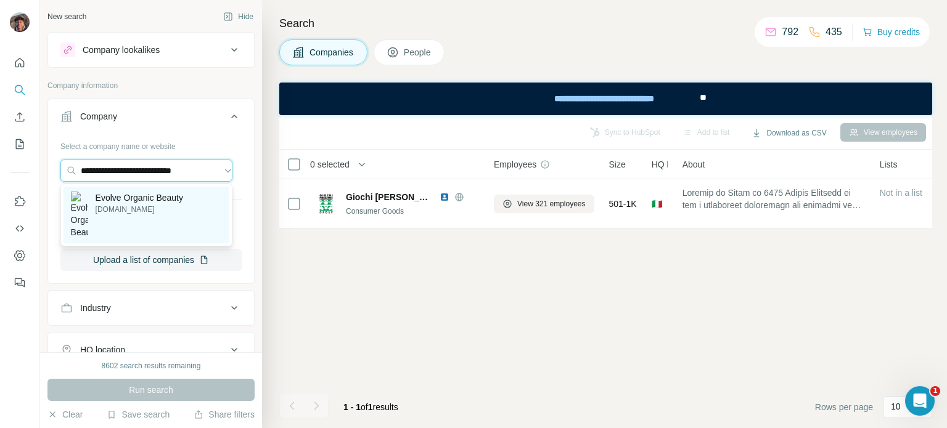
type input "**********"
click at [183, 195] on p "Evolve Organic Beauty" at bounding box center [140, 198] width 88 height 12
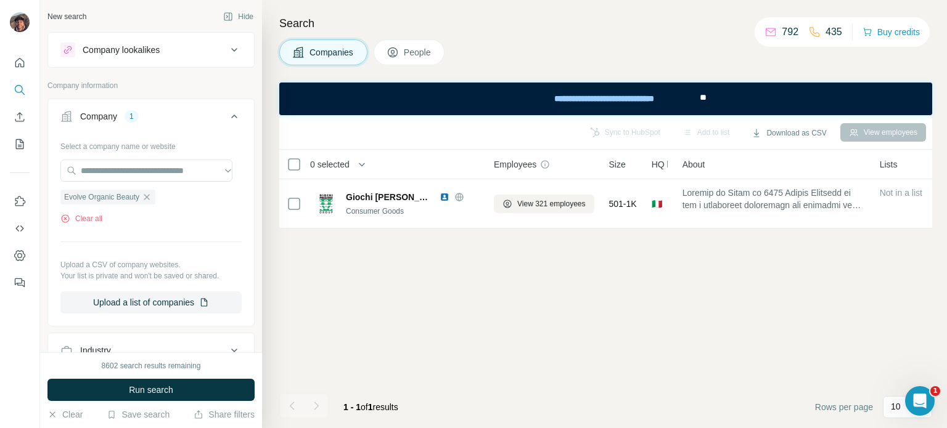
scroll to position [0, 0]
click at [198, 383] on button "Run search" at bounding box center [150, 390] width 207 height 22
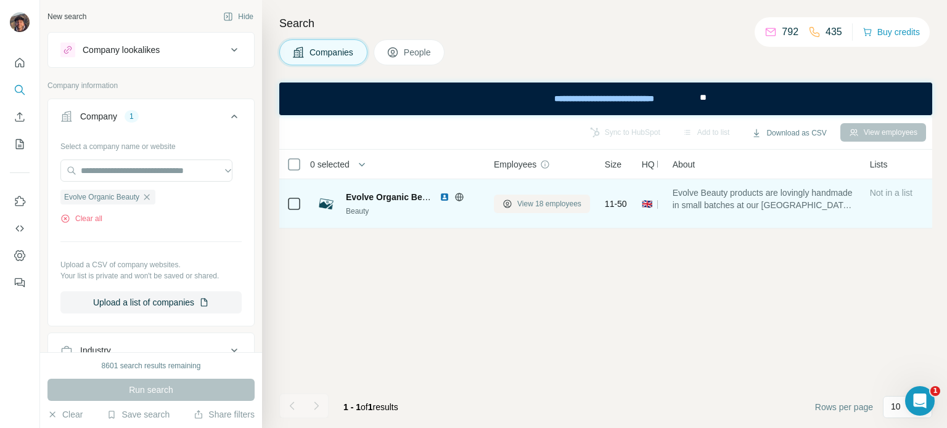
click at [518, 203] on span "View 18 employees" at bounding box center [549, 203] width 64 height 11
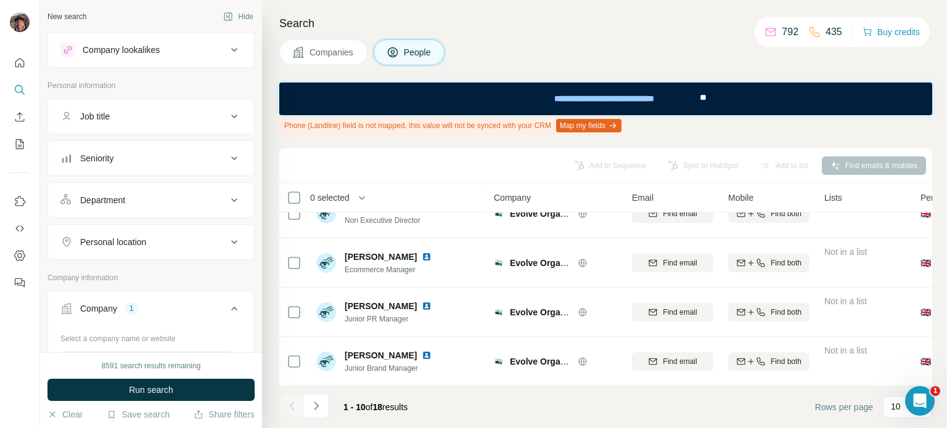
scroll to position [325, 0]
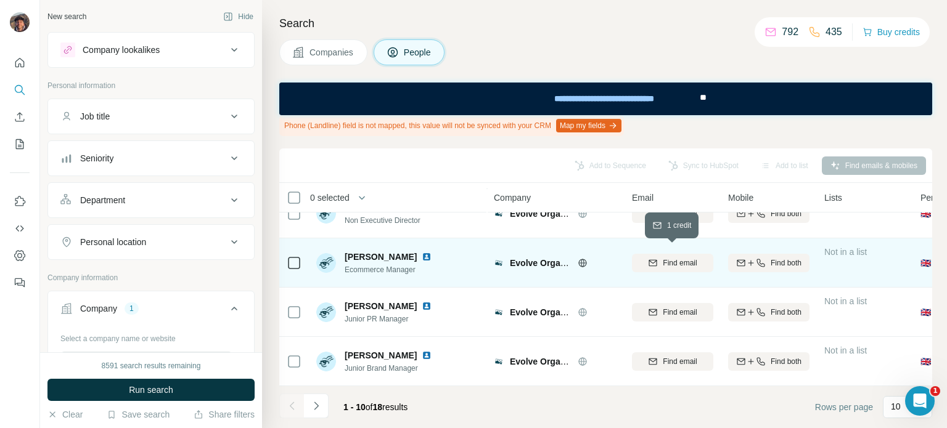
click at [654, 258] on icon "button" at bounding box center [653, 263] width 10 height 10
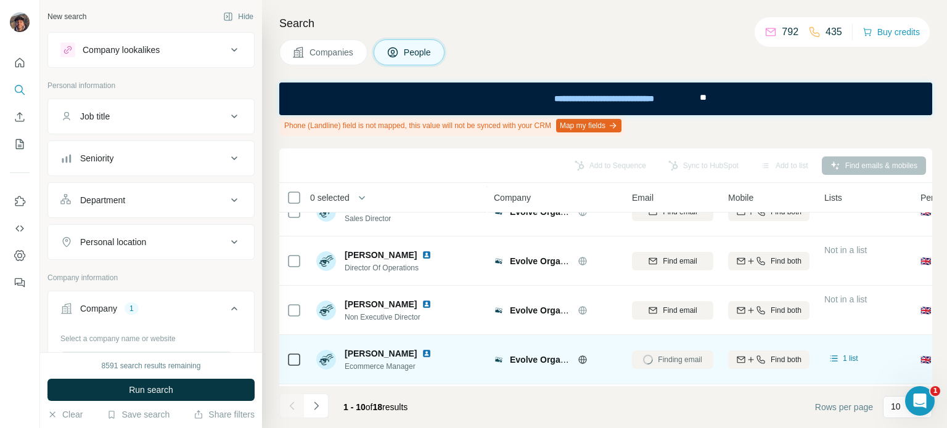
scroll to position [202, 0]
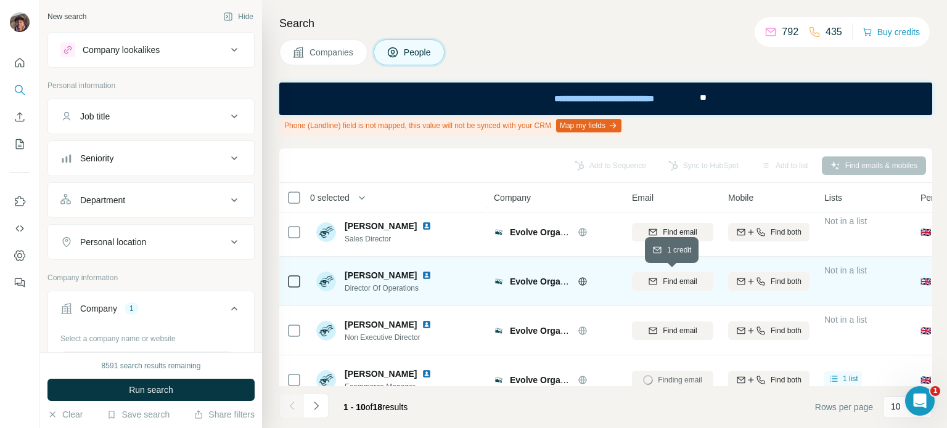
click at [658, 289] on button "Find email" at bounding box center [672, 281] width 81 height 18
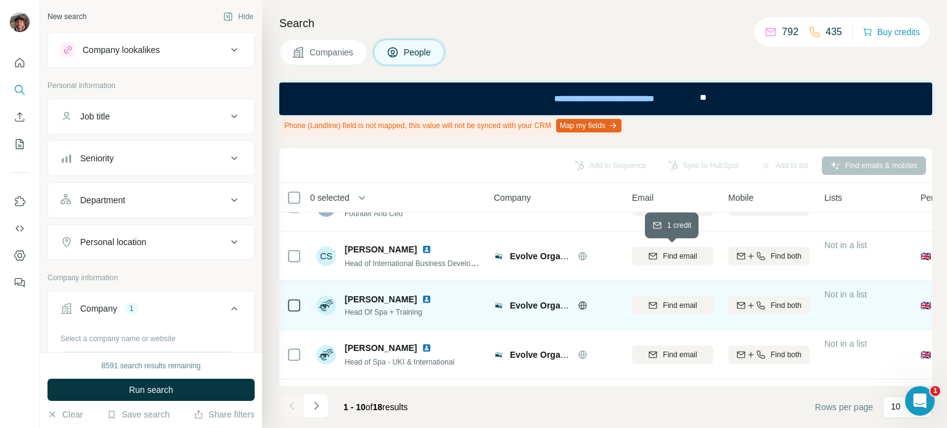
scroll to position [17, 0]
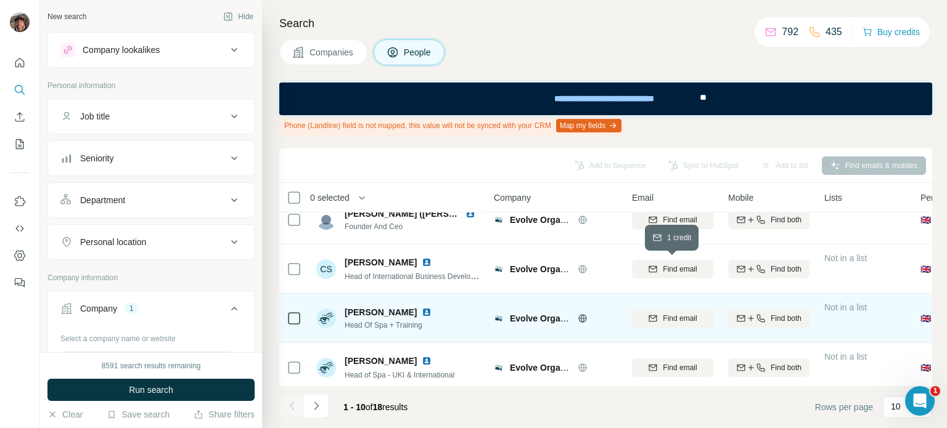
click at [667, 268] on span "Find email" at bounding box center [679, 269] width 34 height 11
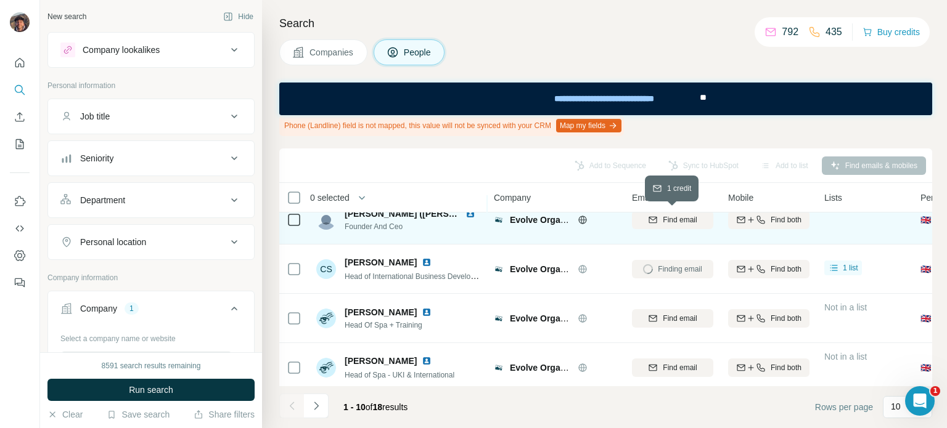
click at [668, 221] on span "Find email" at bounding box center [679, 219] width 34 height 11
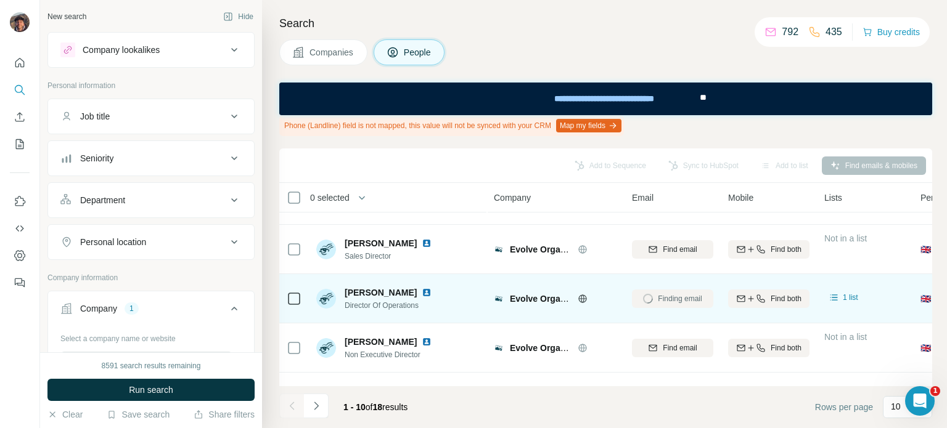
scroll to position [325, 0]
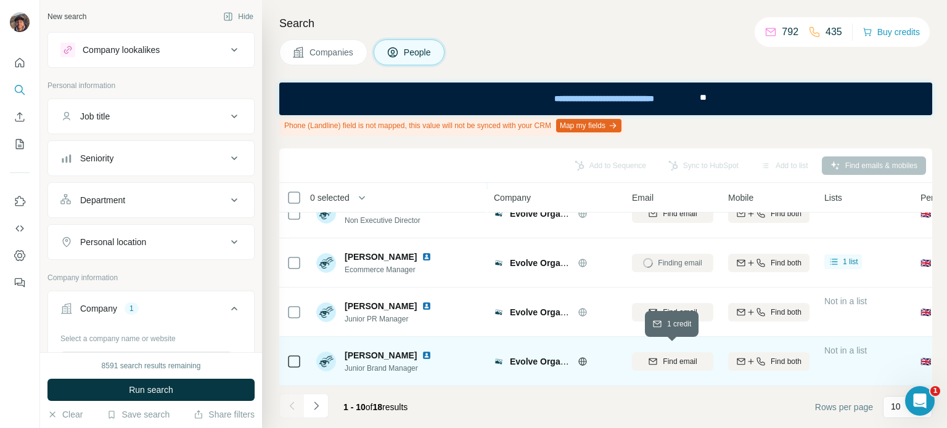
click at [663, 356] on span "Find email" at bounding box center [679, 361] width 34 height 11
click at [322, 396] on button "Navigate to next page" at bounding box center [316, 406] width 25 height 25
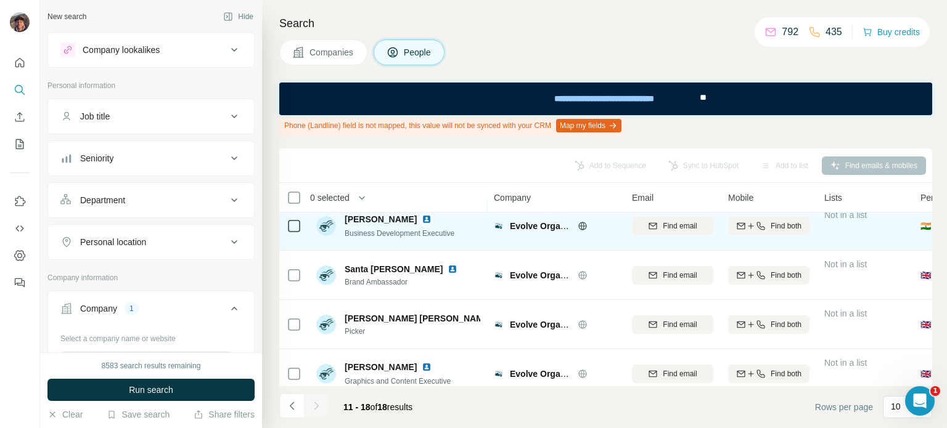
scroll to position [227, 0]
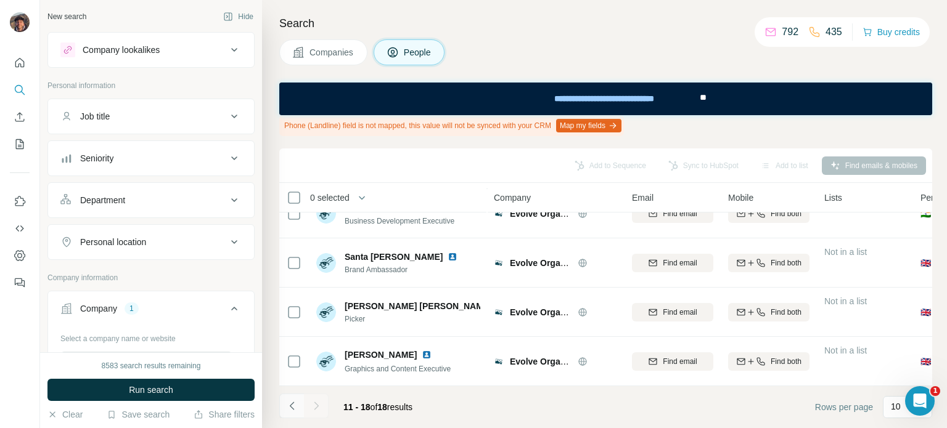
click at [302, 396] on button "Navigate to previous page" at bounding box center [291, 406] width 25 height 25
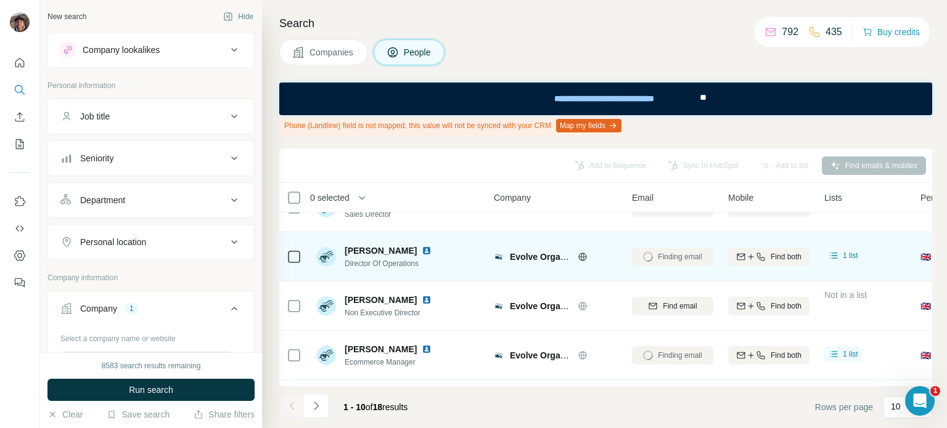
drag, startPoint x: 624, startPoint y: 282, endPoint x: 611, endPoint y: 280, distance: 12.4
drag, startPoint x: 611, startPoint y: 280, endPoint x: 564, endPoint y: 280, distance: 47.5
drag, startPoint x: 564, startPoint y: 280, endPoint x: 515, endPoint y: 280, distance: 48.7
click at [515, 280] on td "Evolve Organic Beauty" at bounding box center [555, 256] width 138 height 49
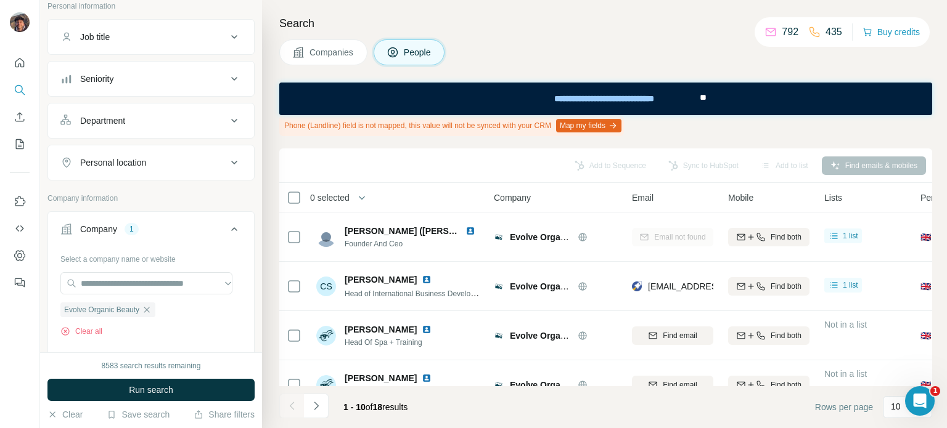
scroll to position [123, 0]
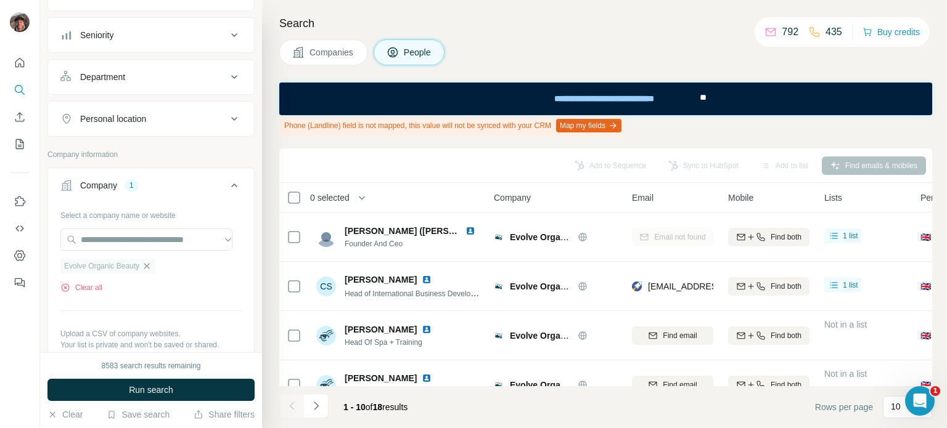
click at [152, 264] on icon "button" at bounding box center [147, 266] width 10 height 10
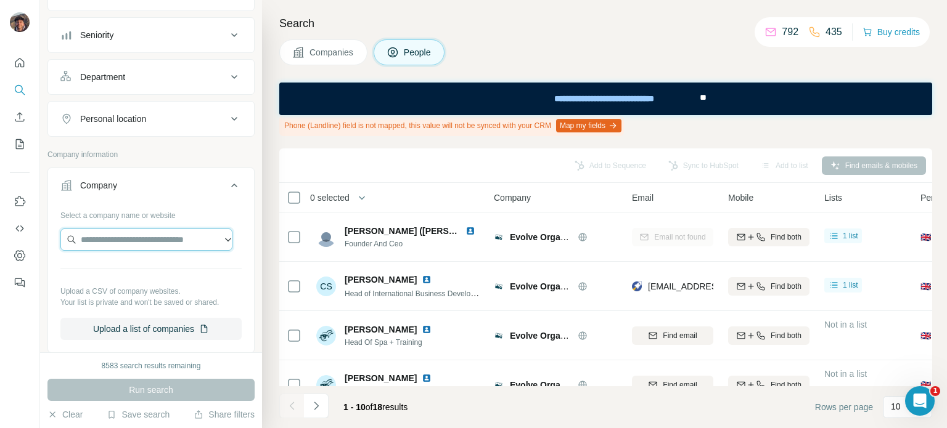
click at [132, 240] on input "text" at bounding box center [146, 240] width 172 height 22
paste input "**********"
click at [166, 238] on input "**********" at bounding box center [146, 240] width 172 height 22
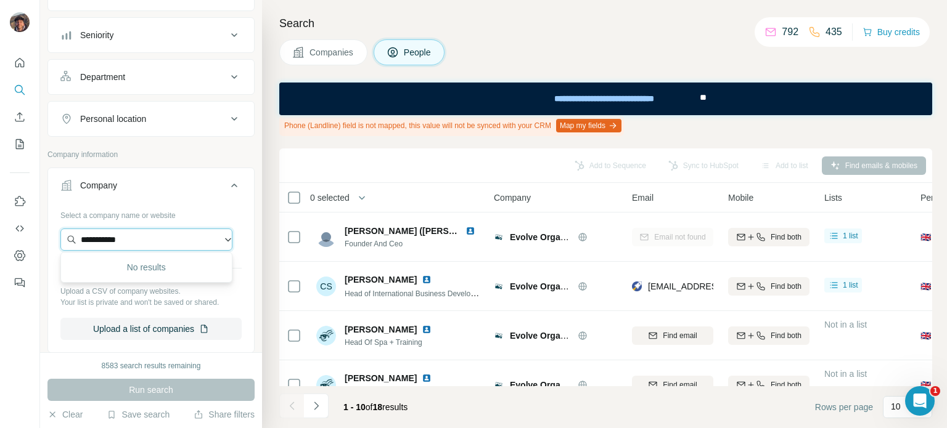
paste input "text"
type input "**********"
click at [165, 258] on div "M.M.LaFleur mmlafleur.com" at bounding box center [146, 271] width 166 height 33
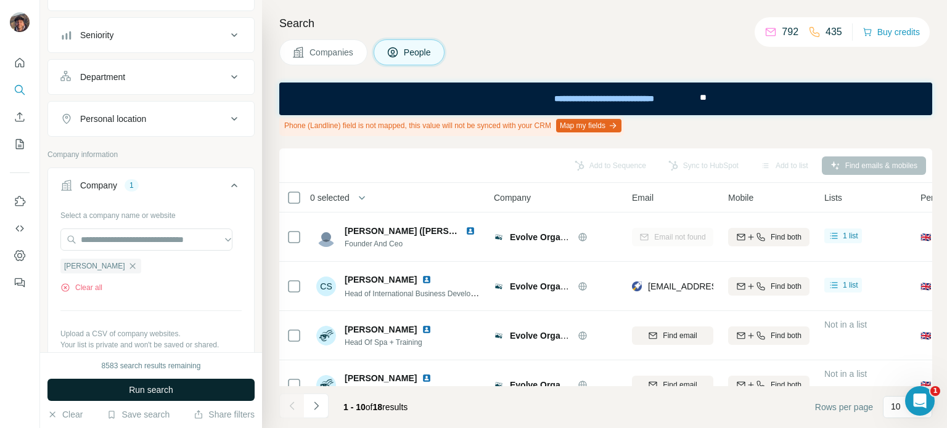
click at [177, 390] on button "Run search" at bounding box center [150, 390] width 207 height 22
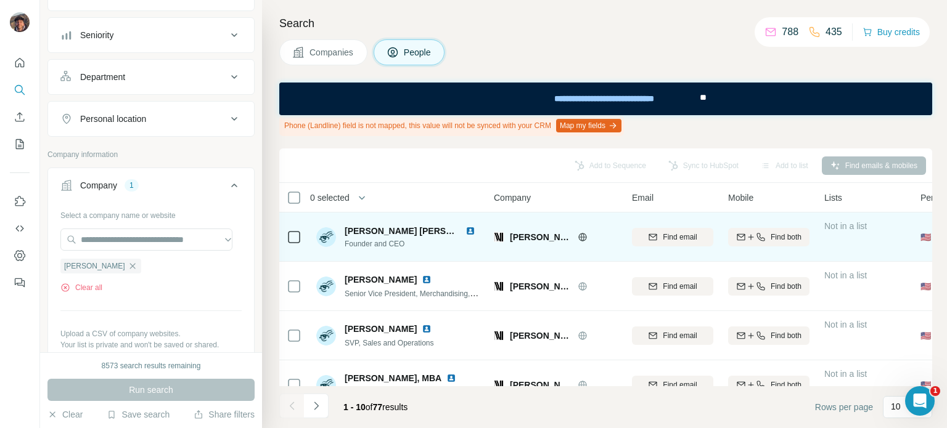
click at [568, 231] on div "M.M.LaFleur" at bounding box center [563, 237] width 107 height 12
click at [577, 232] on icon at bounding box center [582, 237] width 10 height 10
click at [560, 236] on span "M.M.LaFleur" at bounding box center [541, 237] width 62 height 12
click at [553, 236] on span "M.M.LaFleur" at bounding box center [541, 237] width 62 height 12
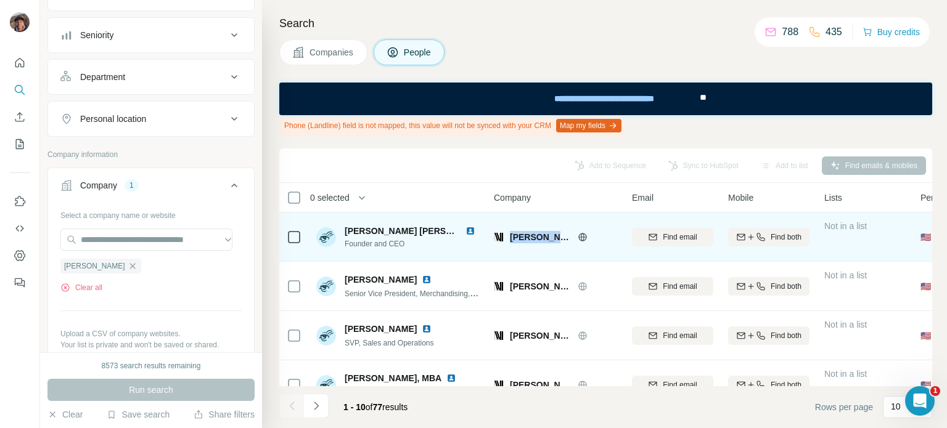
click at [553, 236] on span "M.M.LaFleur" at bounding box center [541, 237] width 62 height 12
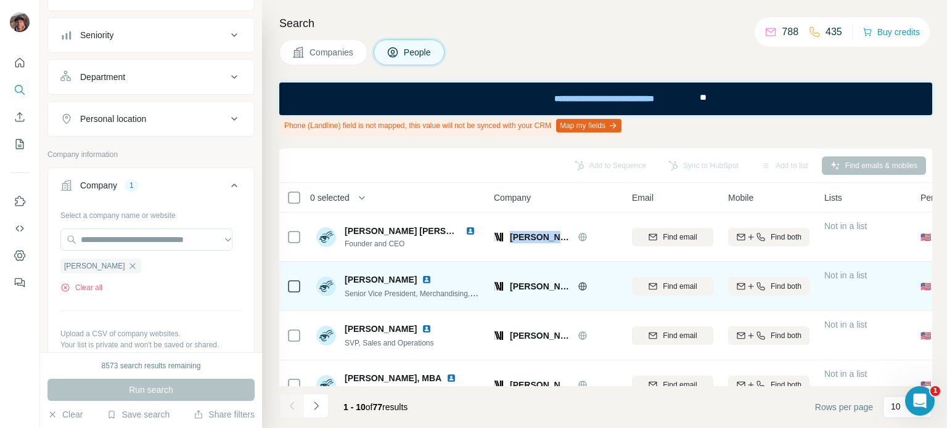
copy div "M.M.LaFleur"
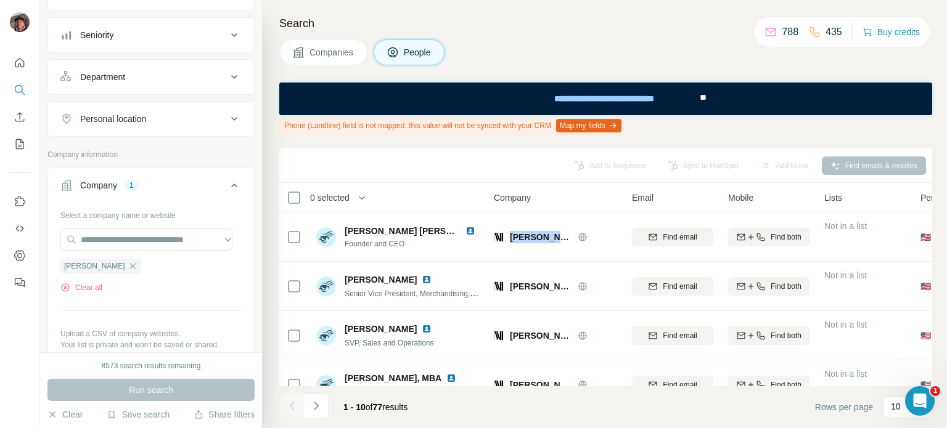
drag, startPoint x: 112, startPoint y: 270, endPoint x: 115, endPoint y: 263, distance: 7.7
click at [128, 270] on icon "button" at bounding box center [133, 266] width 10 height 10
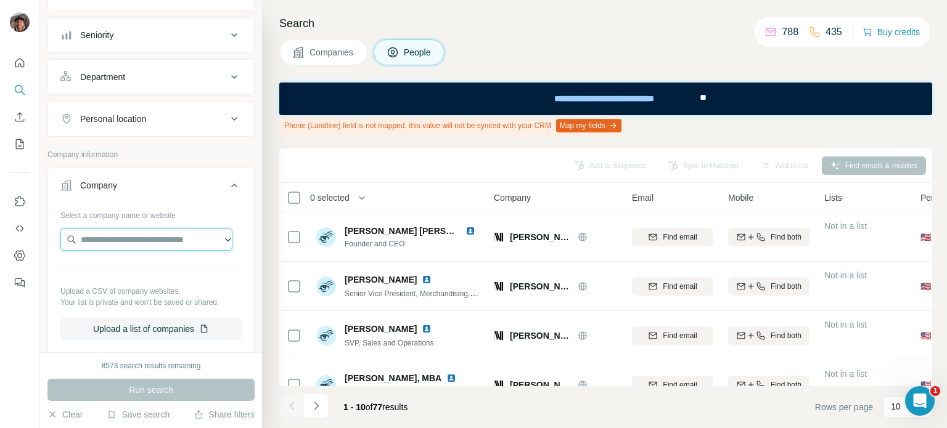
click at [122, 235] on input "text" at bounding box center [146, 240] width 172 height 22
paste input "**********"
click at [185, 234] on input "**********" at bounding box center [146, 240] width 172 height 22
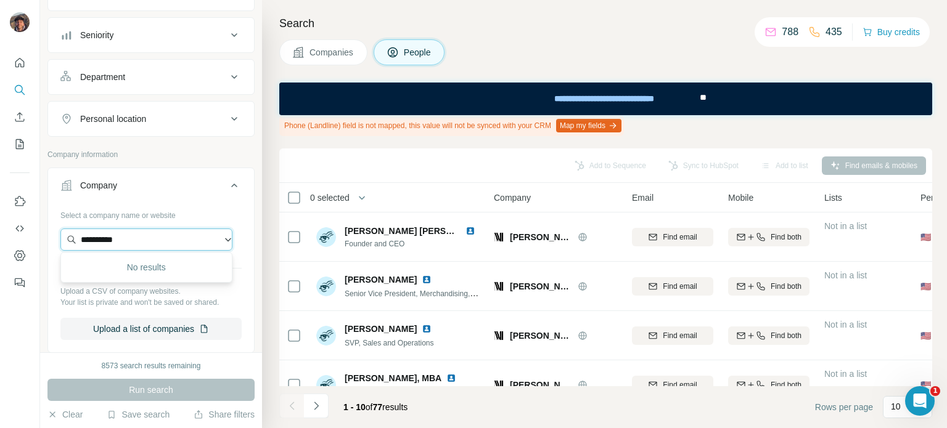
paste input "**********"
drag, startPoint x: 173, startPoint y: 241, endPoint x: 214, endPoint y: 242, distance: 40.7
click at [214, 242] on input "**********" at bounding box center [146, 240] width 172 height 22
click at [211, 244] on input "**********" at bounding box center [146, 240] width 172 height 22
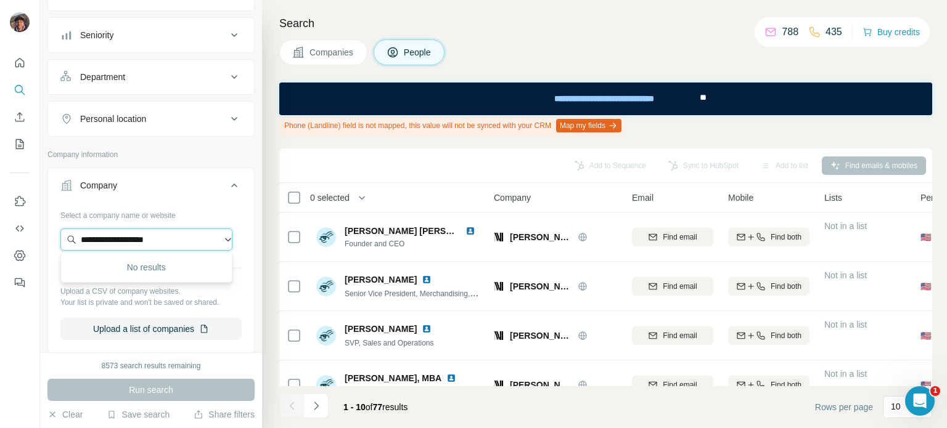
click at [211, 244] on input "**********" at bounding box center [146, 240] width 172 height 22
paste input "****"
click at [144, 245] on input "**********" at bounding box center [146, 240] width 172 height 22
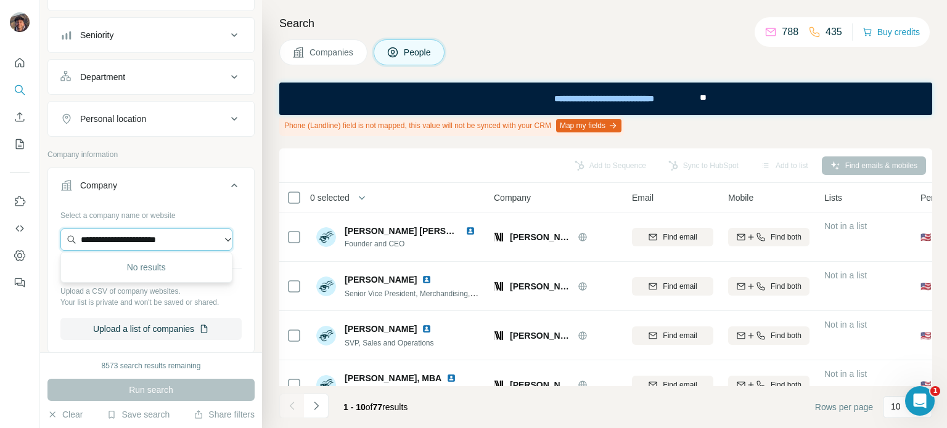
click at [144, 245] on input "**********" at bounding box center [146, 240] width 172 height 22
paste input "text"
click at [131, 237] on input "**********" at bounding box center [146, 240] width 172 height 22
click at [205, 237] on input "**********" at bounding box center [146, 240] width 172 height 22
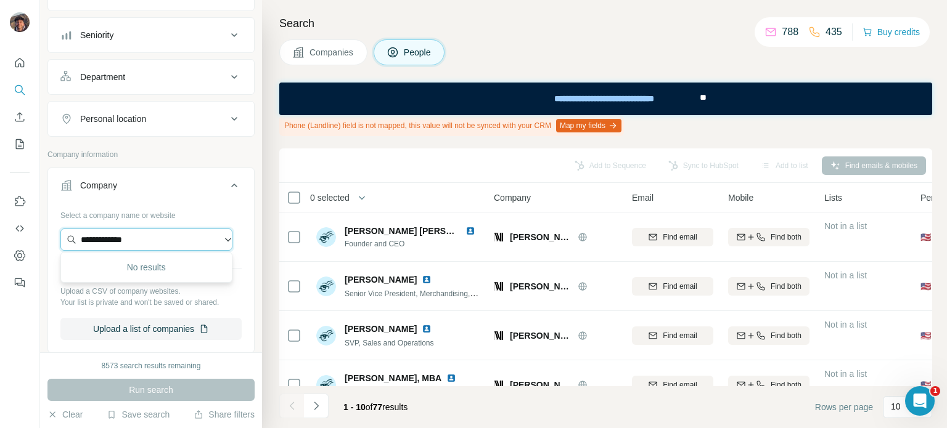
click at [205, 237] on input "**********" at bounding box center [146, 240] width 172 height 22
paste input "**********"
type input "**********"
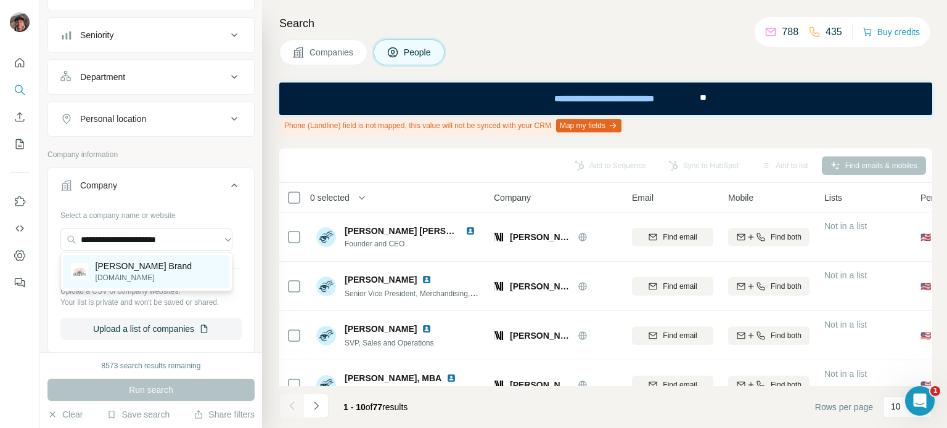
click at [170, 279] on div "Faherty Brand fahertybrand.com" at bounding box center [146, 271] width 166 height 33
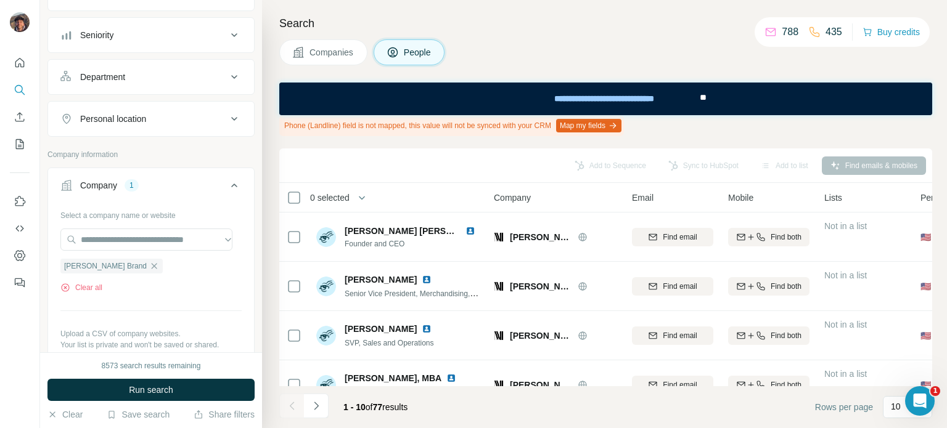
click at [170, 377] on div "8573 search results remaining Run search Clear Save search Share filters" at bounding box center [151, 390] width 222 height 76
click at [173, 384] on span "Run search" at bounding box center [151, 390] width 44 height 12
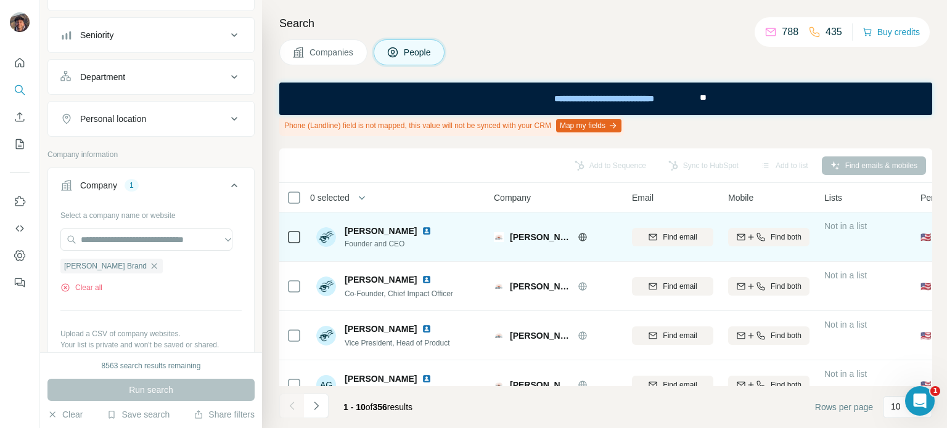
click at [582, 242] on div "Faherty Brand" at bounding box center [563, 237] width 107 height 12
click at [581, 235] on icon at bounding box center [582, 237] width 3 height 8
click at [520, 240] on span "Faherty Brand" at bounding box center [541, 237] width 62 height 12
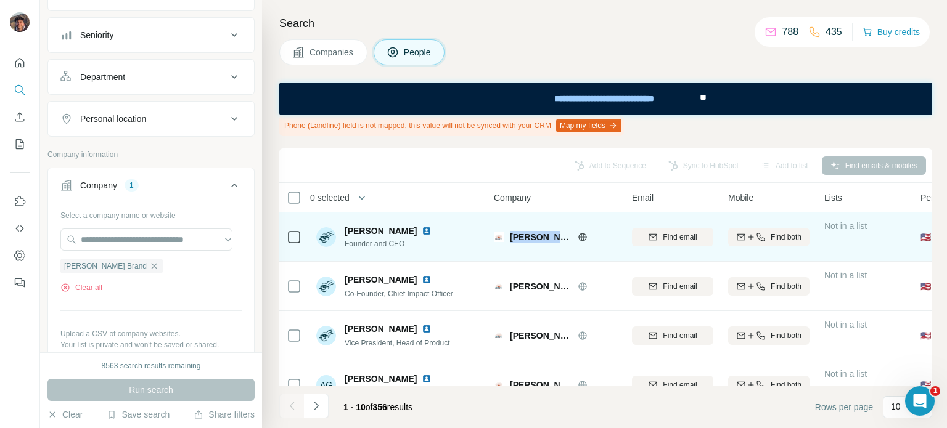
copy div "Faherty Brand"
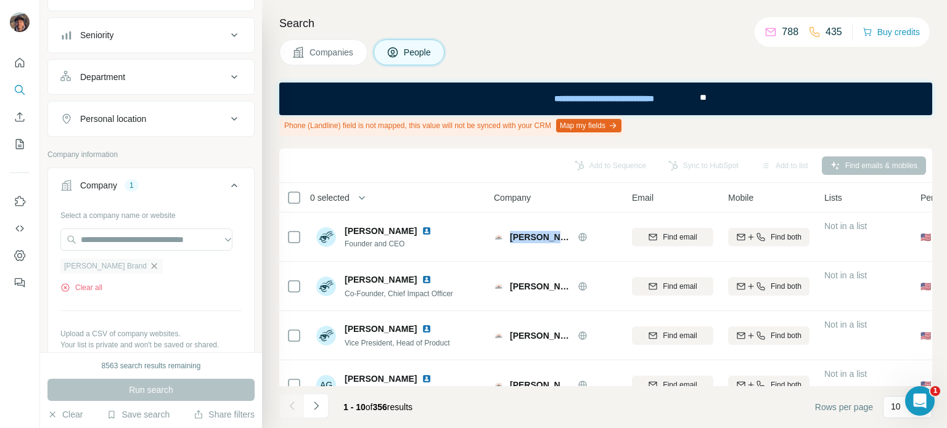
click at [149, 266] on icon "button" at bounding box center [154, 266] width 10 height 10
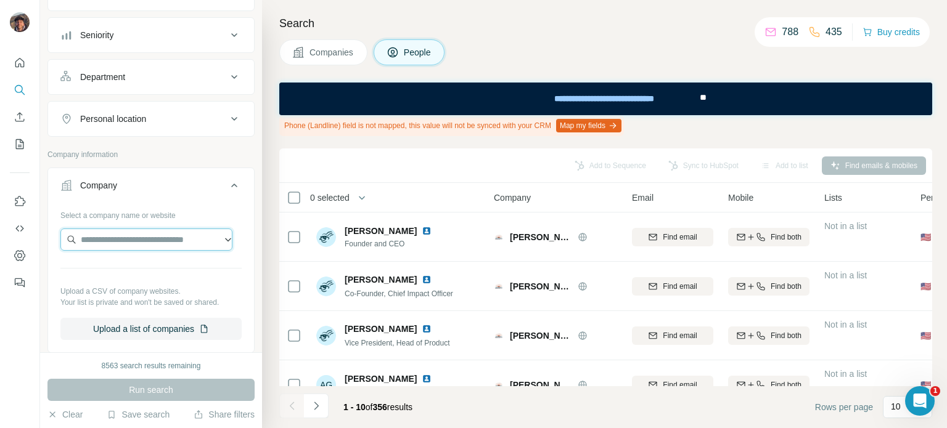
click at [128, 247] on input "text" at bounding box center [146, 240] width 172 height 22
paste input "**********"
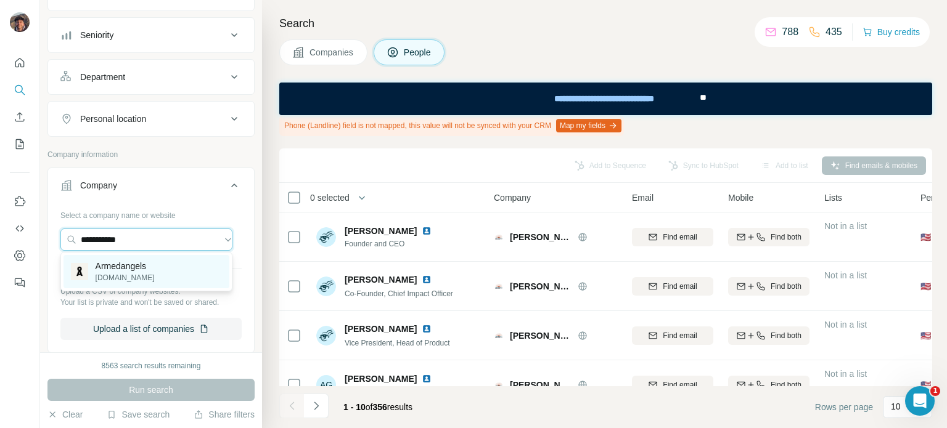
type input "**********"
click at [143, 268] on p "Armedangels" at bounding box center [125, 266] width 59 height 12
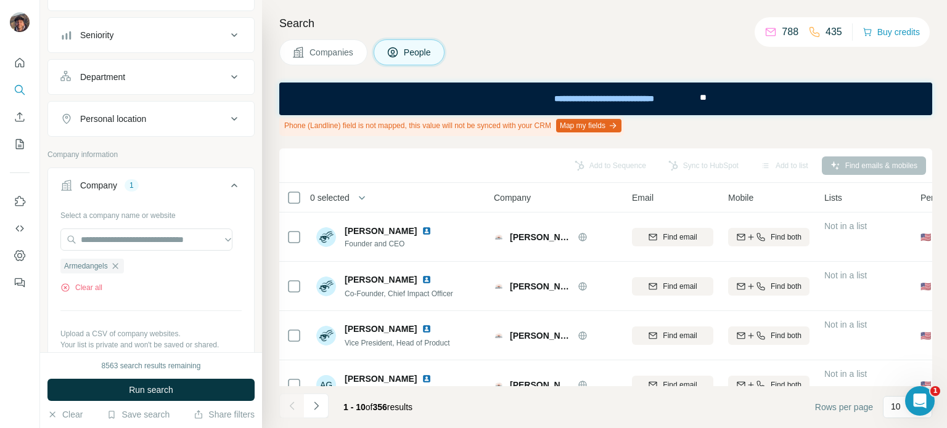
click at [165, 383] on button "Run search" at bounding box center [150, 390] width 207 height 22
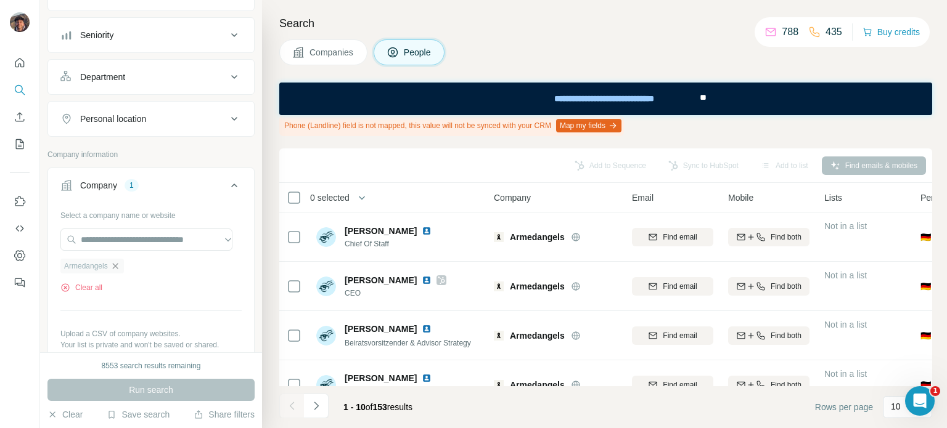
click at [120, 268] on icon "button" at bounding box center [115, 266] width 10 height 10
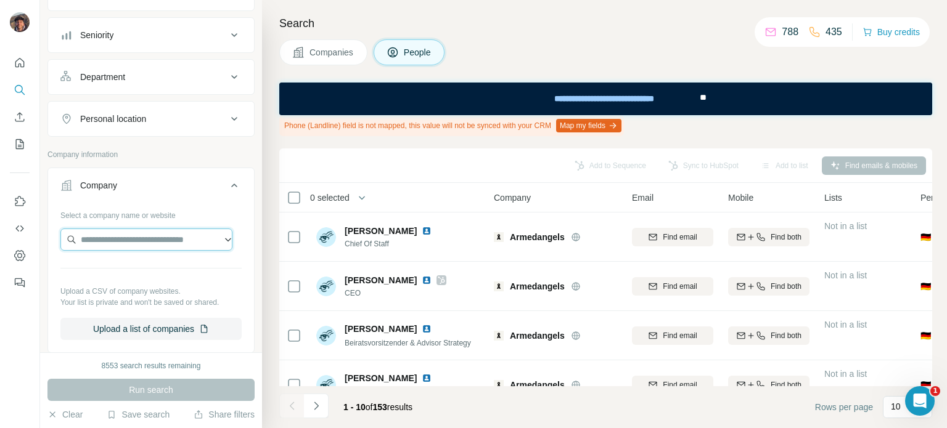
click at [121, 238] on input "text" at bounding box center [146, 240] width 172 height 22
paste input "**********"
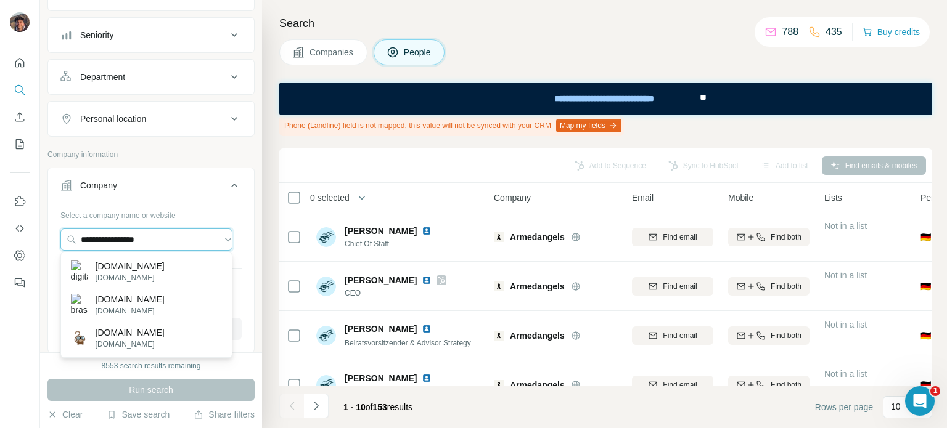
type input "**********"
click at [131, 268] on p "digitalmonki.com" at bounding box center [130, 266] width 69 height 12
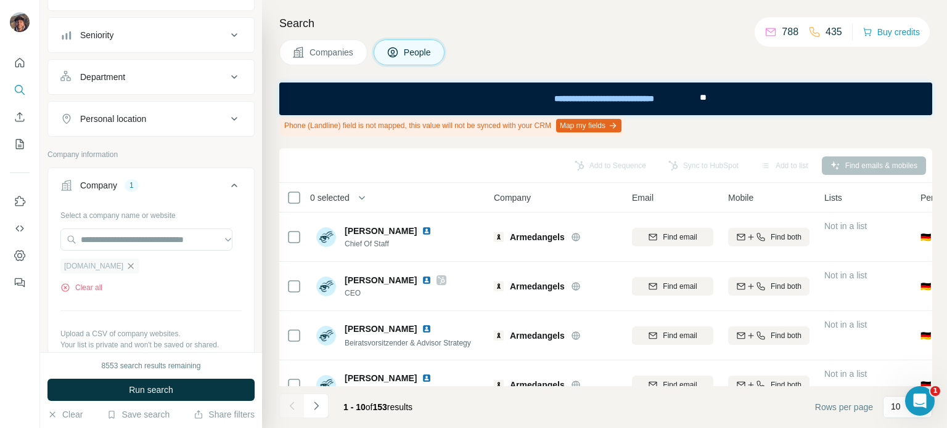
click at [133, 266] on icon "button" at bounding box center [131, 266] width 10 height 10
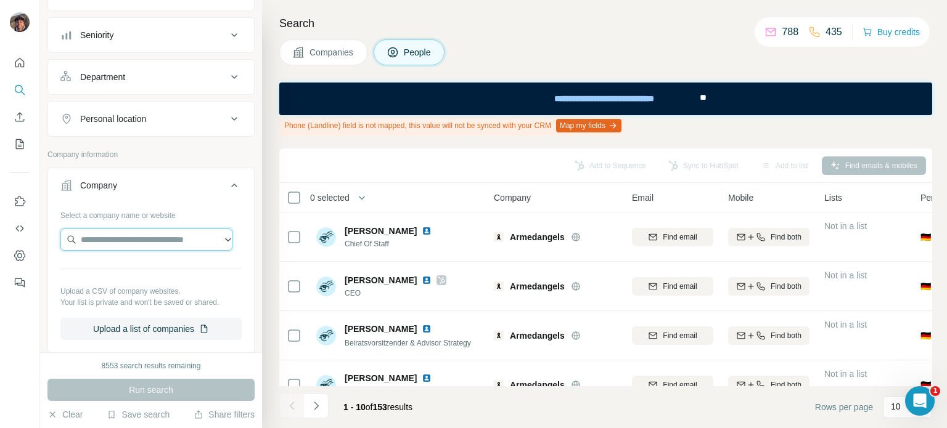
click at [133, 238] on input "text" at bounding box center [146, 240] width 172 height 22
paste input "**********"
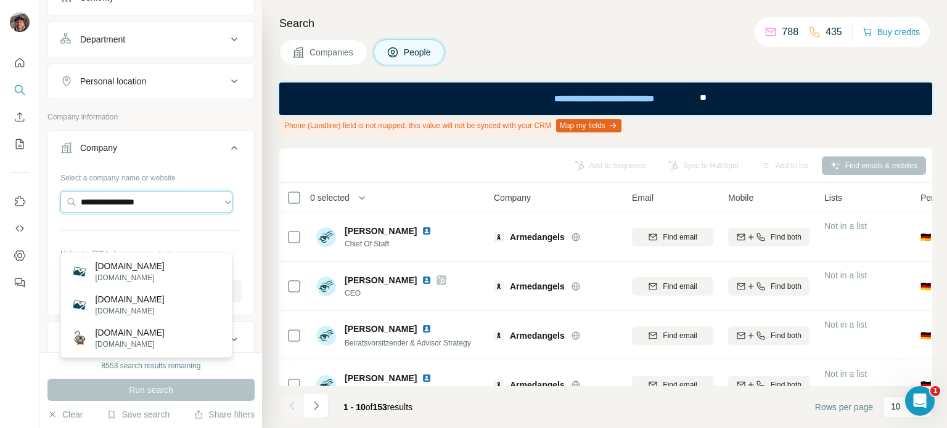
scroll to position [123, 0]
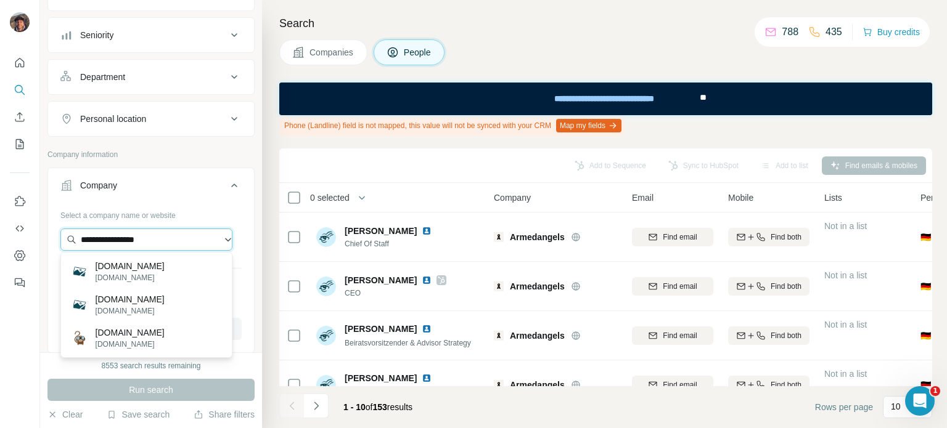
click at [171, 240] on input "**********" at bounding box center [146, 240] width 172 height 22
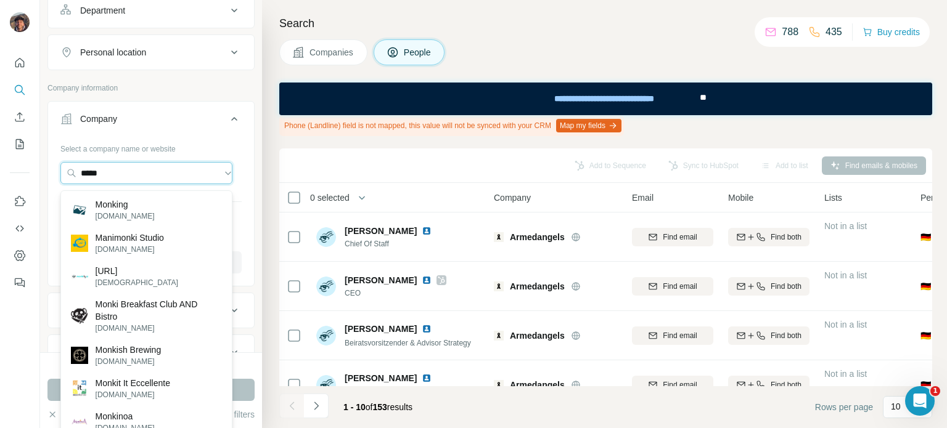
scroll to position [185, 0]
type input "*****"
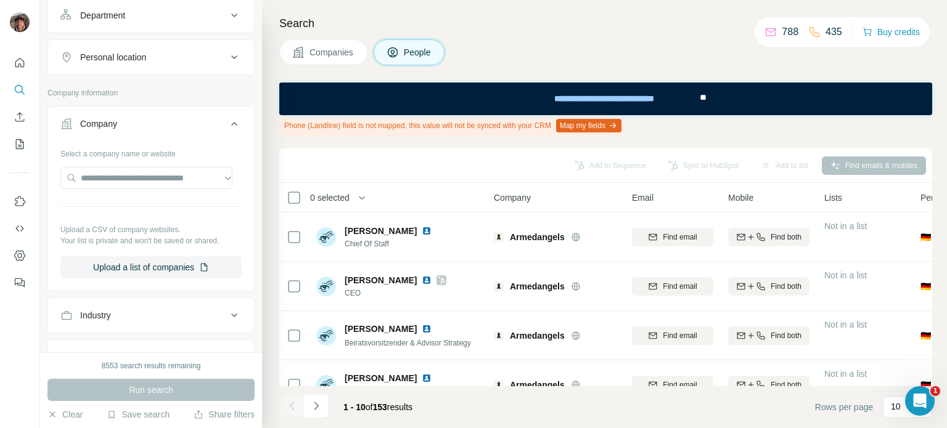
click at [194, 162] on div "Select a company name or website Upload a CSV of company websites. Your list is…" at bounding box center [150, 211] width 181 height 135
click at [192, 167] on input "text" at bounding box center [146, 178] width 172 height 22
paste input "********"
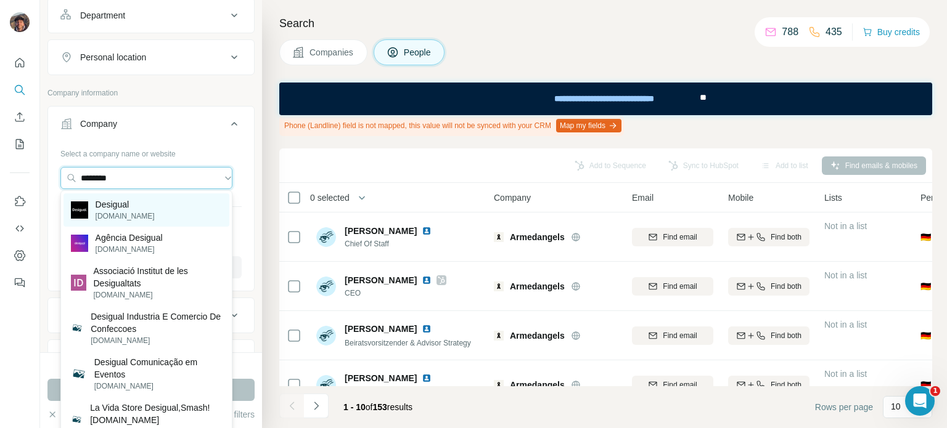
type input "********"
click at [174, 211] on div "Desigual desigual.com" at bounding box center [146, 210] width 166 height 33
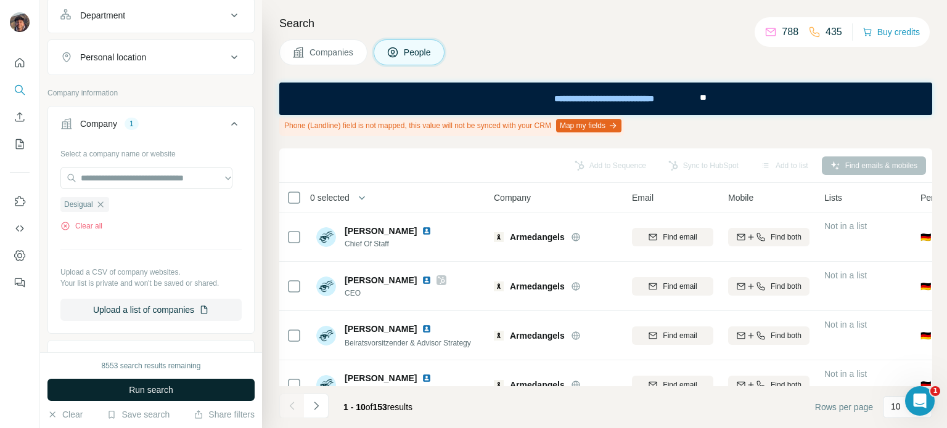
click at [185, 380] on button "Run search" at bounding box center [150, 390] width 207 height 22
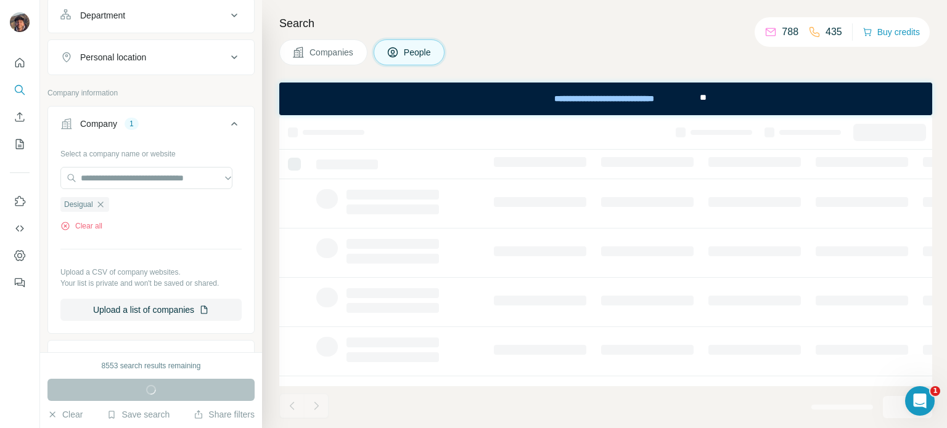
click at [183, 385] on div "Run search" at bounding box center [150, 390] width 207 height 22
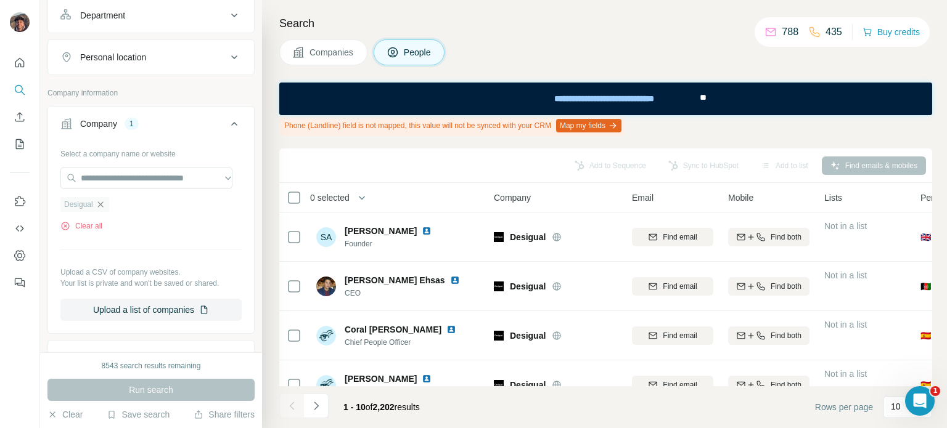
click at [104, 200] on icon "button" at bounding box center [101, 205] width 10 height 10
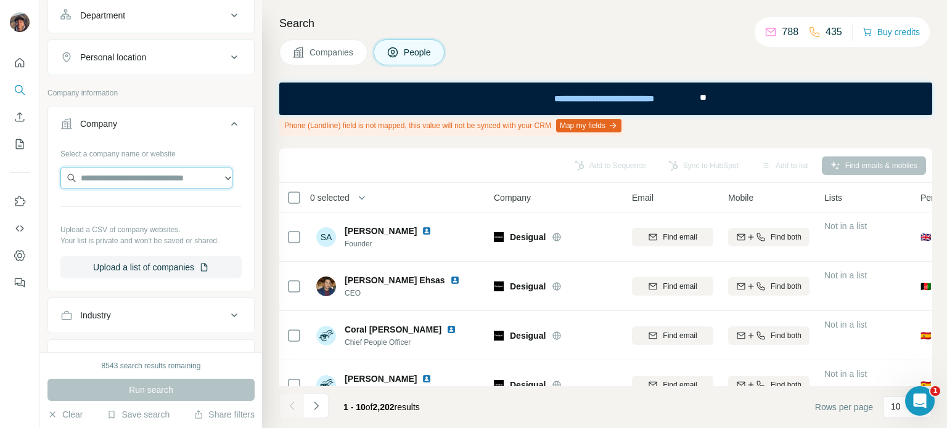
click at [121, 167] on input "text" at bounding box center [146, 178] width 172 height 22
paste input "*****"
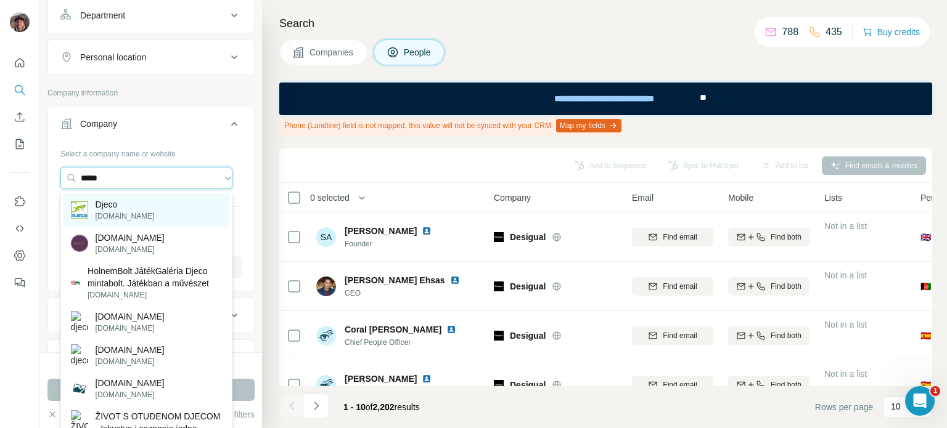
type input "*****"
click at [160, 202] on div "Djeco djeco.com" at bounding box center [146, 210] width 166 height 33
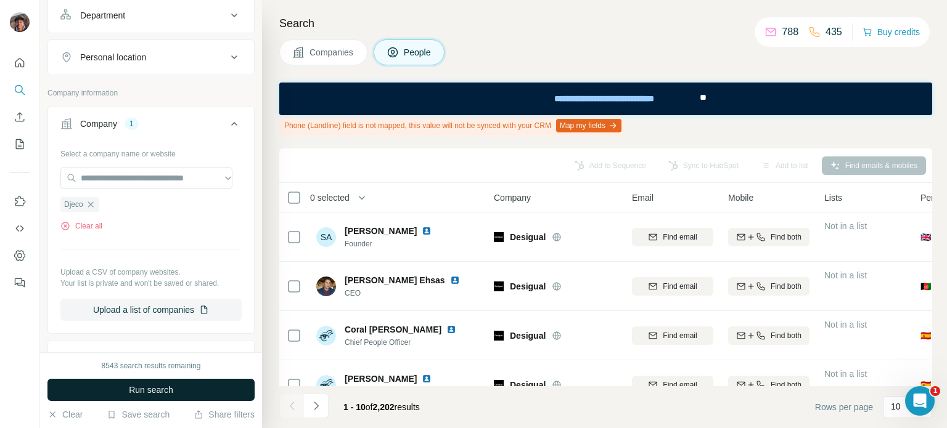
click at [192, 381] on button "Run search" at bounding box center [150, 390] width 207 height 22
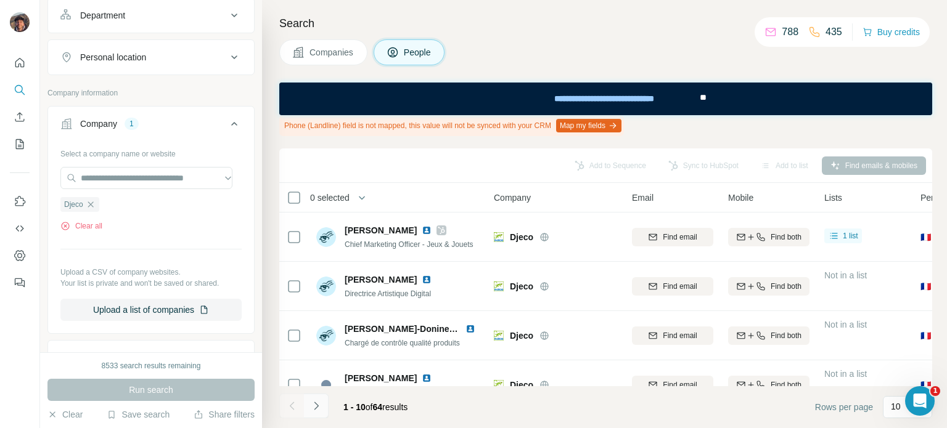
click at [320, 401] on icon "Navigate to next page" at bounding box center [316, 406] width 12 height 12
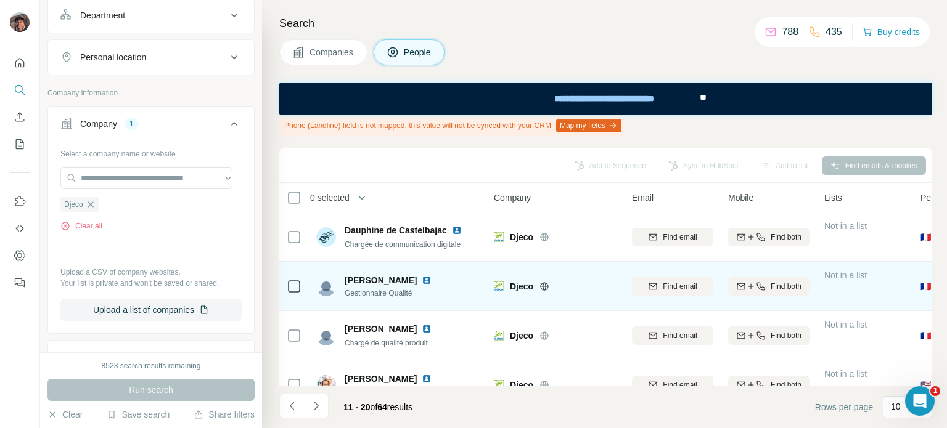
scroll to position [325, 0]
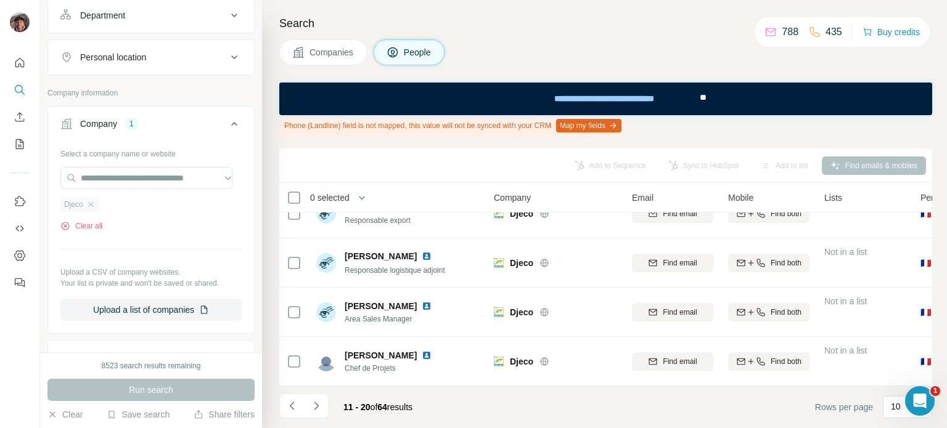
click at [96, 199] on div "Djeco" at bounding box center [79, 204] width 39 height 15
click at [91, 200] on icon "button" at bounding box center [91, 205] width 10 height 10
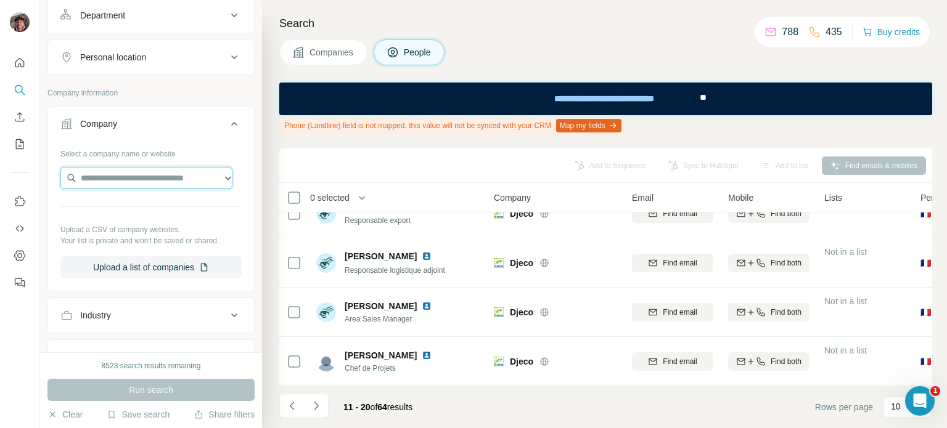
click at [97, 182] on input "text" at bounding box center [146, 178] width 172 height 22
paste input "**********"
click at [177, 177] on input "**********" at bounding box center [146, 178] width 172 height 22
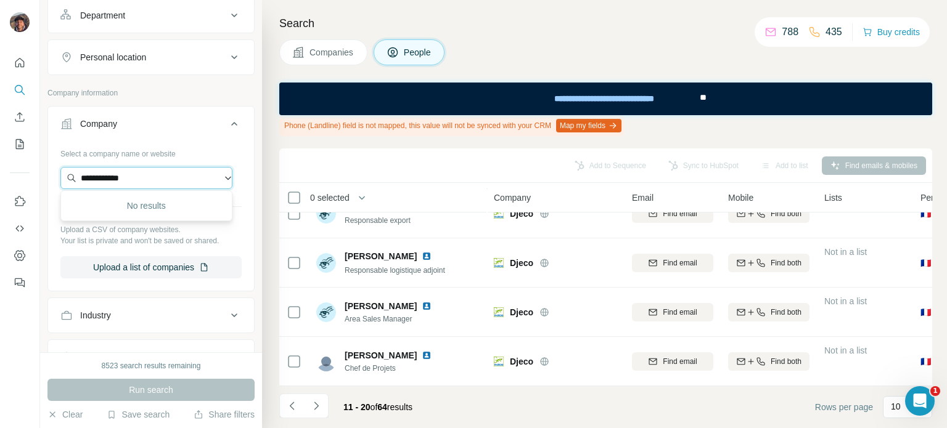
paste input "**********"
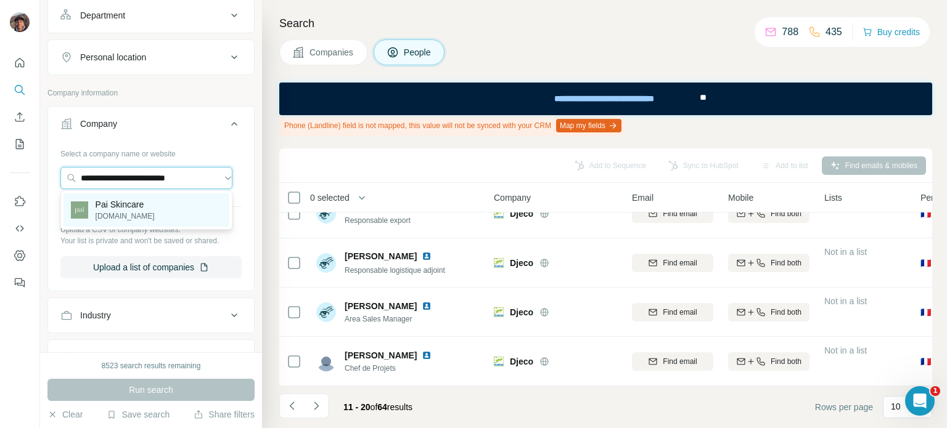
type input "**********"
click at [176, 204] on div "Pai Skincare paiskincare.ie" at bounding box center [146, 210] width 166 height 33
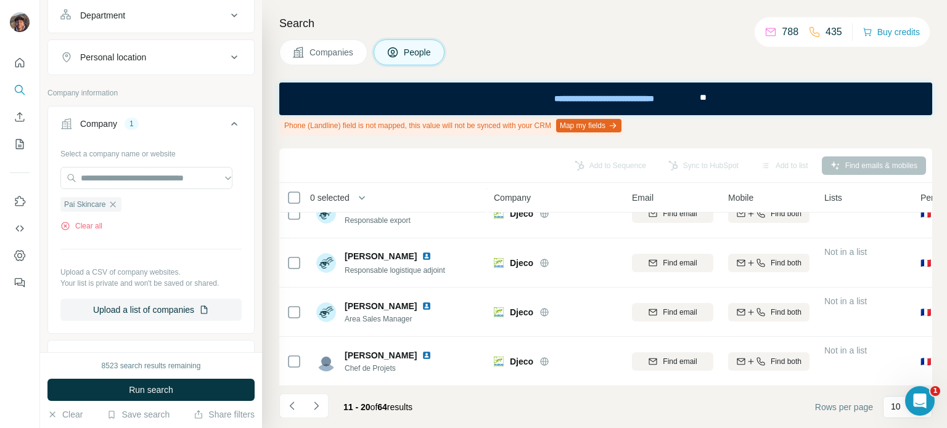
click at [198, 389] on button "Run search" at bounding box center [150, 390] width 207 height 22
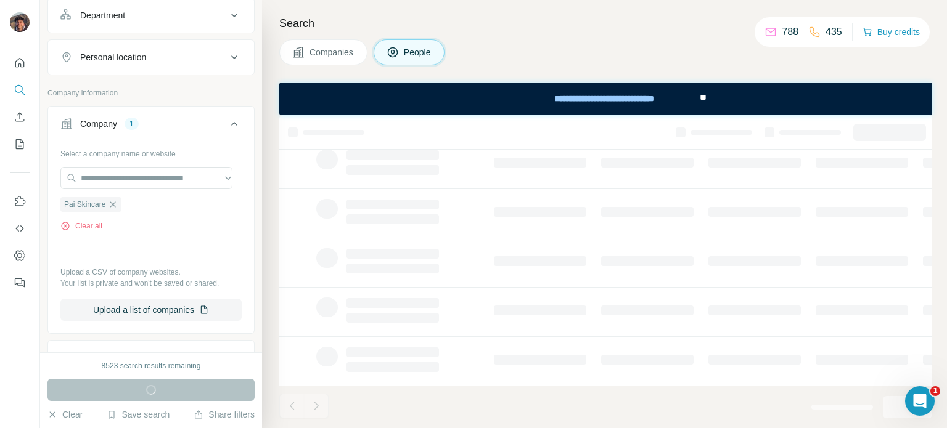
scroll to position [291, 0]
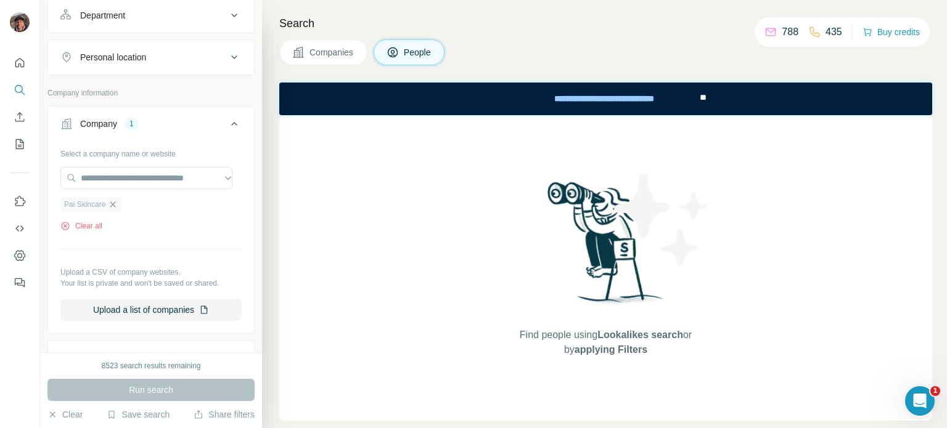
click at [116, 200] on icon "button" at bounding box center [113, 205] width 10 height 10
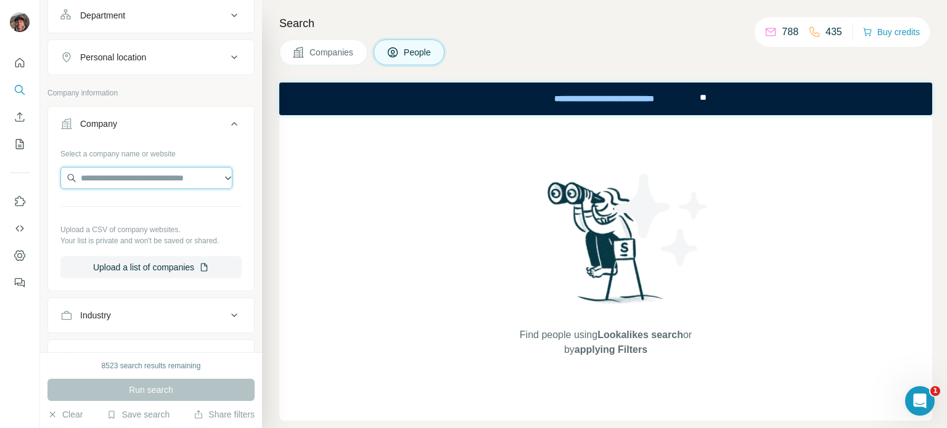
click at [126, 178] on input "text" at bounding box center [146, 178] width 172 height 22
paste input "**********"
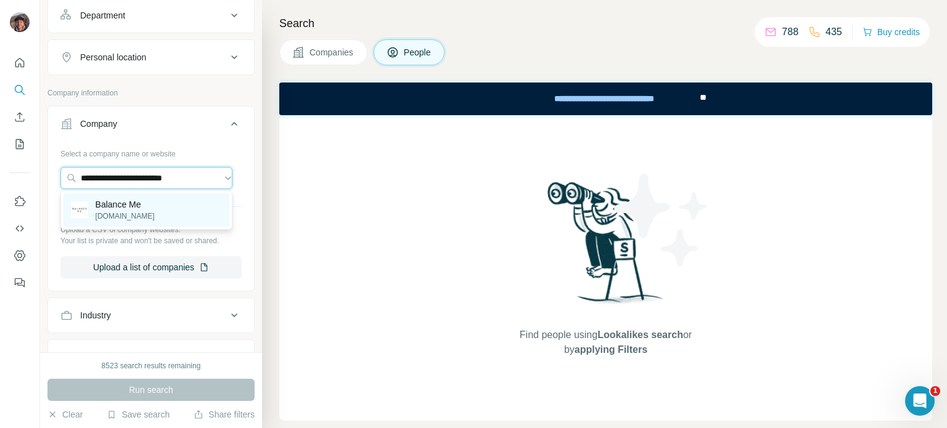
type input "**********"
click at [131, 204] on p "Balance Me" at bounding box center [125, 204] width 59 height 12
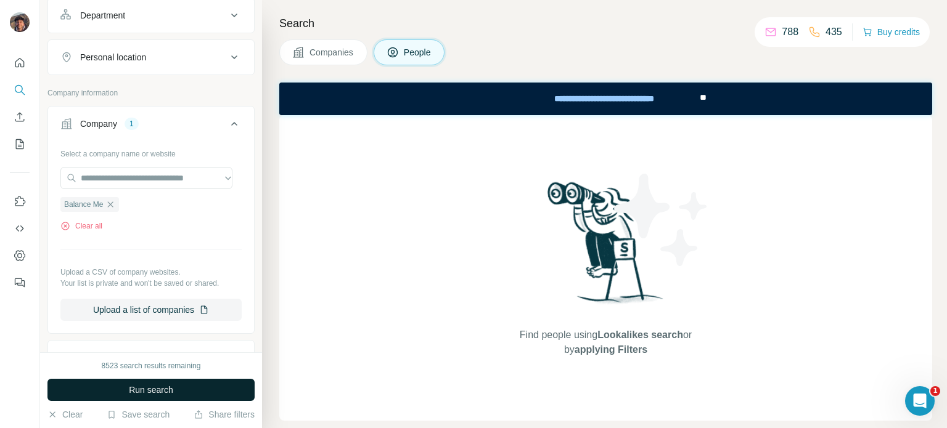
click at [155, 388] on span "Run search" at bounding box center [151, 390] width 44 height 12
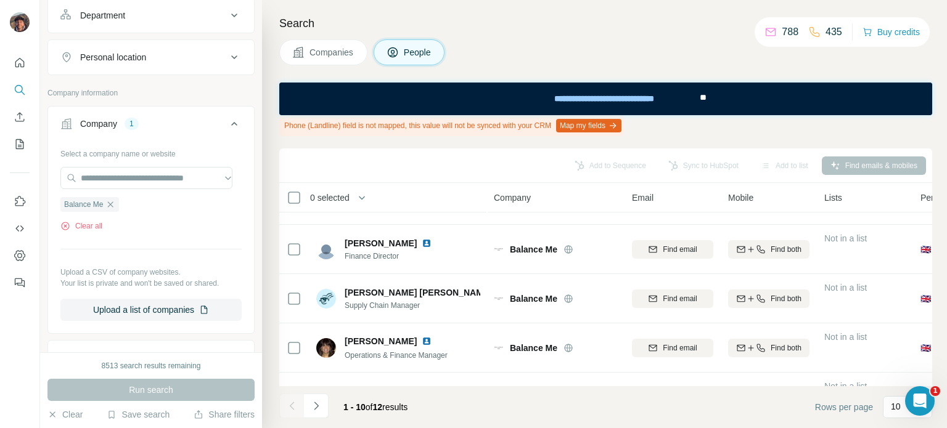
scroll to position [308, 0]
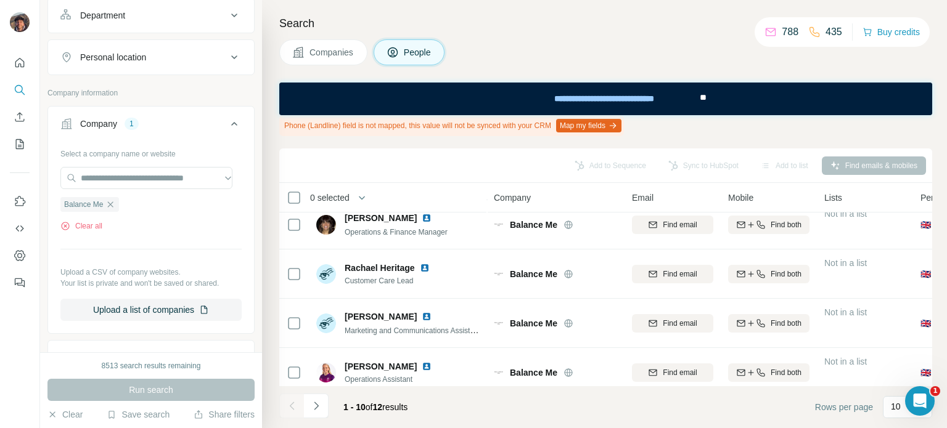
click at [330, 407] on div "1 - 10 of 12 results" at bounding box center [348, 407] width 138 height 27
click at [318, 407] on icon "Navigate to next page" at bounding box center [316, 406] width 12 height 12
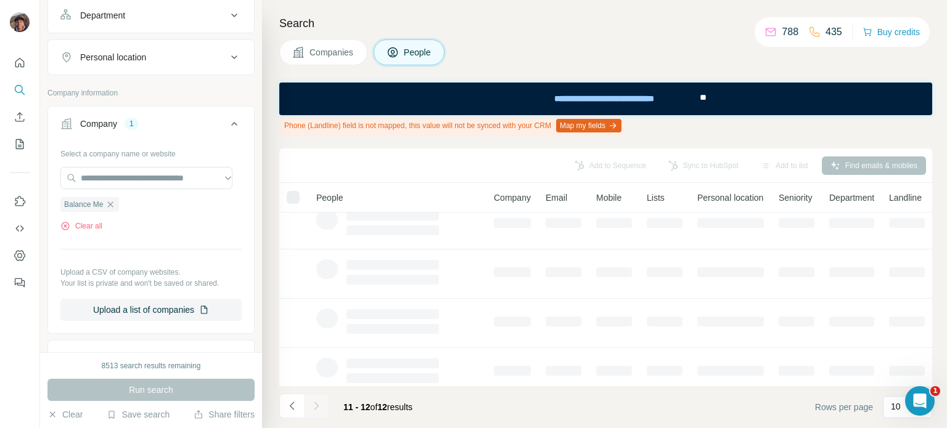
scroll to position [0, 0]
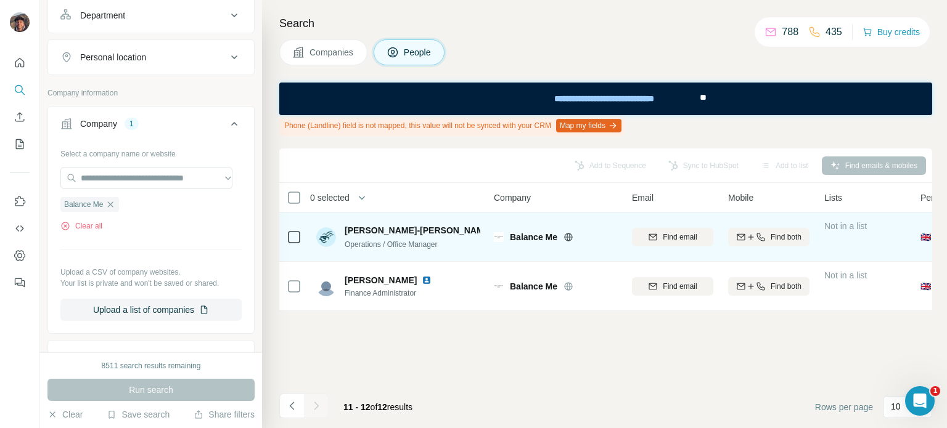
click at [564, 240] on icon at bounding box center [568, 237] width 10 height 10
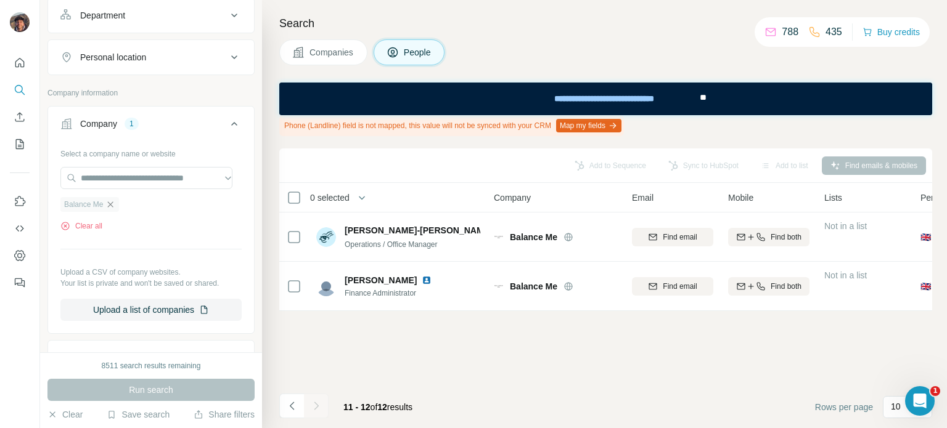
click at [113, 202] on icon "button" at bounding box center [111, 205] width 6 height 6
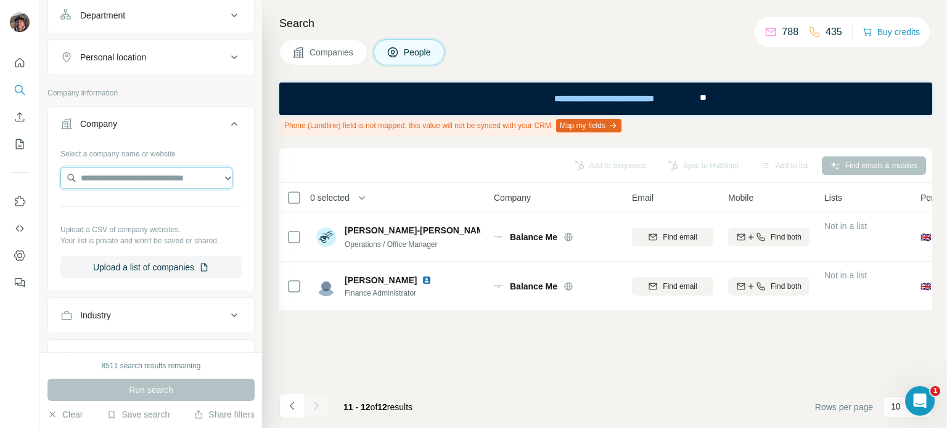
click at [111, 182] on input "text" at bounding box center [146, 178] width 172 height 22
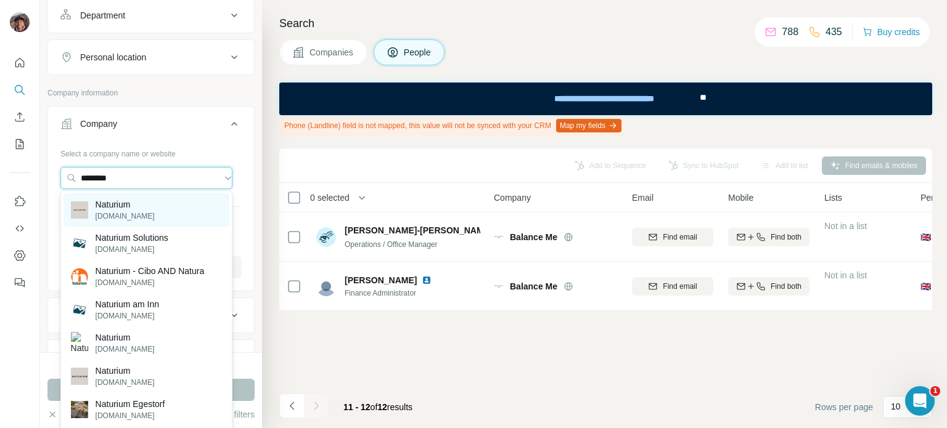
type input "********"
click at [131, 208] on p "Naturium" at bounding box center [125, 204] width 59 height 12
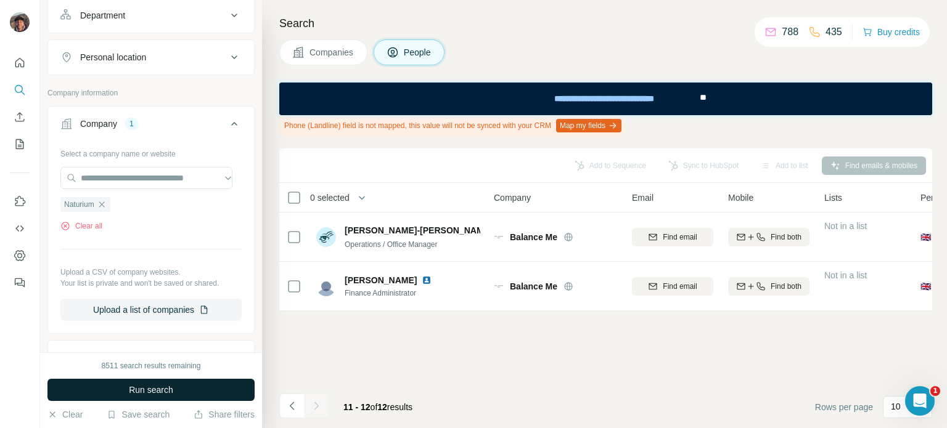
click at [184, 383] on button "Run search" at bounding box center [150, 390] width 207 height 22
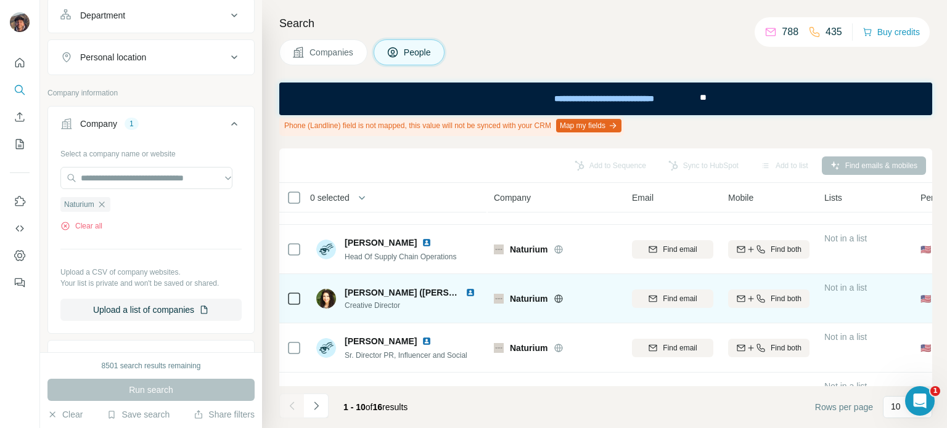
scroll to position [325, 0]
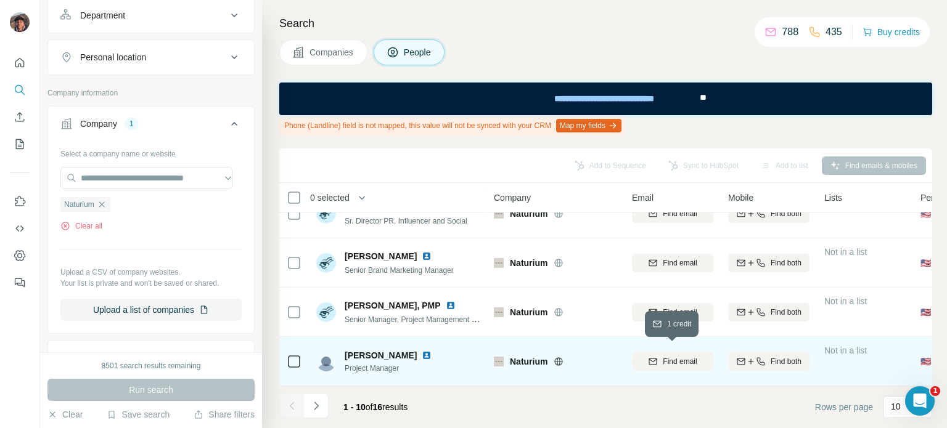
click at [663, 359] on span "Find email" at bounding box center [679, 361] width 34 height 11
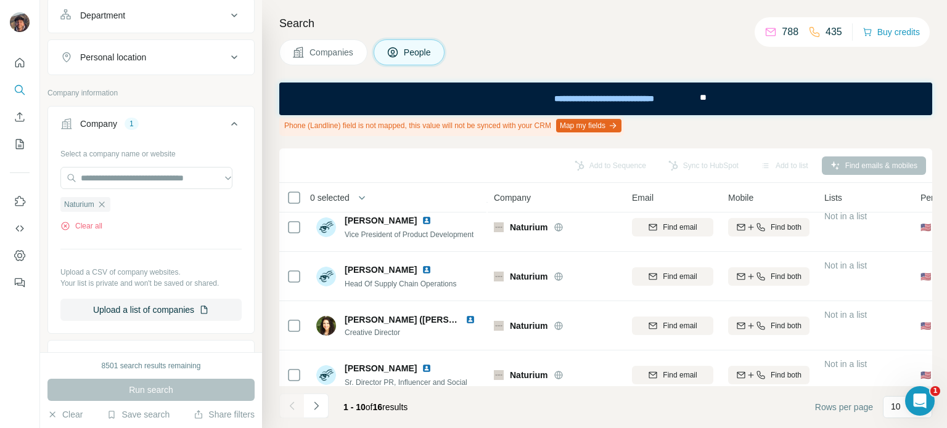
scroll to position [0, 0]
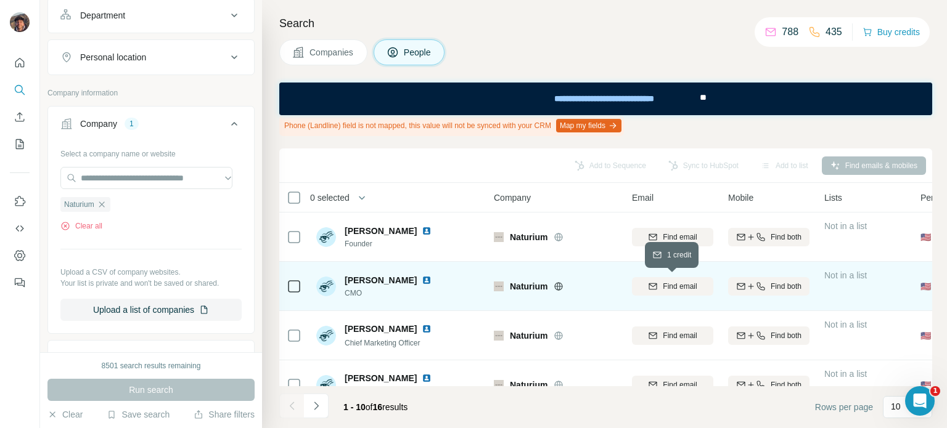
click at [667, 284] on span "Find email" at bounding box center [679, 286] width 34 height 11
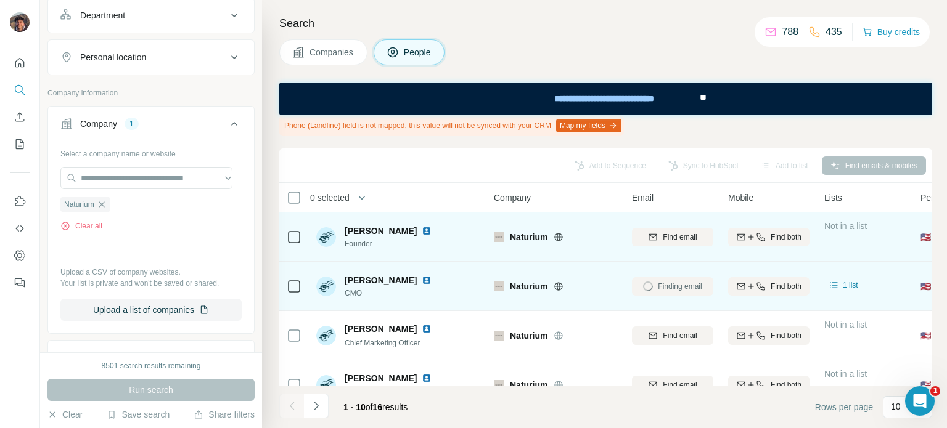
scroll to position [308, 0]
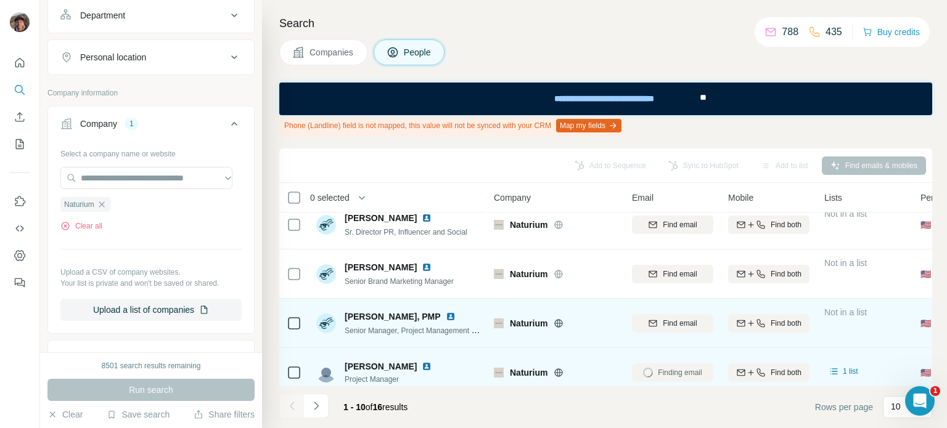
click at [667, 312] on div "Find email" at bounding box center [672, 323] width 81 height 34
click at [667, 318] on span "Find email" at bounding box center [679, 323] width 34 height 11
click at [328, 423] on footer "1 - 10 of 16 results Rows per page 10" at bounding box center [605, 407] width 653 height 42
click at [325, 405] on button "Navigate to next page" at bounding box center [316, 406] width 25 height 25
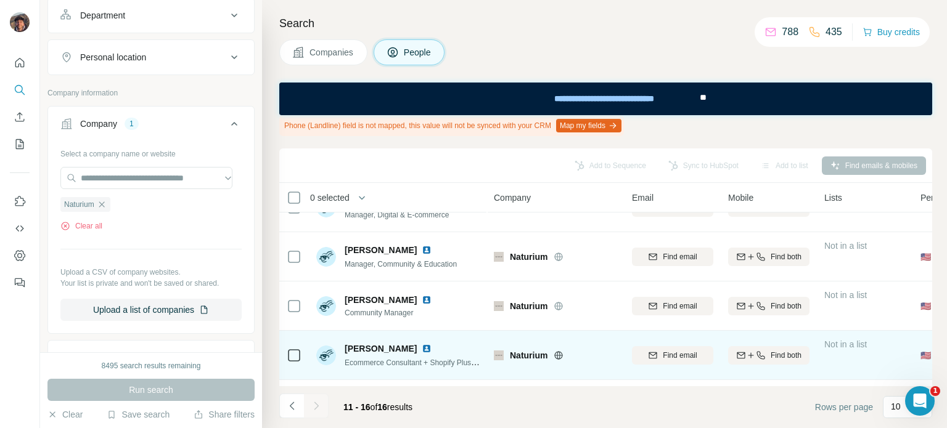
scroll to position [128, 0]
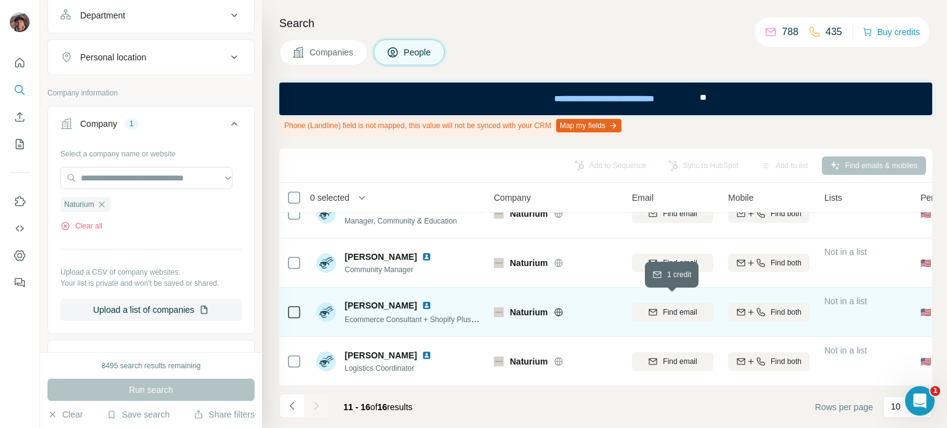
click at [674, 307] on span "Find email" at bounding box center [679, 312] width 34 height 11
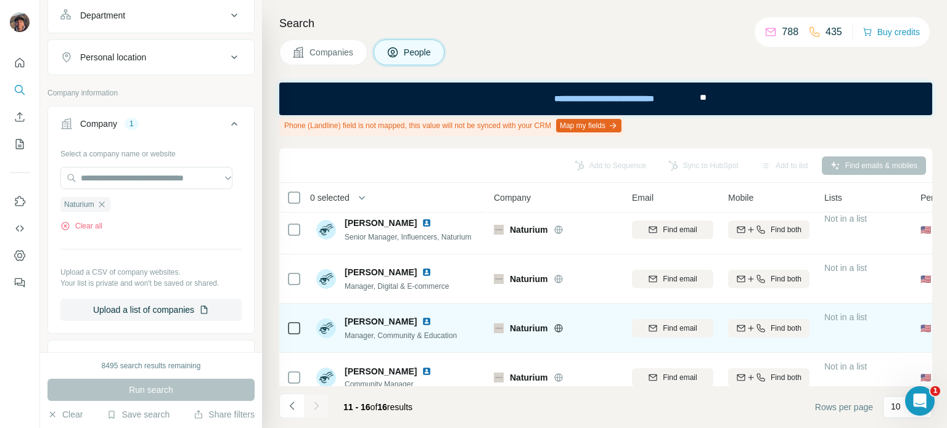
scroll to position [0, 0]
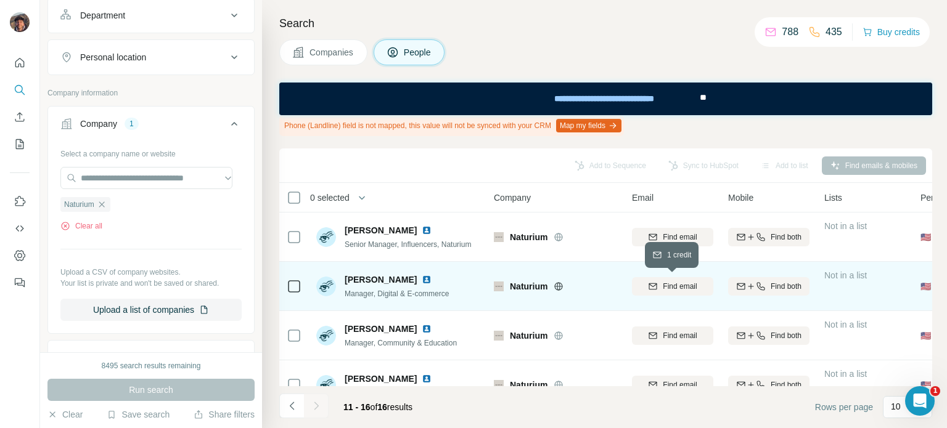
click at [636, 280] on button "Find email" at bounding box center [672, 286] width 81 height 18
click at [295, 400] on icon "Navigate to previous page" at bounding box center [292, 406] width 12 height 12
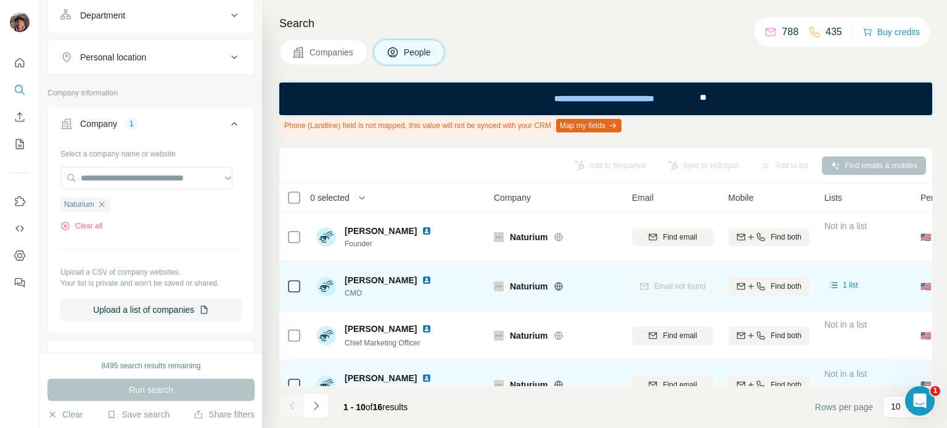
scroll to position [325, 0]
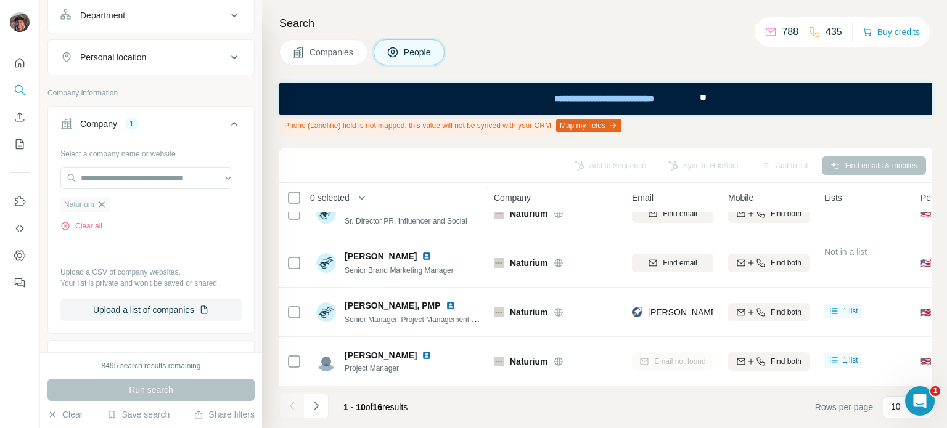
click at [100, 206] on icon "button" at bounding box center [102, 205] width 10 height 10
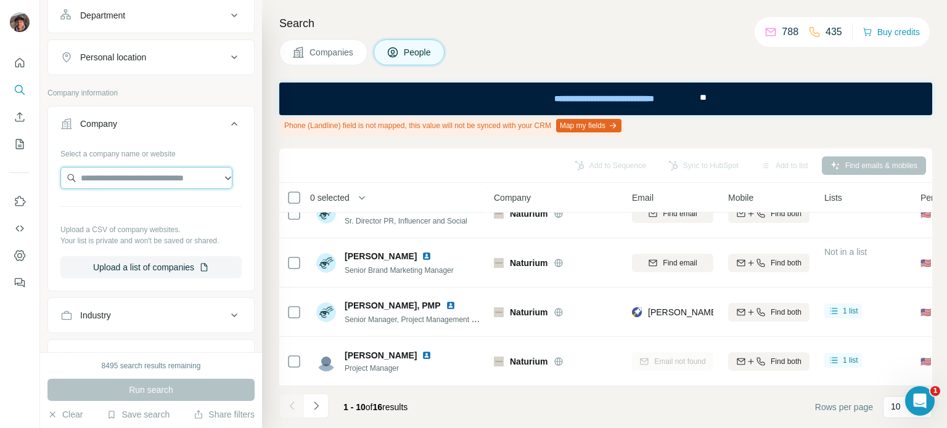
click at [112, 169] on input "text" at bounding box center [146, 178] width 172 height 22
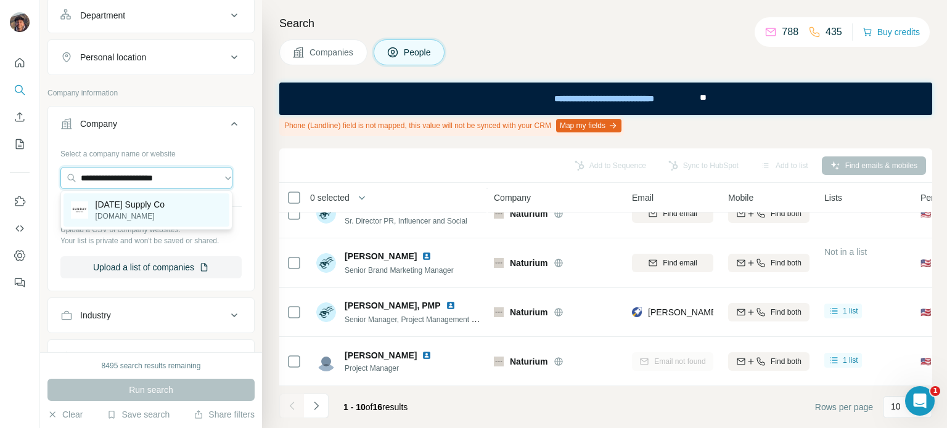
type input "**********"
click at [129, 220] on p "sundaysupply.co" at bounding box center [131, 216] width 70 height 11
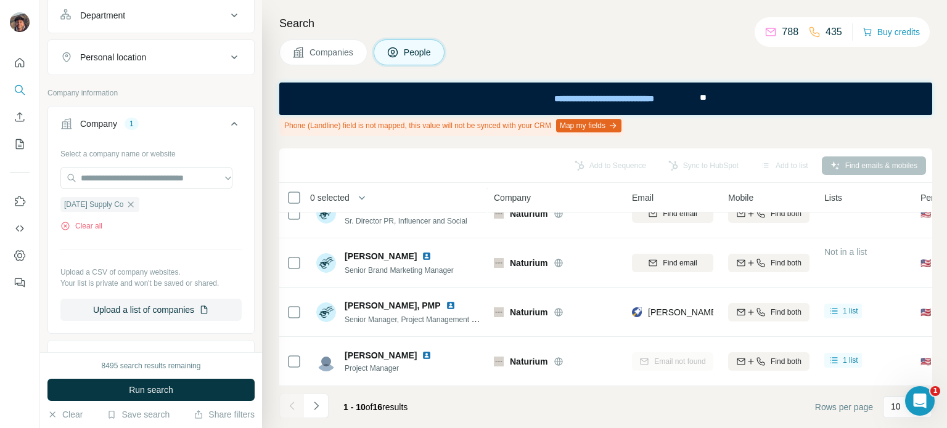
click at [148, 404] on div "8495 search results remaining Run search Clear Save search Share filters" at bounding box center [151, 390] width 222 height 76
click at [148, 390] on span "Run search" at bounding box center [151, 390] width 44 height 12
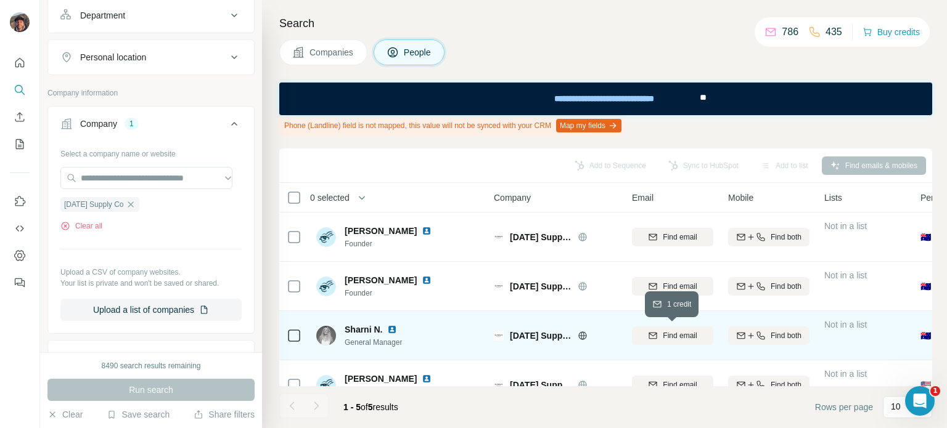
click at [690, 340] on span "Find email" at bounding box center [679, 335] width 34 height 11
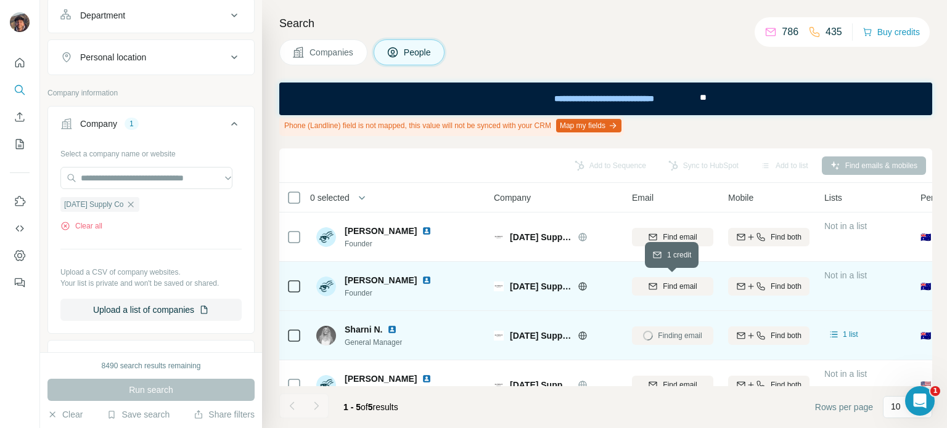
click at [663, 287] on span "Find email" at bounding box center [679, 286] width 34 height 11
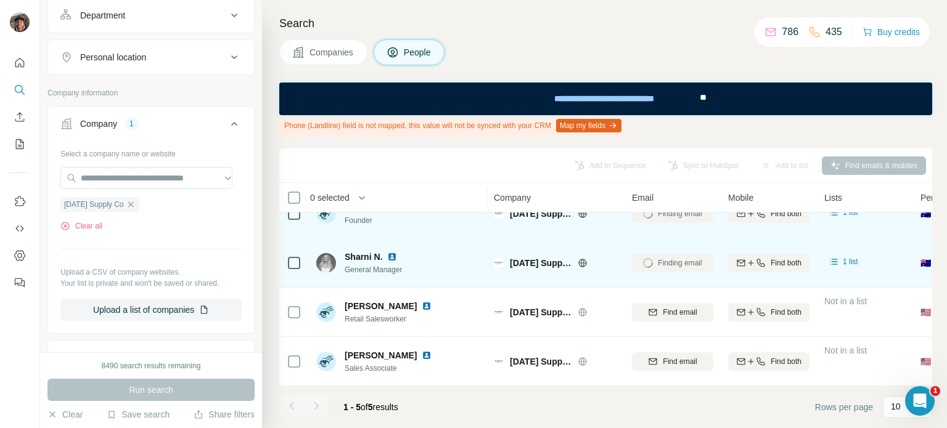
scroll to position [79, 0]
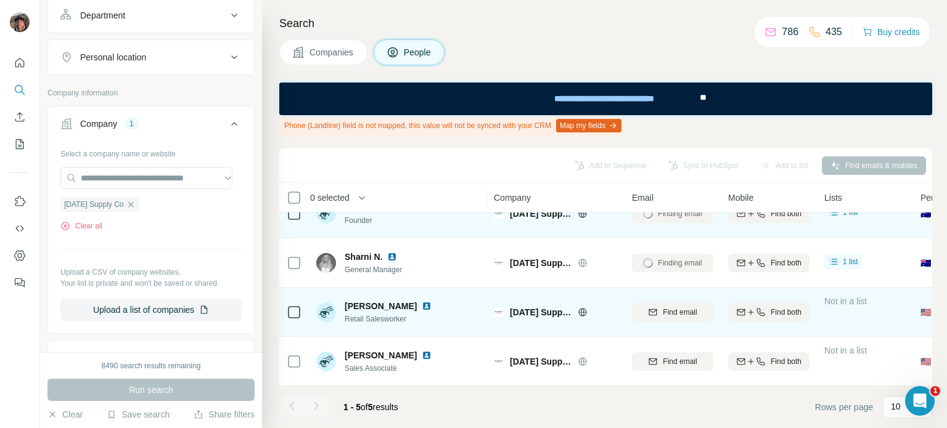
click at [646, 315] on div "Find email" at bounding box center [672, 312] width 81 height 34
click at [640, 307] on div "Find email" at bounding box center [672, 312] width 81 height 11
click at [285, 304] on td at bounding box center [294, 312] width 30 height 49
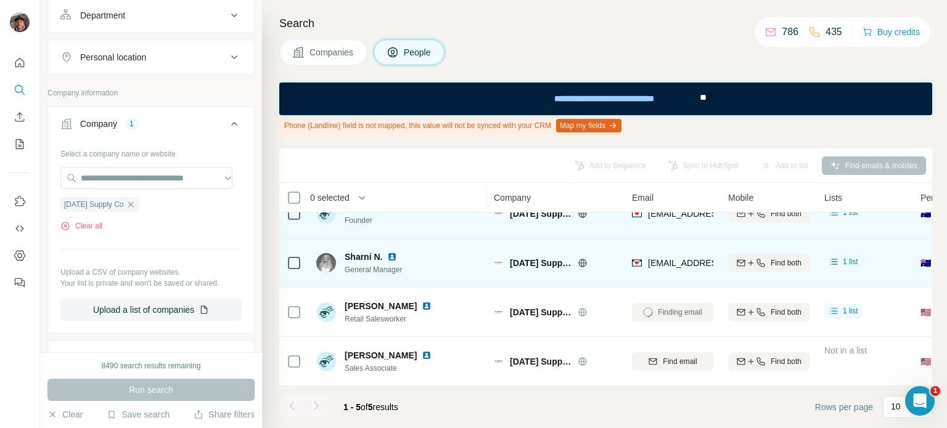
click at [295, 256] on icon at bounding box center [294, 263] width 15 height 15
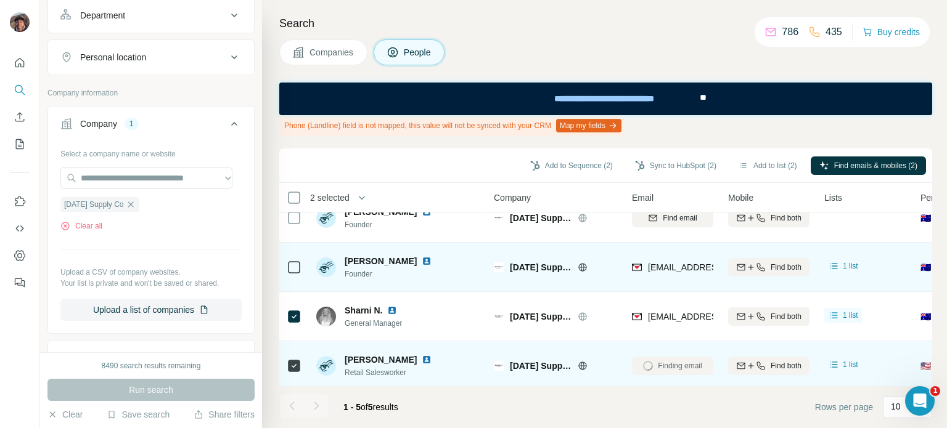
scroll to position [17, 0]
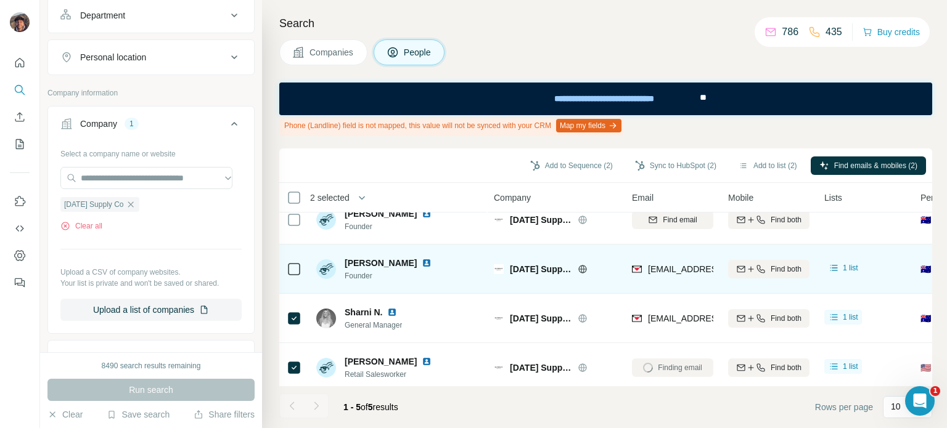
click at [290, 261] on div at bounding box center [294, 269] width 15 height 34
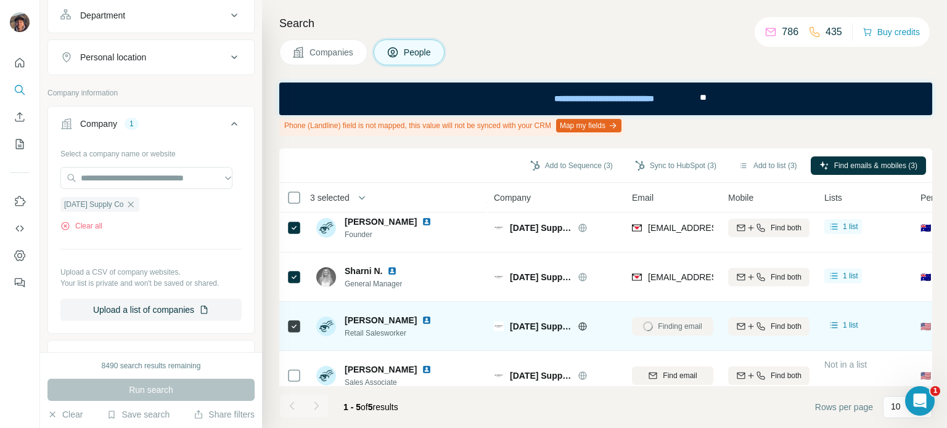
scroll to position [79, 0]
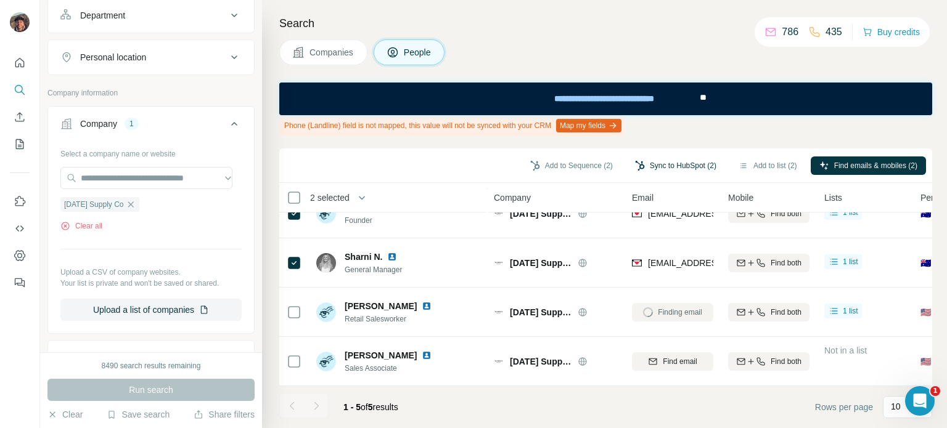
click at [670, 168] on button "Sync to HubSpot (2)" at bounding box center [675, 166] width 99 height 18
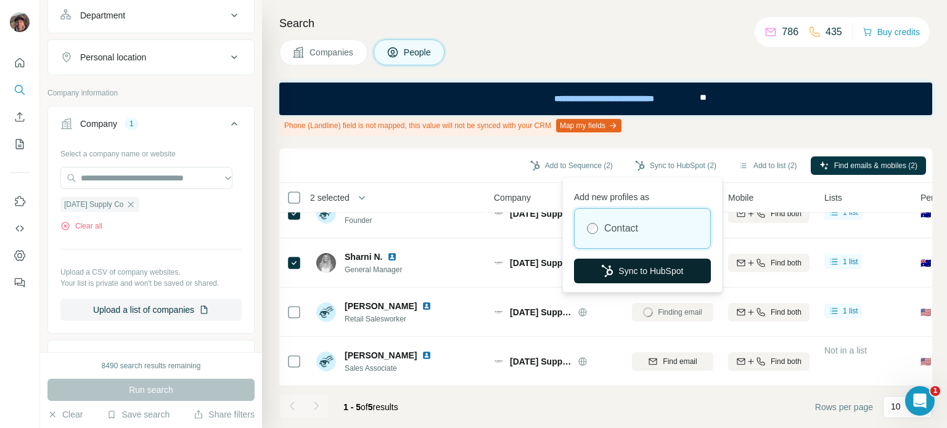
click at [641, 267] on button "Sync to HubSpot" at bounding box center [642, 271] width 137 height 25
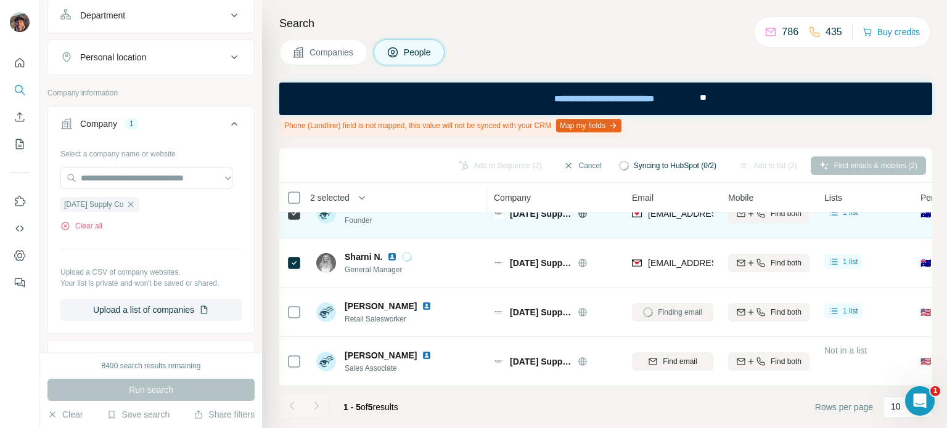
scroll to position [0, 0]
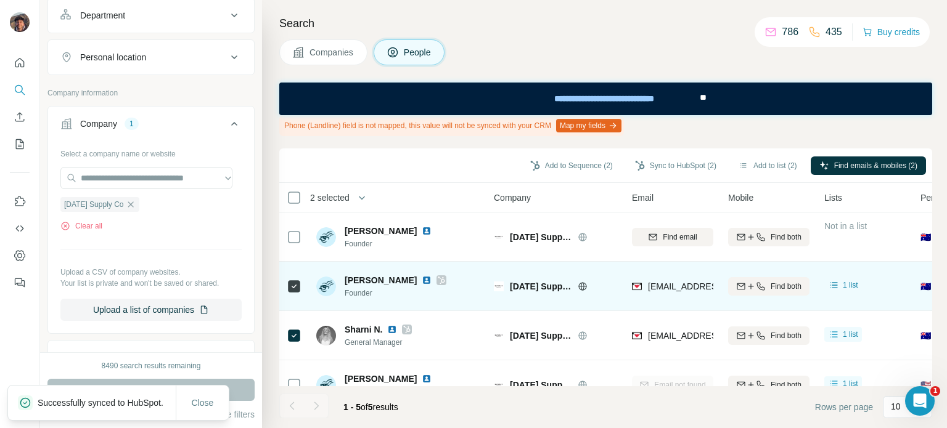
click at [288, 293] on div at bounding box center [294, 286] width 15 height 34
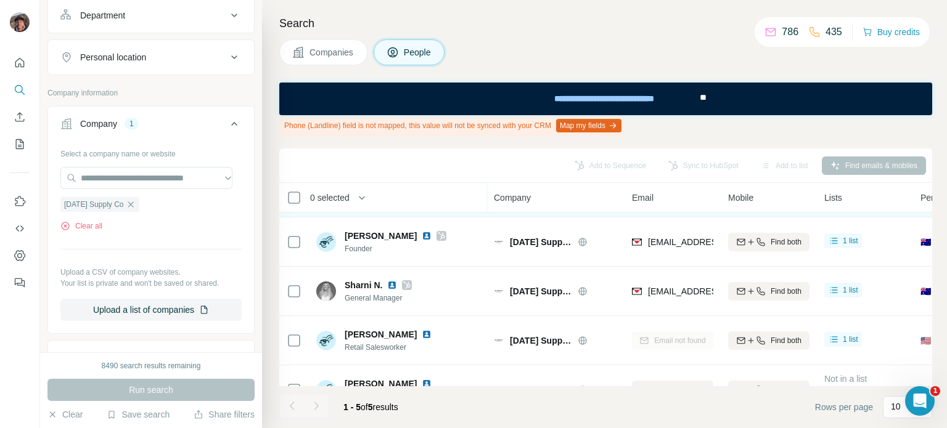
scroll to position [79, 0]
